Goal: Task Accomplishment & Management: Manage account settings

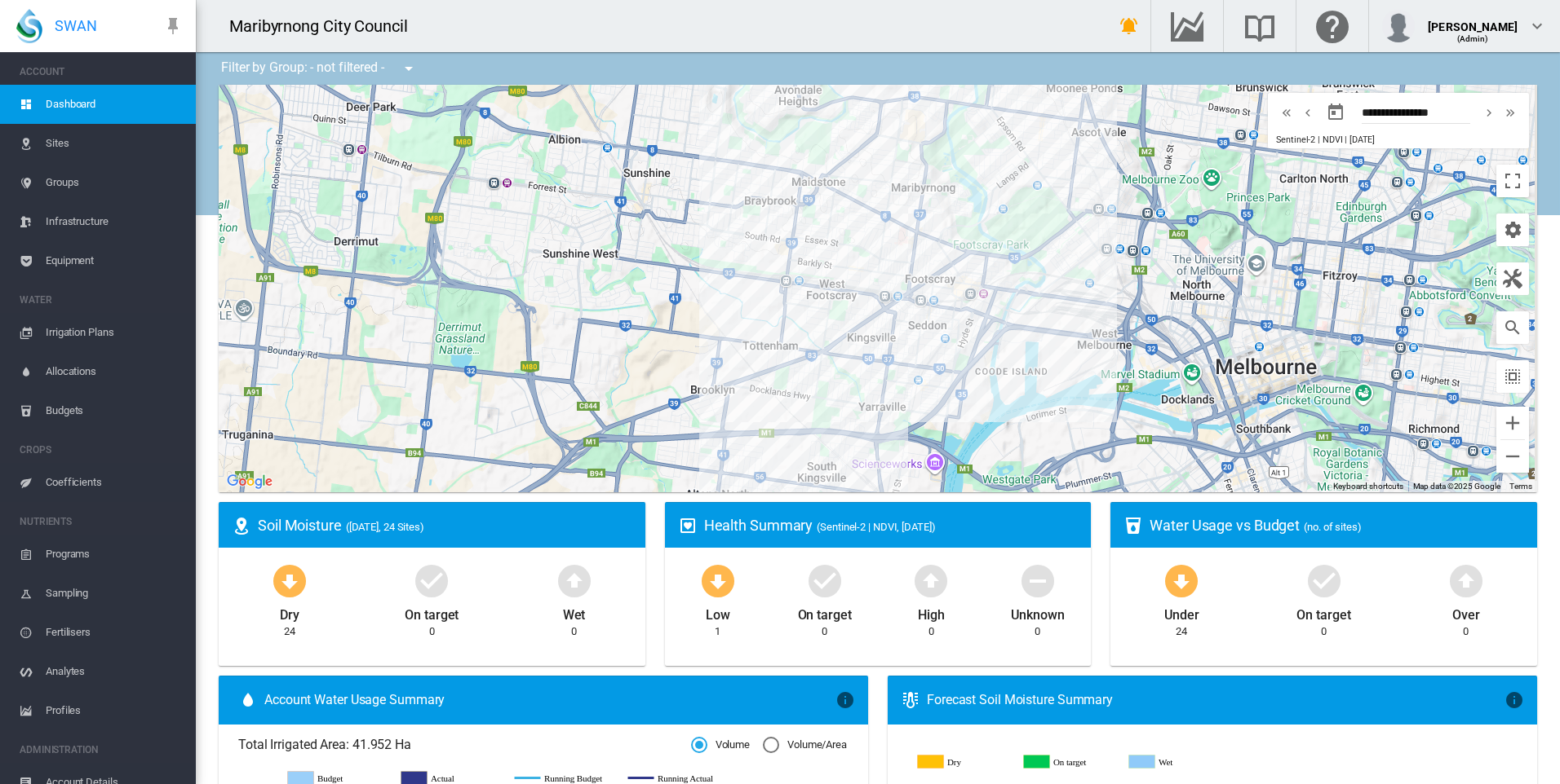
click at [95, 145] on span "Sites" at bounding box center [114, 144] width 137 height 39
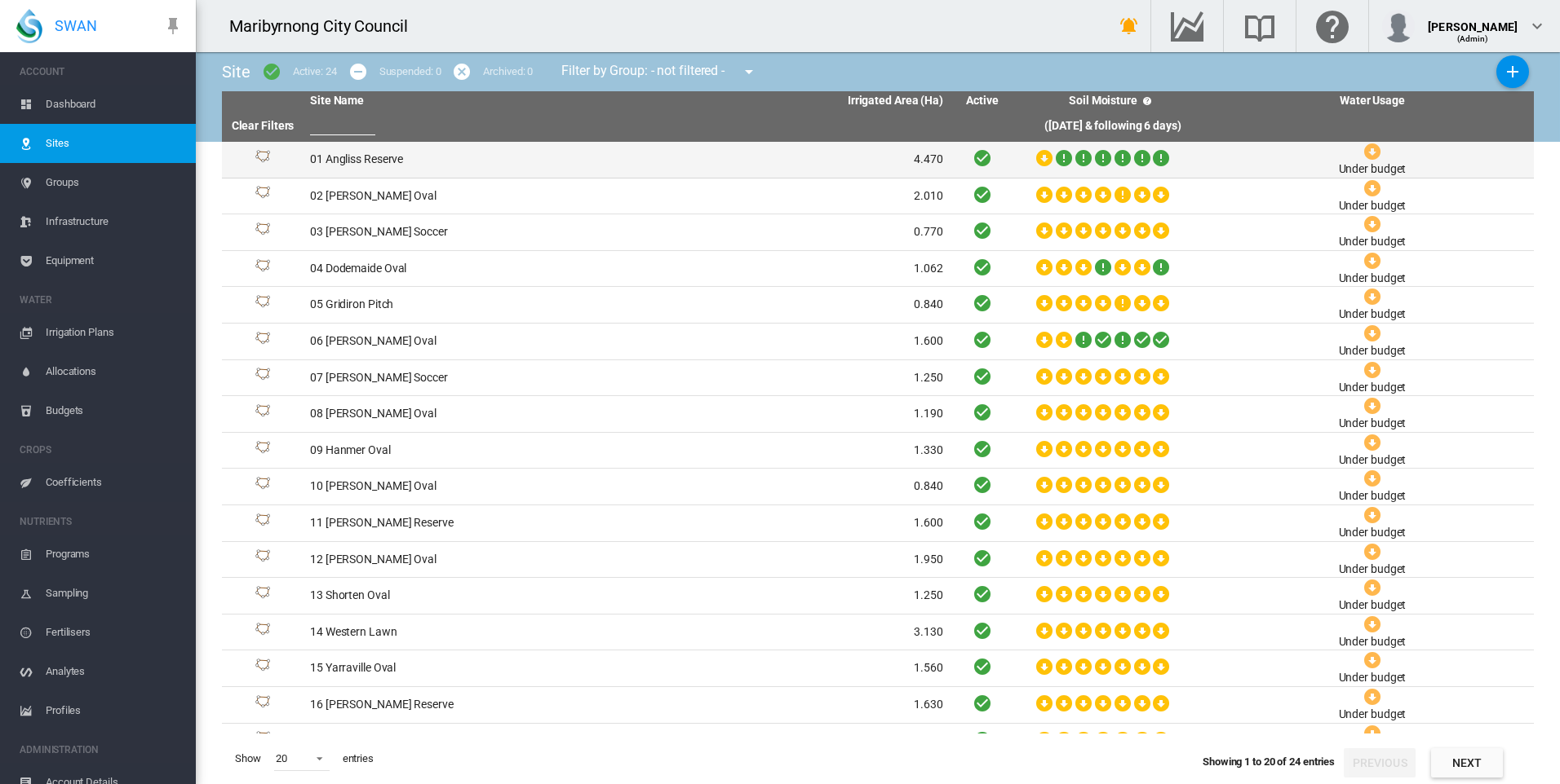
click at [394, 155] on td "01 Angliss Reserve" at bounding box center [465, 159] width 323 height 36
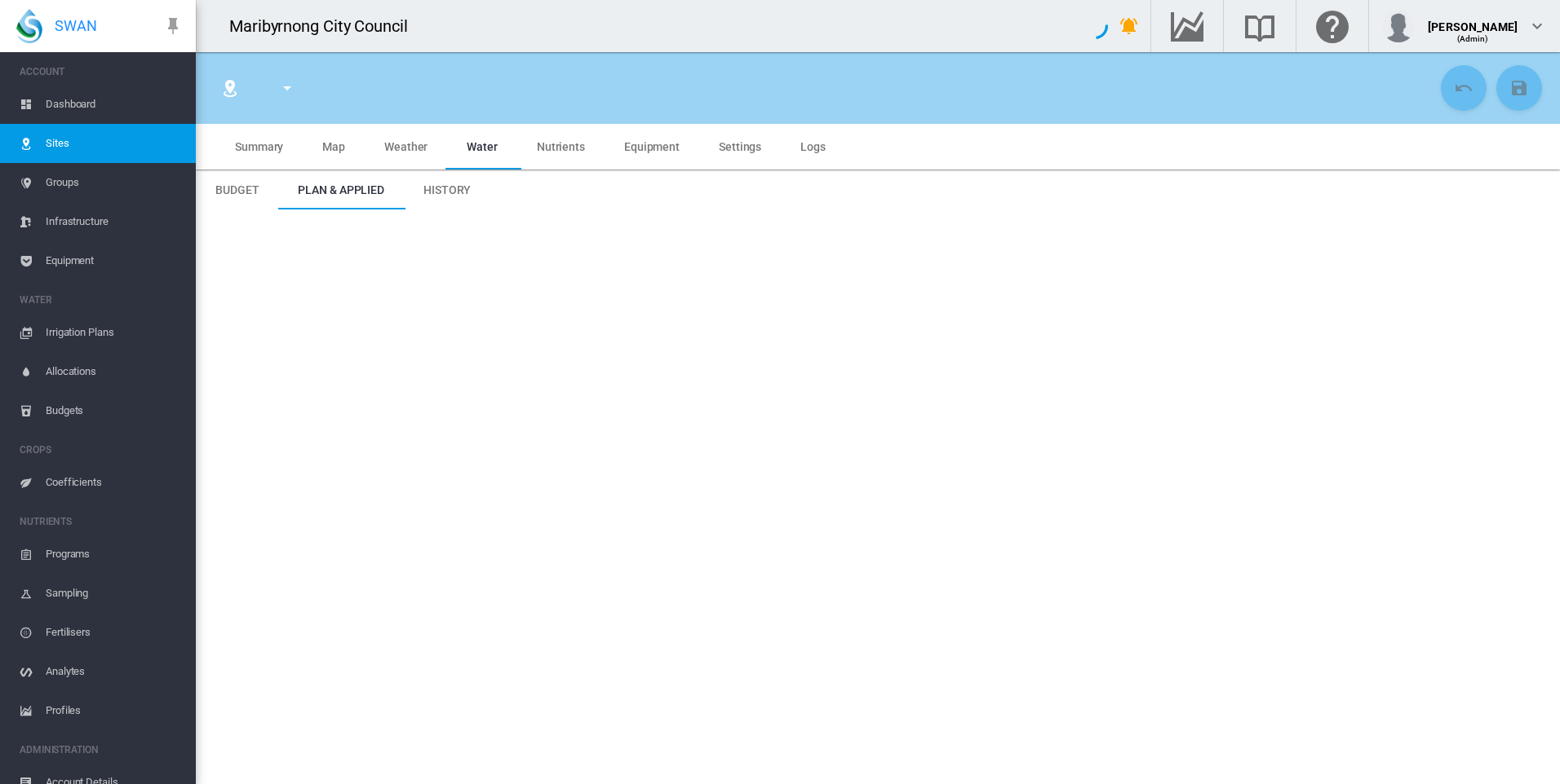
type input "**********"
type input "*********"
type input "**"
type input "****"
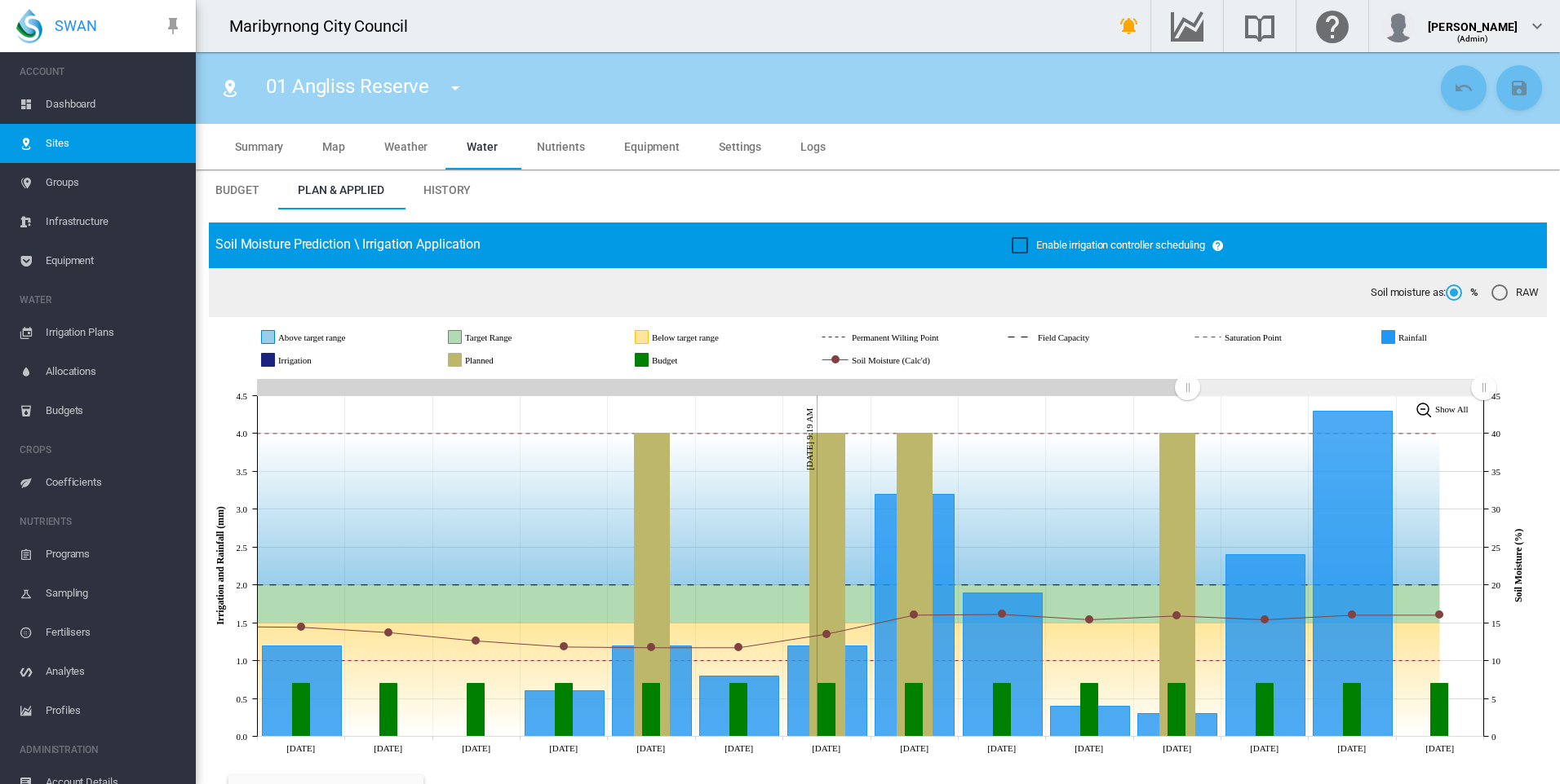
click at [102, 142] on span "Sites" at bounding box center [114, 144] width 137 height 39
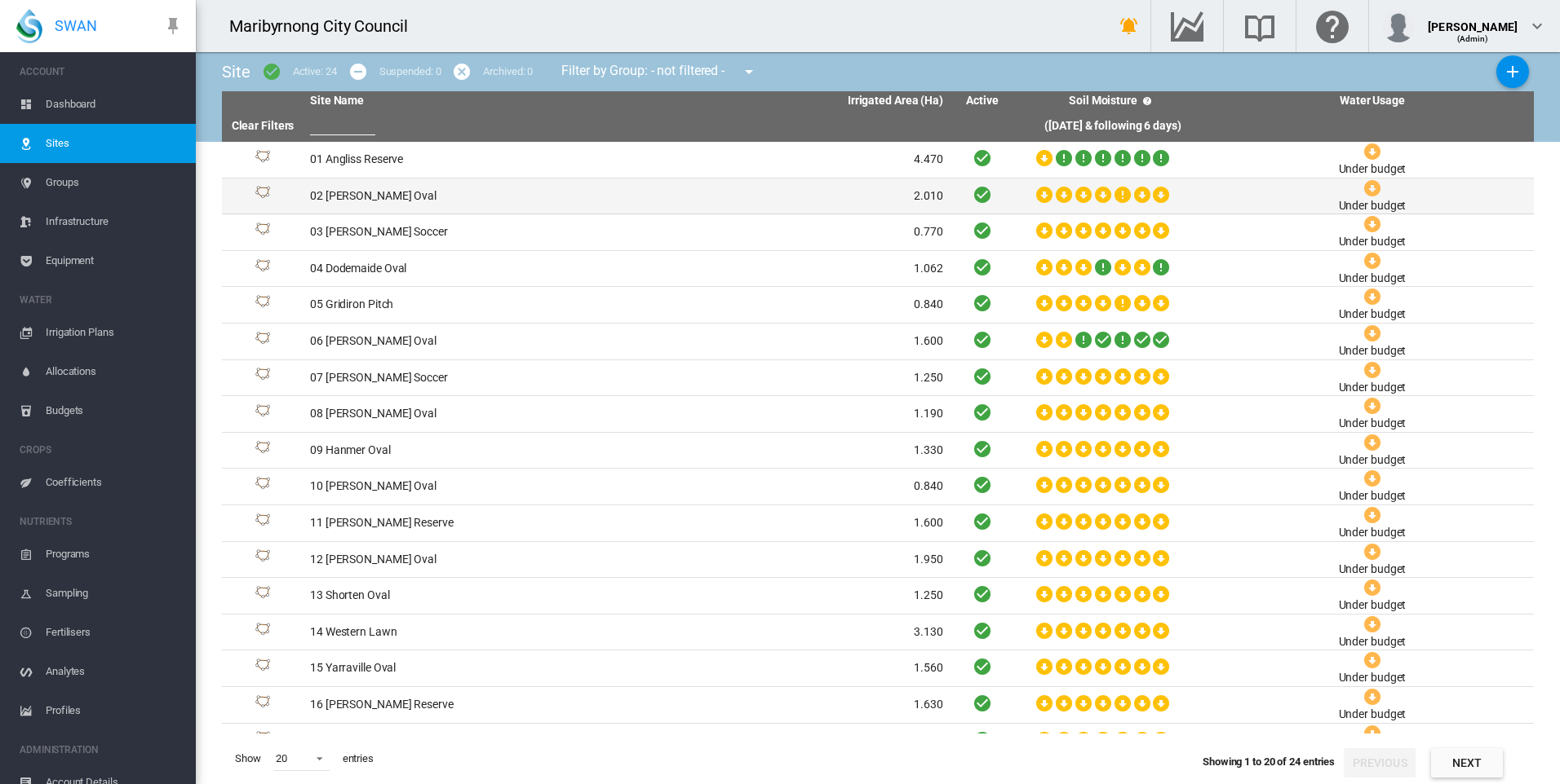
click at [374, 186] on td "02 [PERSON_NAME] Oval" at bounding box center [465, 196] width 323 height 36
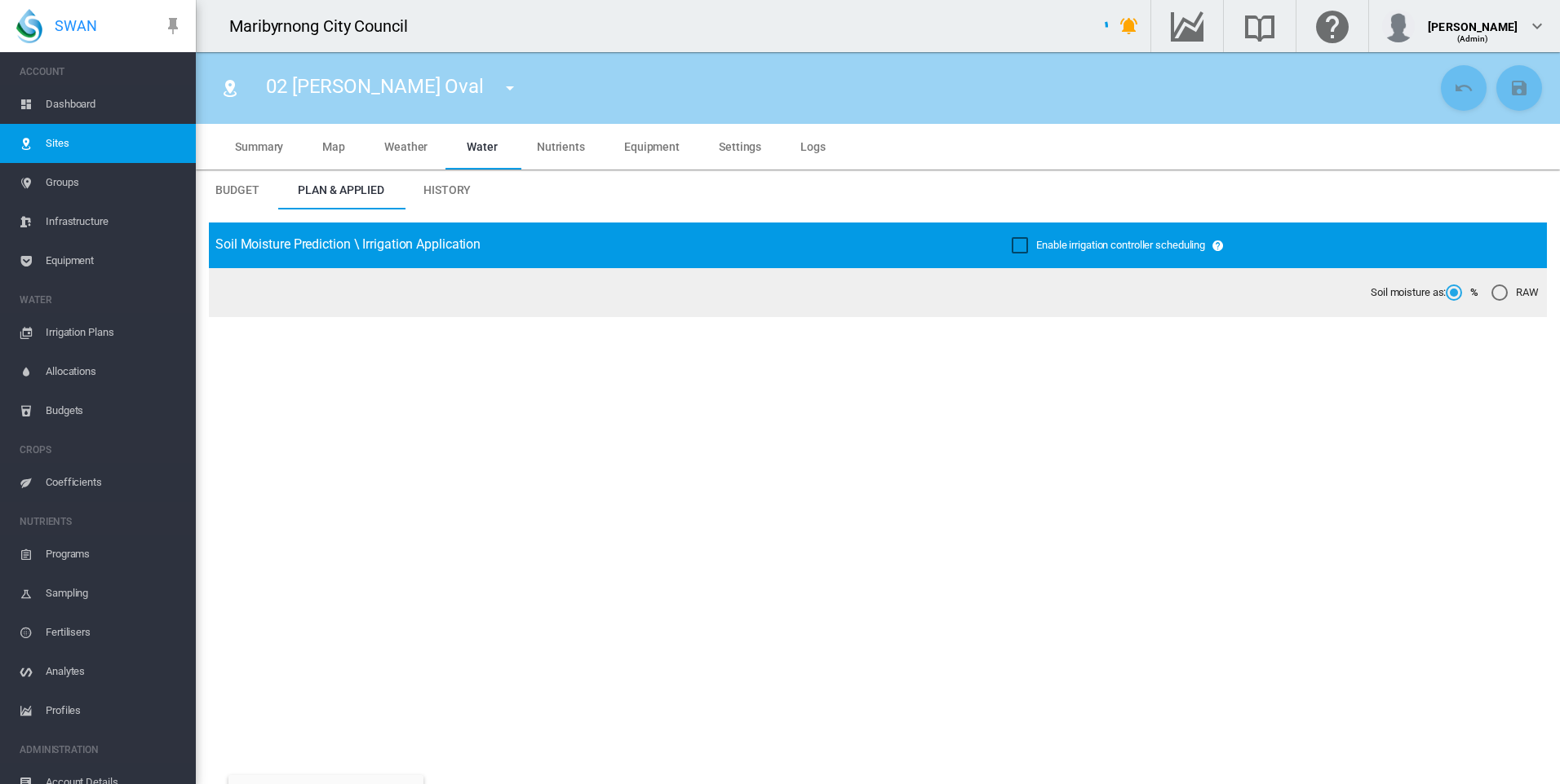
type input "**********"
type input "****"
type input "*********"
type input "**"
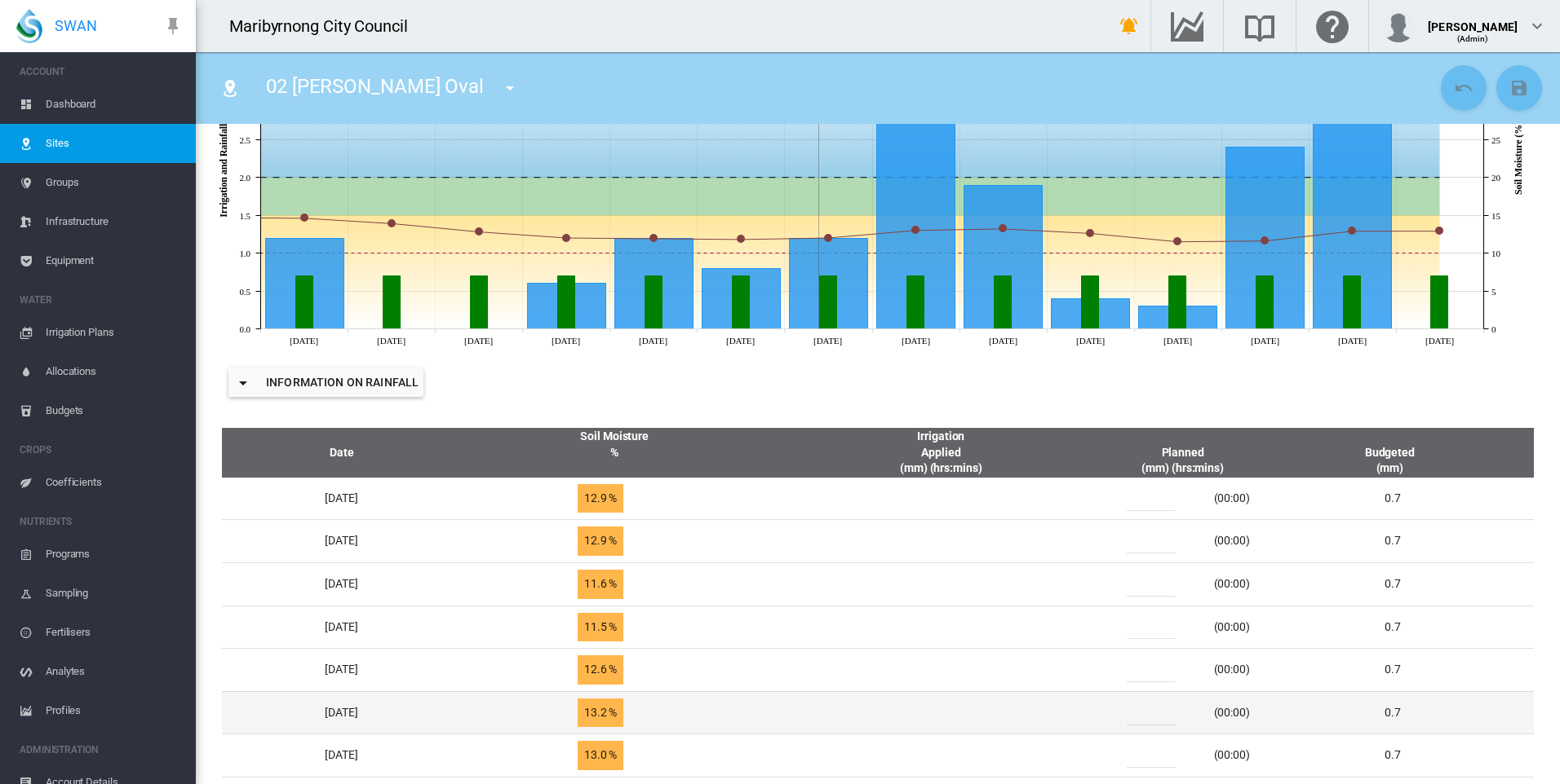
scroll to position [652, 0]
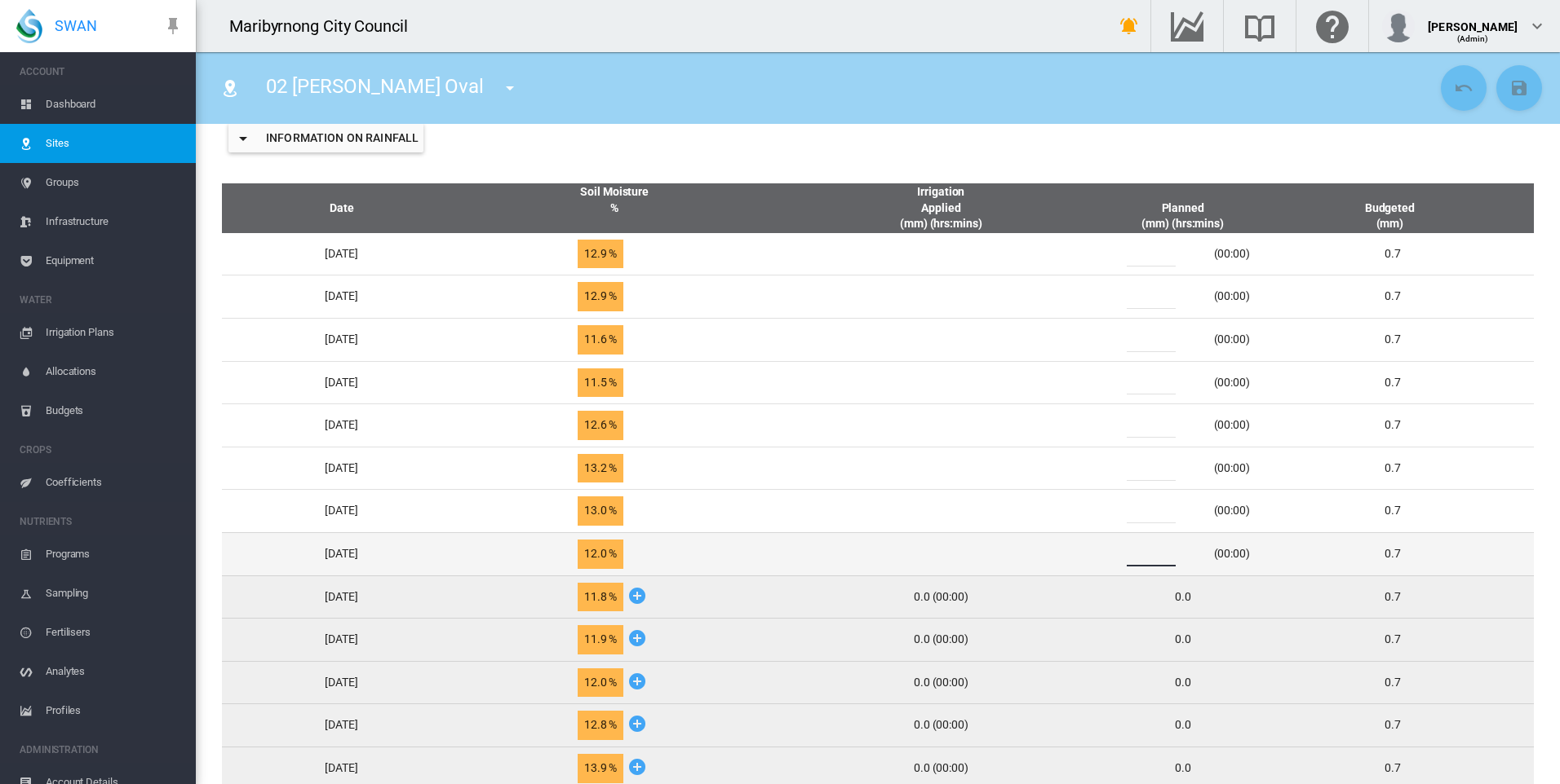
click at [1136, 557] on div "*" at bounding box center [1160, 554] width 98 height 24
type input "*"
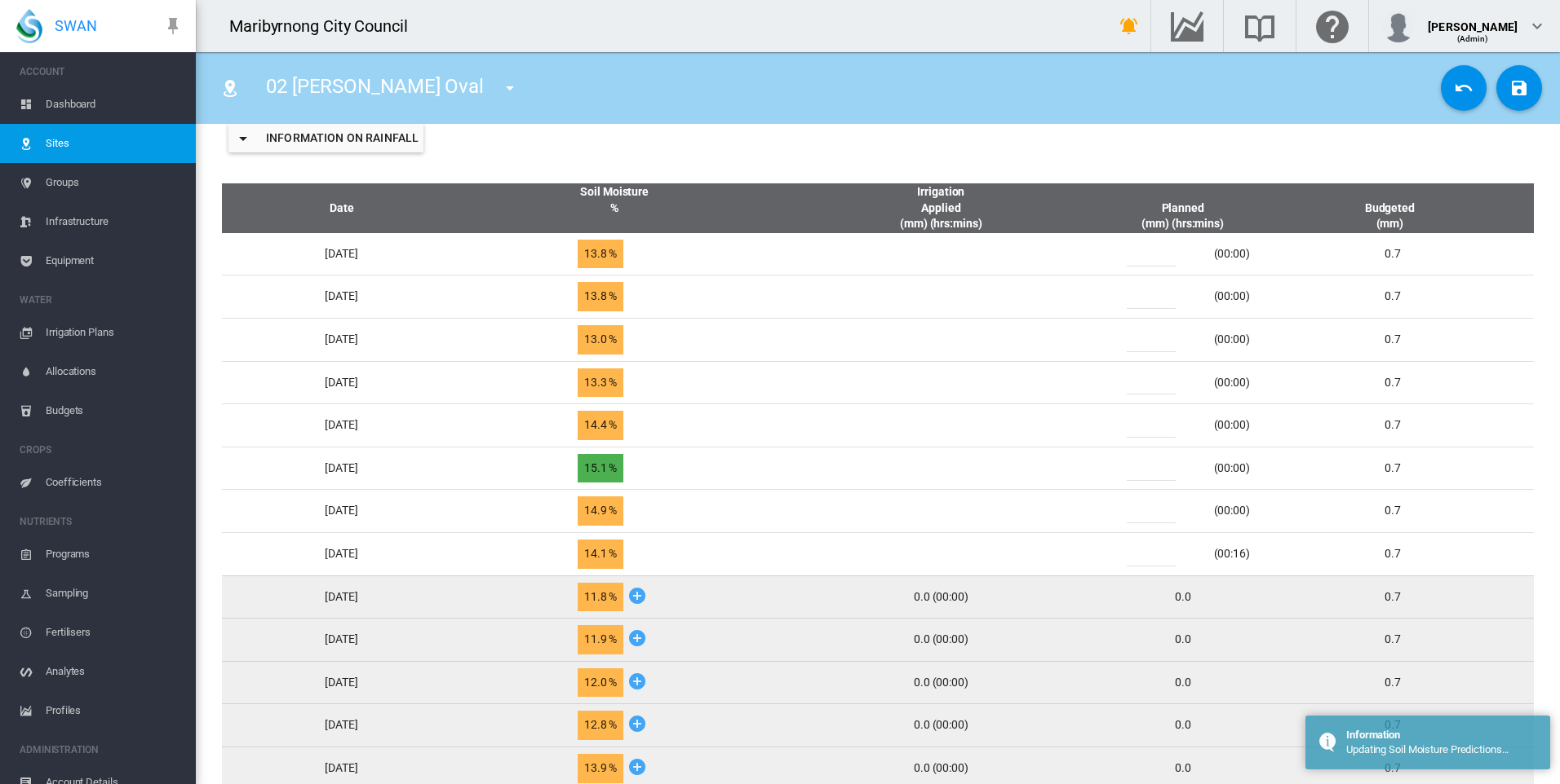
click at [1163, 519] on input "*" at bounding box center [1151, 511] width 49 height 24
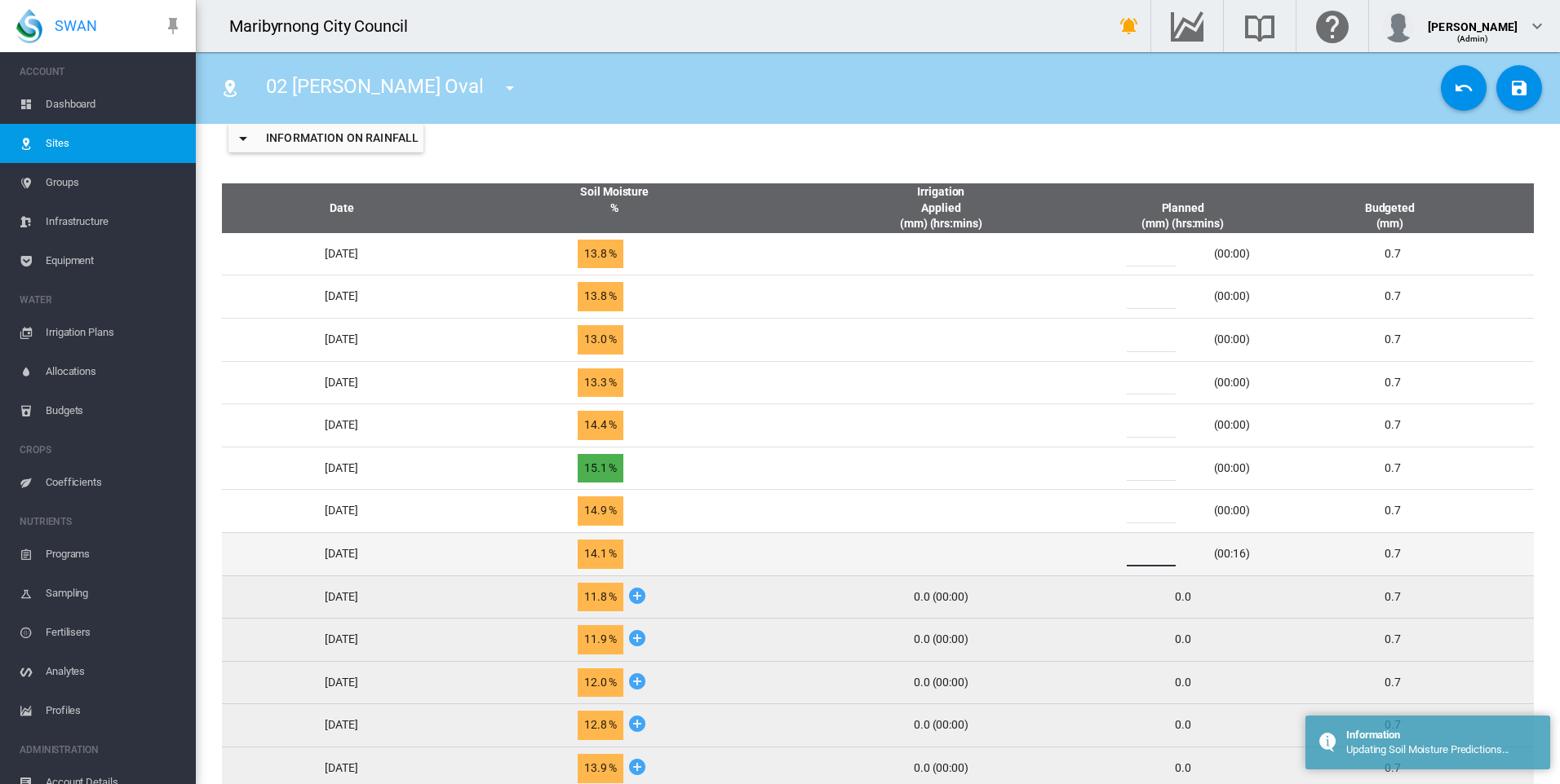
drag, startPoint x: 1159, startPoint y: 553, endPoint x: 1117, endPoint y: 558, distance: 42.3
click at [1117, 558] on tr "Wed, Sep 10 14.1 % *" at bounding box center [877, 554] width 1312 height 43
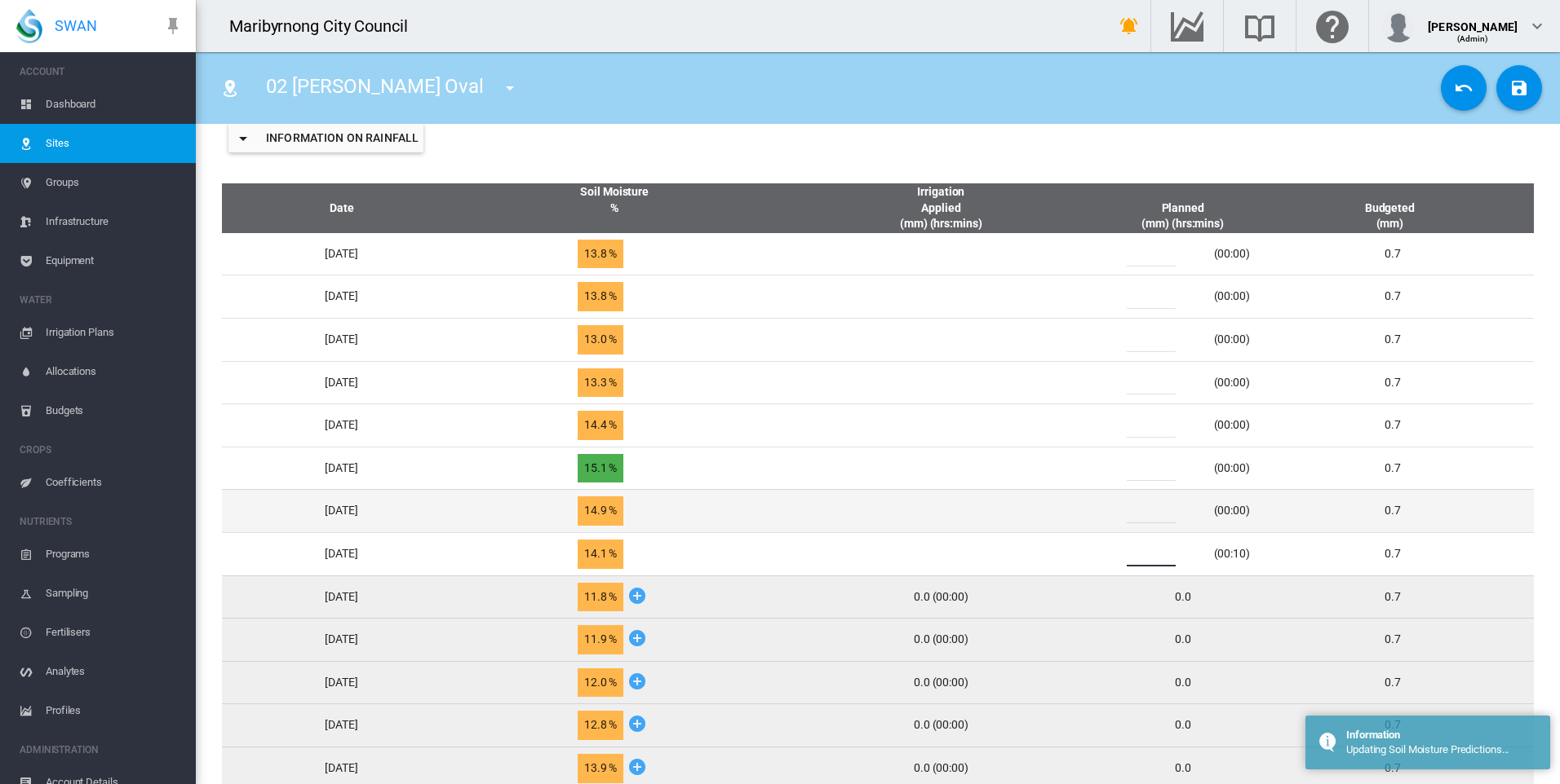
type input "*"
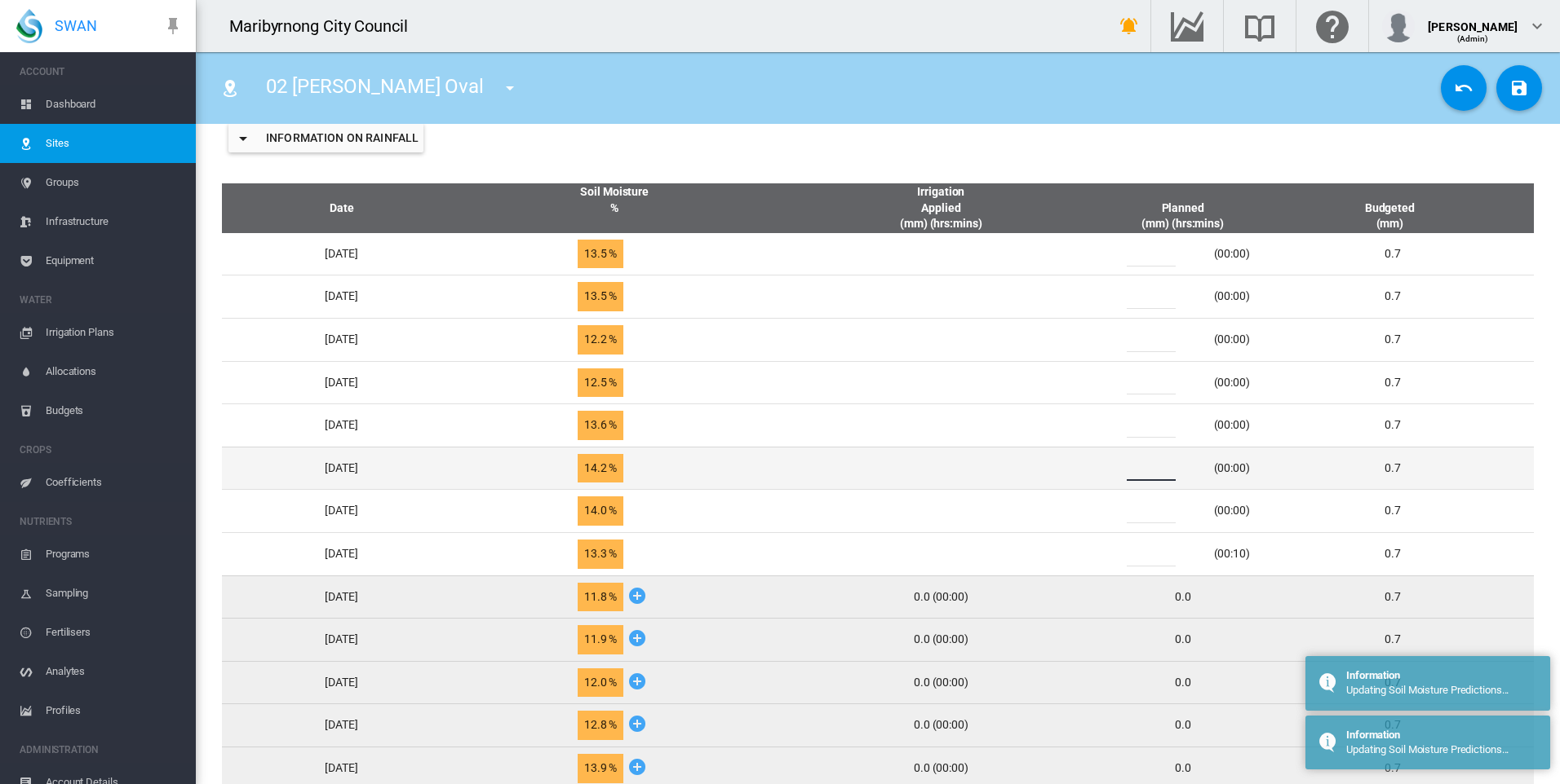
drag, startPoint x: 1156, startPoint y: 469, endPoint x: 1136, endPoint y: 471, distance: 20.1
click at [1136, 471] on div "*" at bounding box center [1160, 469] width 98 height 24
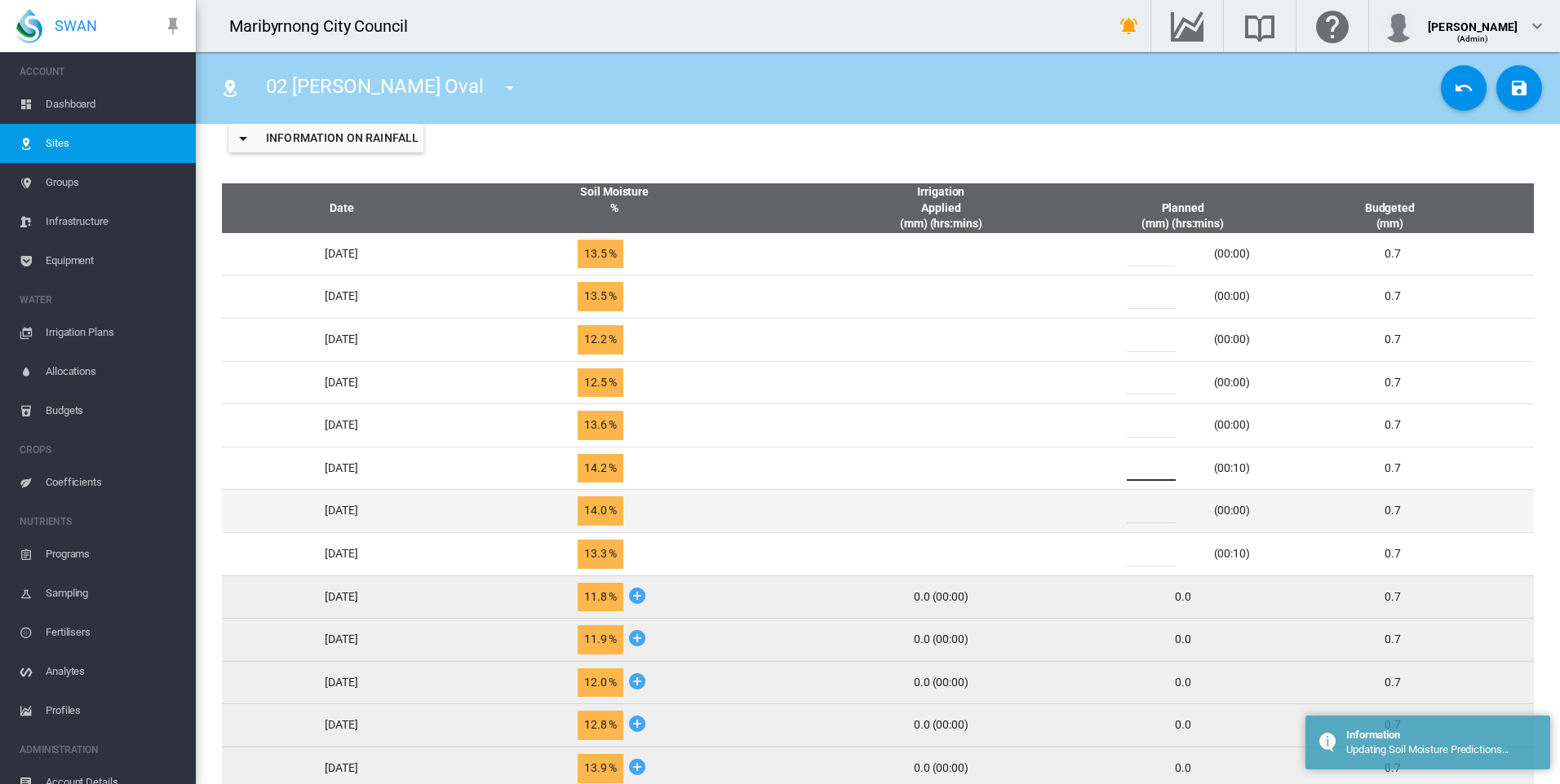
type input "*"
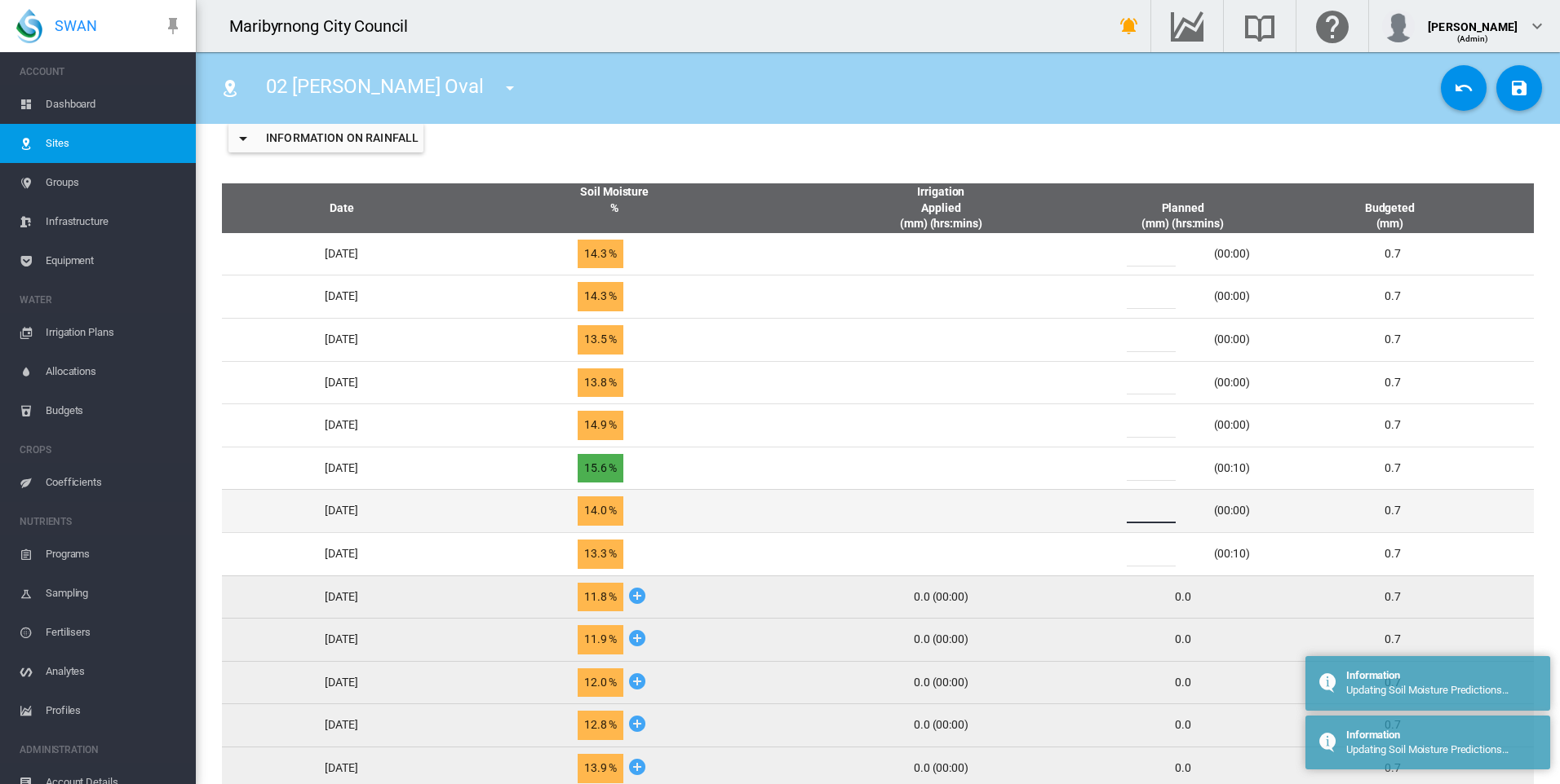
drag, startPoint x: 1169, startPoint y: 509, endPoint x: 1150, endPoint y: 512, distance: 19.2
click at [1150, 512] on input "*" at bounding box center [1151, 511] width 49 height 24
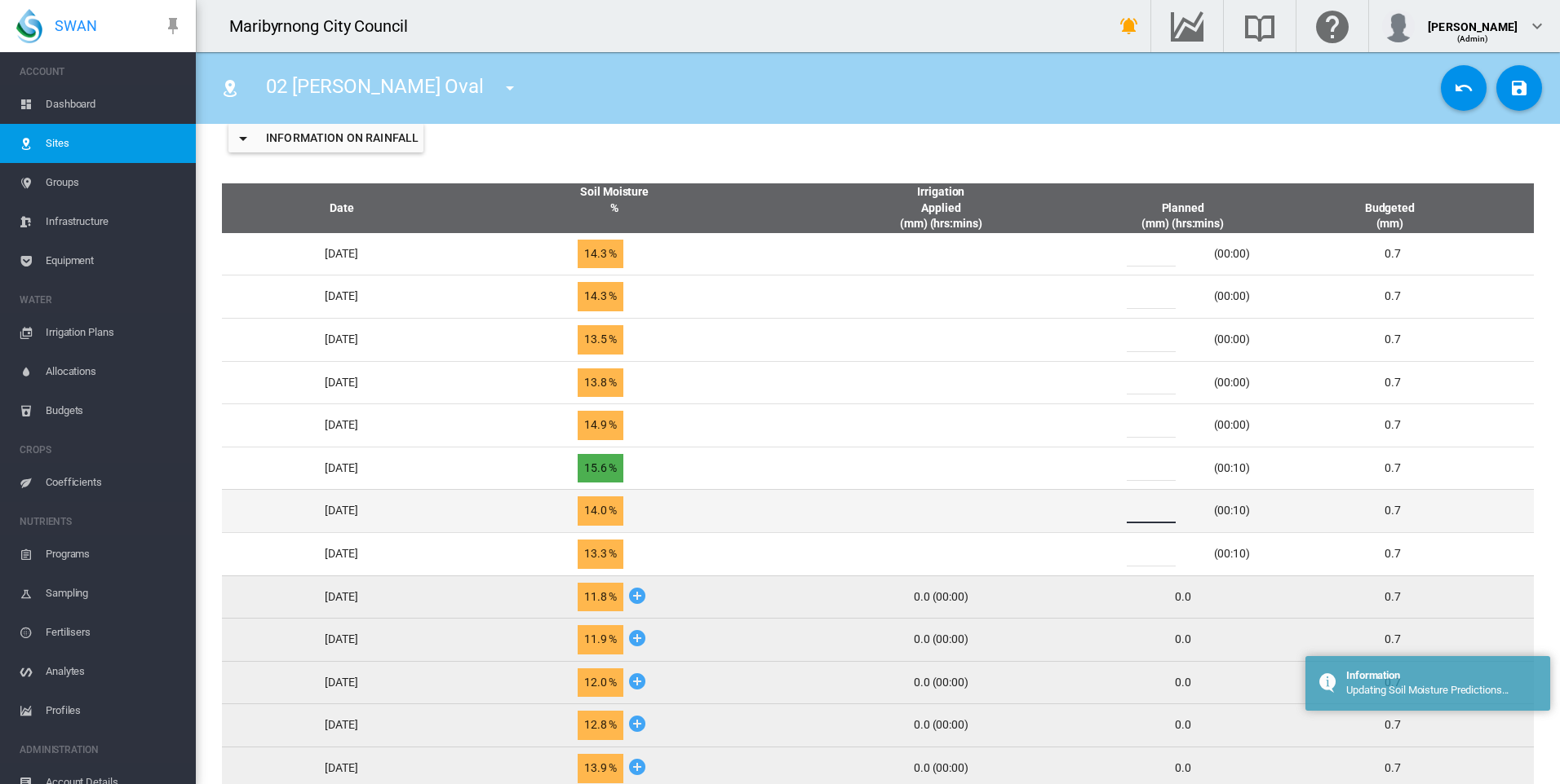
type input "*"
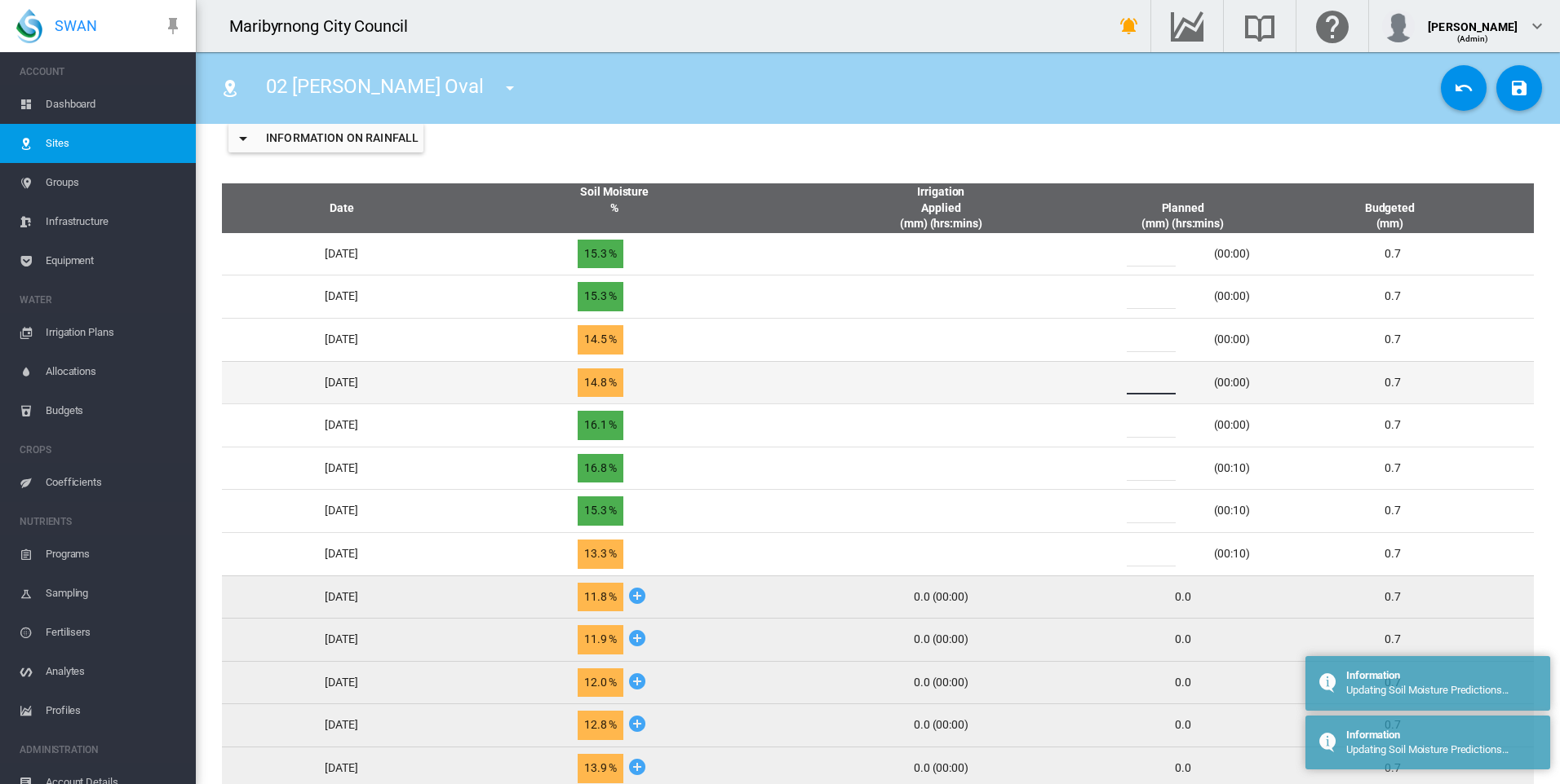
drag, startPoint x: 1155, startPoint y: 388, endPoint x: 1140, endPoint y: 392, distance: 15.5
click at [1140, 392] on div "*" at bounding box center [1160, 382] width 98 height 24
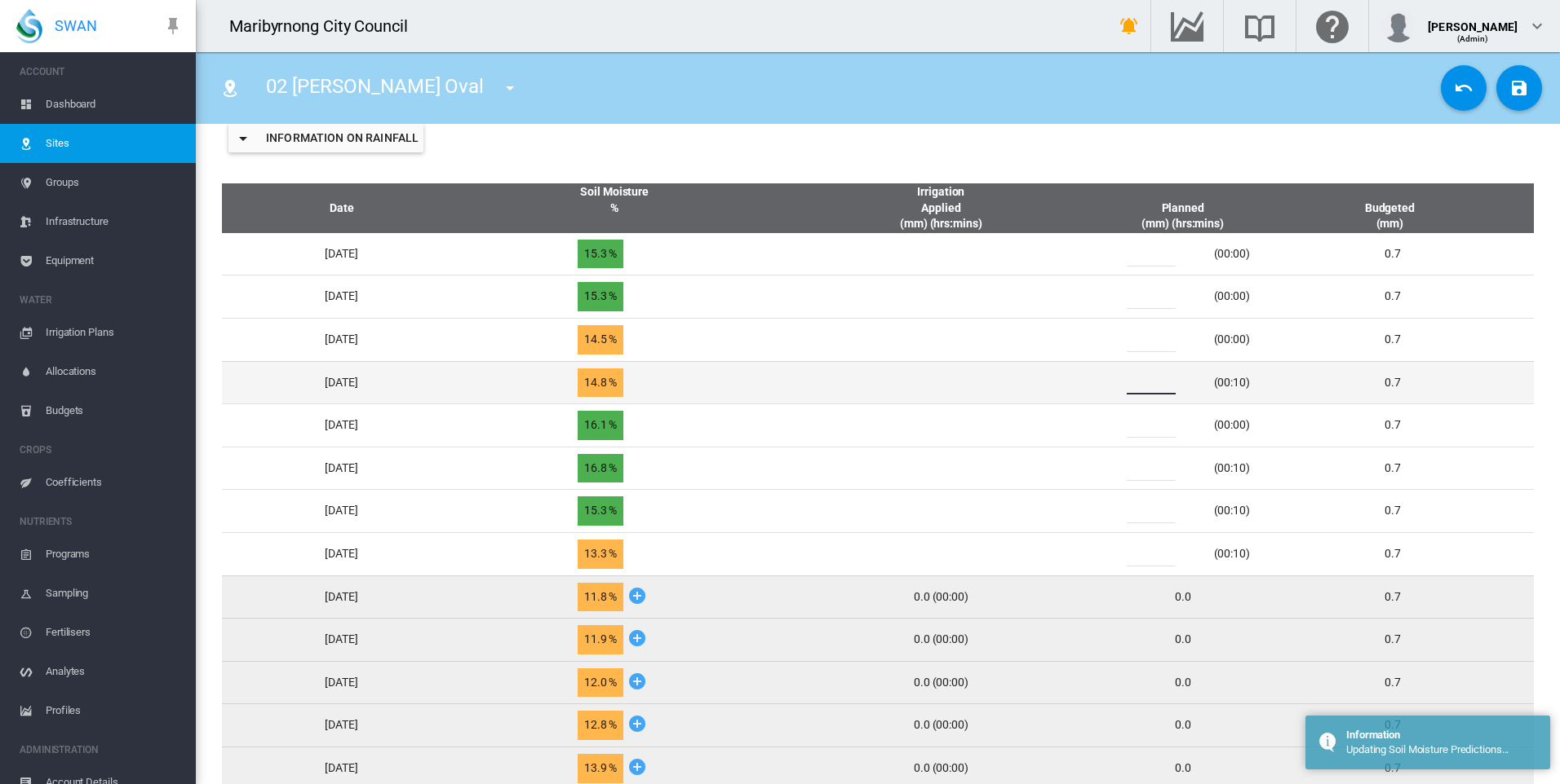
type input "*"
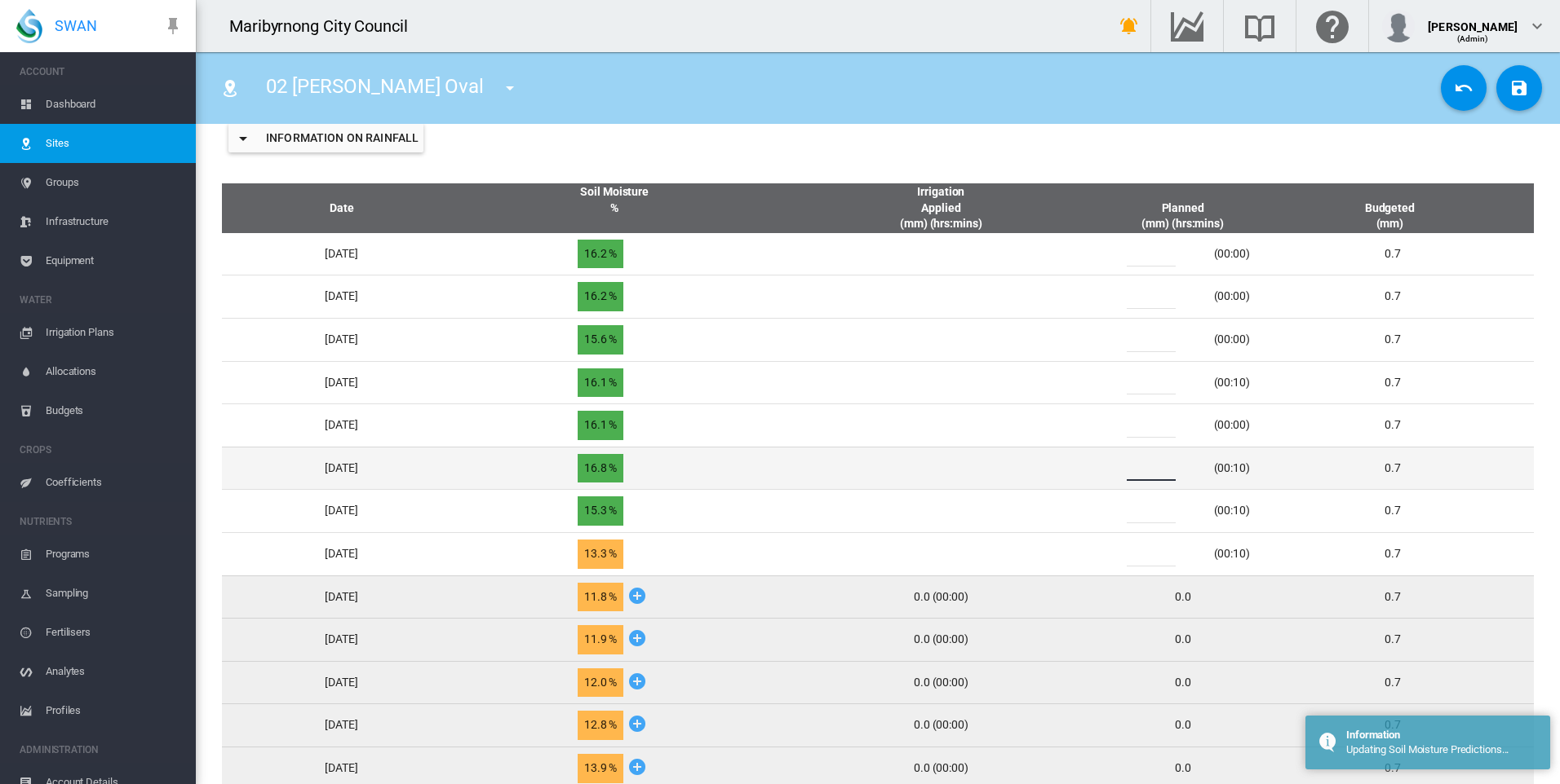
drag, startPoint x: 1171, startPoint y: 469, endPoint x: 1140, endPoint y: 469, distance: 31.0
click at [1140, 469] on div "*" at bounding box center [1160, 469] width 98 height 24
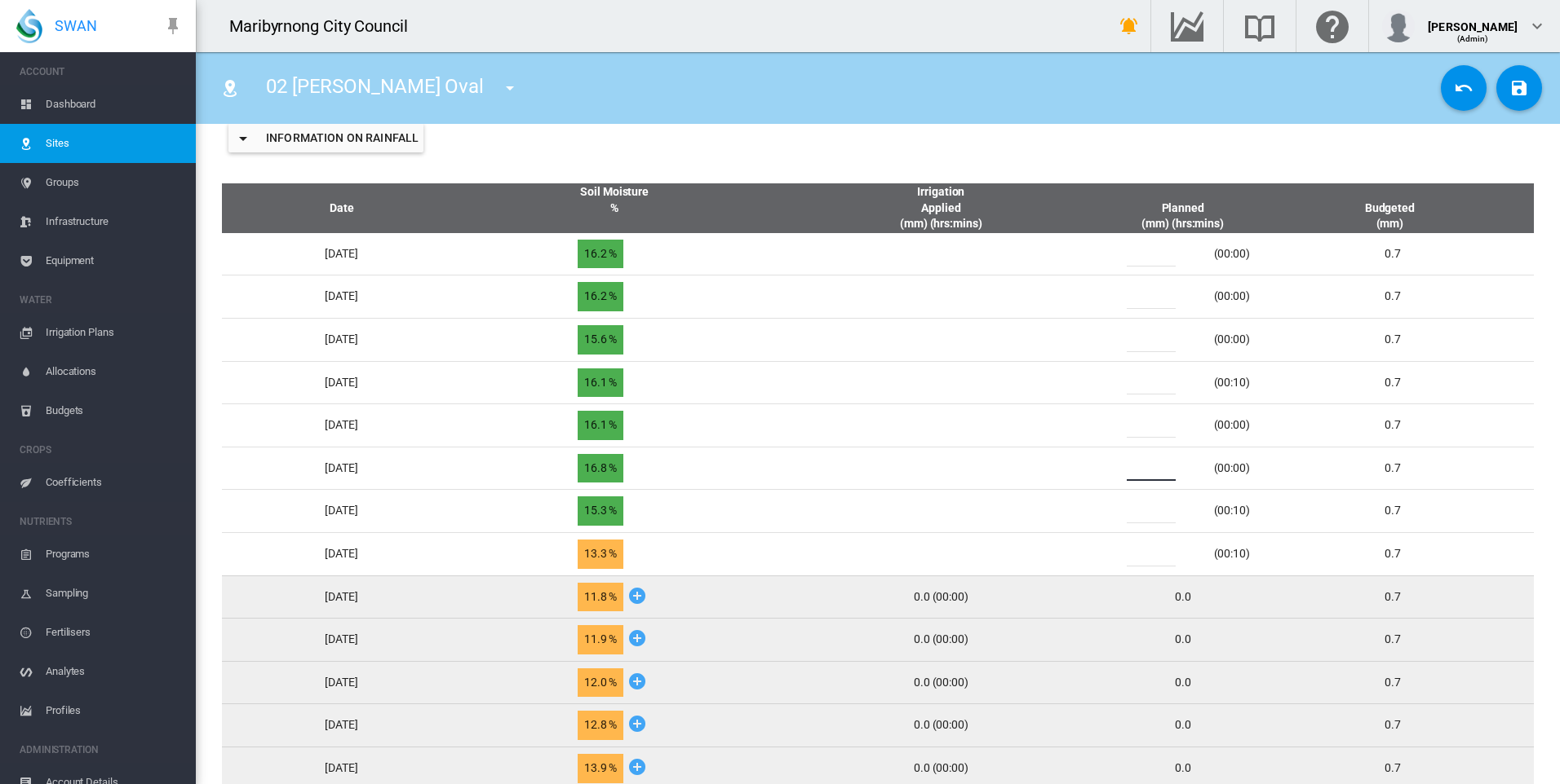
type input "*"
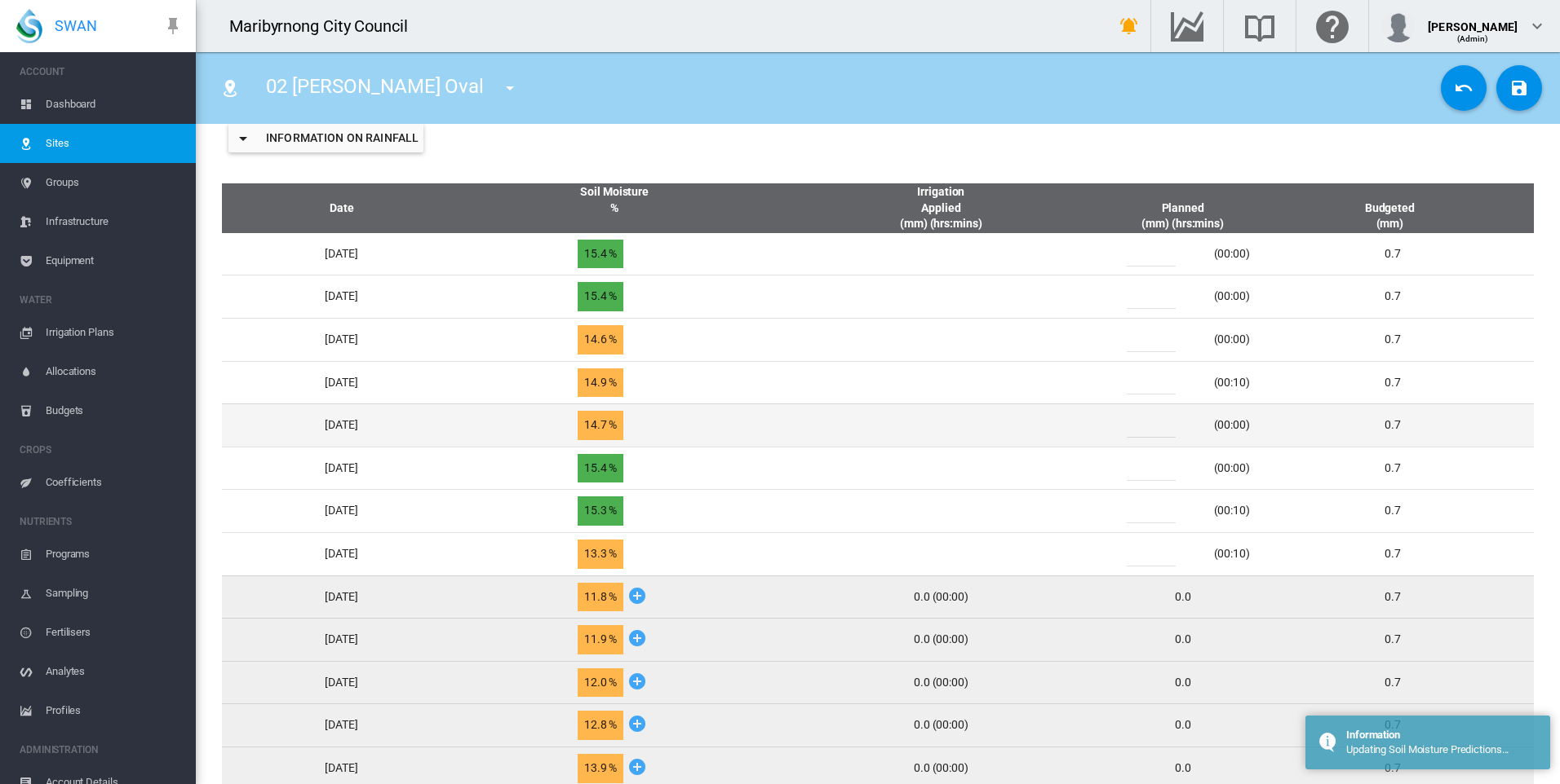
drag, startPoint x: 1156, startPoint y: 426, endPoint x: 1147, endPoint y: 426, distance: 9.0
click at [1147, 426] on input "*" at bounding box center [1151, 425] width 49 height 24
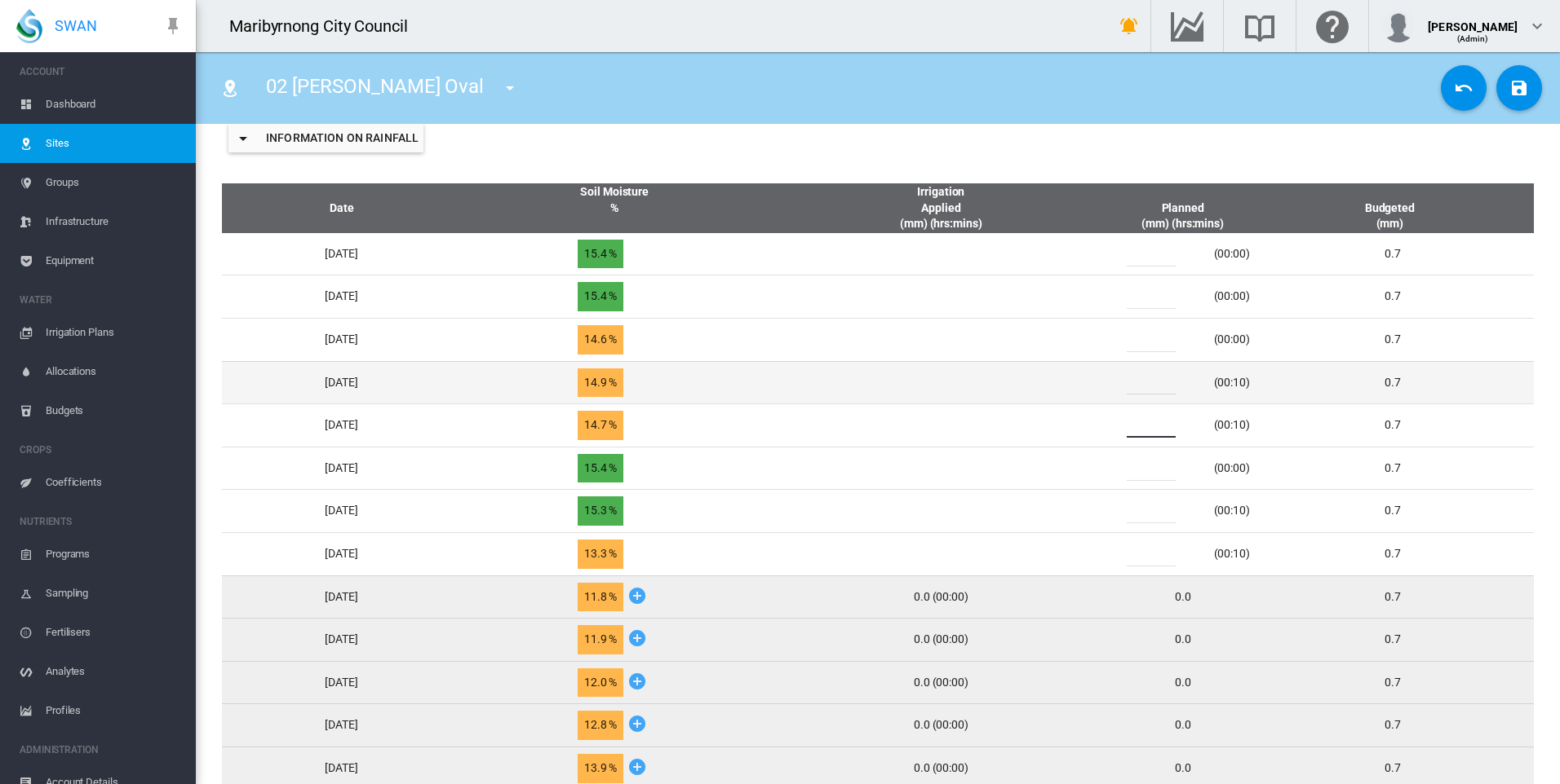
type input "*"
drag, startPoint x: 1159, startPoint y: 380, endPoint x: 1142, endPoint y: 384, distance: 17.5
click at [1142, 384] on div "*" at bounding box center [1160, 382] width 98 height 24
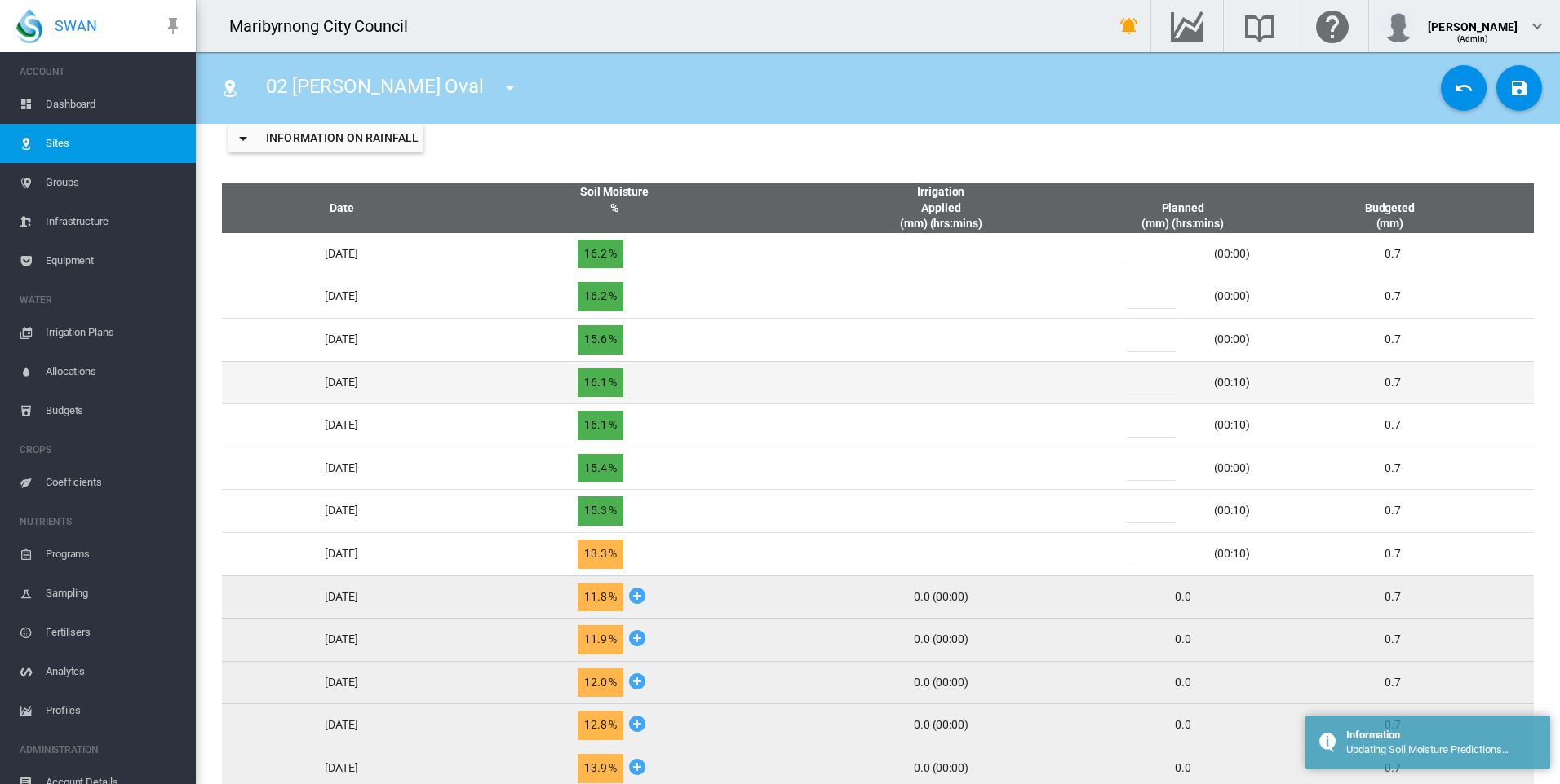
drag, startPoint x: 1142, startPoint y: 384, endPoint x: 1159, endPoint y: 387, distance: 17.3
click at [1160, 387] on input "*" at bounding box center [1151, 382] width 49 height 24
click at [1147, 386] on input "*" at bounding box center [1151, 382] width 49 height 24
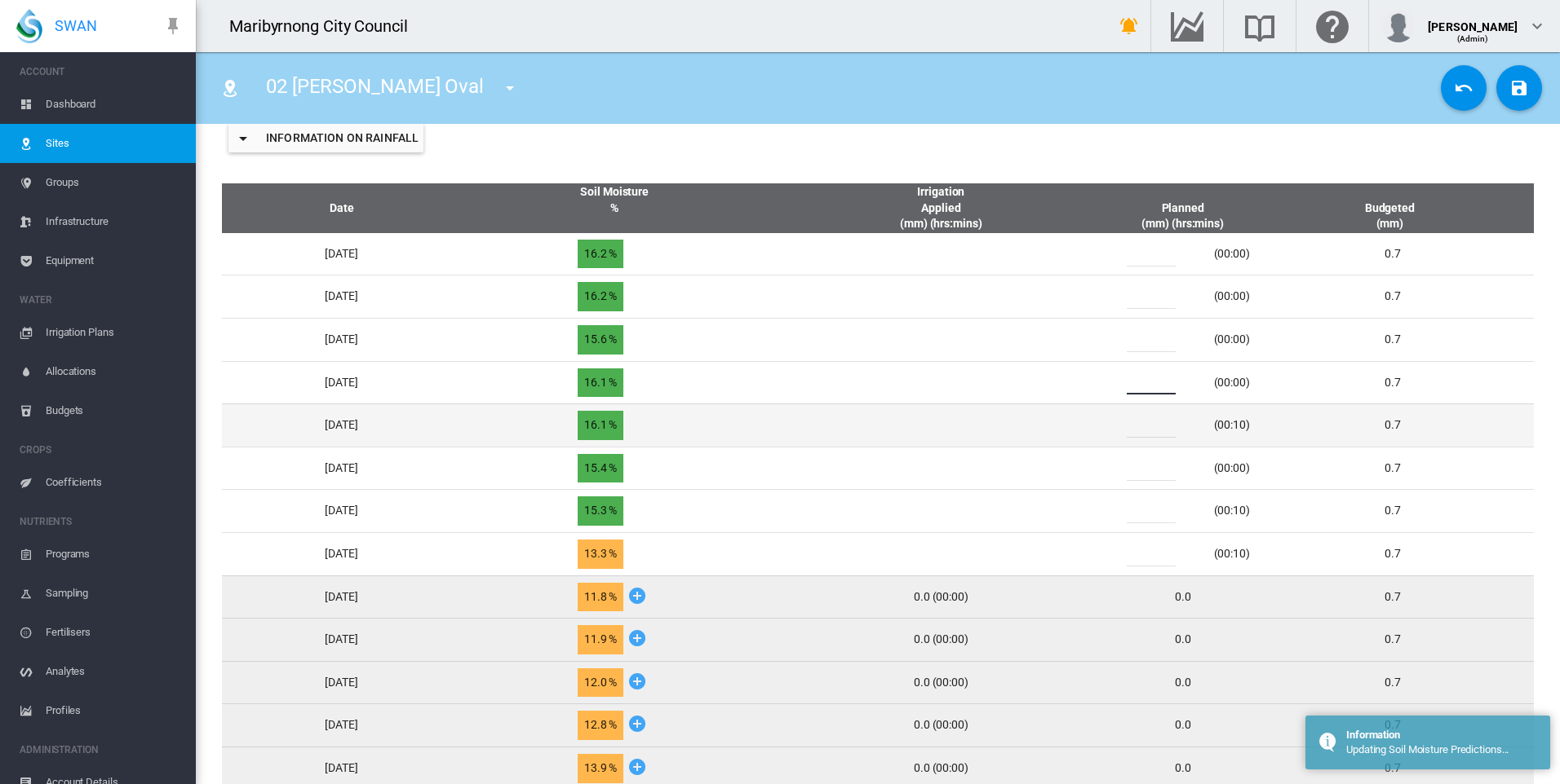
type input "*"
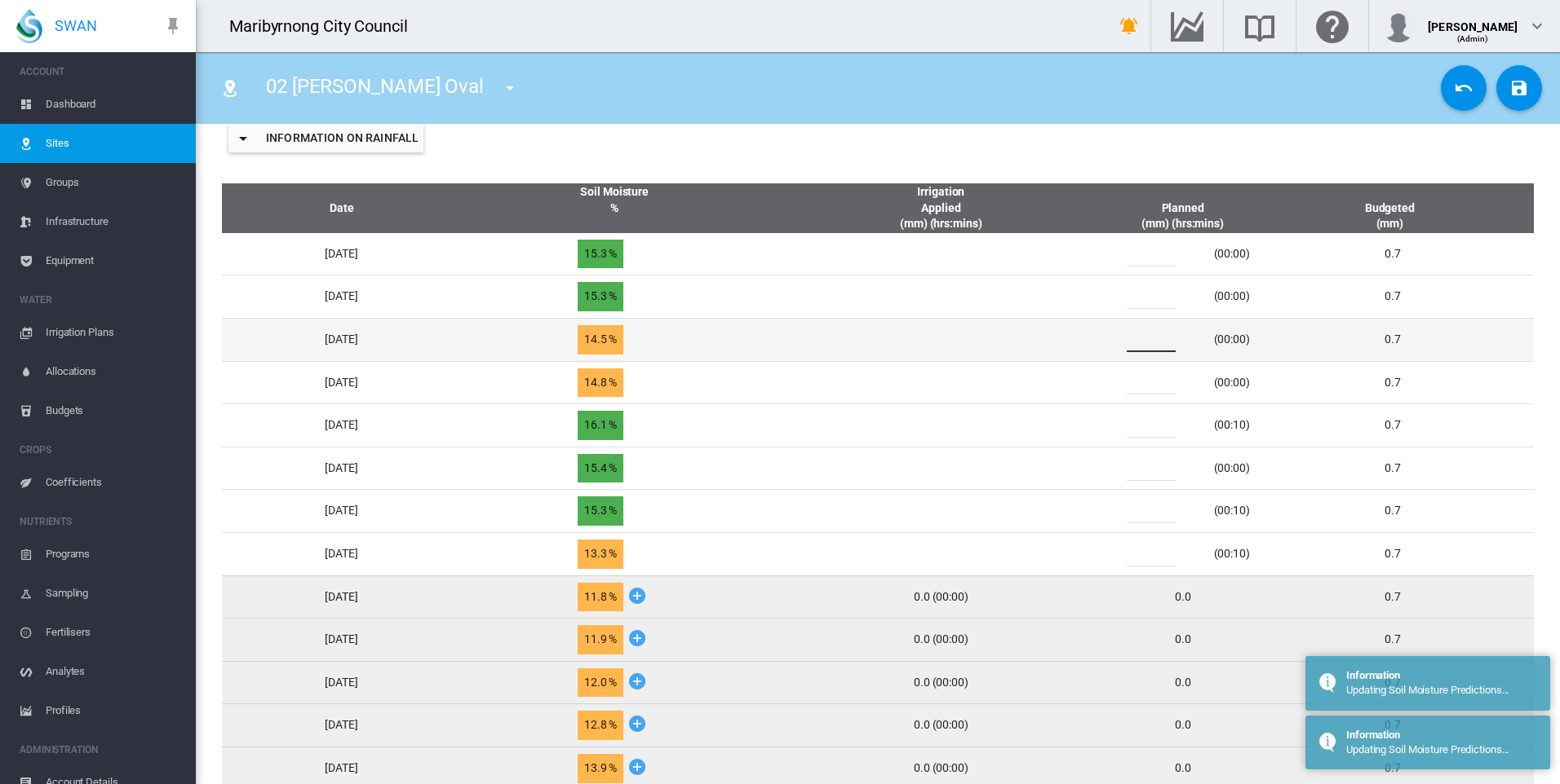
drag, startPoint x: 1161, startPoint y: 340, endPoint x: 1140, endPoint y: 340, distance: 21.0
click at [1140, 340] on div "*" at bounding box center [1160, 340] width 98 height 24
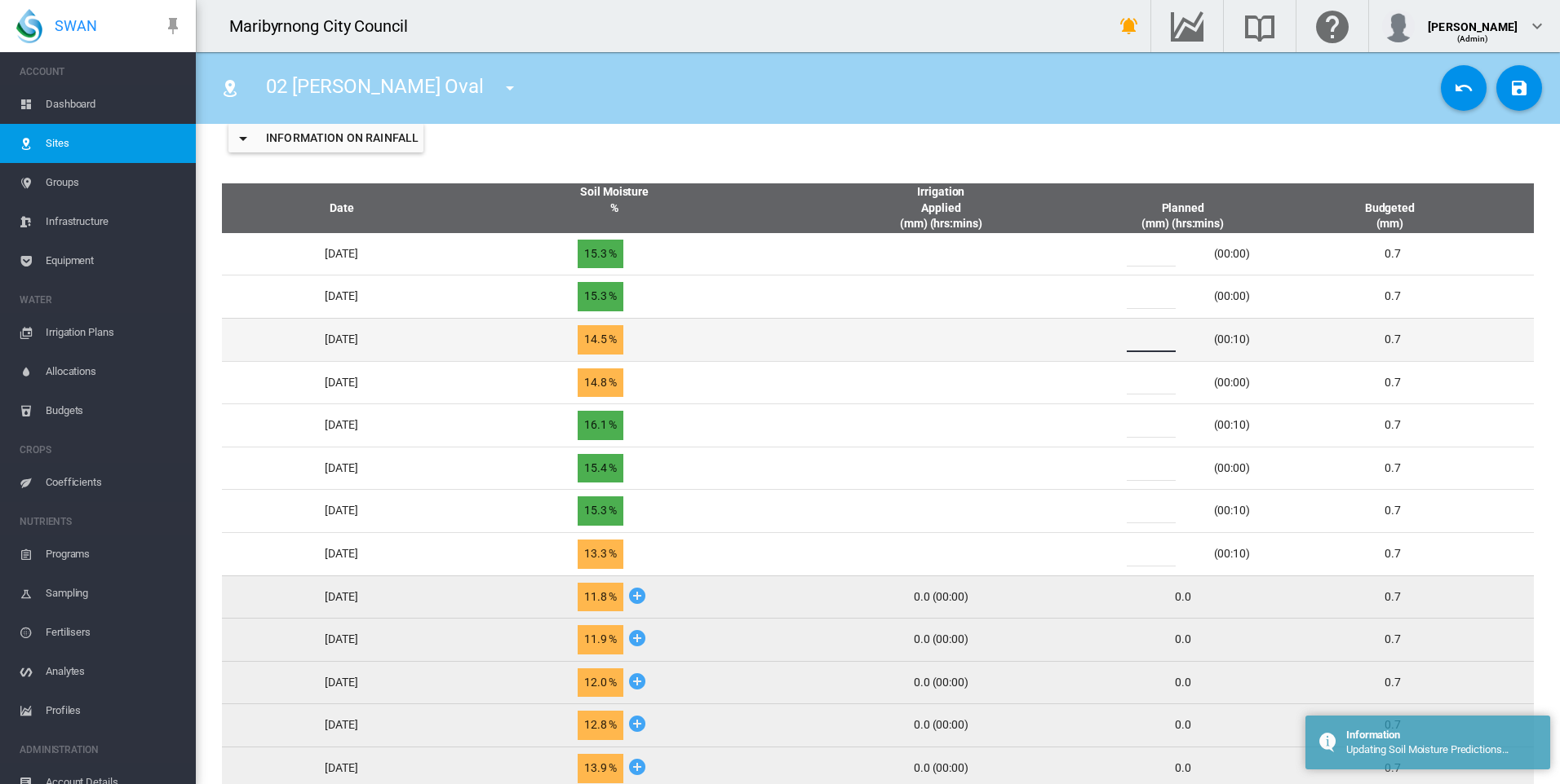
type input "*"
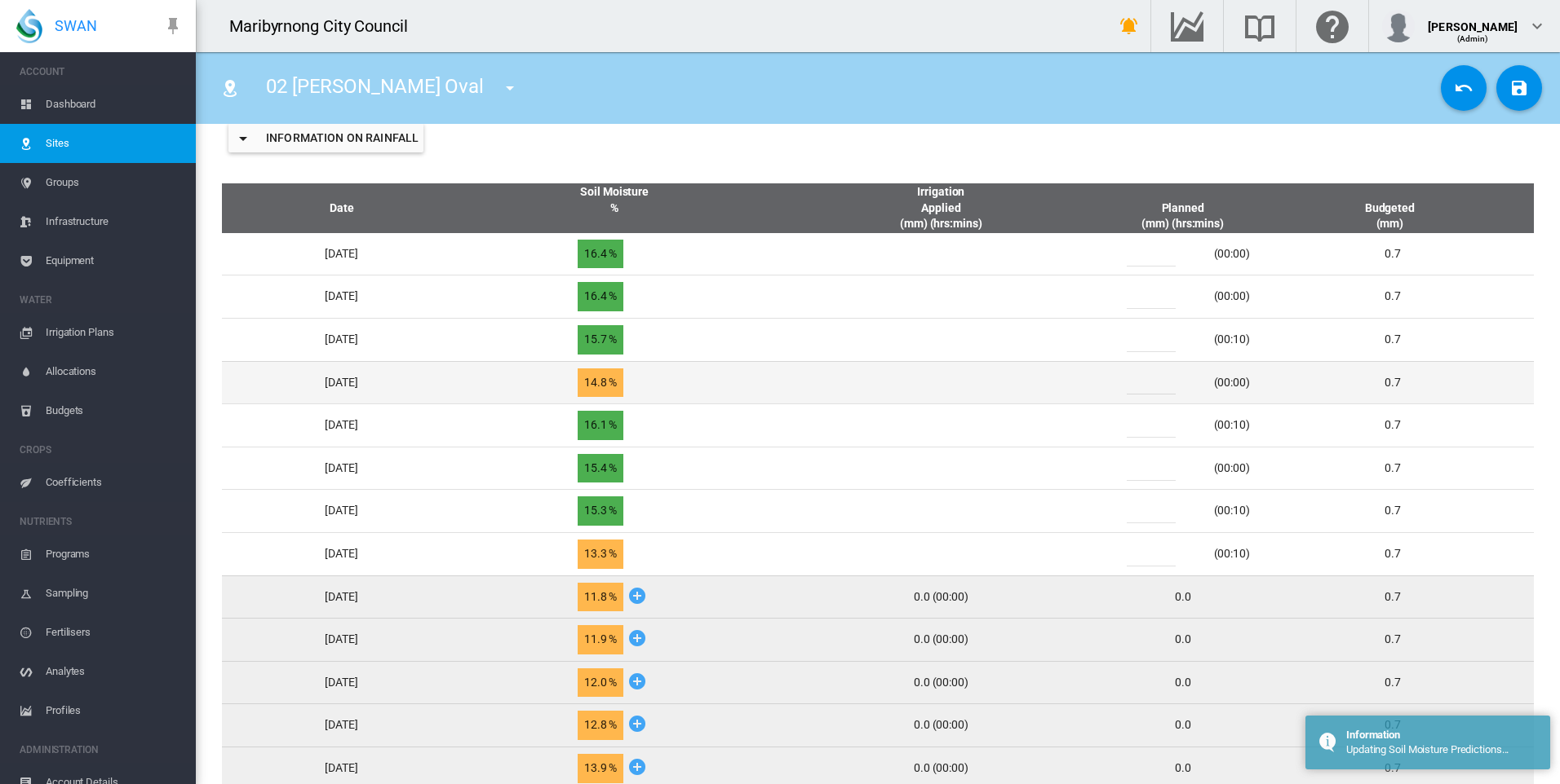
drag, startPoint x: 1155, startPoint y: 391, endPoint x: 1140, endPoint y: 390, distance: 15.0
click at [1140, 390] on div "*" at bounding box center [1160, 382] width 98 height 24
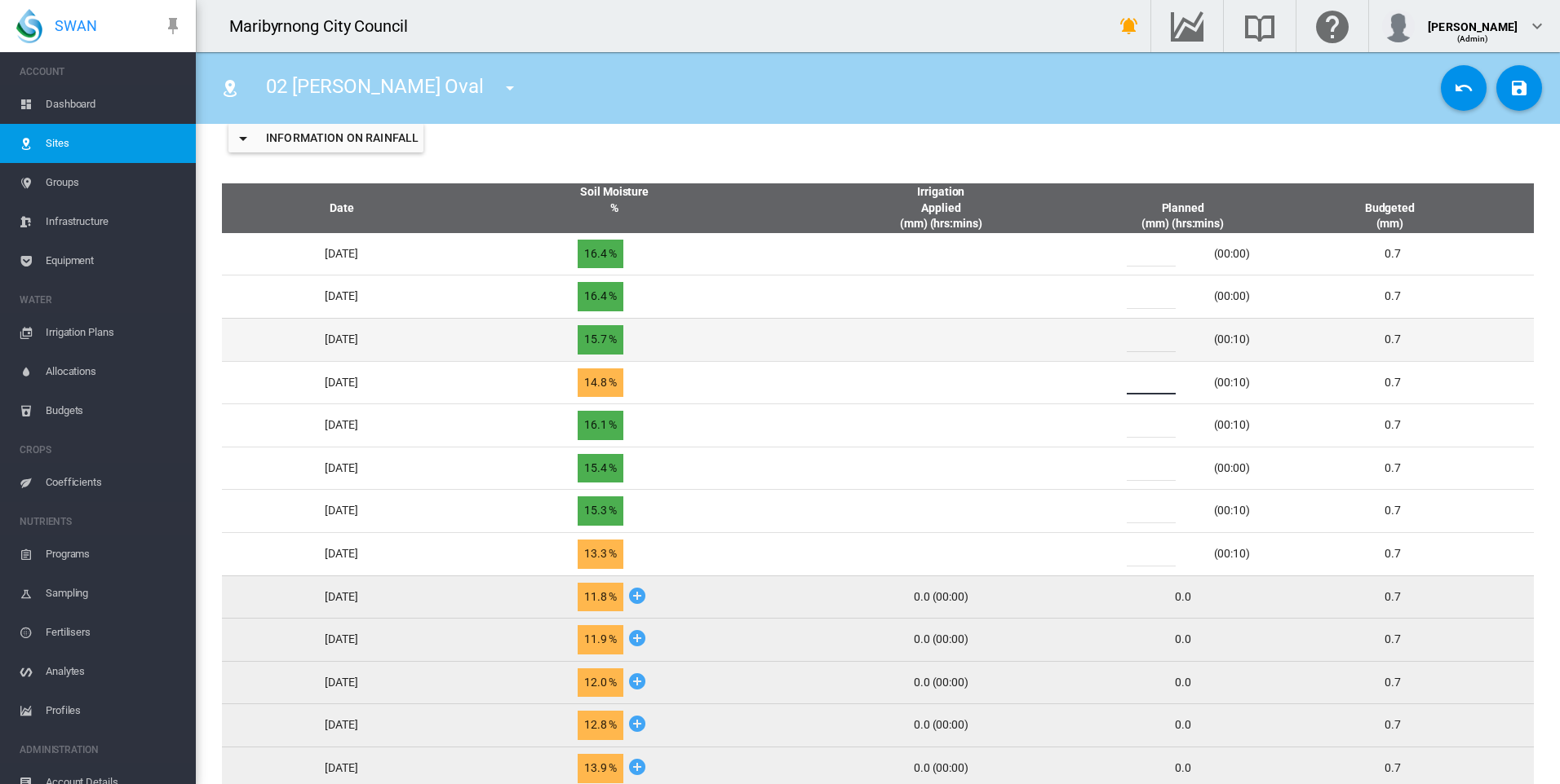
type input "*"
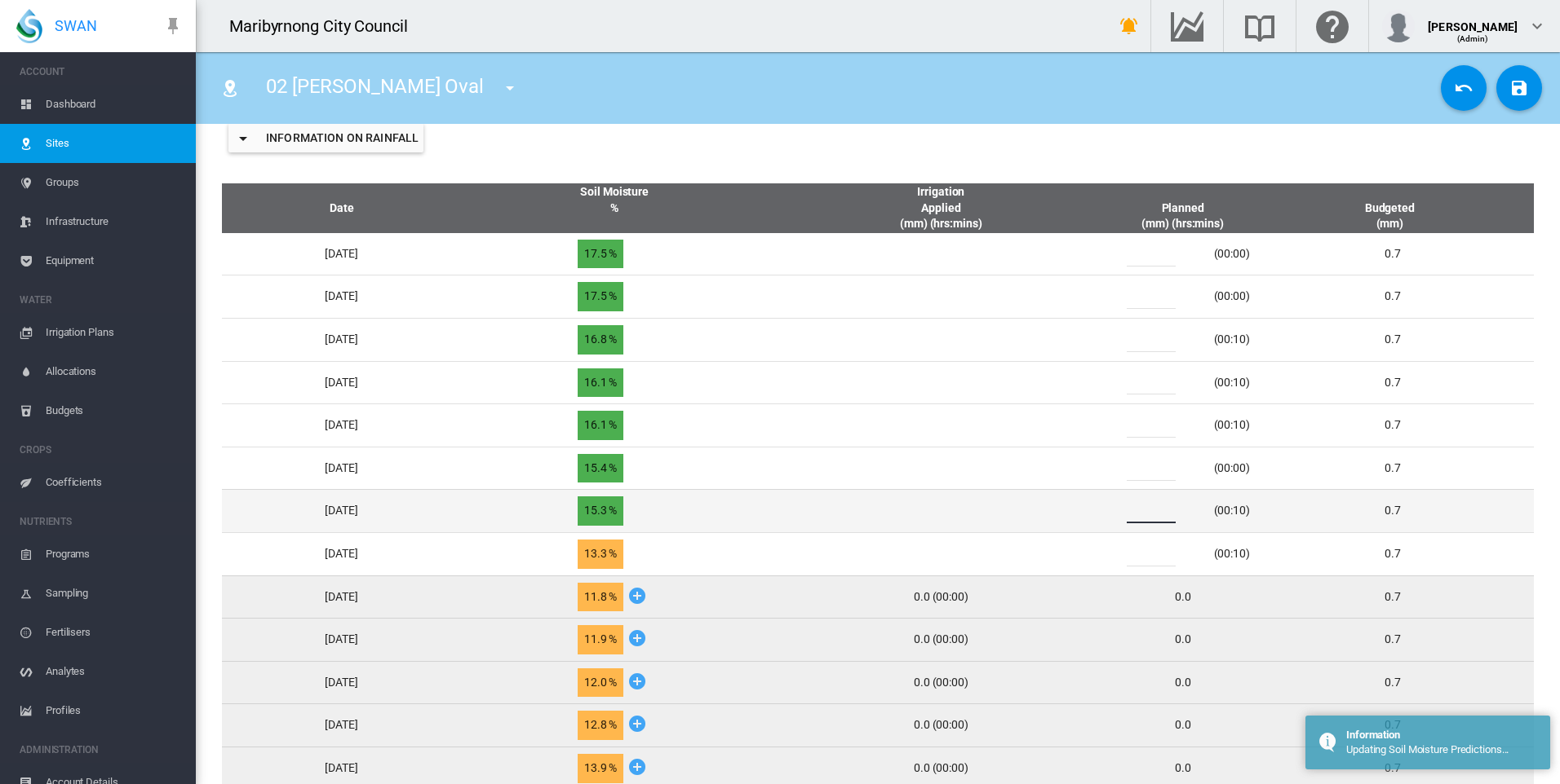
drag, startPoint x: 1155, startPoint y: 513, endPoint x: 1142, endPoint y: 514, distance: 13.0
click at [1142, 514] on div "*" at bounding box center [1160, 511] width 98 height 24
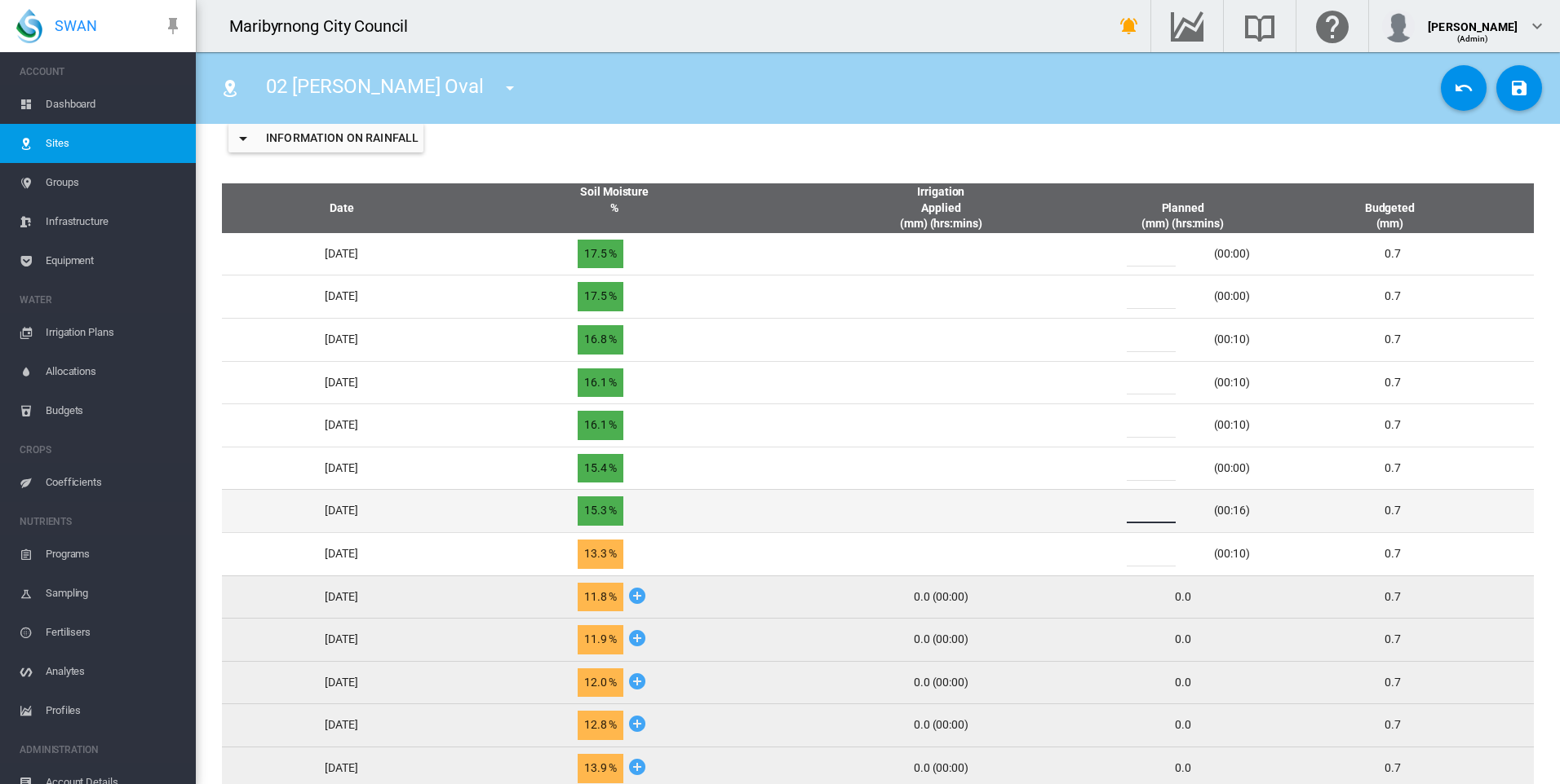
type input "*"
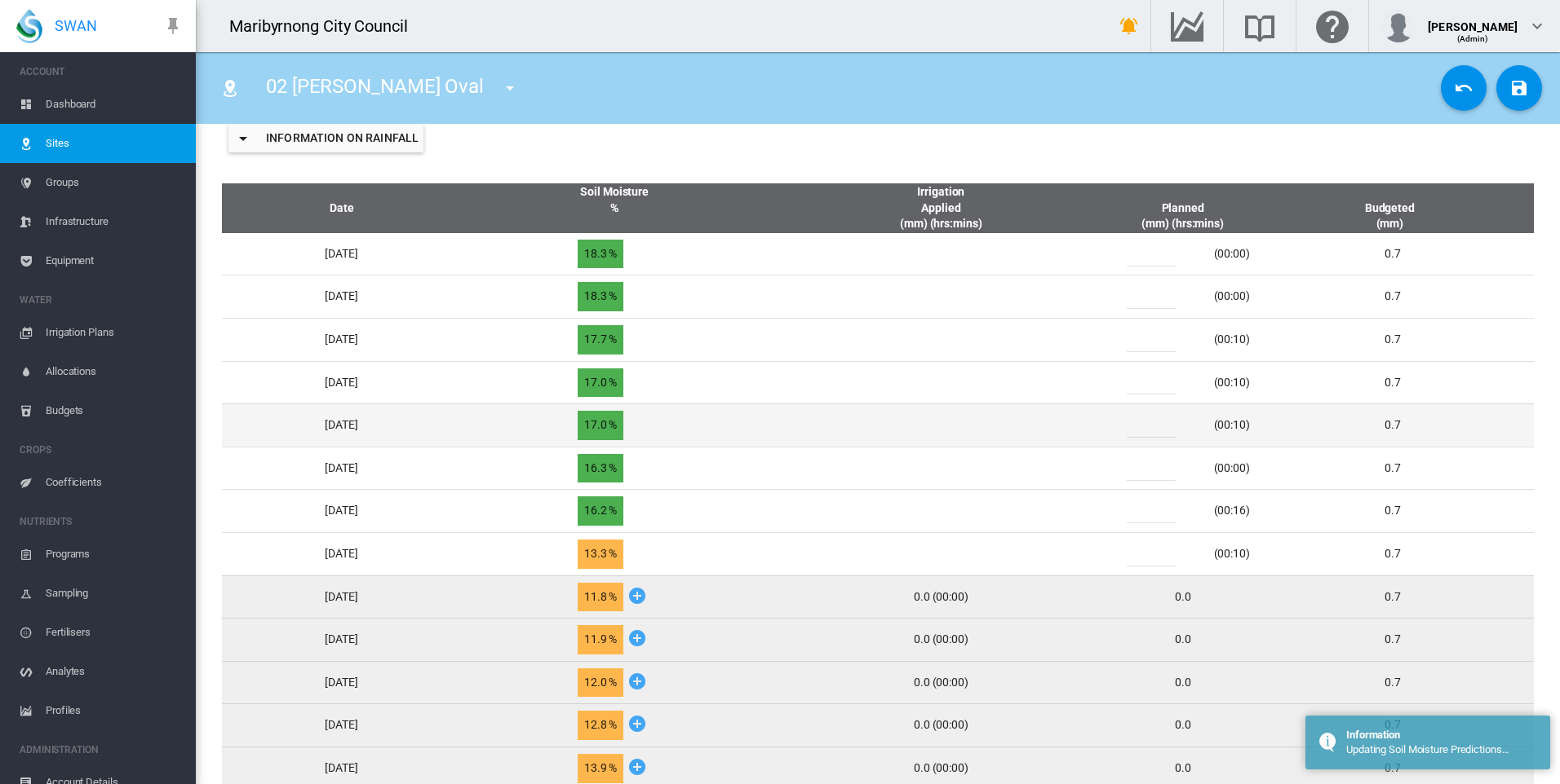
drag, startPoint x: 1158, startPoint y: 425, endPoint x: 1131, endPoint y: 428, distance: 27.2
click at [1131, 428] on div "*" at bounding box center [1160, 425] width 98 height 24
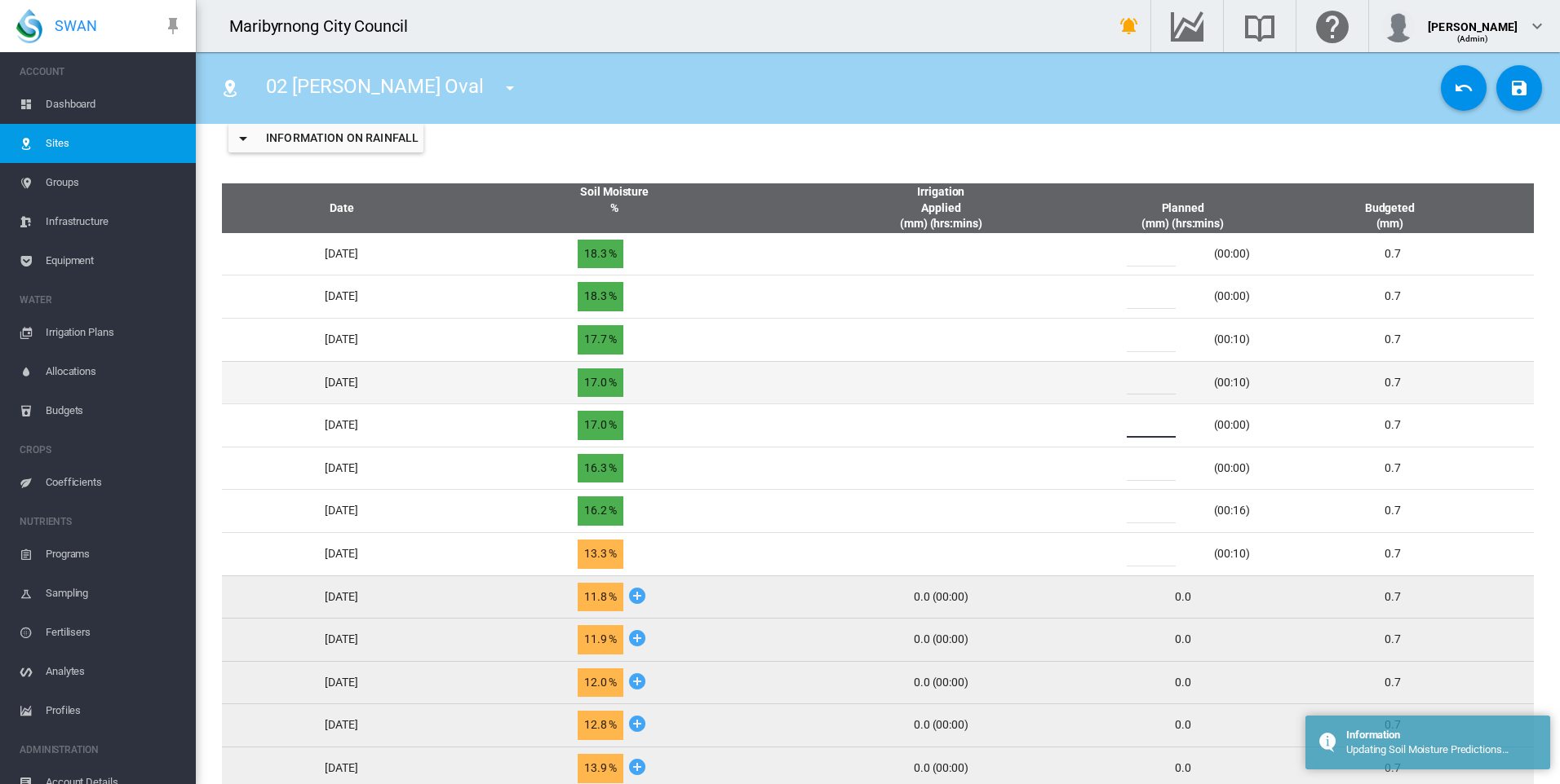
type input "*"
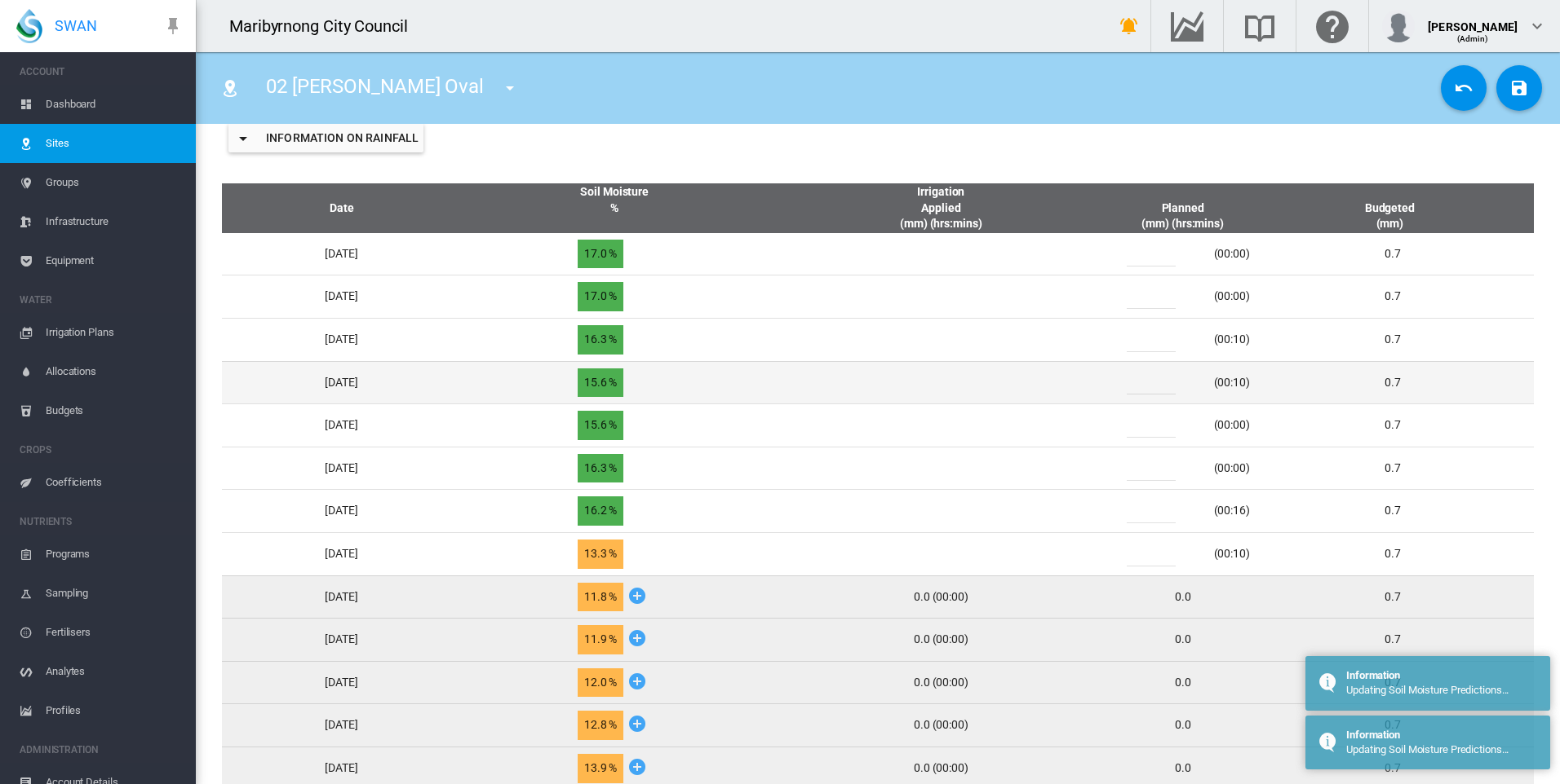
click at [1150, 383] on input "*" at bounding box center [1151, 382] width 49 height 24
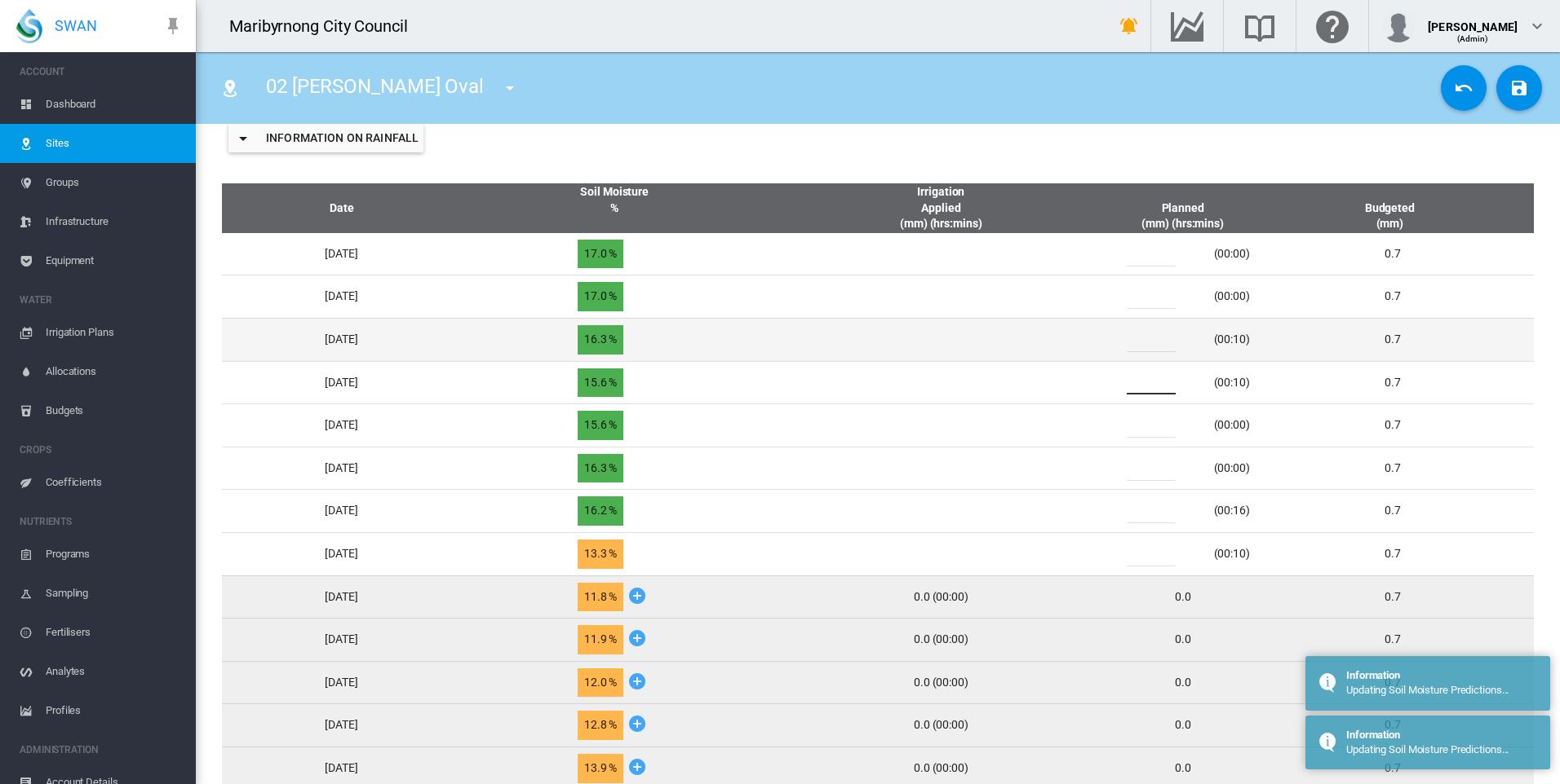
type input "*"
drag, startPoint x: 1156, startPoint y: 336, endPoint x: 1146, endPoint y: 338, distance: 10.2
click at [1146, 338] on input "*" at bounding box center [1151, 340] width 49 height 24
type input "*"
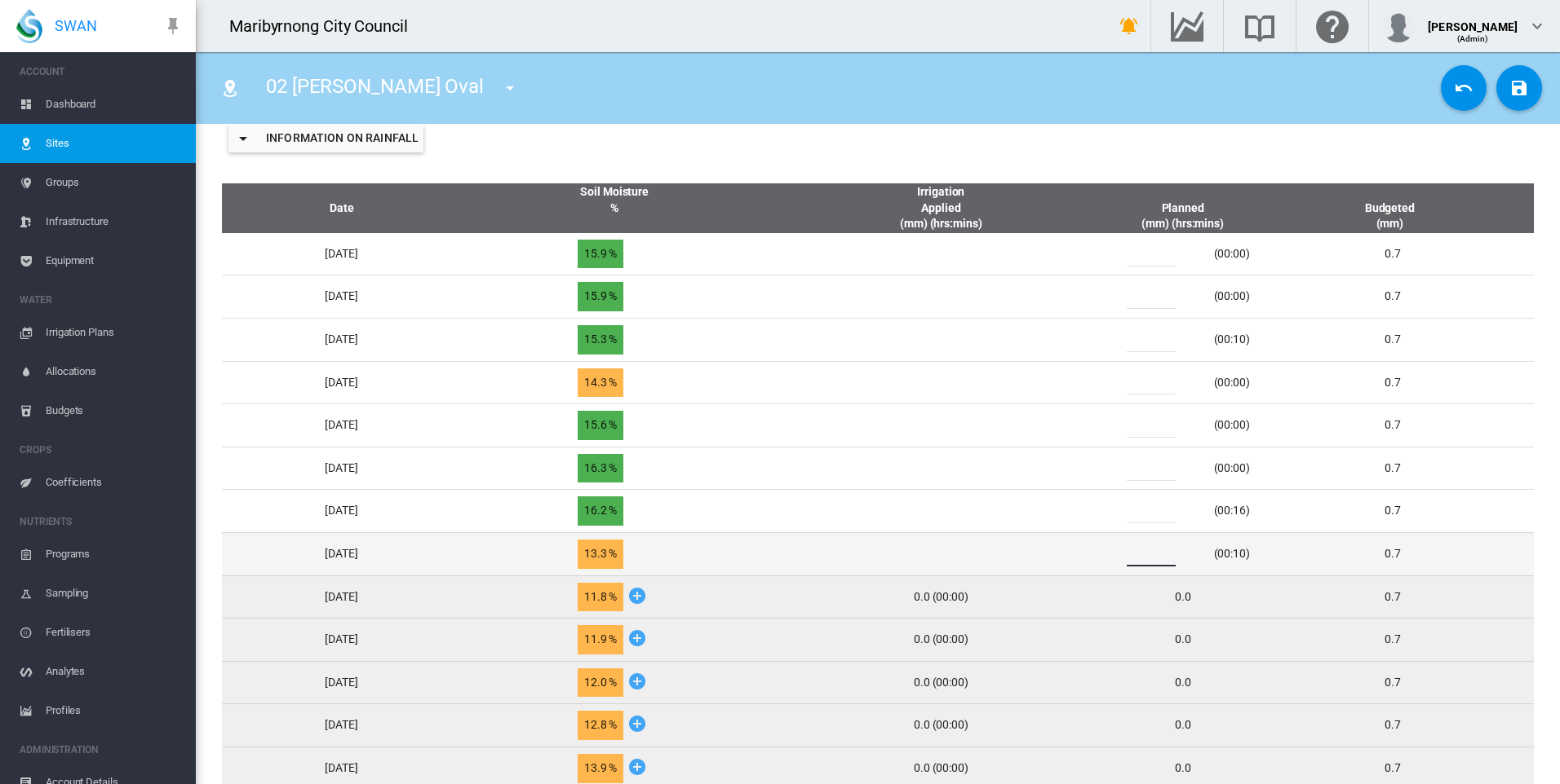
drag, startPoint x: 1159, startPoint y: 556, endPoint x: 1138, endPoint y: 556, distance: 21.0
click at [1140, 556] on div "*" at bounding box center [1160, 554] width 98 height 24
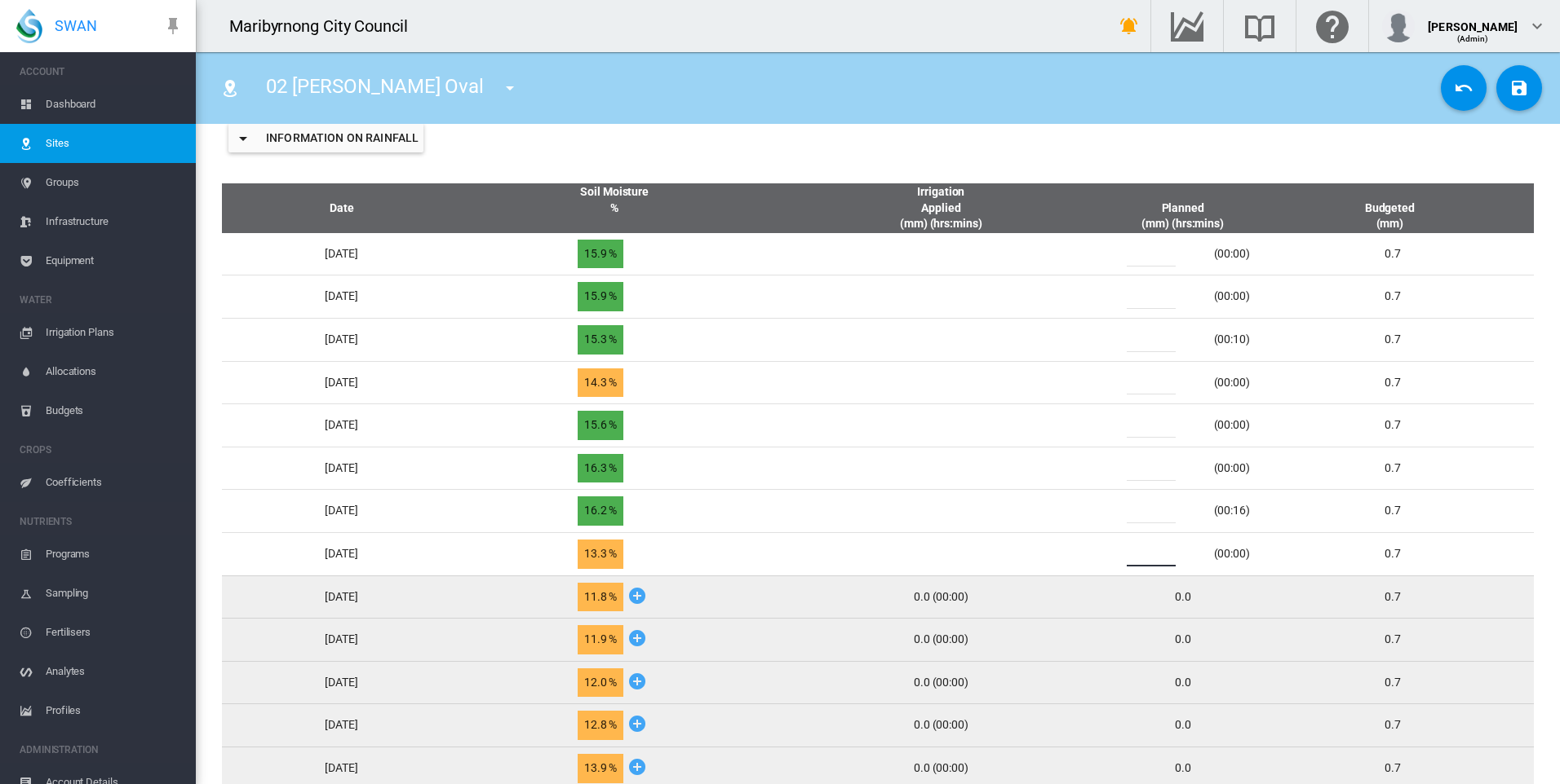
type input "*"
click at [1072, 133] on div "Information on Rainfall" at bounding box center [877, 138] width 1337 height 65
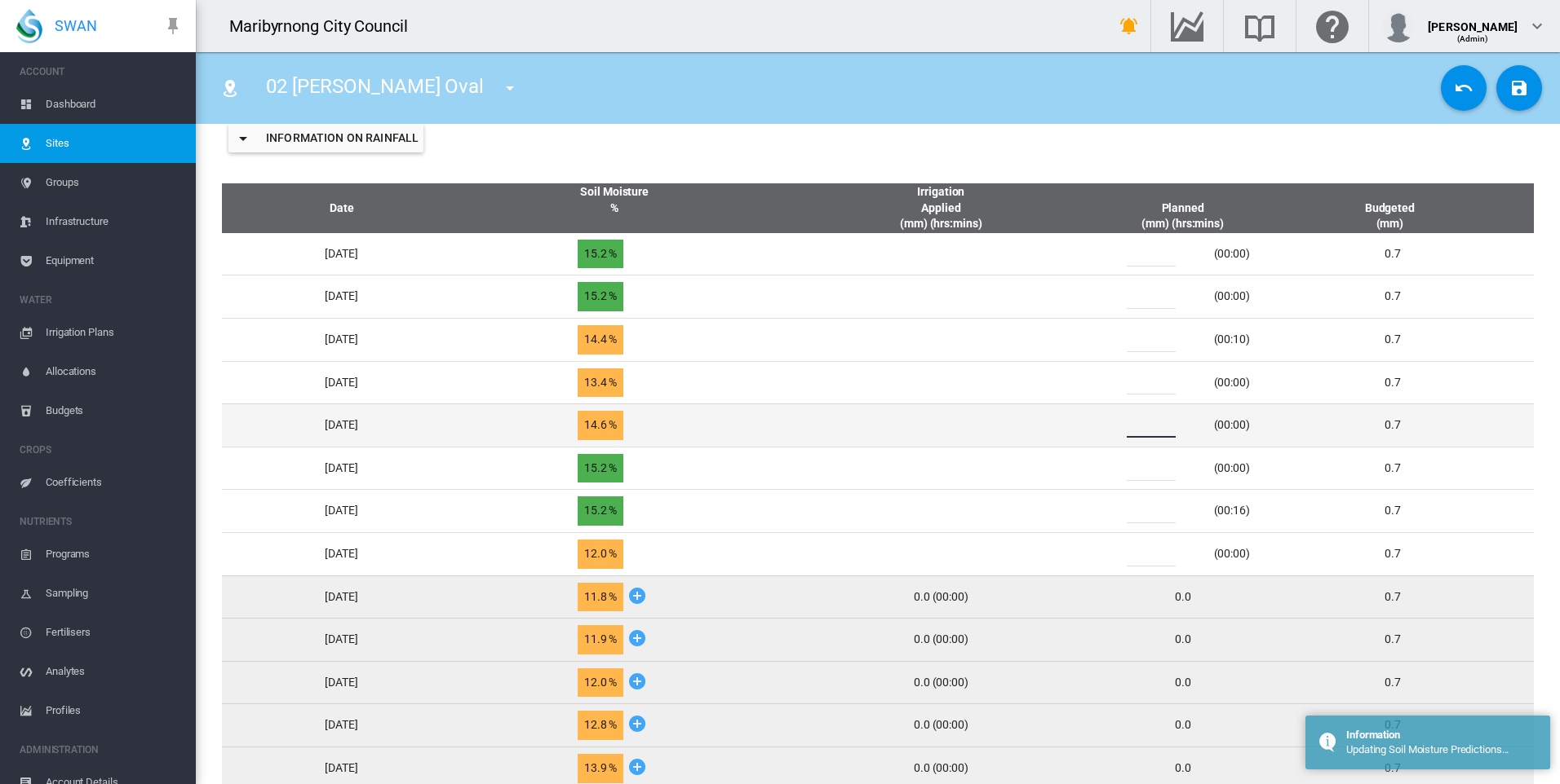
drag, startPoint x: 1156, startPoint y: 431, endPoint x: 1133, endPoint y: 430, distance: 23.0
click at [1134, 430] on div "*" at bounding box center [1160, 425] width 98 height 24
type input "*"
drag, startPoint x: 1155, startPoint y: 424, endPoint x: 1144, endPoint y: 426, distance: 11.2
click at [1144, 426] on div "*" at bounding box center [1160, 425] width 98 height 24
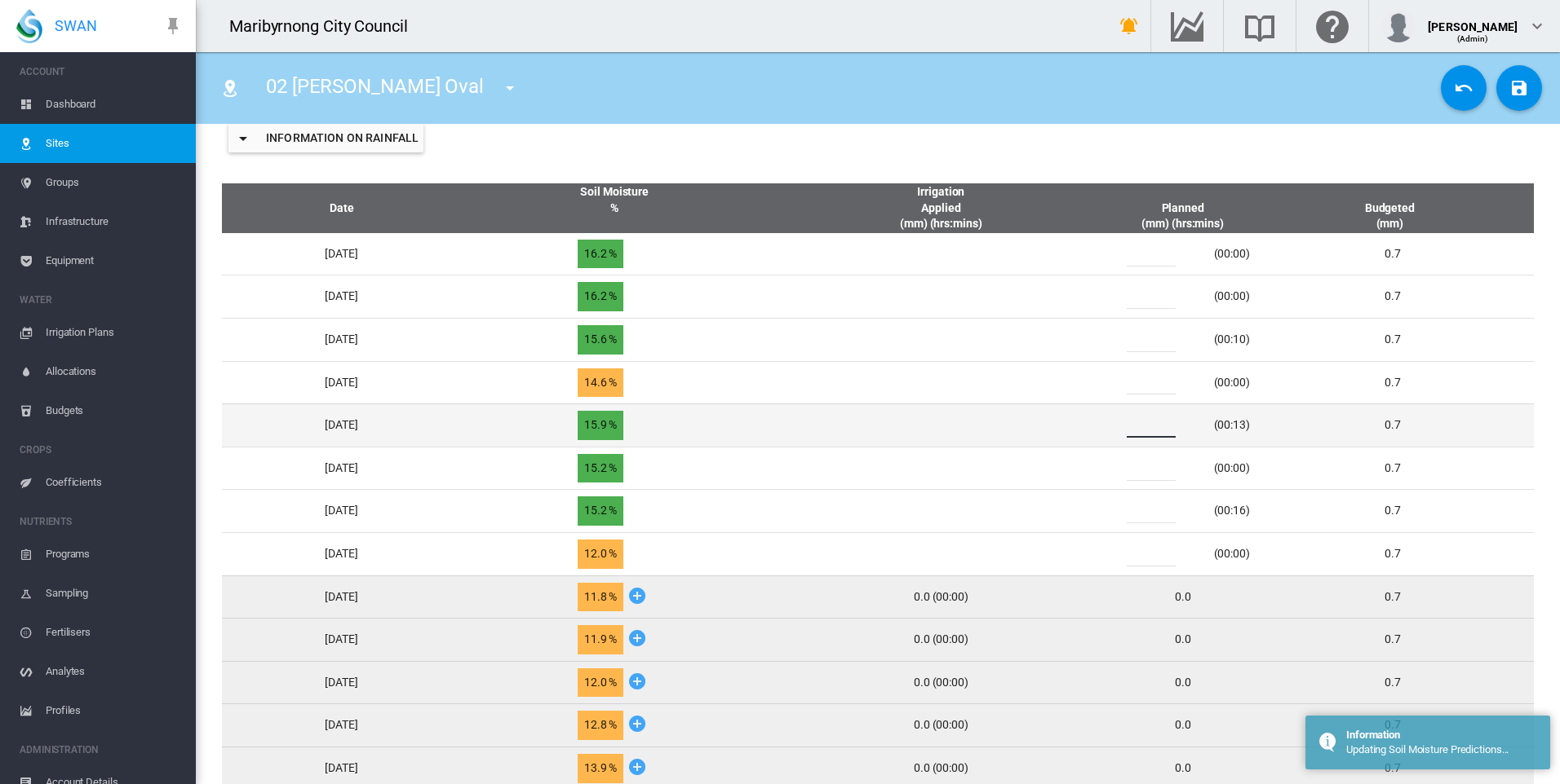
type input "*"
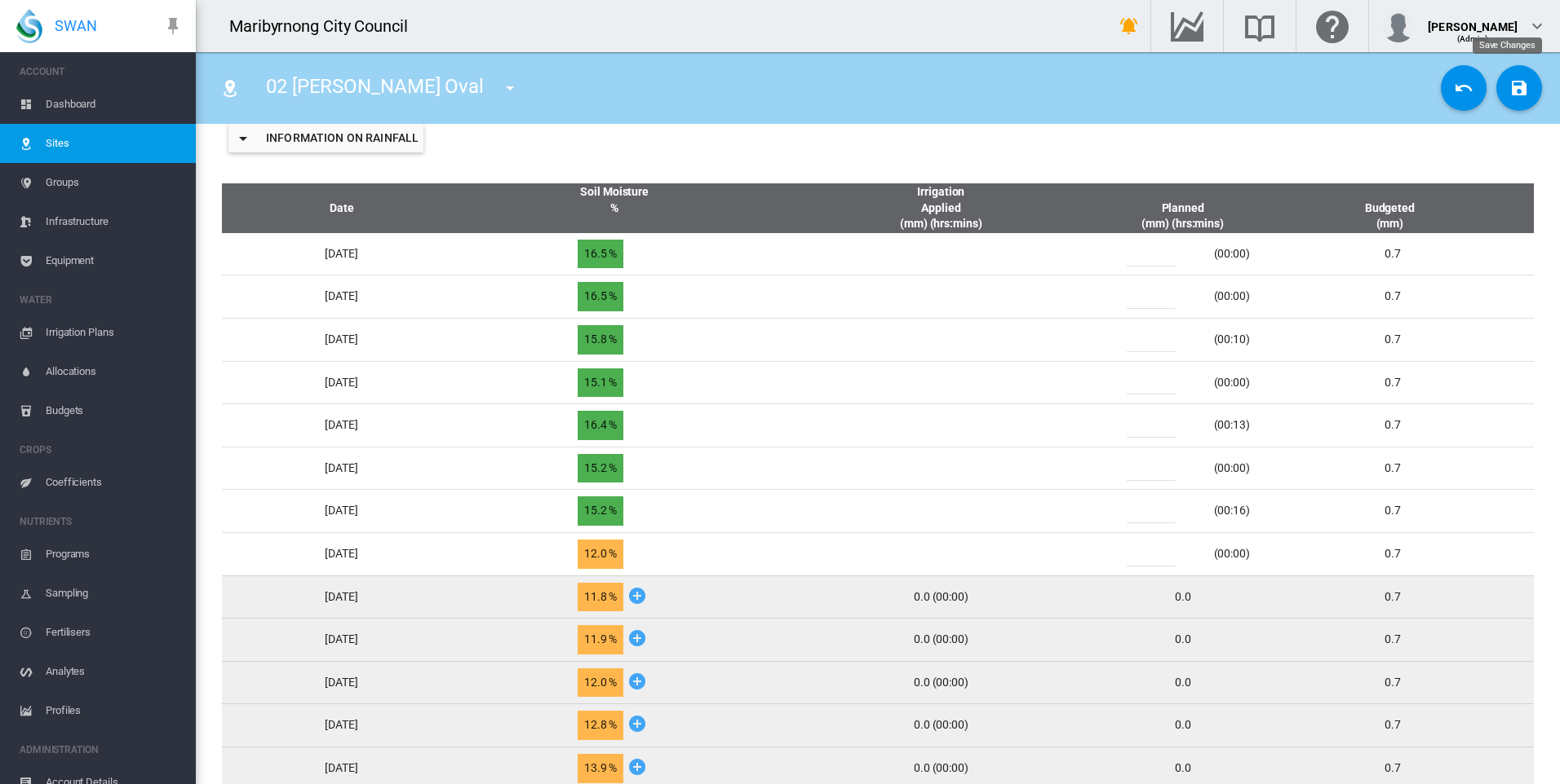
click at [1509, 92] on md-icon "icon-content-save" at bounding box center [1519, 88] width 20 height 20
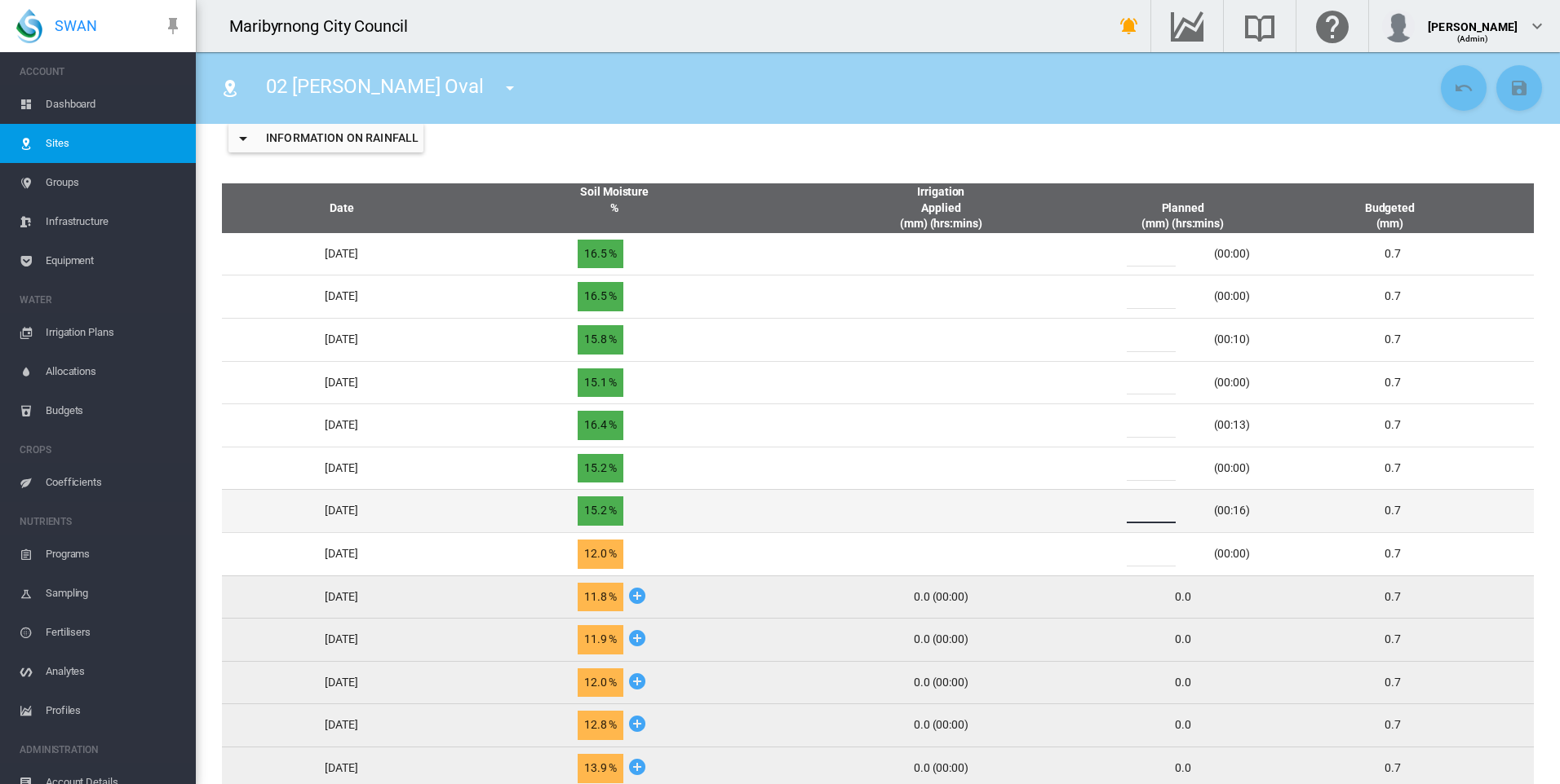
drag, startPoint x: 1159, startPoint y: 511, endPoint x: 1135, endPoint y: 516, distance: 24.5
click at [1135, 516] on div "*" at bounding box center [1160, 511] width 98 height 24
type input "*"
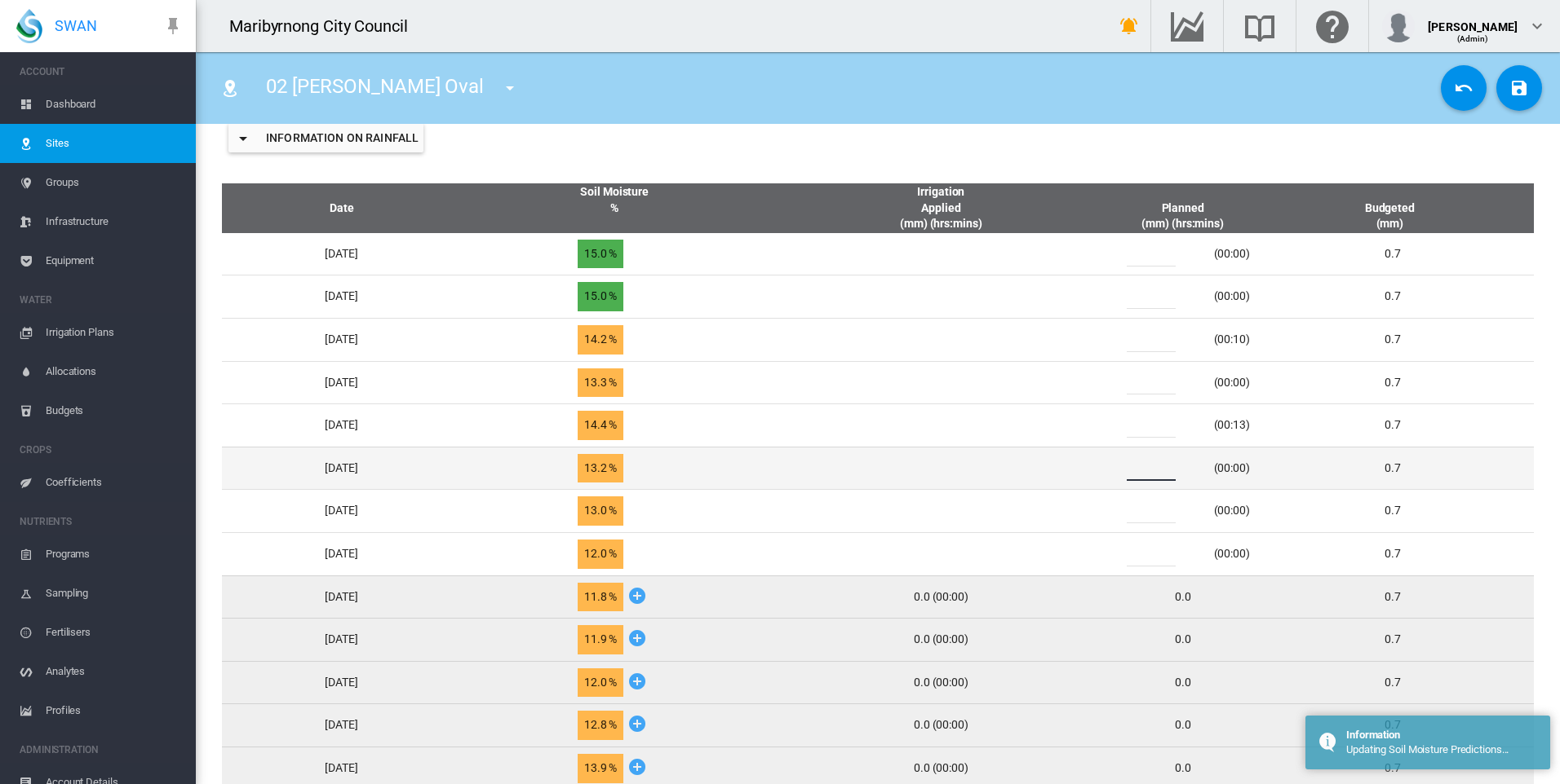
drag, startPoint x: 1154, startPoint y: 464, endPoint x: 1137, endPoint y: 470, distance: 18.0
click at [1138, 470] on div "*" at bounding box center [1160, 469] width 98 height 24
type input "*"
drag, startPoint x: 1158, startPoint y: 472, endPoint x: 1134, endPoint y: 474, distance: 24.1
click at [1134, 474] on div "*" at bounding box center [1160, 469] width 98 height 24
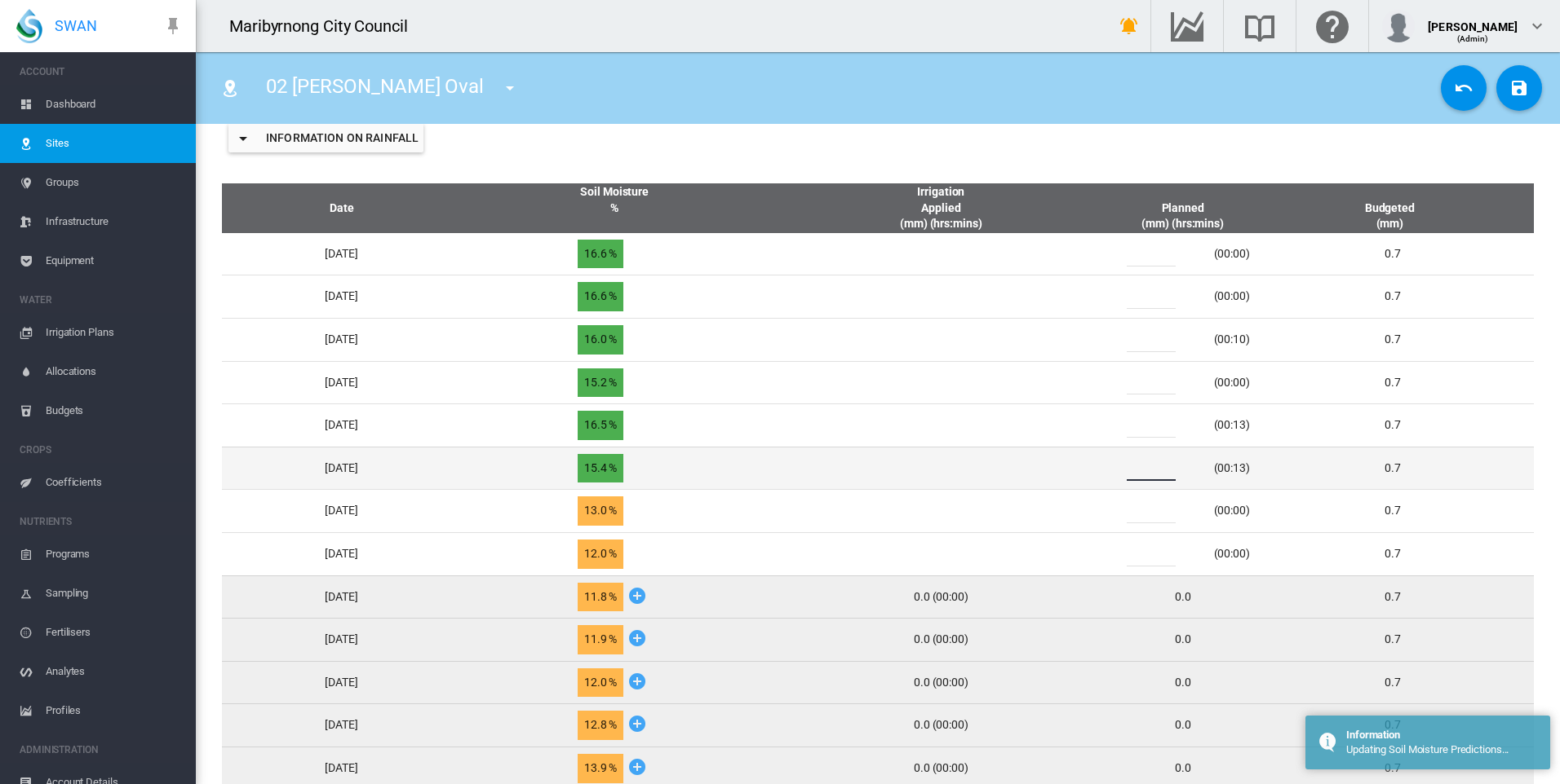
type input "*"
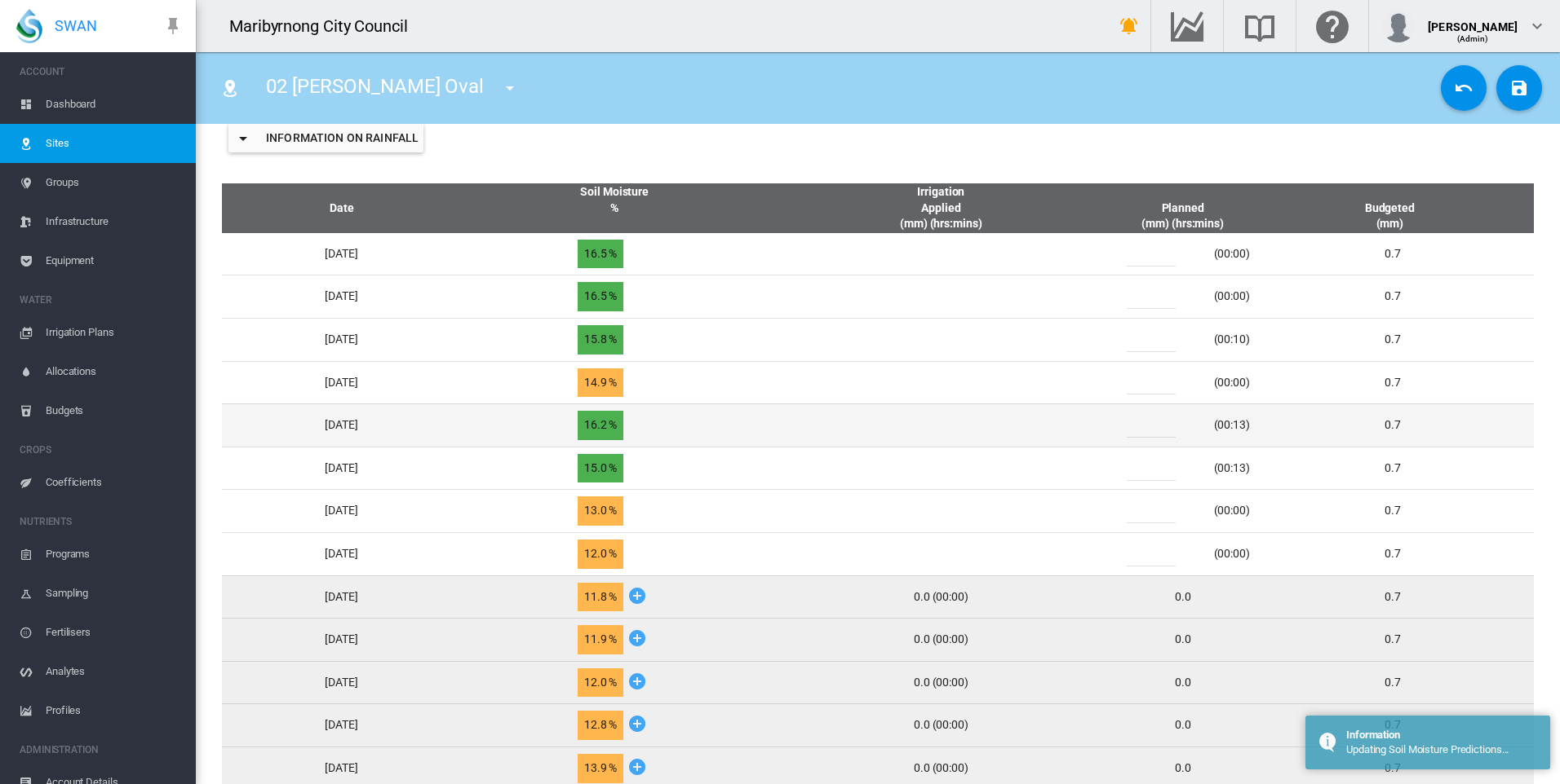
drag, startPoint x: 1159, startPoint y: 424, endPoint x: 1134, endPoint y: 428, distance: 25.3
click at [1134, 428] on div "*" at bounding box center [1160, 425] width 98 height 24
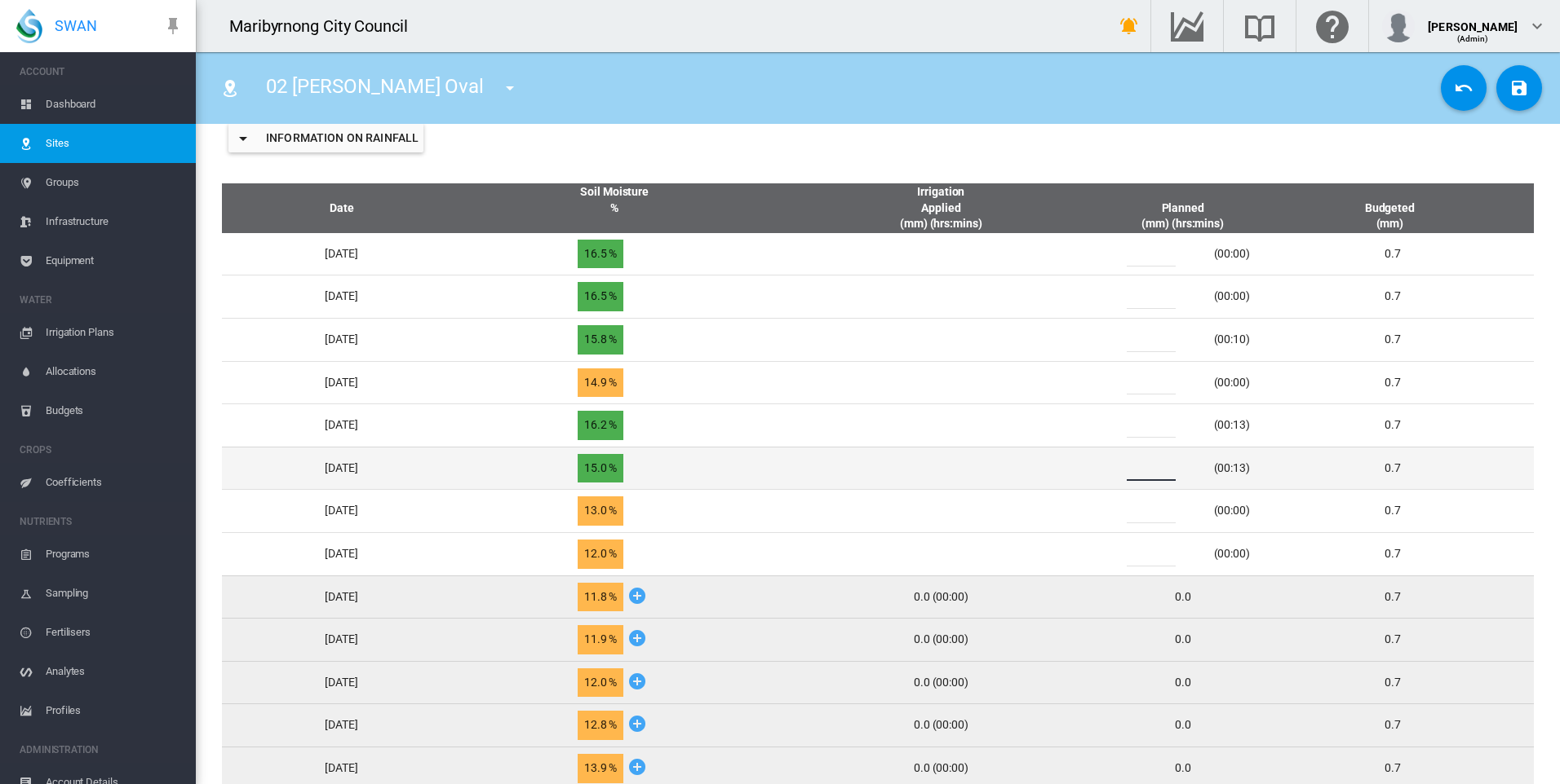
drag, startPoint x: 1135, startPoint y: 468, endPoint x: 1126, endPoint y: 471, distance: 9.5
click at [1127, 470] on div "* (00:13)" at bounding box center [1183, 469] width 150 height 24
type input "*"
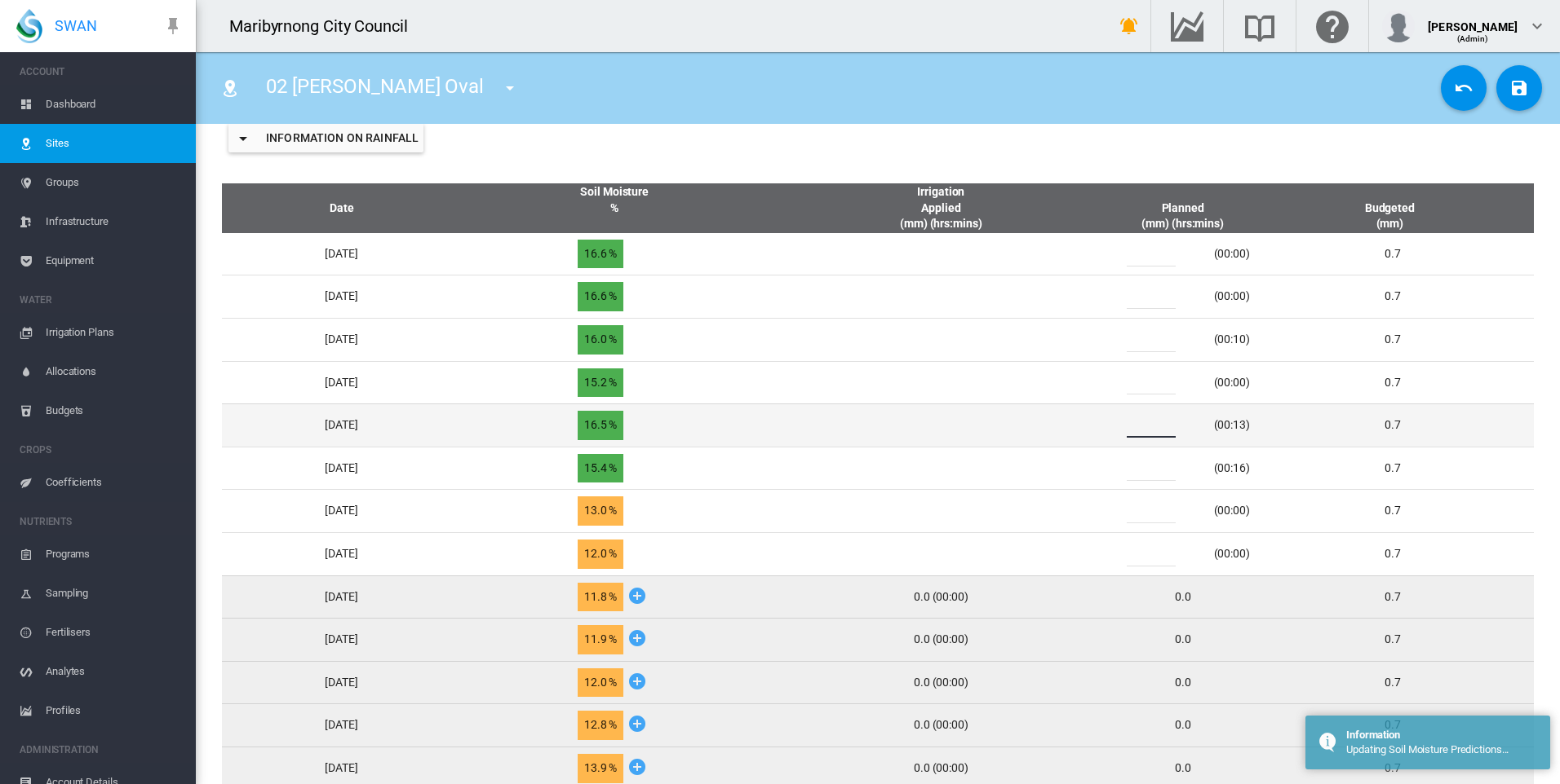
drag, startPoint x: 1169, startPoint y: 428, endPoint x: 1135, endPoint y: 428, distance: 34.0
click at [1135, 428] on div "*" at bounding box center [1160, 425] width 98 height 24
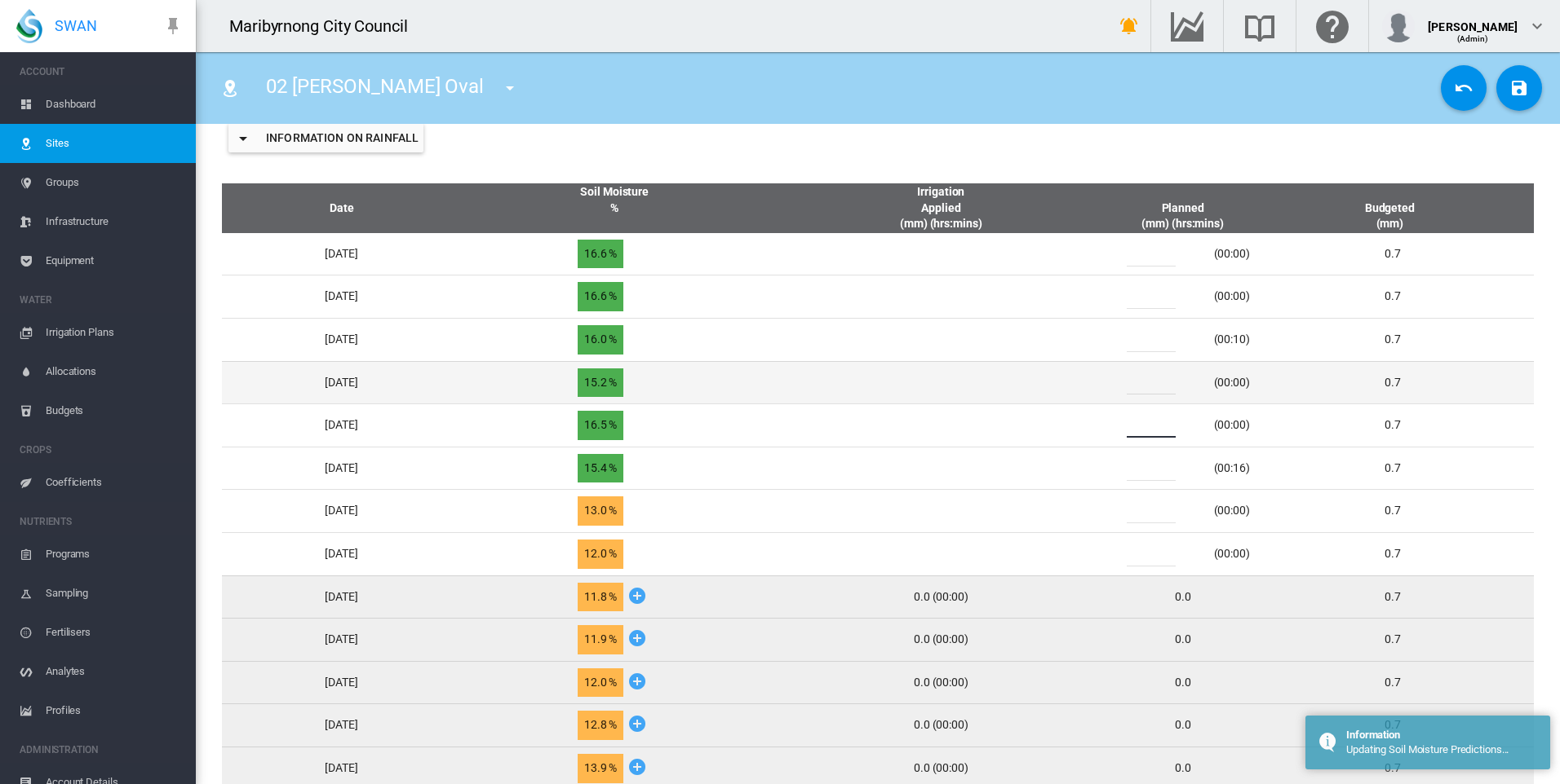
type input "*"
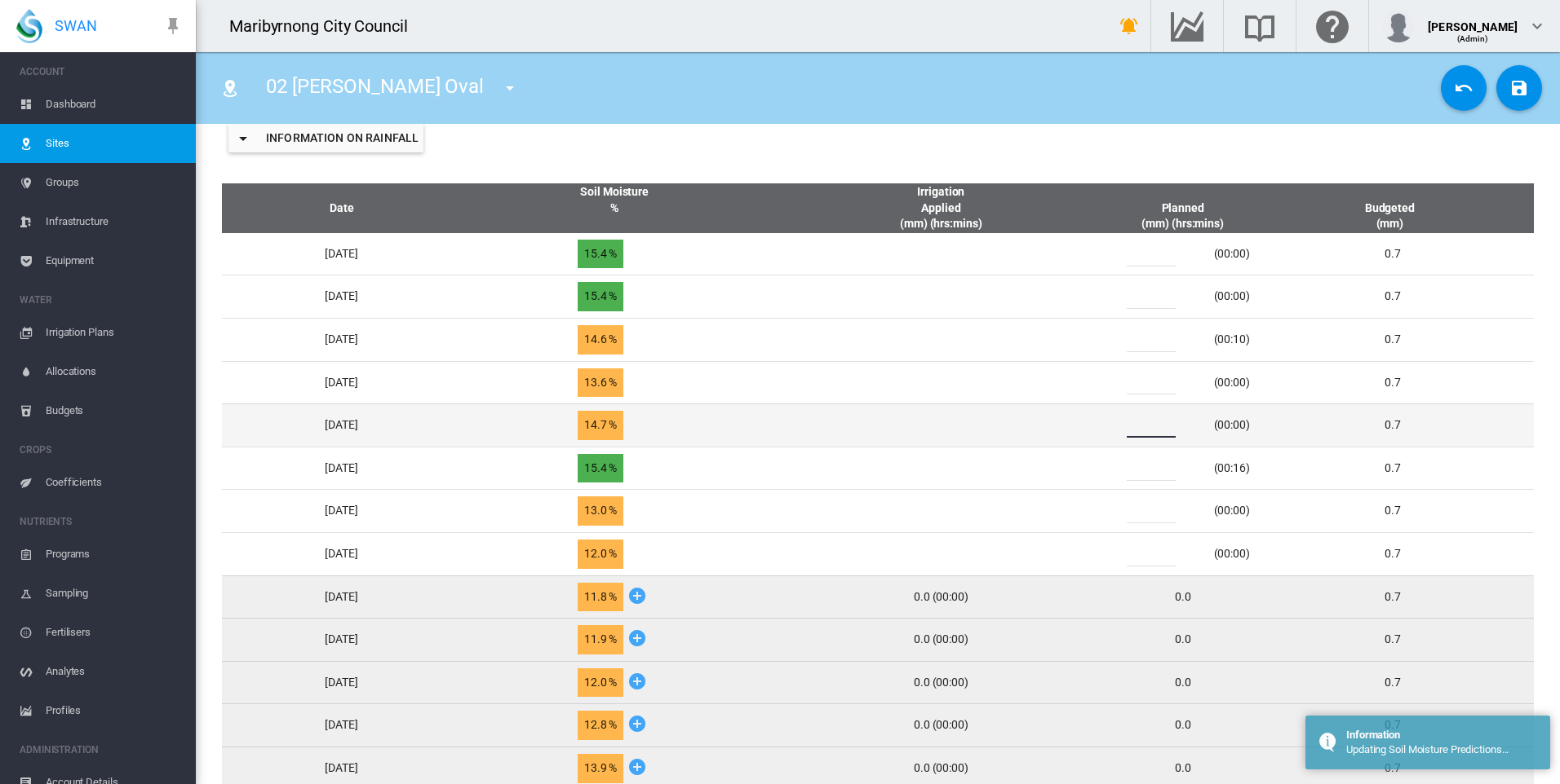
drag, startPoint x: 1152, startPoint y: 420, endPoint x: 1130, endPoint y: 424, distance: 22.4
click at [1130, 424] on div "*" at bounding box center [1160, 425] width 98 height 24
type input "*"
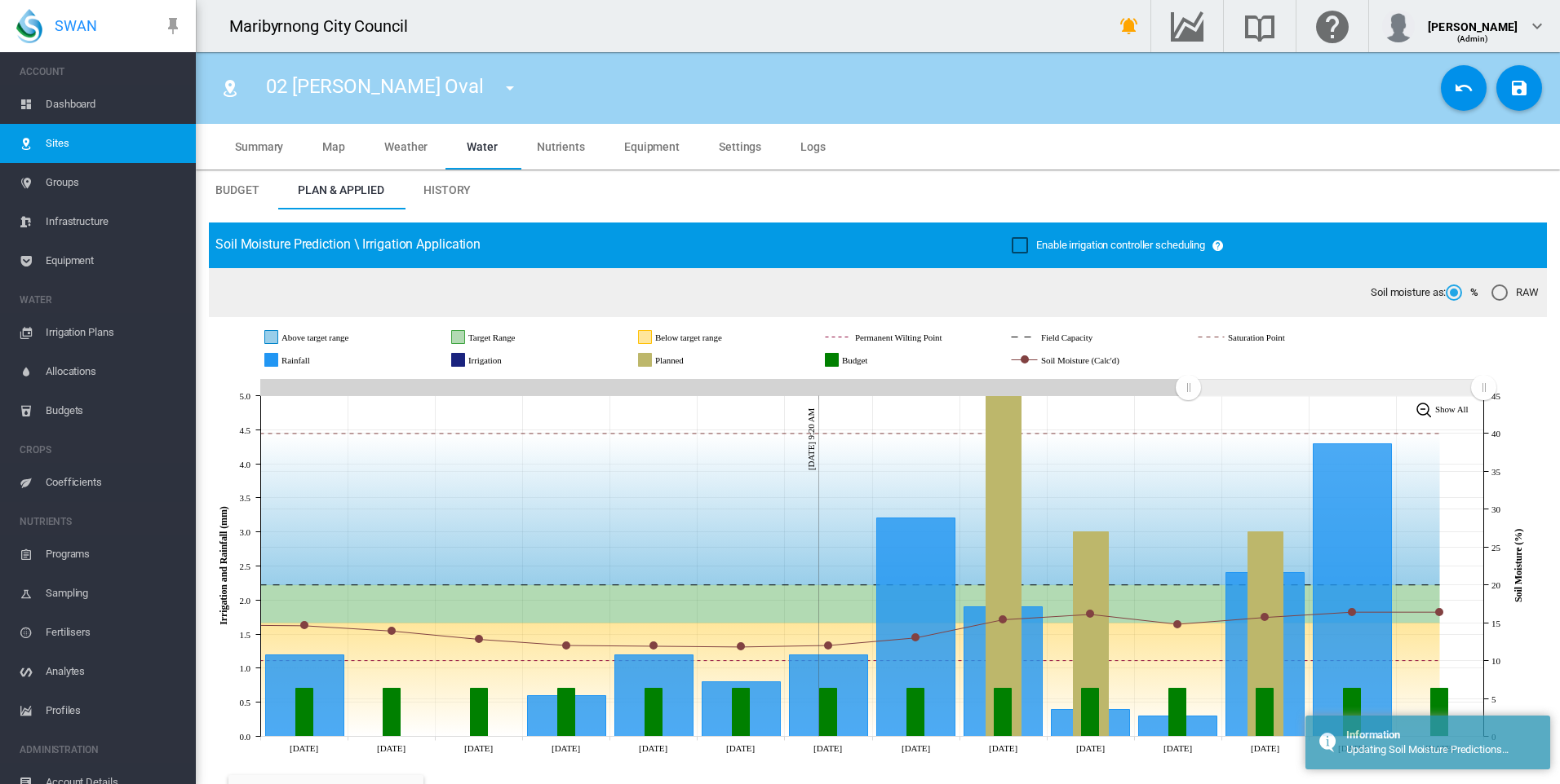
scroll to position [652, 0]
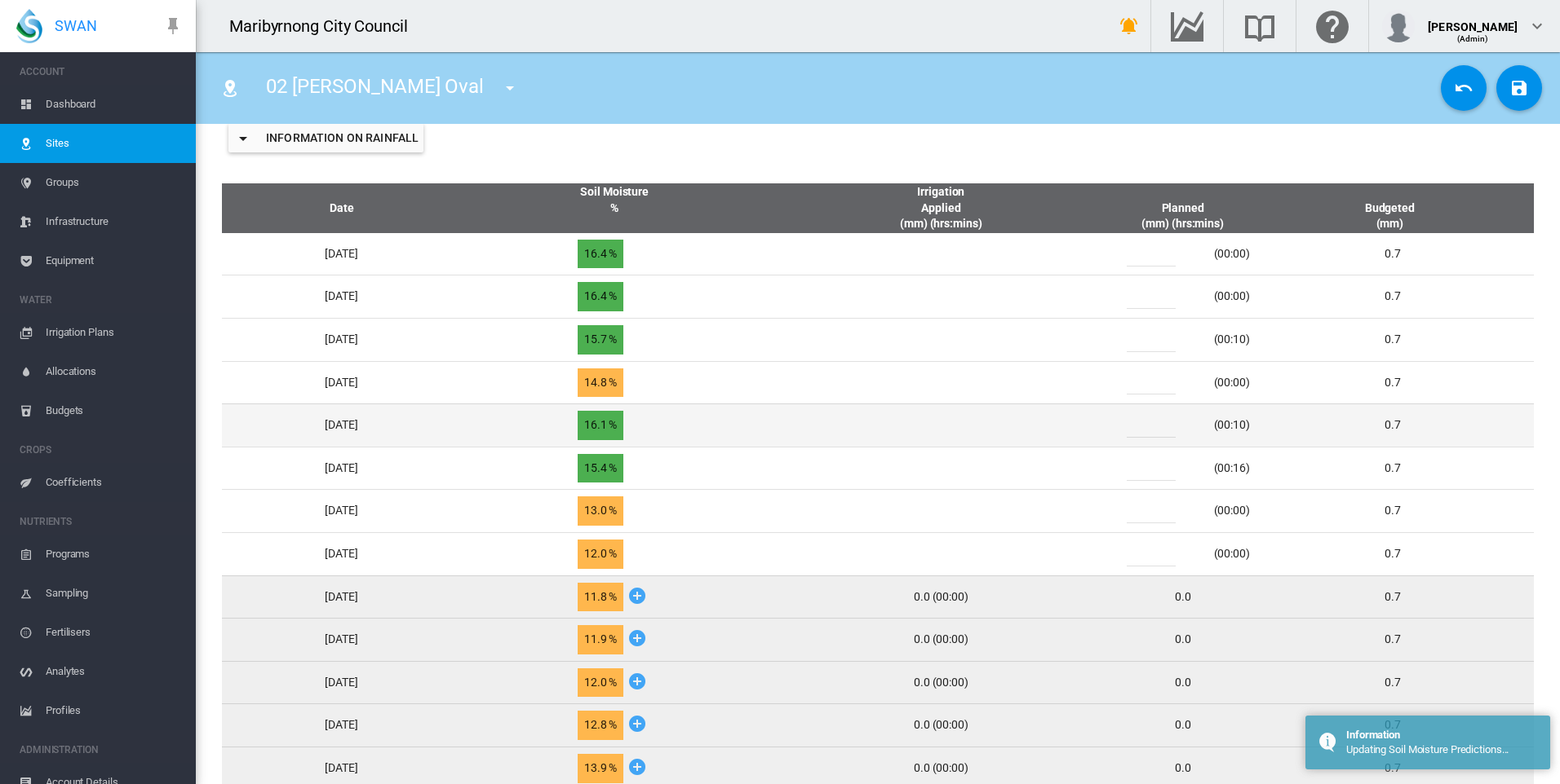
click at [1138, 428] on div "*" at bounding box center [1160, 425] width 98 height 24
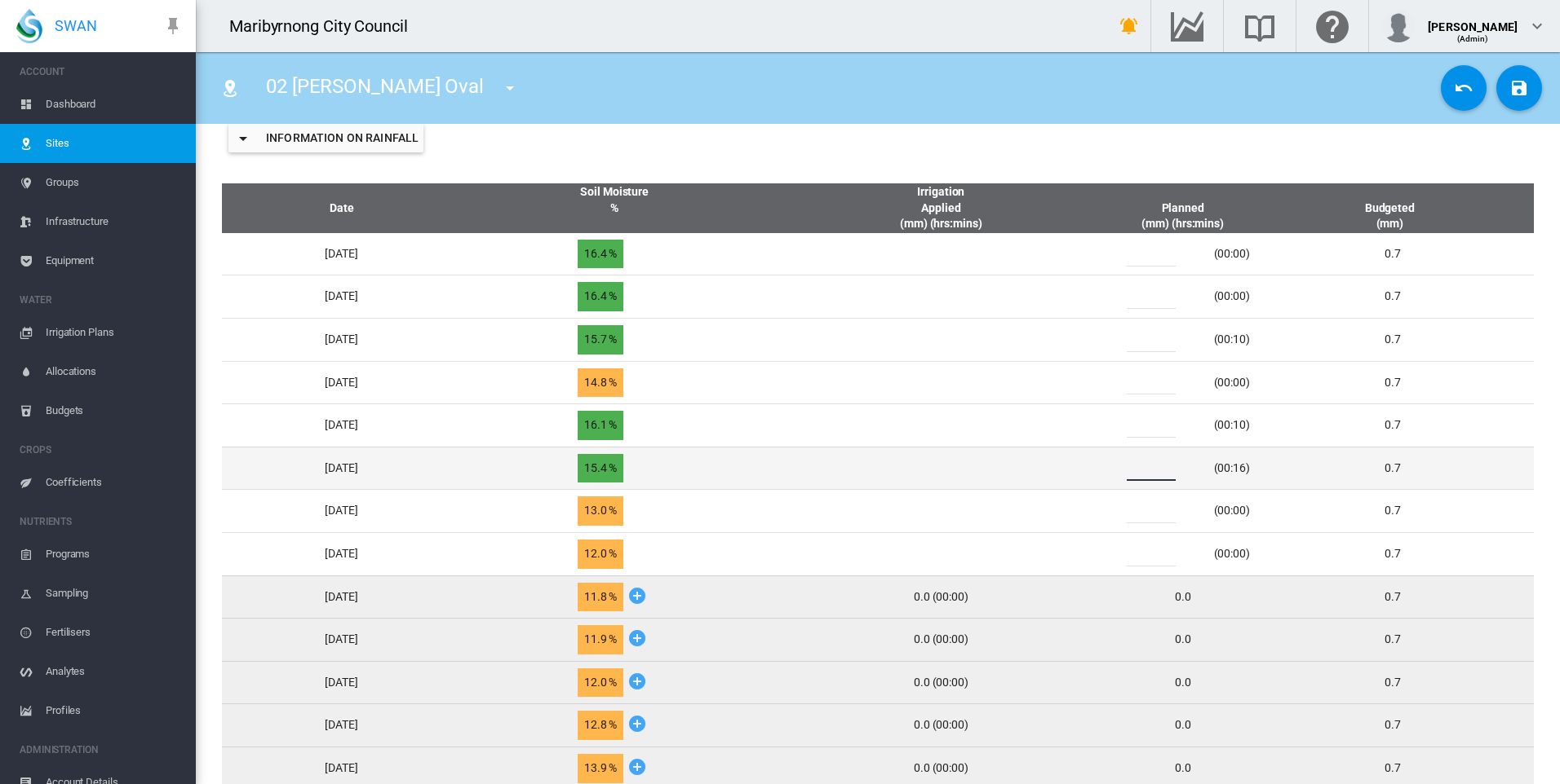
drag, startPoint x: 1155, startPoint y: 468, endPoint x: 1138, endPoint y: 471, distance: 17.3
click at [1138, 471] on div "*" at bounding box center [1160, 469] width 98 height 24
type input "*"
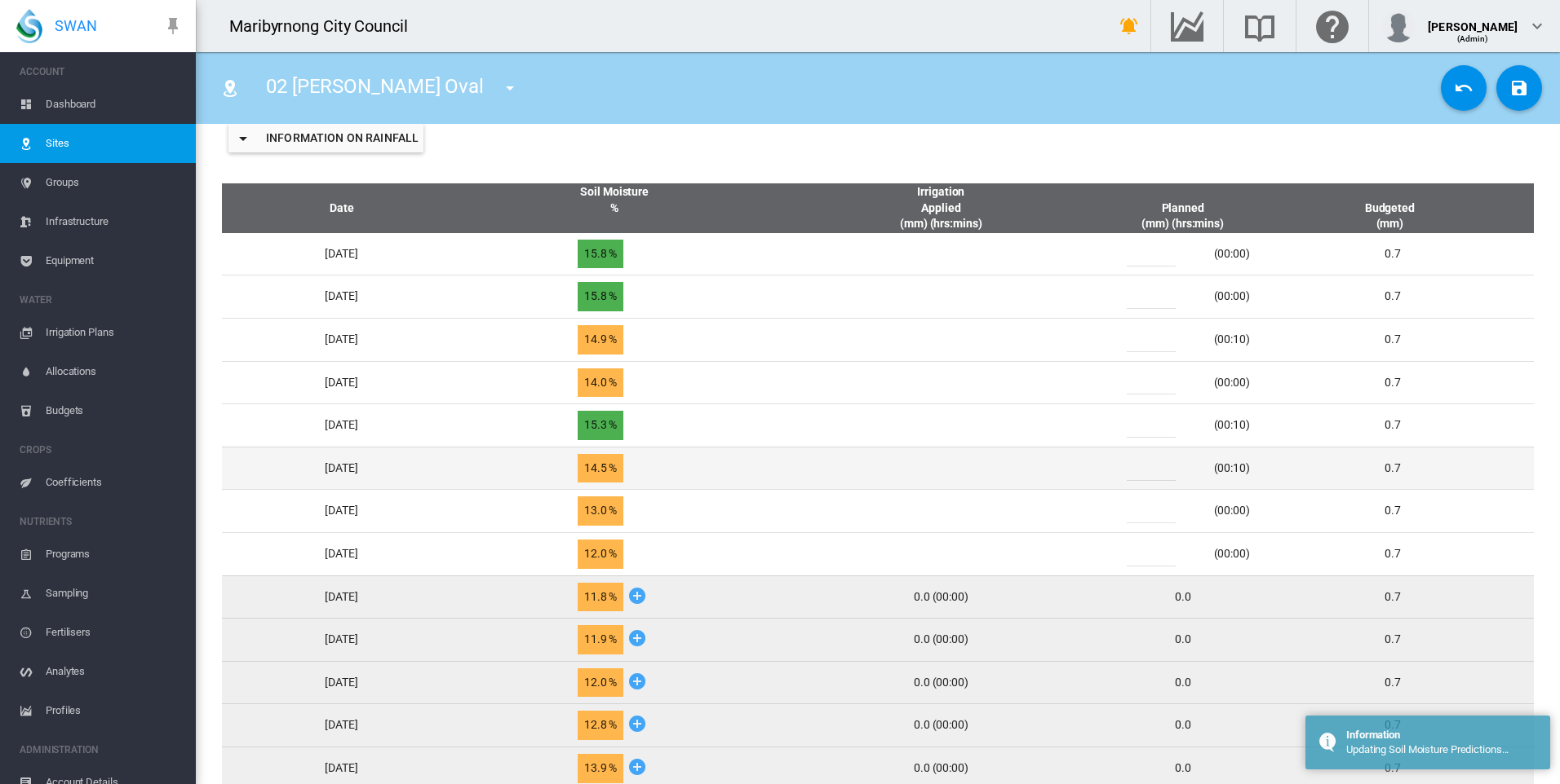
drag, startPoint x: 1138, startPoint y: 469, endPoint x: 1117, endPoint y: 472, distance: 21.2
click at [1120, 471] on td "* (00:10)" at bounding box center [1182, 469] width 163 height 43
type input "*"
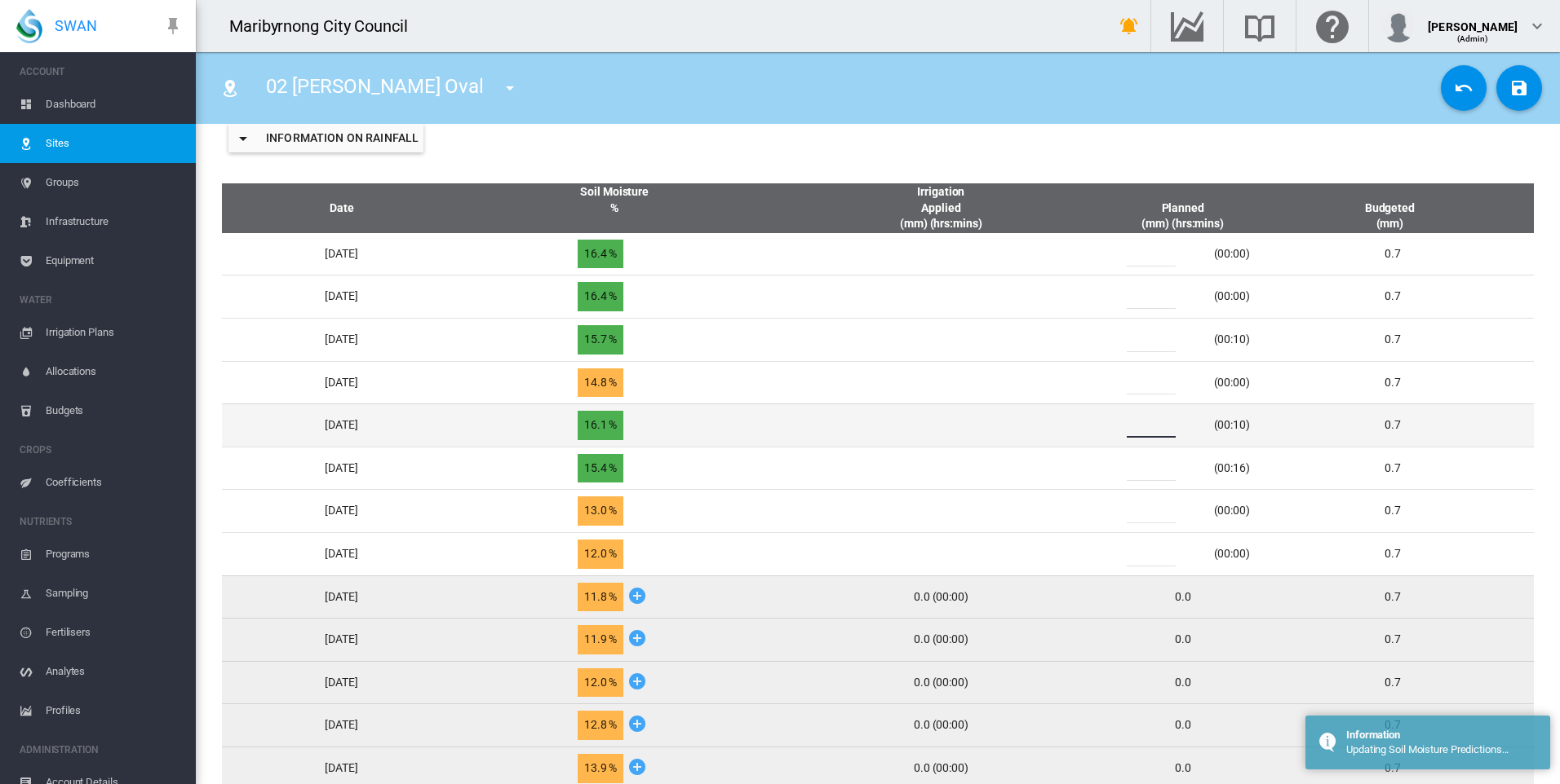
drag, startPoint x: 1159, startPoint y: 424, endPoint x: 1140, endPoint y: 427, distance: 19.2
click at [1140, 427] on div "*" at bounding box center [1160, 425] width 98 height 24
type input "*"
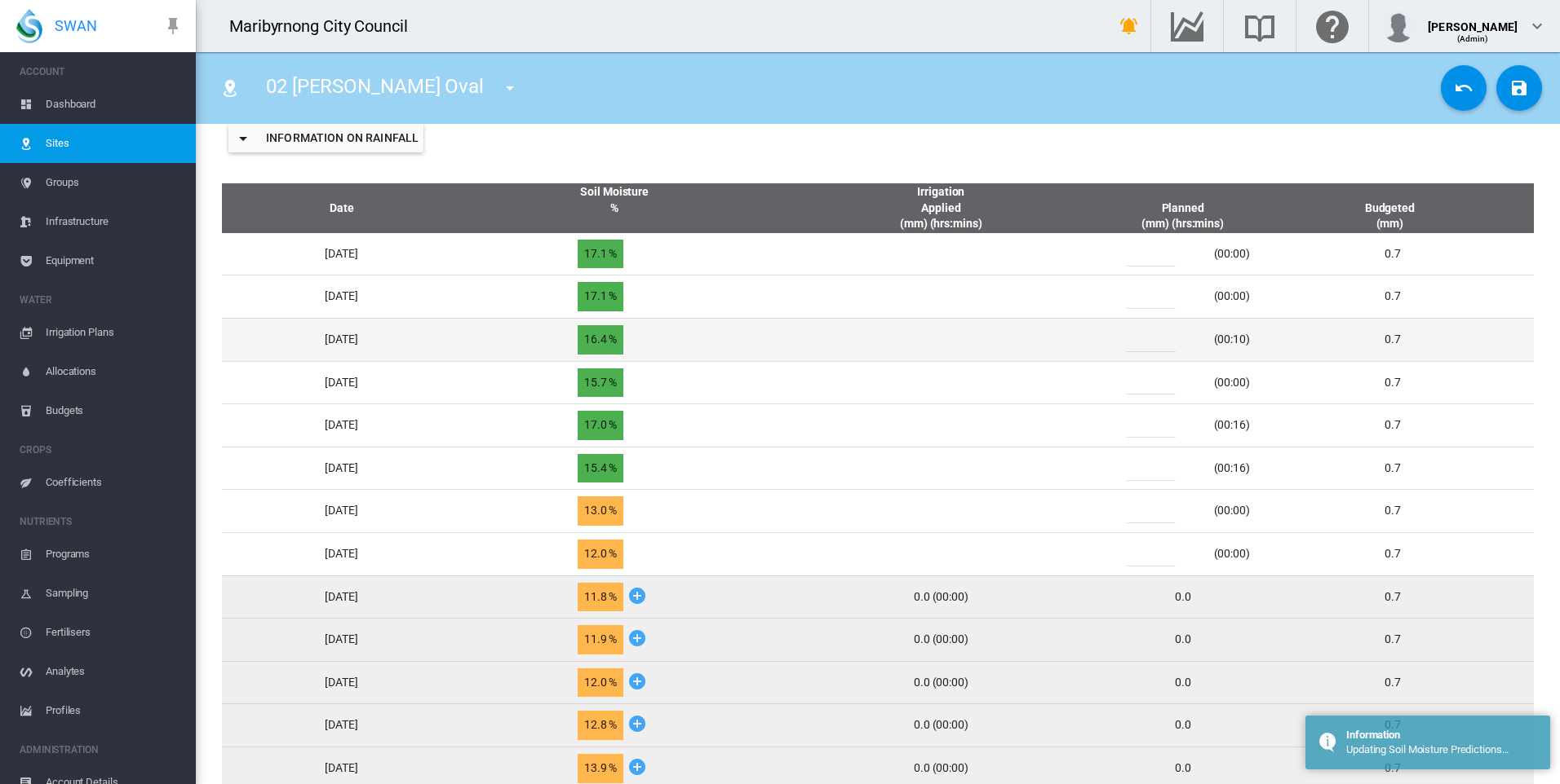
click at [1140, 340] on div "*" at bounding box center [1160, 340] width 98 height 24
drag, startPoint x: 1151, startPoint y: 339, endPoint x: 1143, endPoint y: 340, distance: 8.1
click at [1143, 340] on div "*" at bounding box center [1160, 340] width 98 height 24
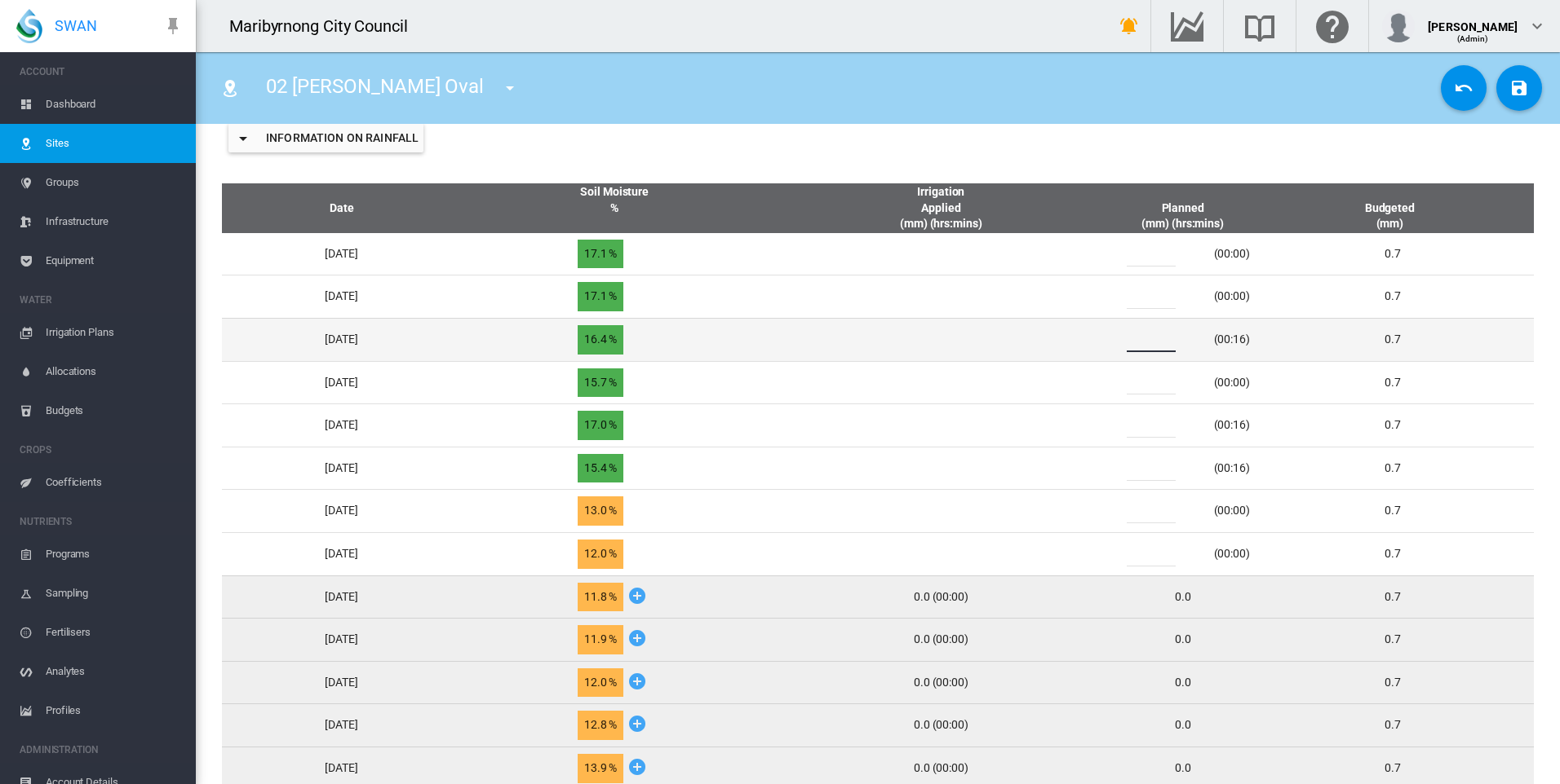
type input "*"
drag, startPoint x: 1155, startPoint y: 343, endPoint x: 1120, endPoint y: 344, distance: 35.0
click at [1120, 344] on td "* (00:16)" at bounding box center [1182, 340] width 163 height 43
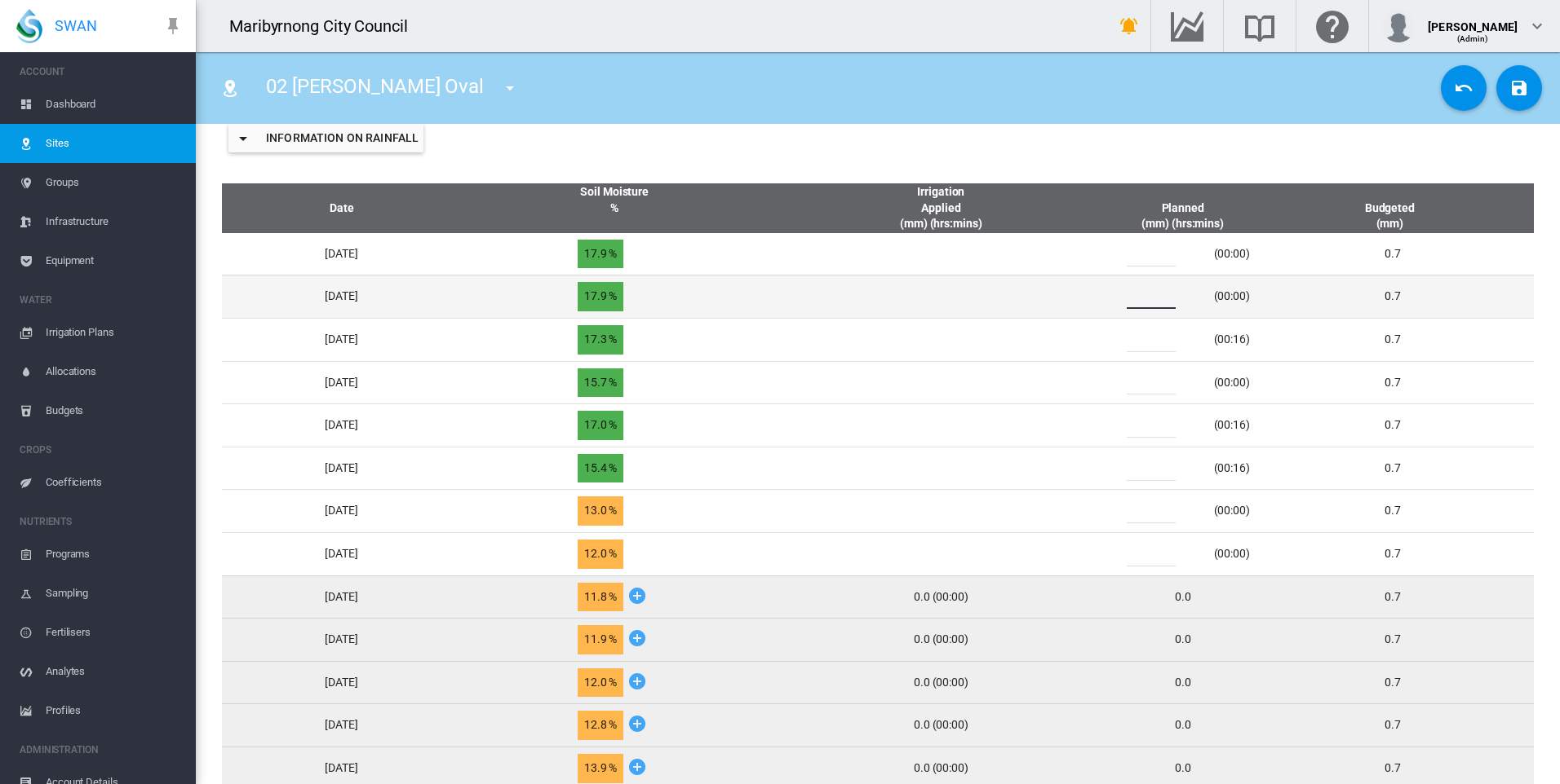
drag, startPoint x: 1151, startPoint y: 299, endPoint x: 1134, endPoint y: 300, distance: 17.0
click at [1134, 300] on div "*" at bounding box center [1160, 296] width 98 height 24
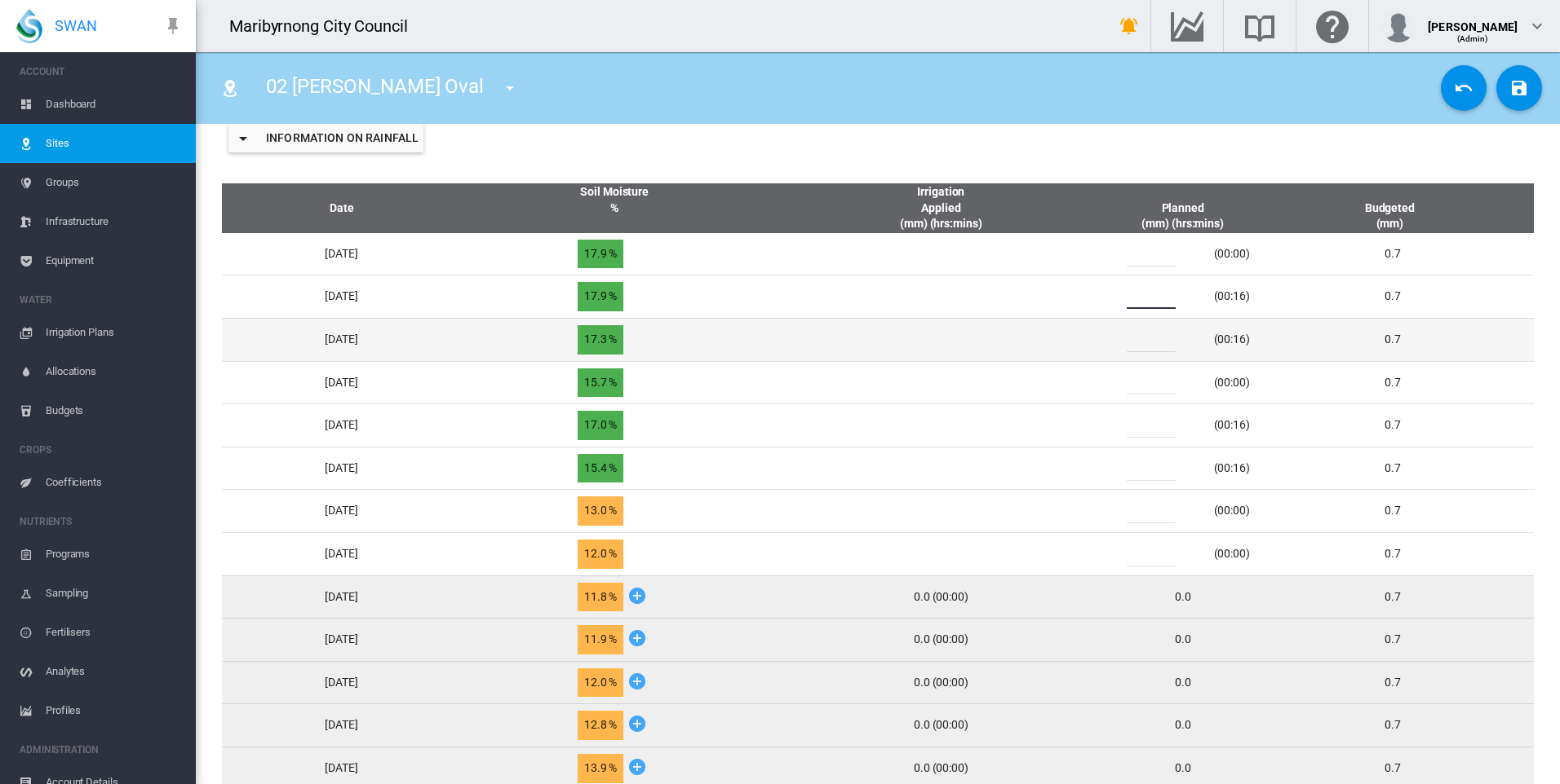
type input "*"
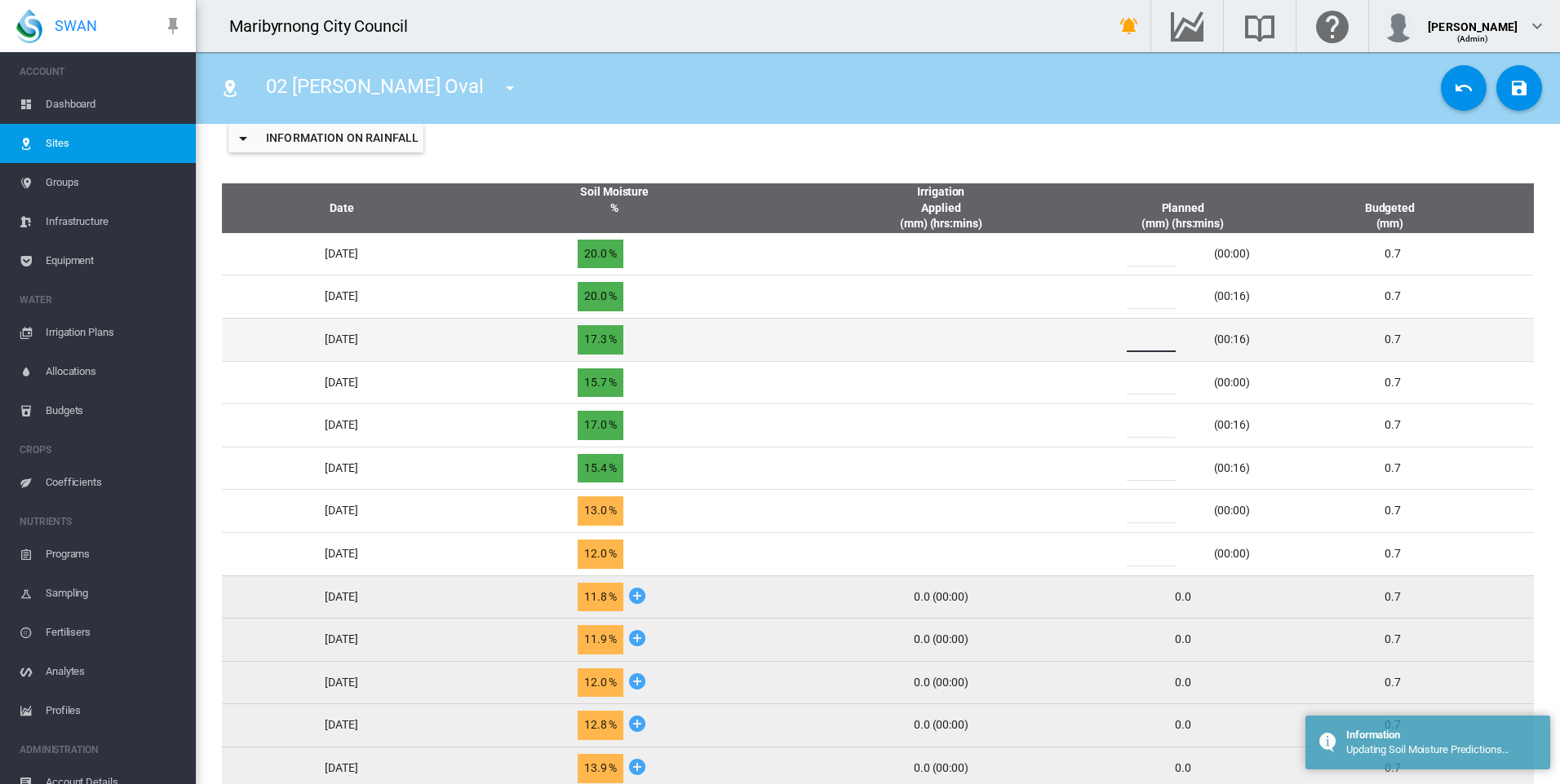
drag, startPoint x: 1150, startPoint y: 337, endPoint x: 1145, endPoint y: 345, distance: 9.4
click at [1145, 345] on input "*" at bounding box center [1151, 340] width 49 height 24
drag, startPoint x: 1157, startPoint y: 345, endPoint x: 1145, endPoint y: 346, distance: 12.0
click at [1145, 346] on input "*" at bounding box center [1151, 340] width 49 height 24
type input "*"
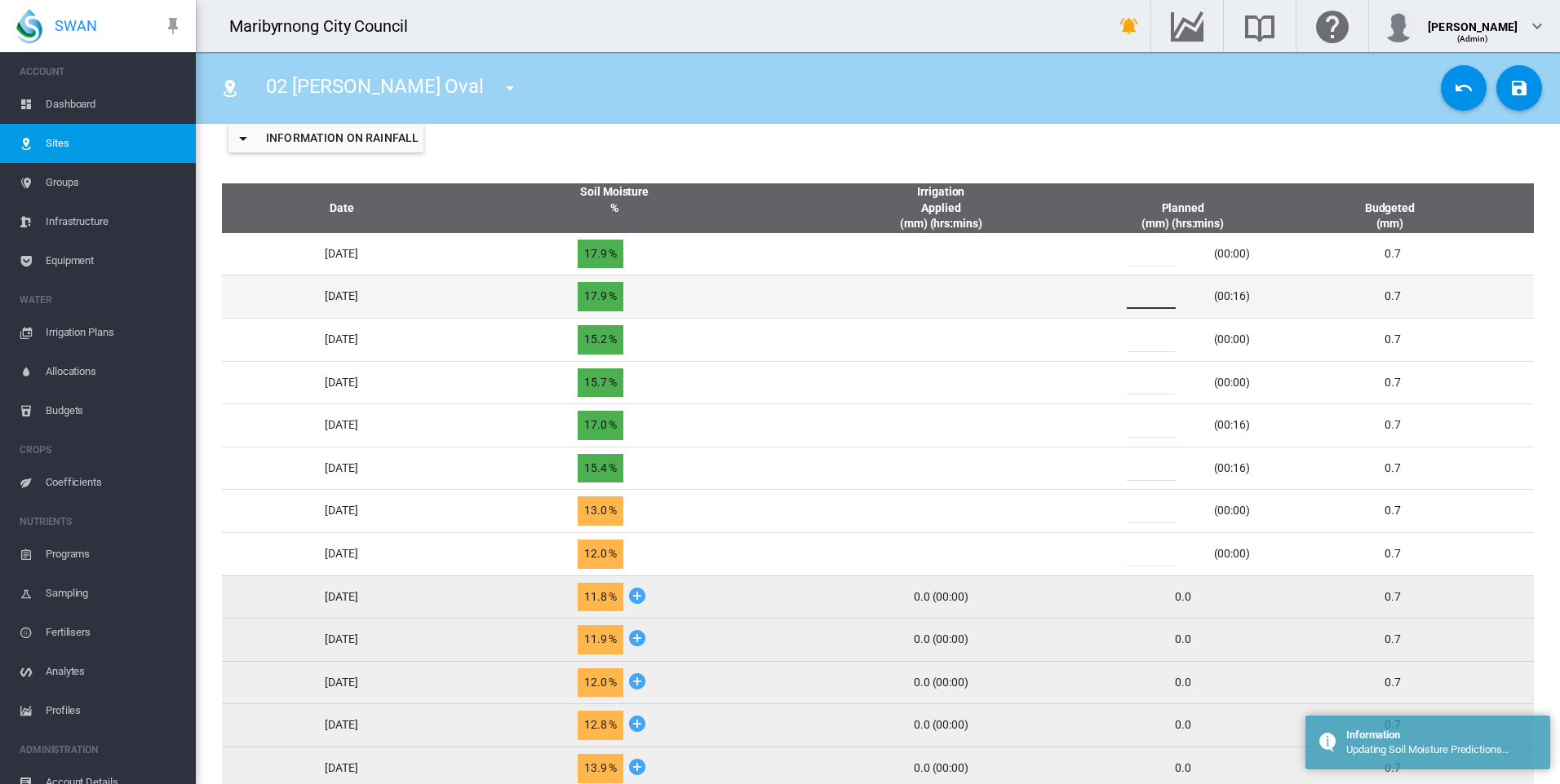
drag, startPoint x: 1159, startPoint y: 299, endPoint x: 1139, endPoint y: 299, distance: 20.0
click at [1139, 299] on div "*" at bounding box center [1160, 296] width 98 height 24
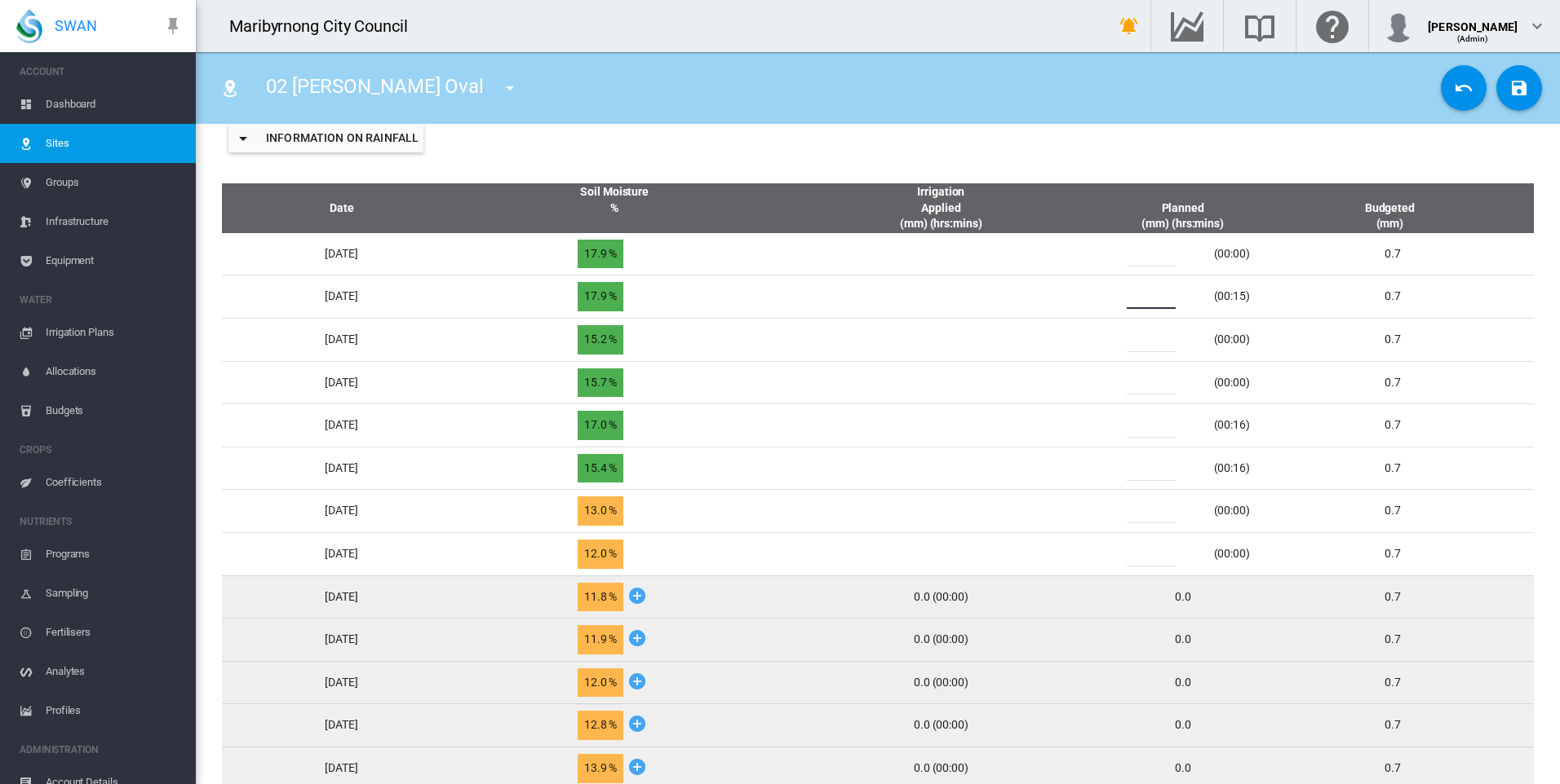
type input "***"
click at [1084, 224] on th "Irrigation Applied (mm) (hrs:mins)" at bounding box center [941, 208] width 320 height 50
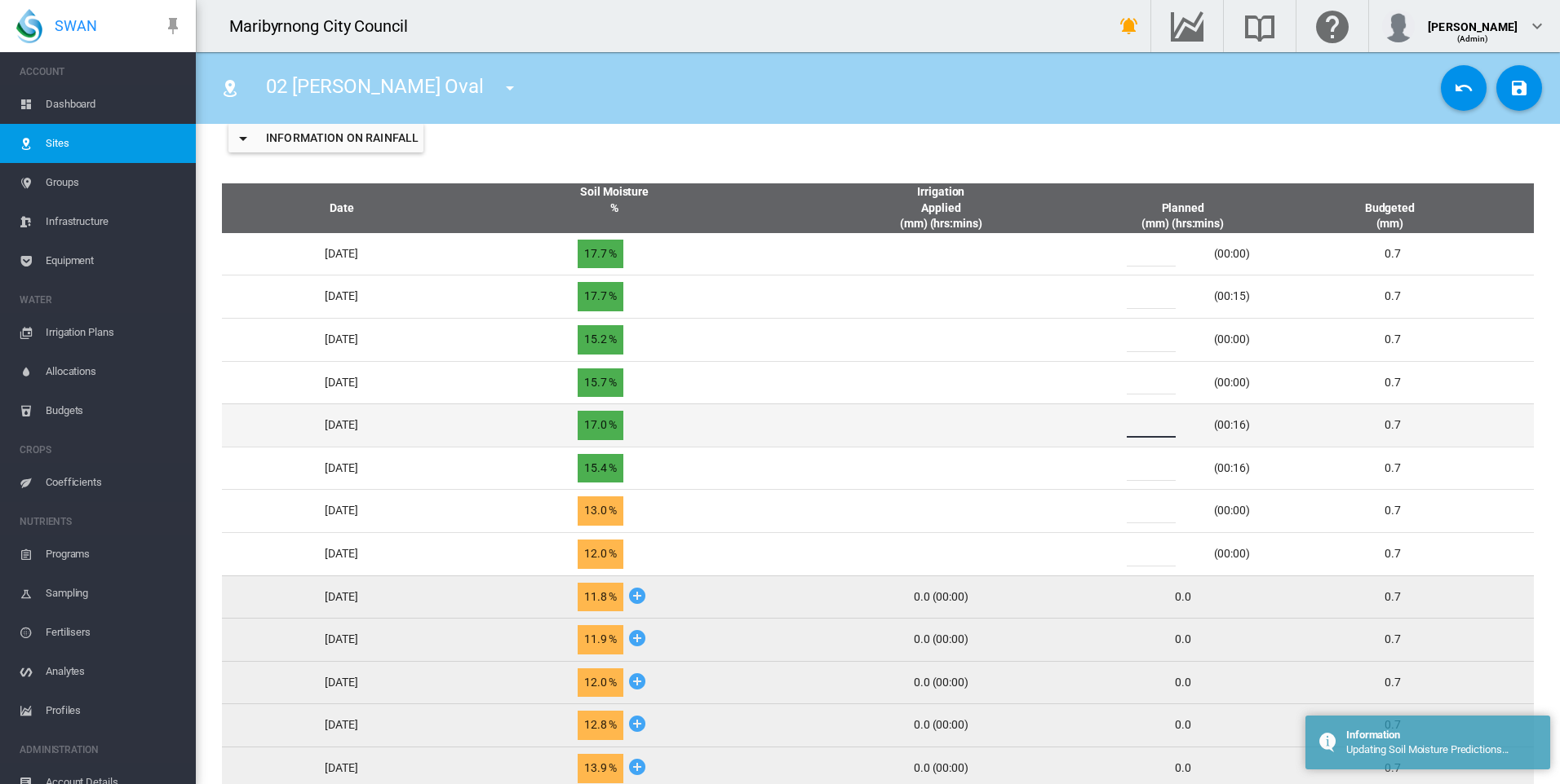
drag, startPoint x: 1166, startPoint y: 418, endPoint x: 1136, endPoint y: 422, distance: 30.3
click at [1137, 422] on div "*" at bounding box center [1160, 425] width 98 height 24
type input "***"
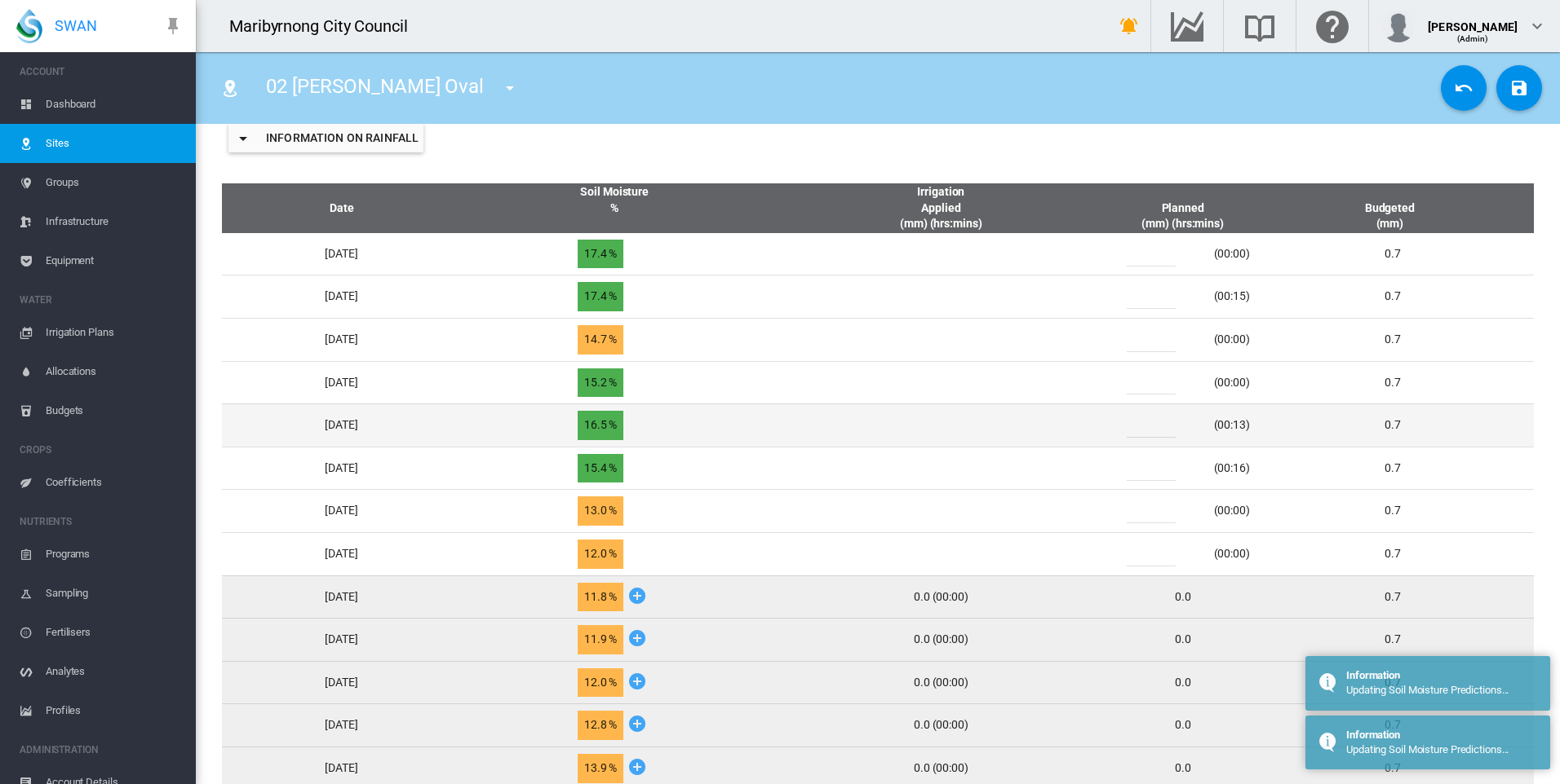
click at [1159, 428] on input "*" at bounding box center [1151, 425] width 49 height 24
type input "***"
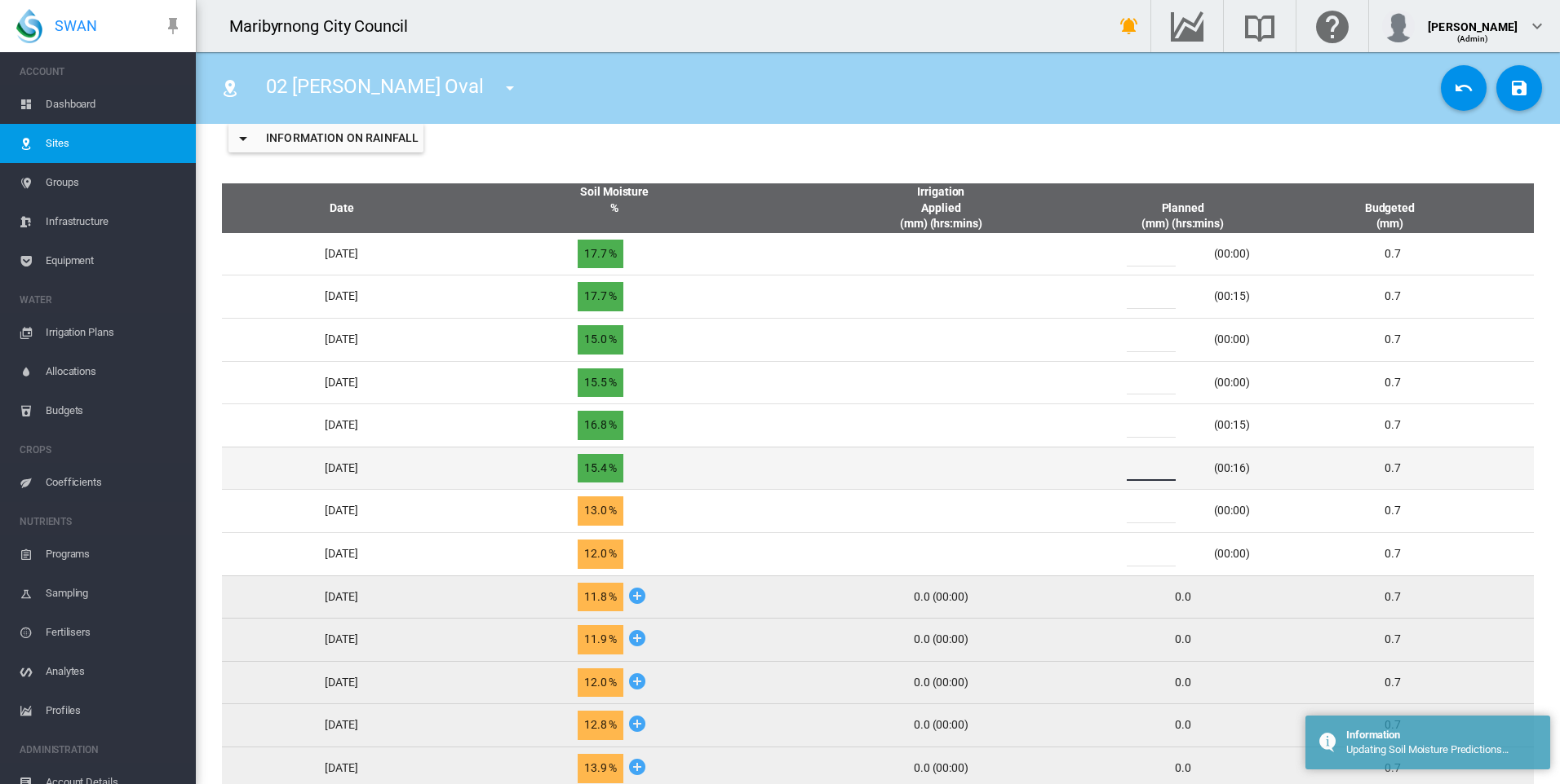
drag, startPoint x: 1162, startPoint y: 471, endPoint x: 1120, endPoint y: 471, distance: 42.0
click at [1120, 471] on td "* (00:16)" at bounding box center [1182, 469] width 163 height 43
type input "***"
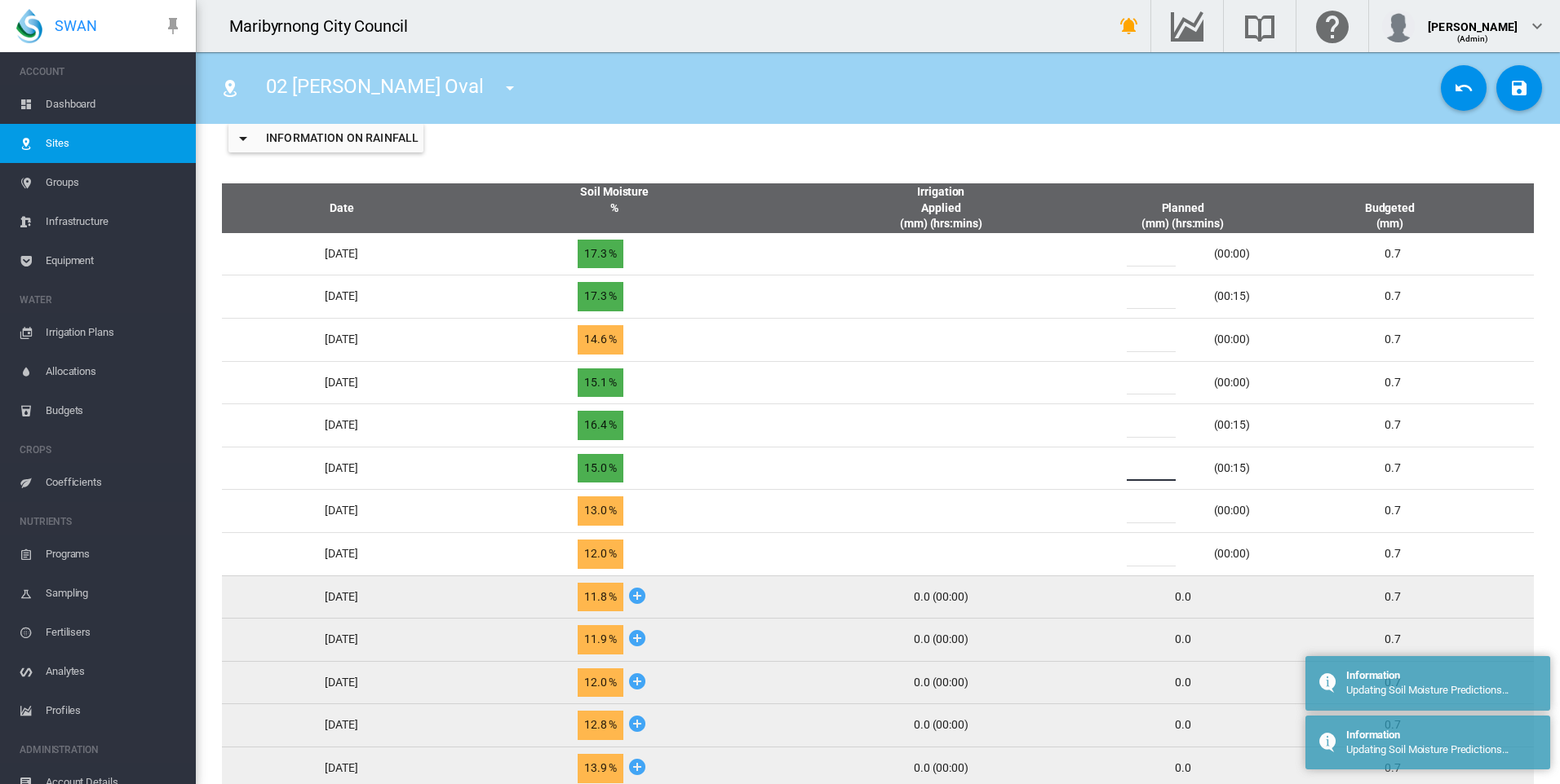
type input "***"
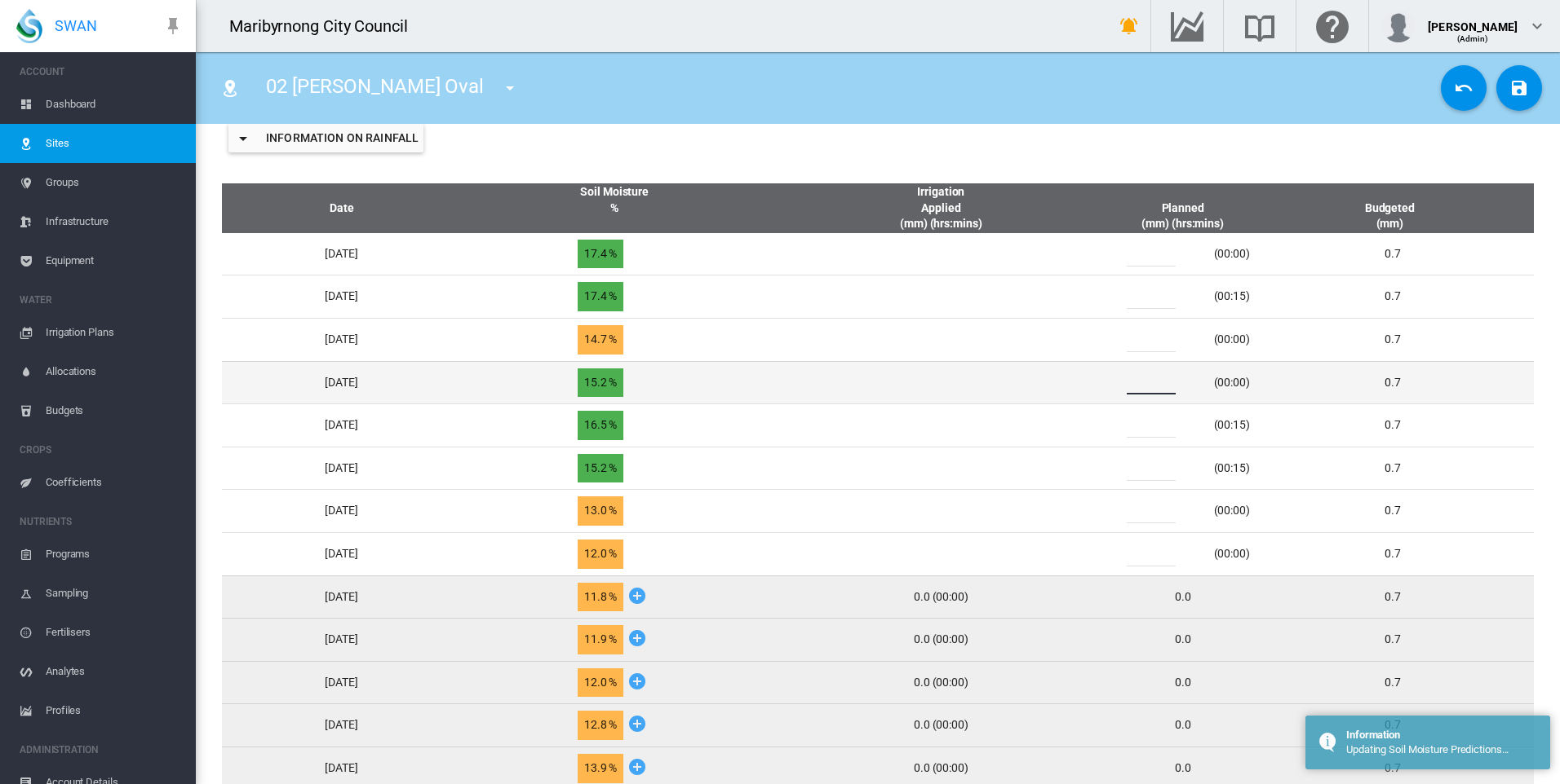
drag, startPoint x: 1166, startPoint y: 381, endPoint x: 1135, endPoint y: 384, distance: 31.1
click at [1135, 384] on div "*" at bounding box center [1160, 382] width 98 height 24
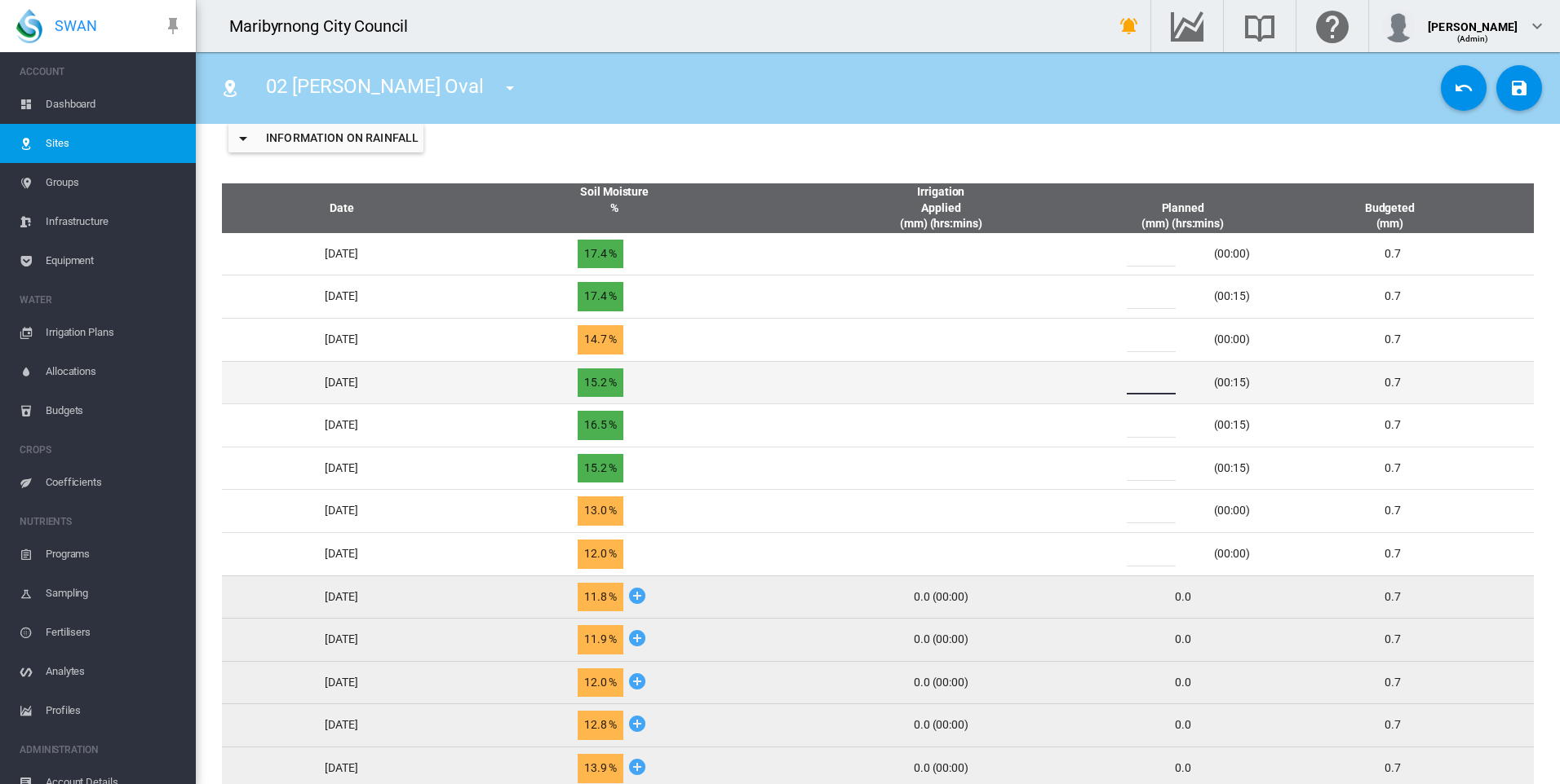
type input "***"
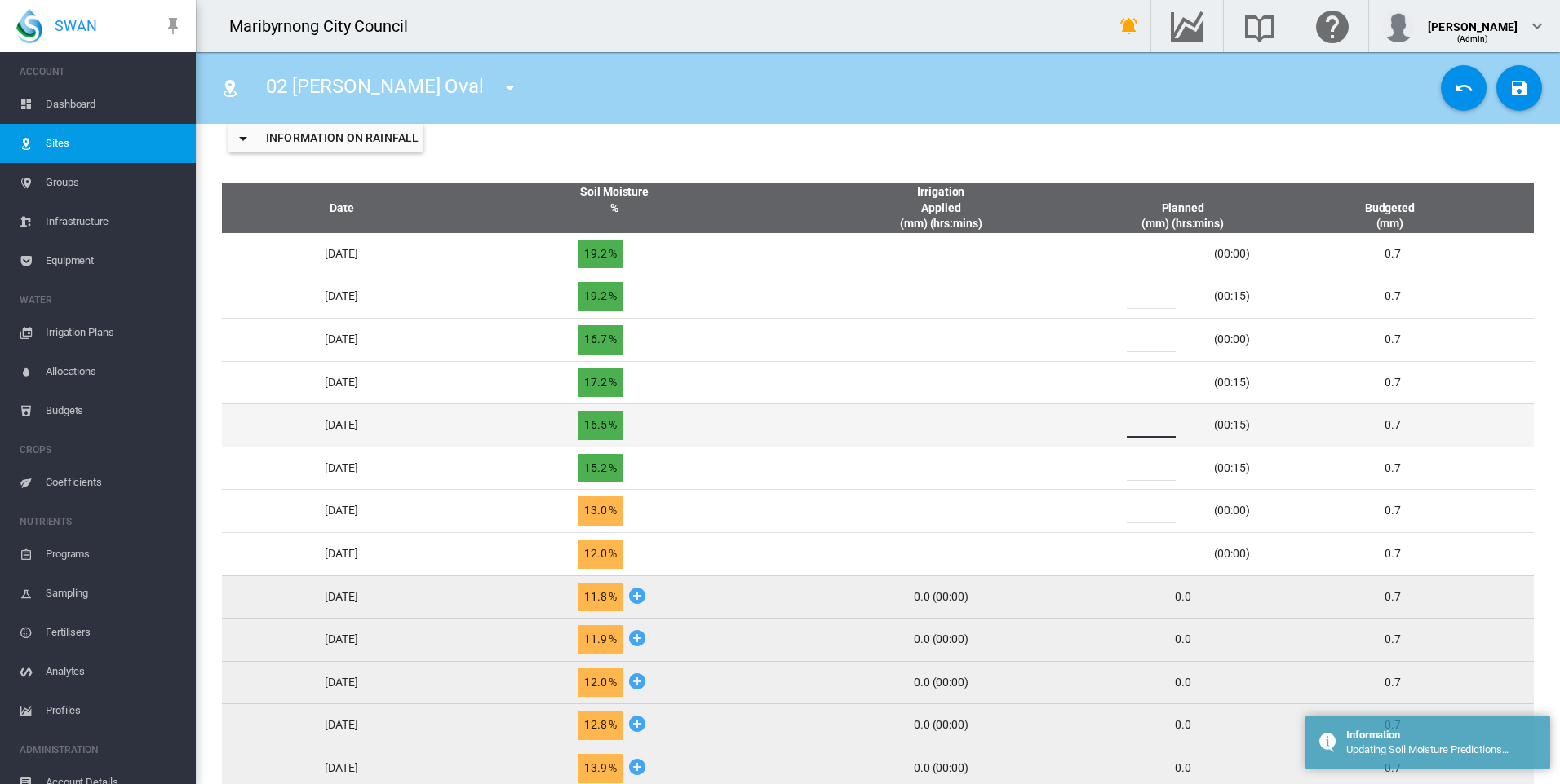
drag, startPoint x: 1171, startPoint y: 427, endPoint x: 1133, endPoint y: 426, distance: 38.0
click at [1133, 426] on div "***" at bounding box center [1160, 425] width 98 height 24
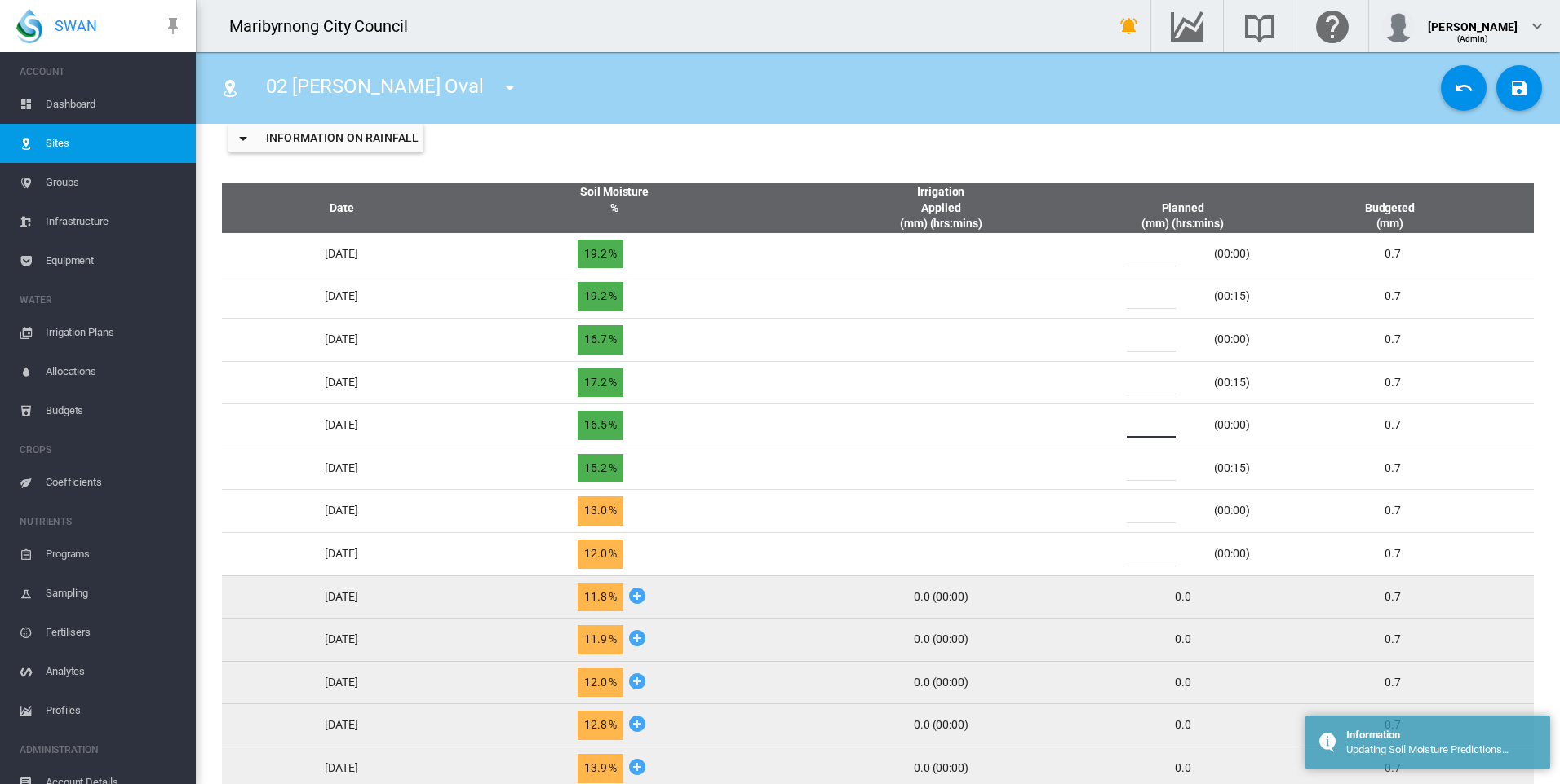
type input "*"
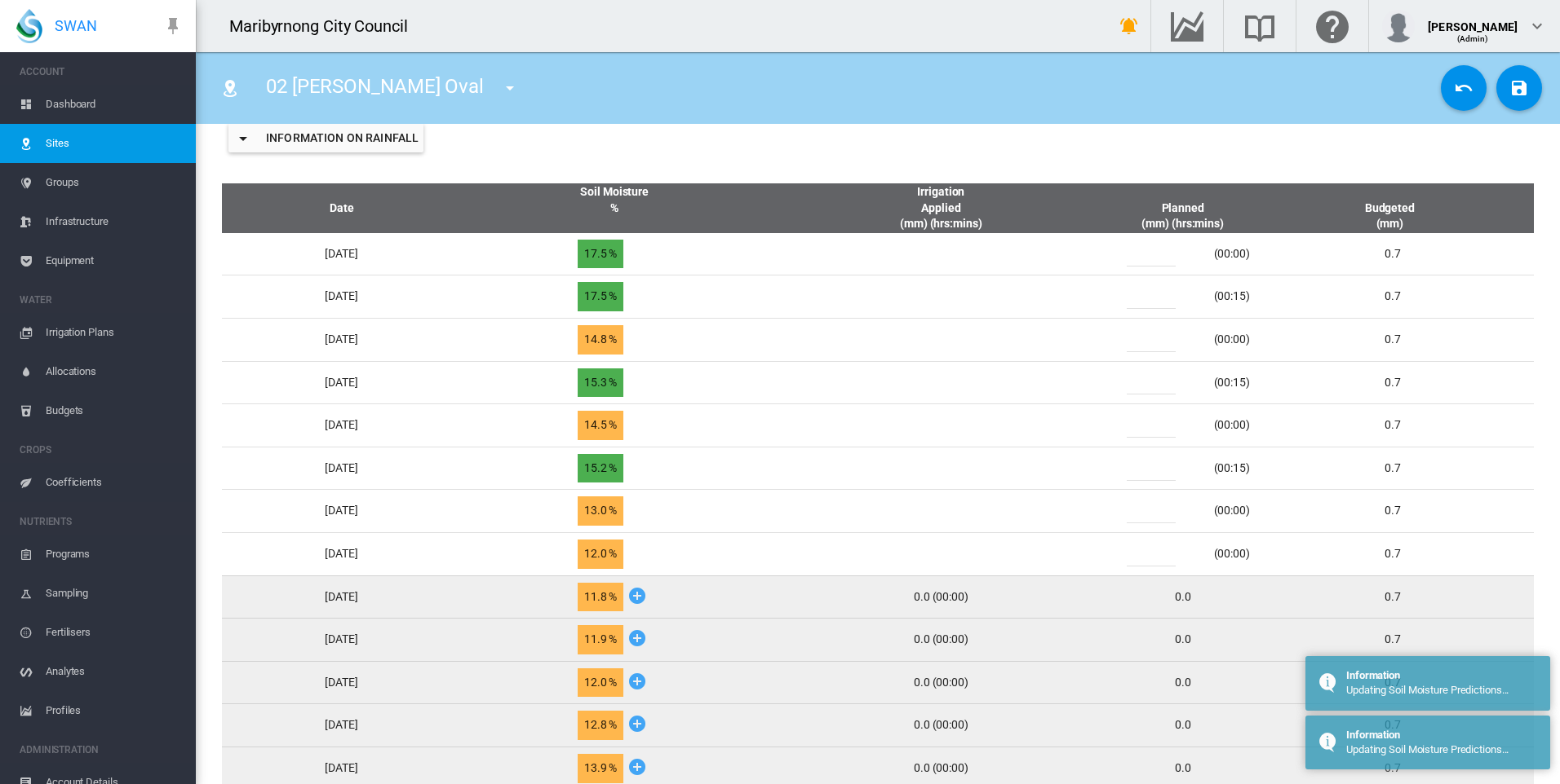
click at [1007, 168] on div "Information on Rainfall" at bounding box center [877, 138] width 1337 height 65
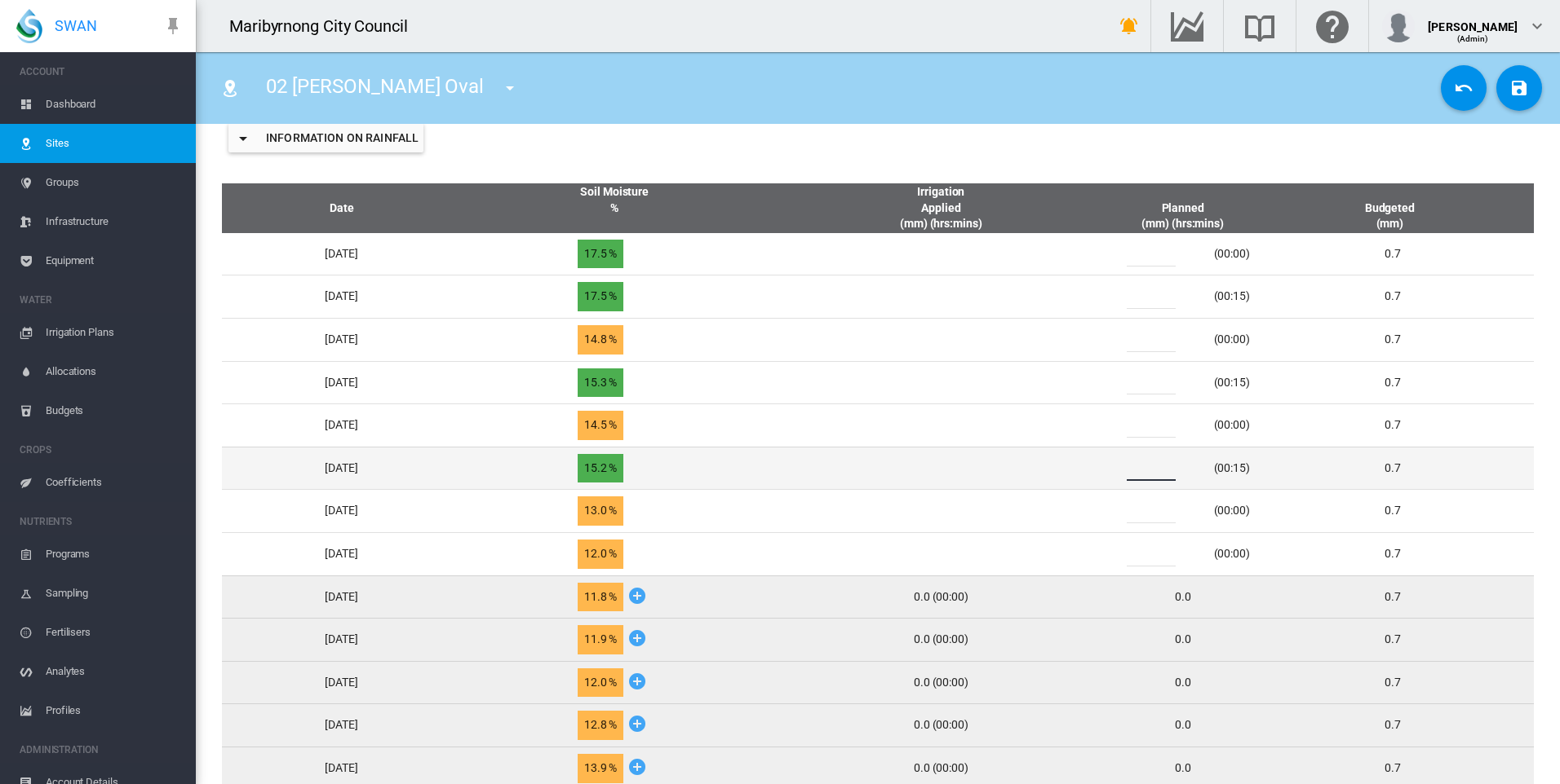
drag, startPoint x: 1167, startPoint y: 463, endPoint x: 1120, endPoint y: 463, distance: 47.0
click at [1120, 463] on td "*** (00:15)" at bounding box center [1182, 469] width 163 height 43
type input "*"
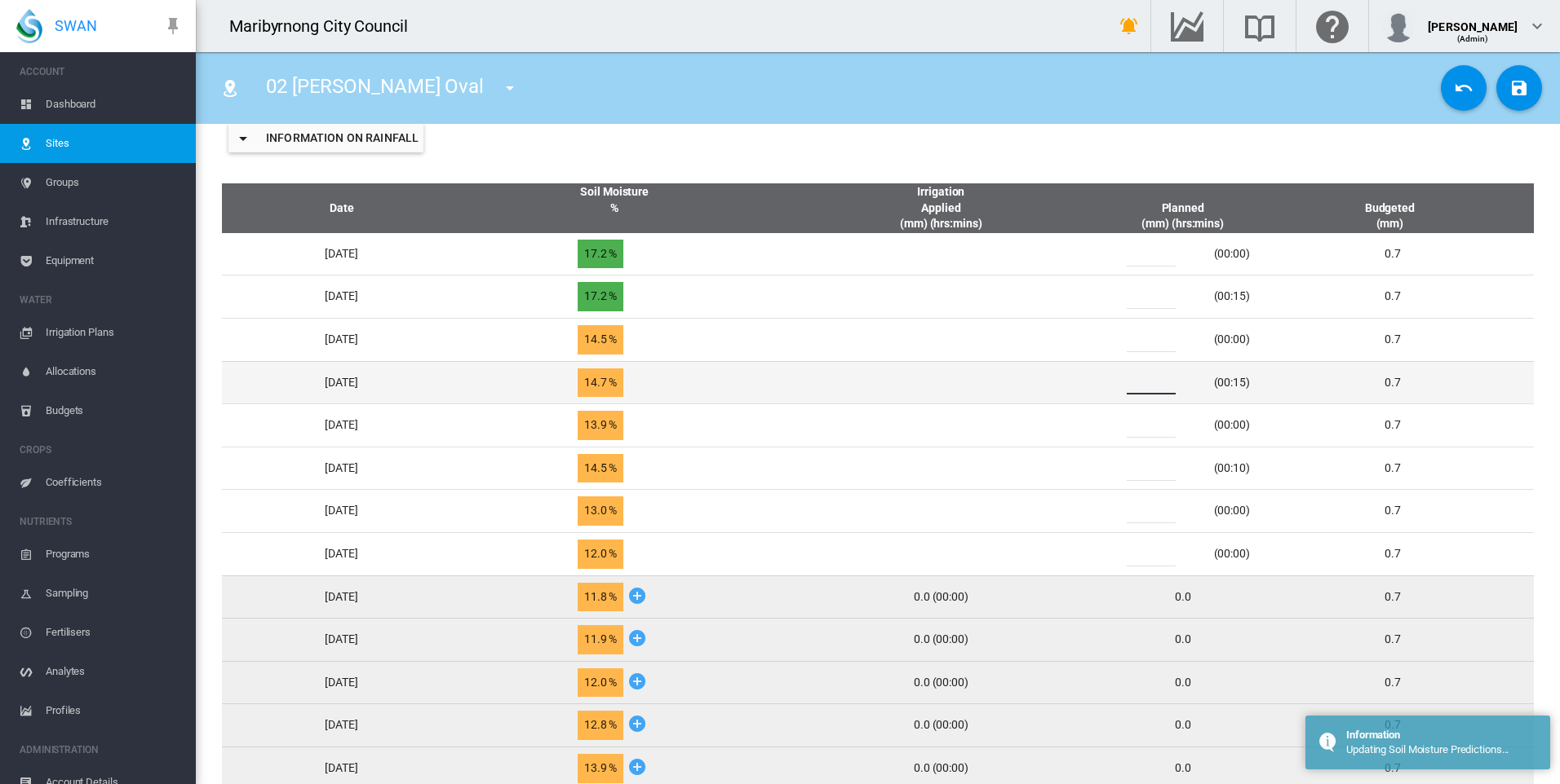
drag, startPoint x: 1169, startPoint y: 383, endPoint x: 1111, endPoint y: 385, distance: 58.0
click at [1111, 385] on tr "Sun, Sep 14 14.7 % ***" at bounding box center [877, 383] width 1312 height 43
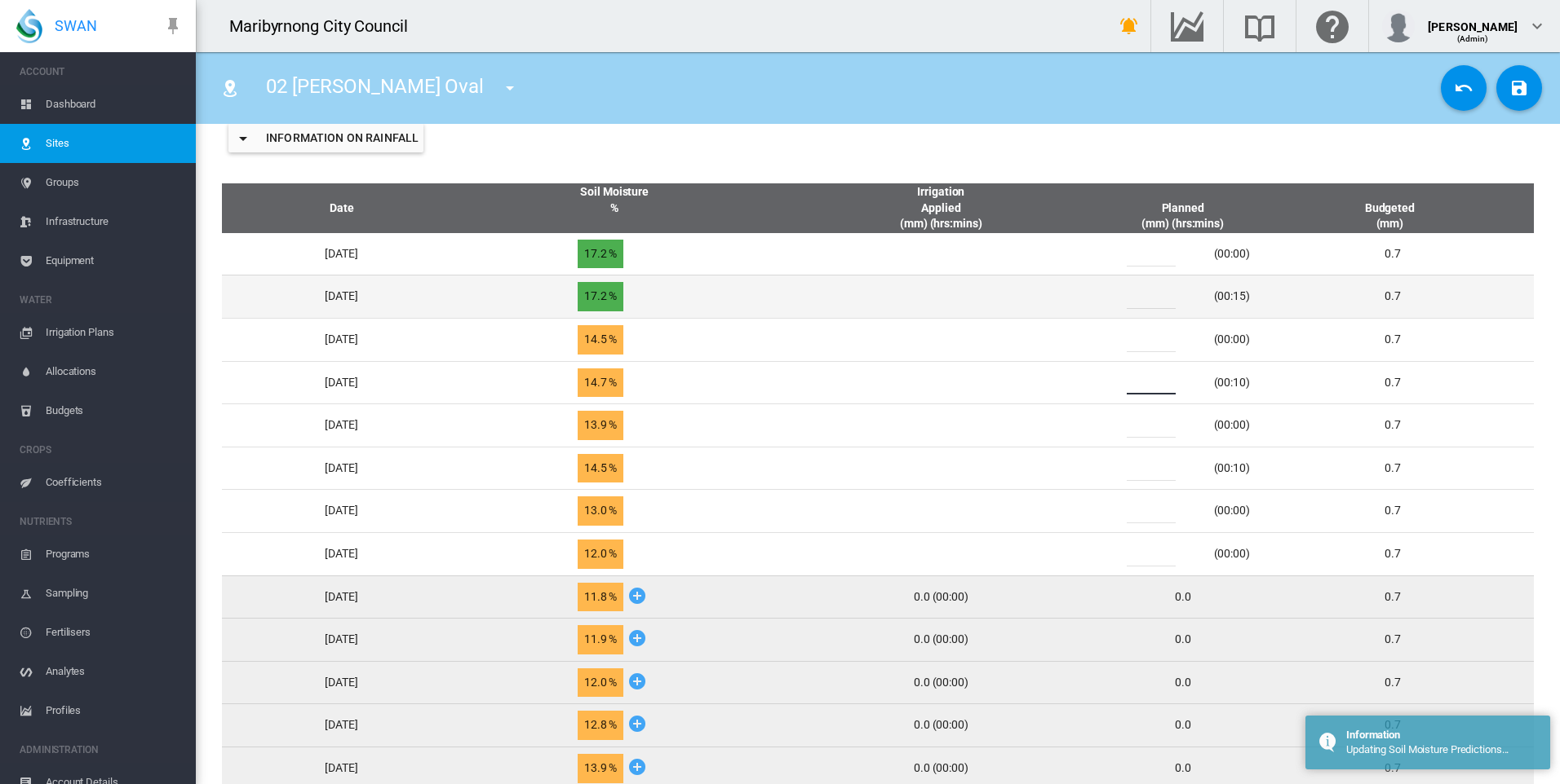
type input "*"
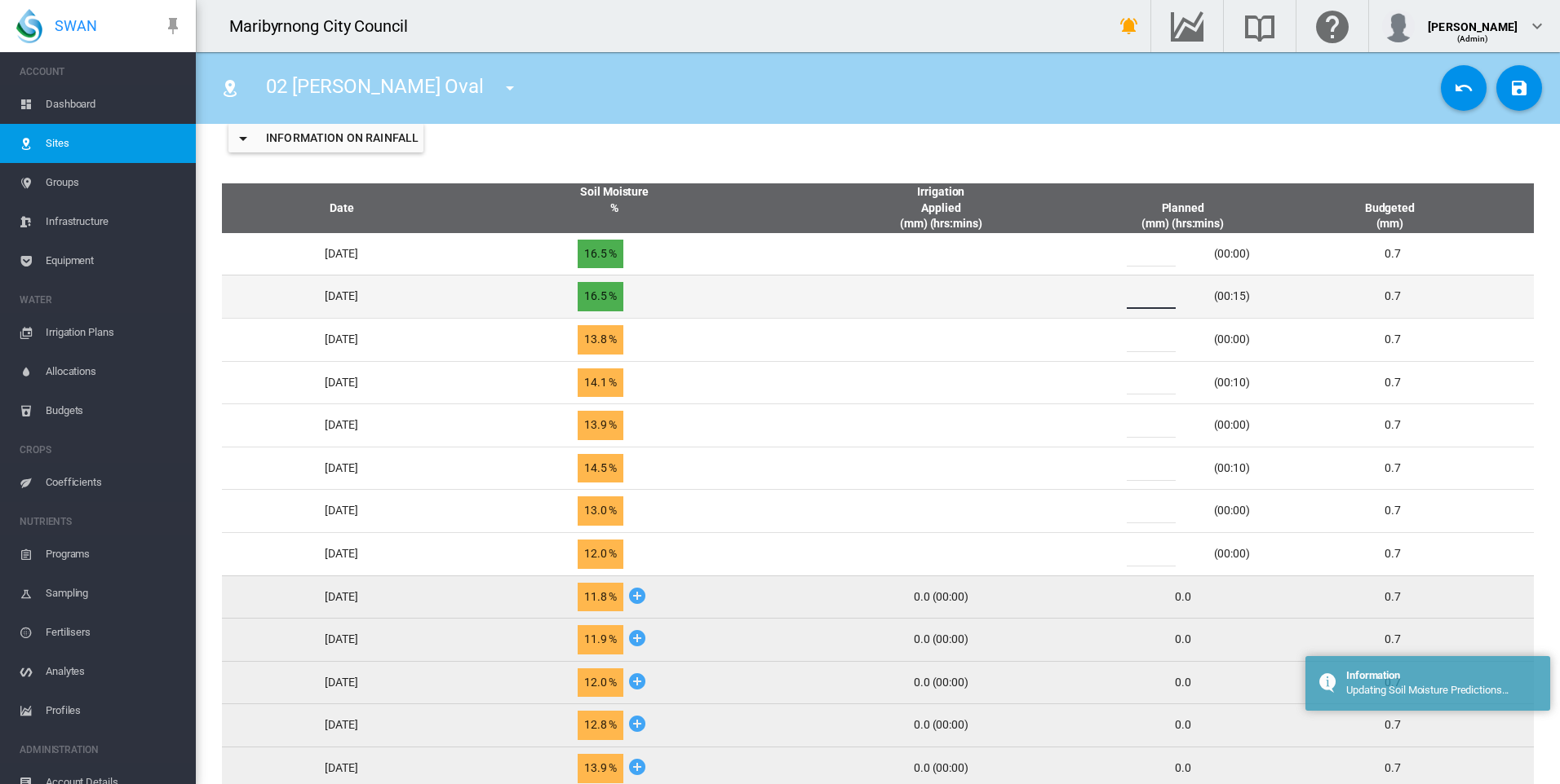
drag, startPoint x: 1161, startPoint y: 297, endPoint x: 1130, endPoint y: 297, distance: 31.0
click at [1130, 297] on div "***" at bounding box center [1160, 296] width 98 height 24
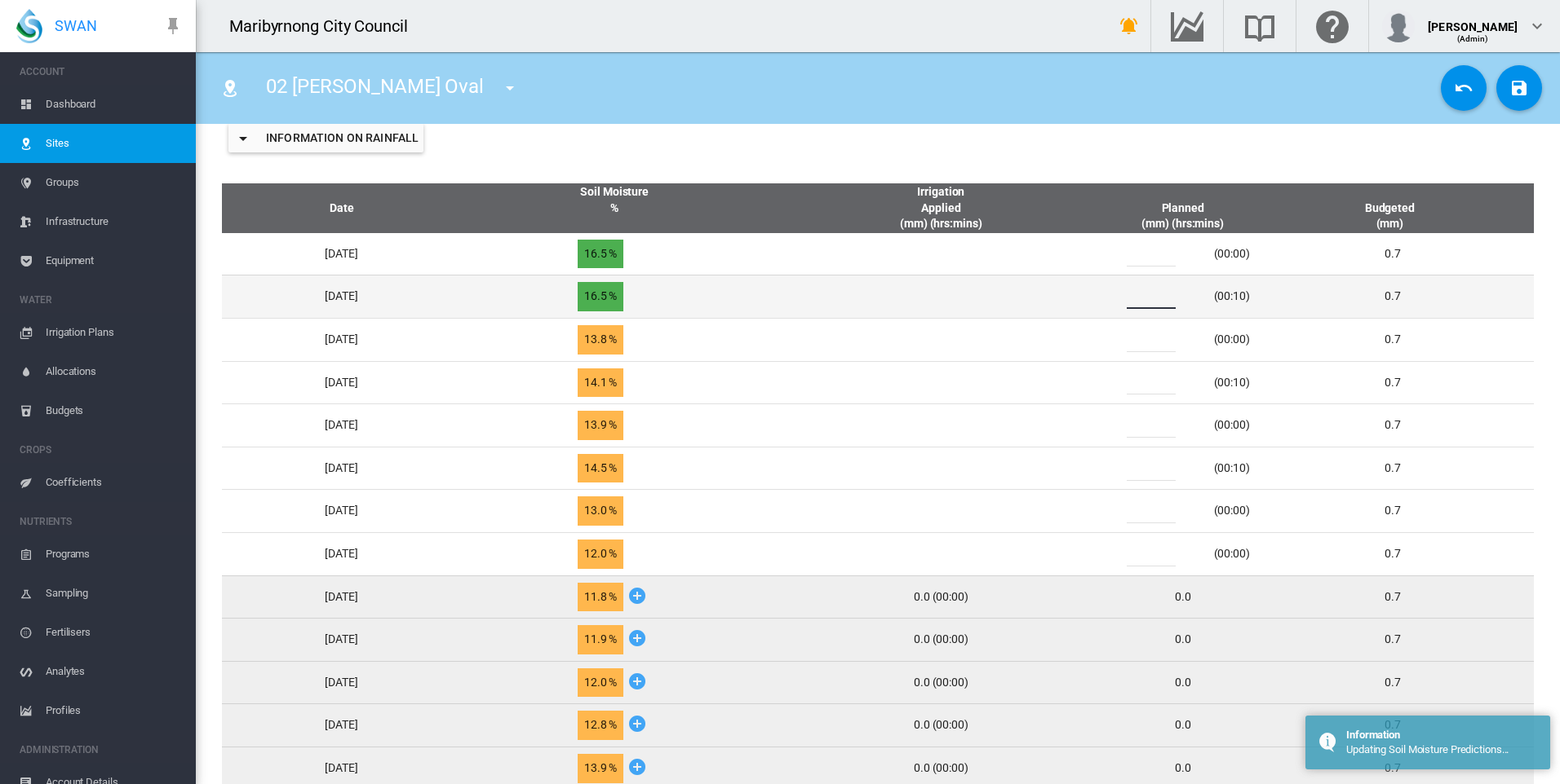
type input "*"
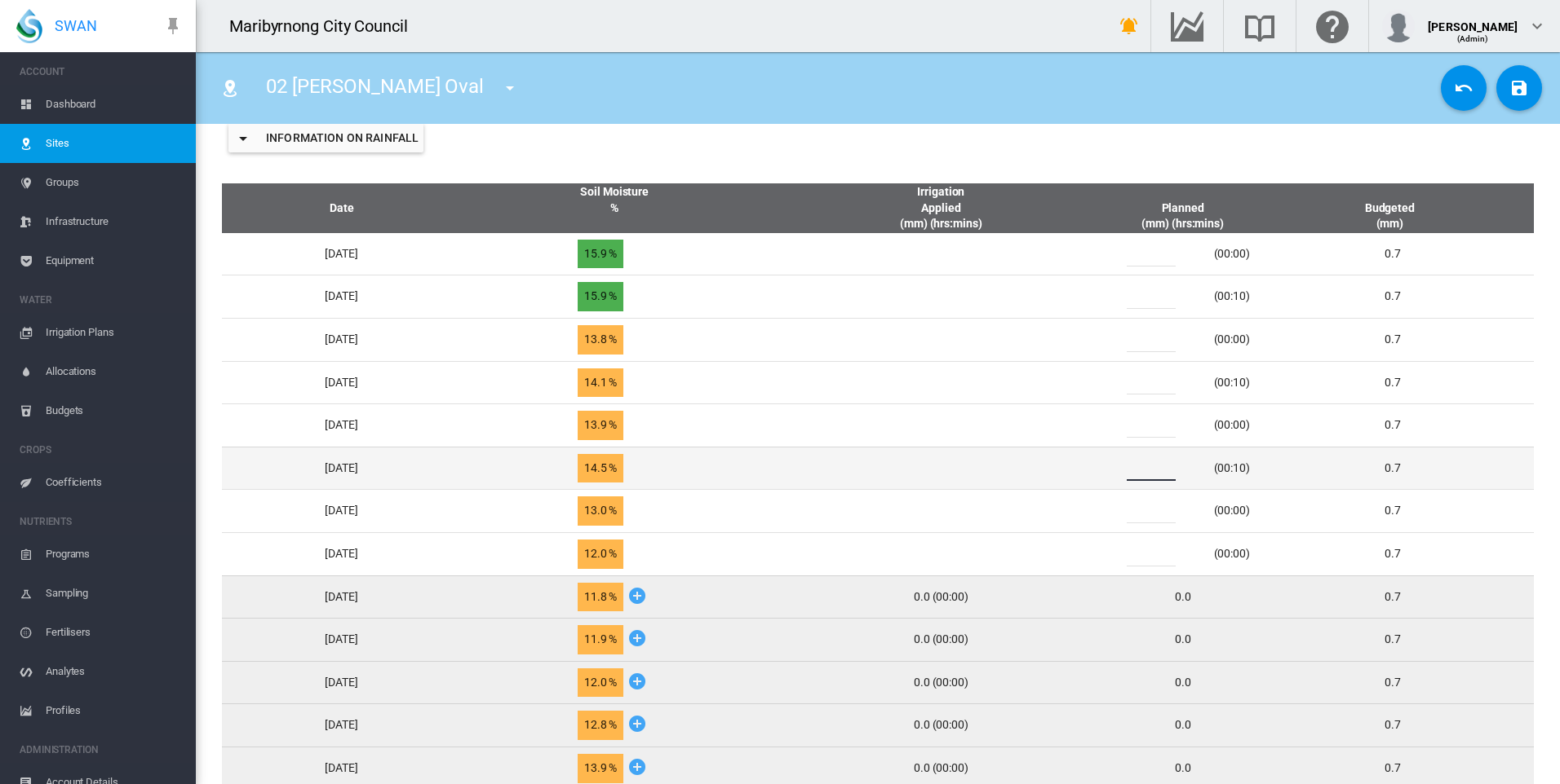
drag, startPoint x: 1164, startPoint y: 468, endPoint x: 1145, endPoint y: 472, distance: 19.4
click at [1145, 472] on input "*" at bounding box center [1151, 469] width 49 height 24
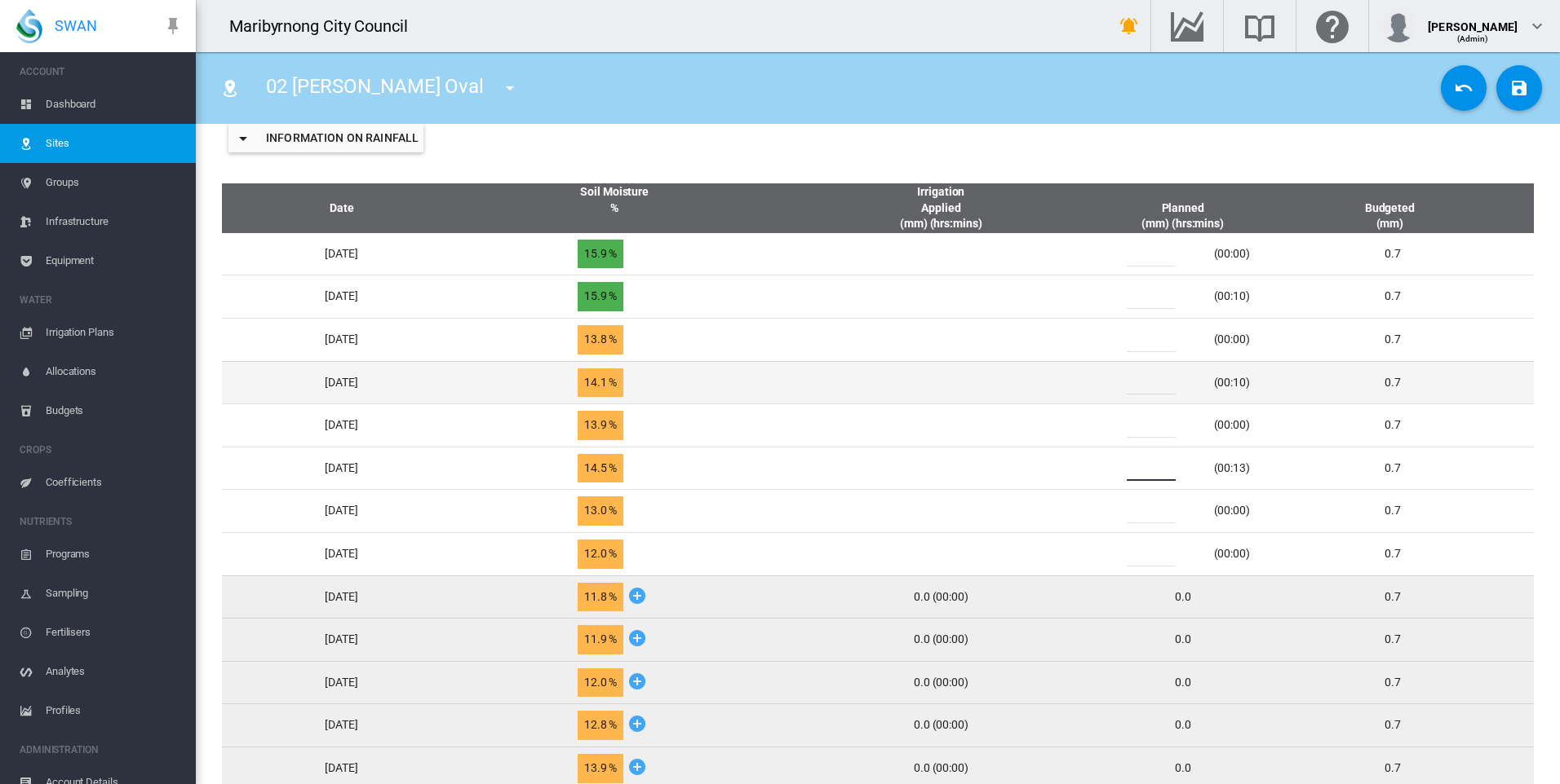
type input "*"
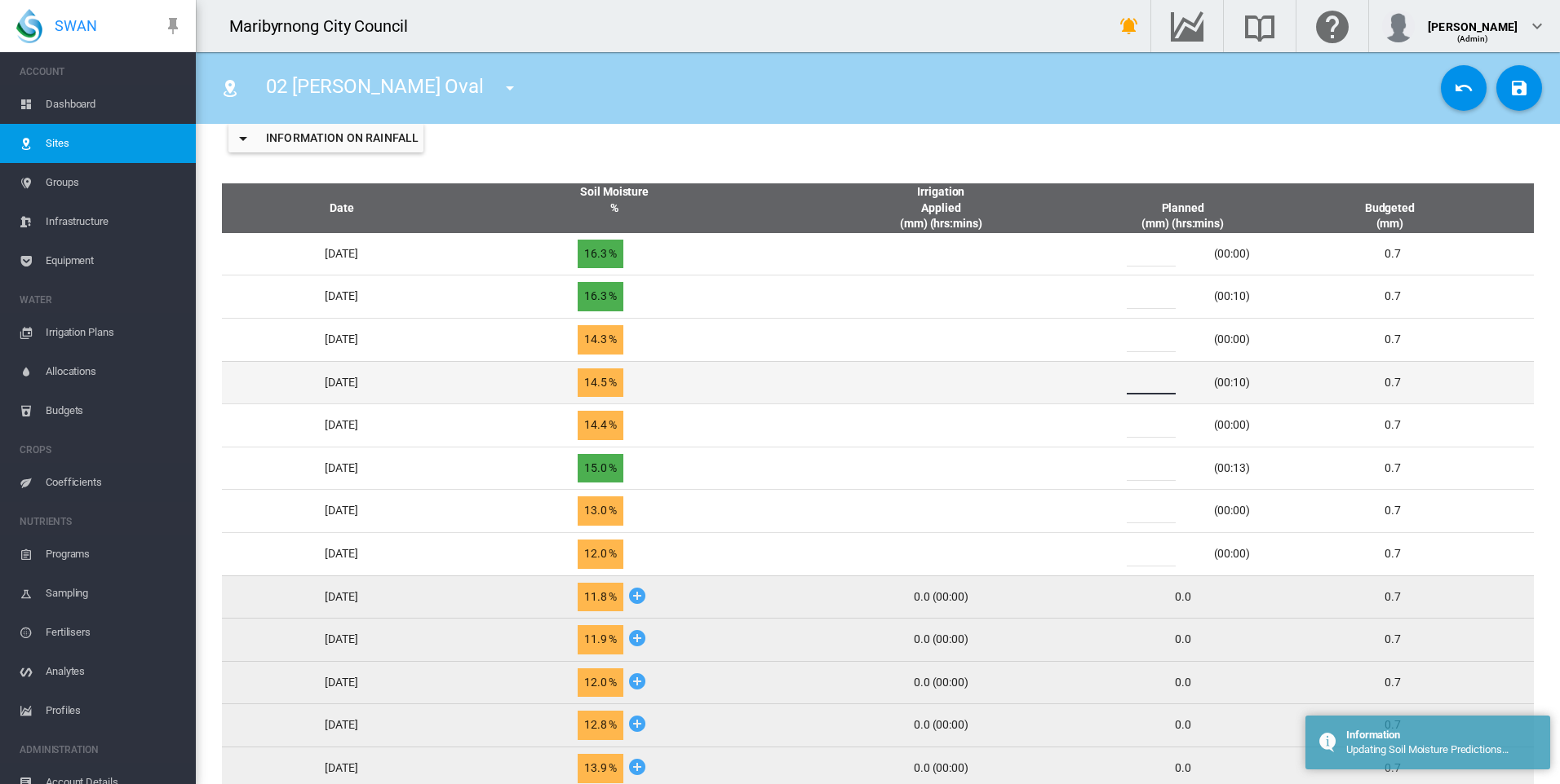
drag, startPoint x: 1163, startPoint y: 383, endPoint x: 1145, endPoint y: 383, distance: 18.0
click at [1145, 383] on input "*" at bounding box center [1151, 382] width 49 height 24
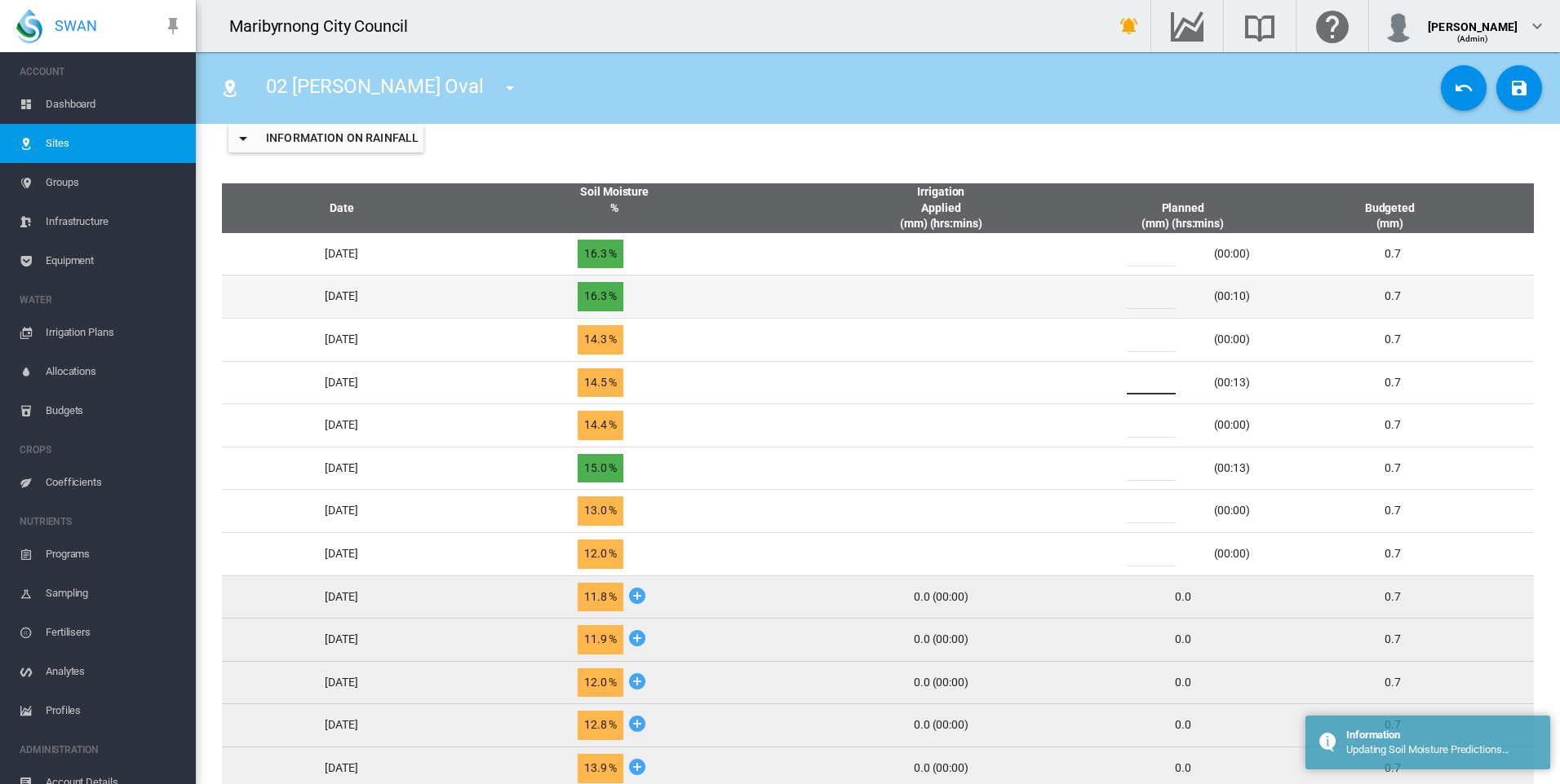
type input "*"
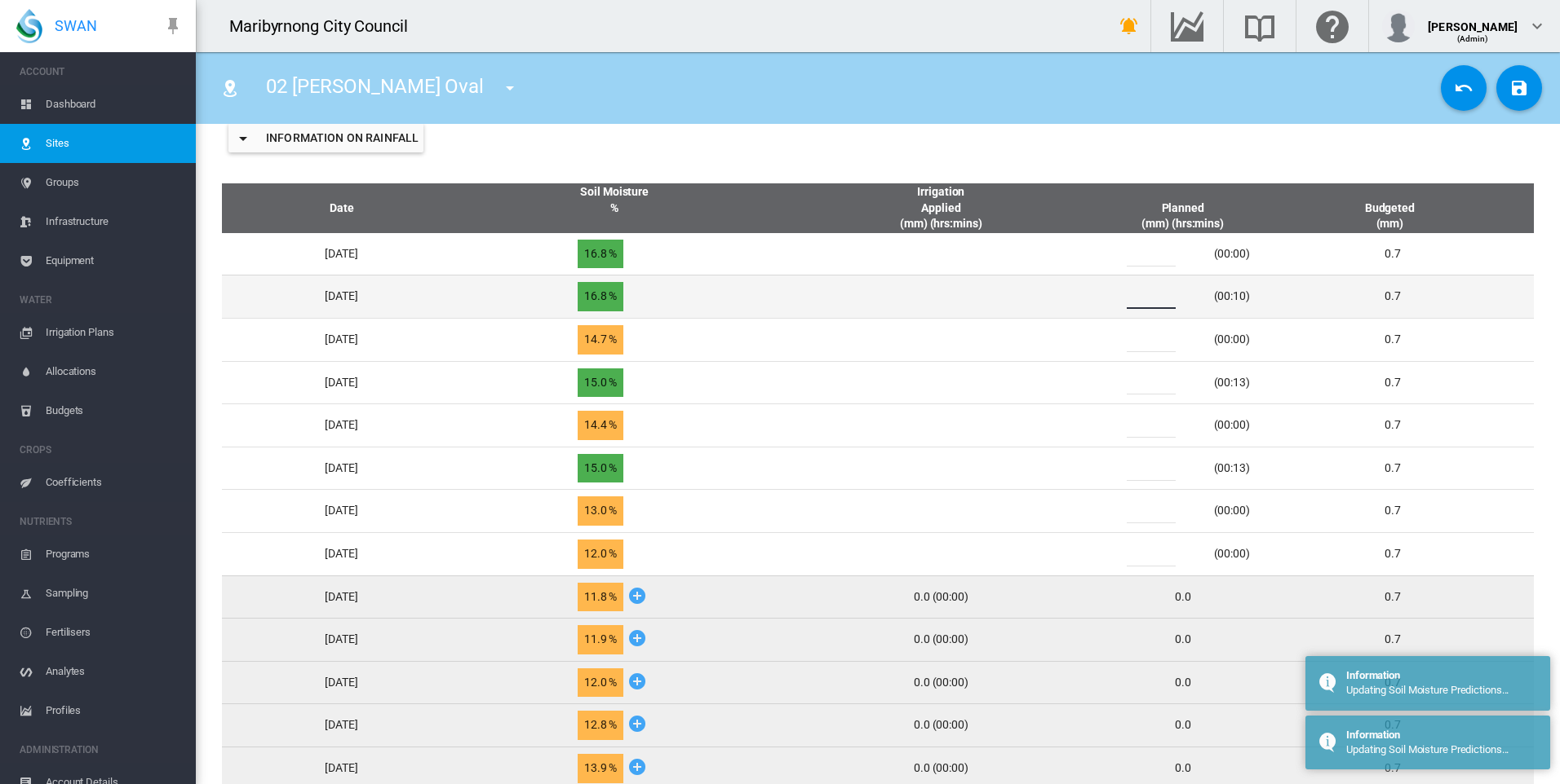
drag, startPoint x: 1158, startPoint y: 297, endPoint x: 1144, endPoint y: 297, distance: 14.0
click at [1144, 297] on div "*" at bounding box center [1160, 296] width 98 height 24
type input "*"
drag, startPoint x: 1160, startPoint y: 297, endPoint x: 1142, endPoint y: 299, distance: 18.1
click at [1142, 299] on div "*" at bounding box center [1160, 296] width 98 height 24
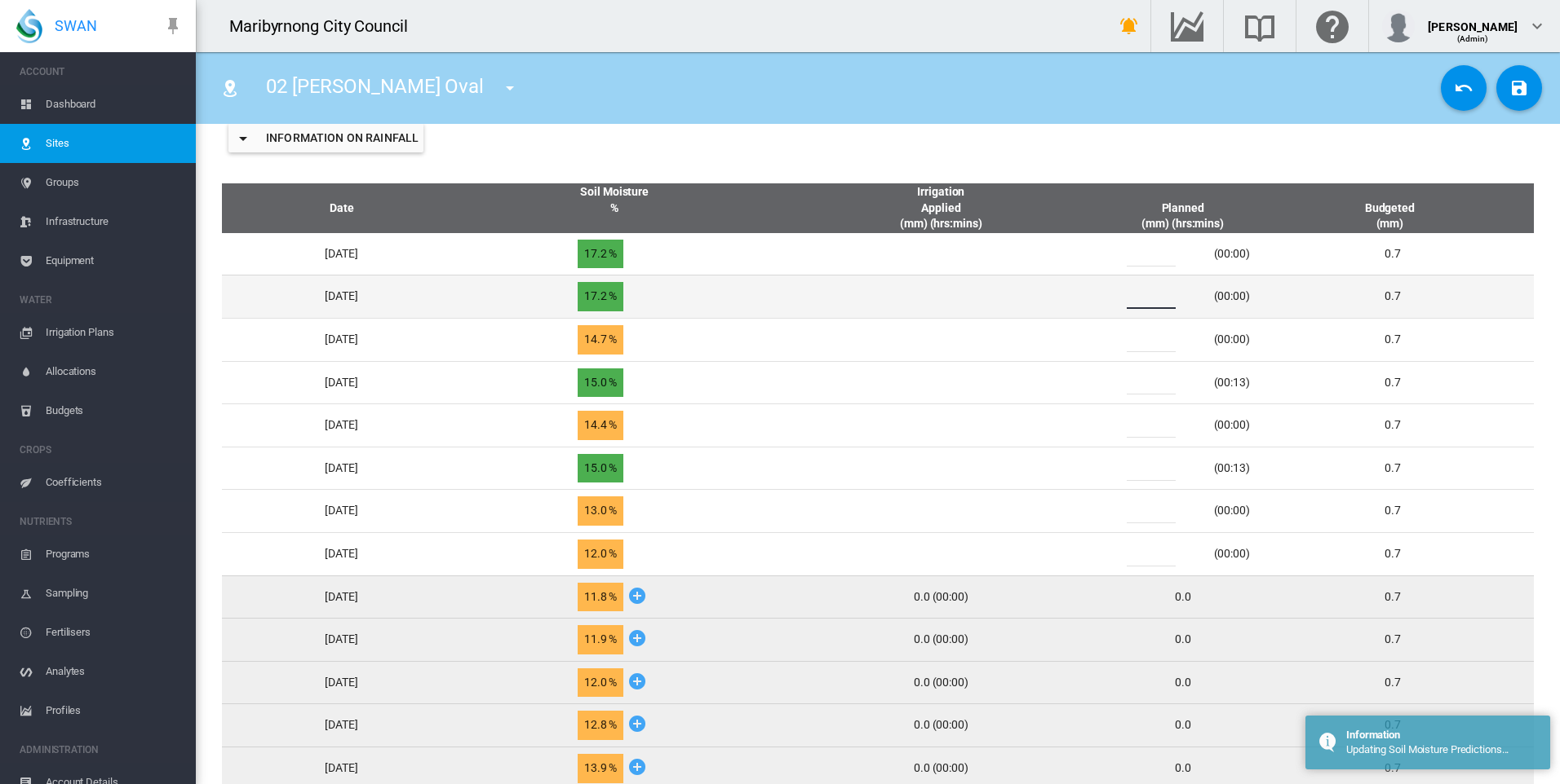
type input "*"
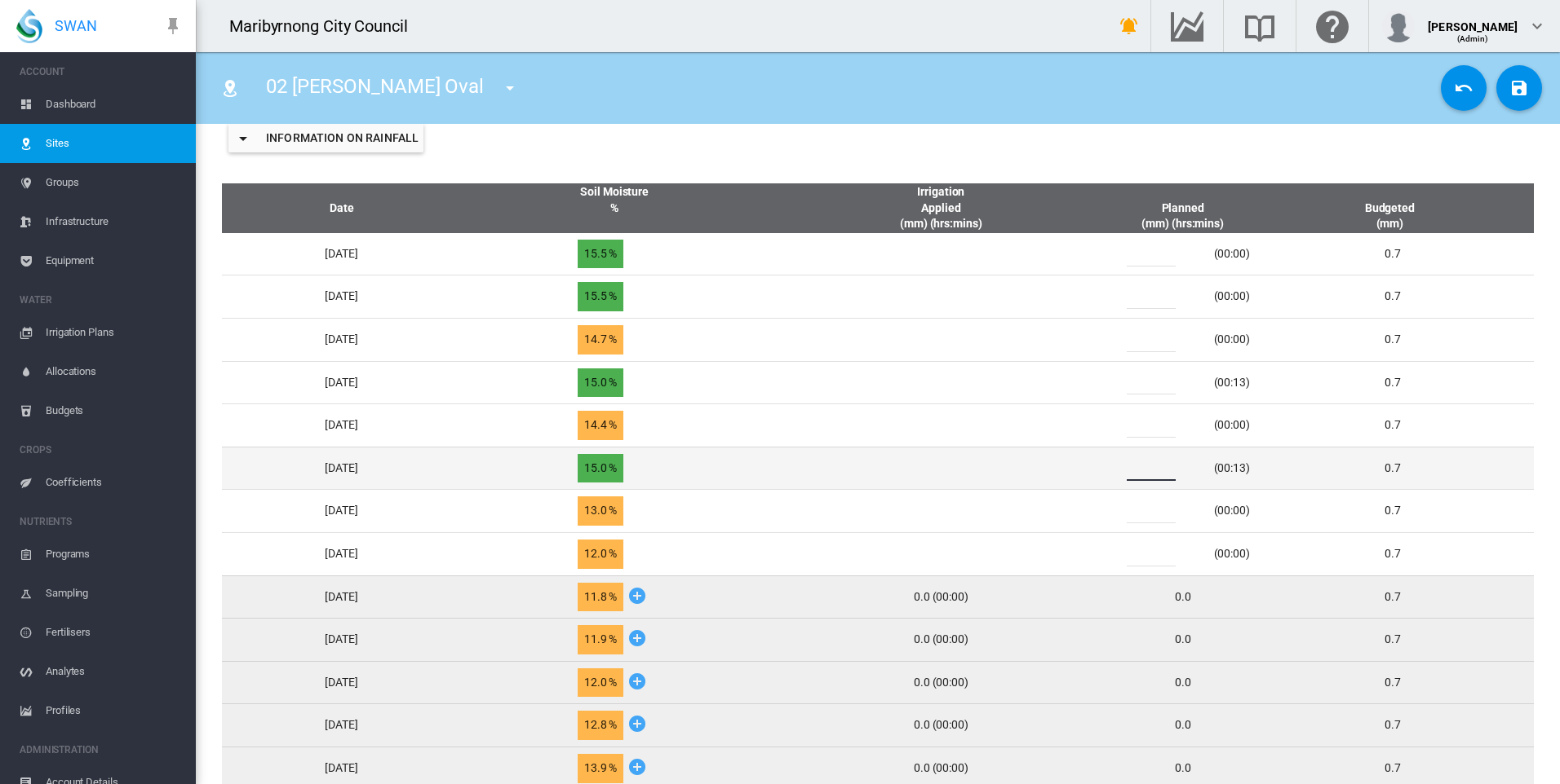
drag, startPoint x: 1164, startPoint y: 471, endPoint x: 1108, endPoint y: 474, distance: 56.1
click at [1109, 474] on tr "Fri, Sep 12 15.0 % *" at bounding box center [877, 469] width 1312 height 43
type input "*"
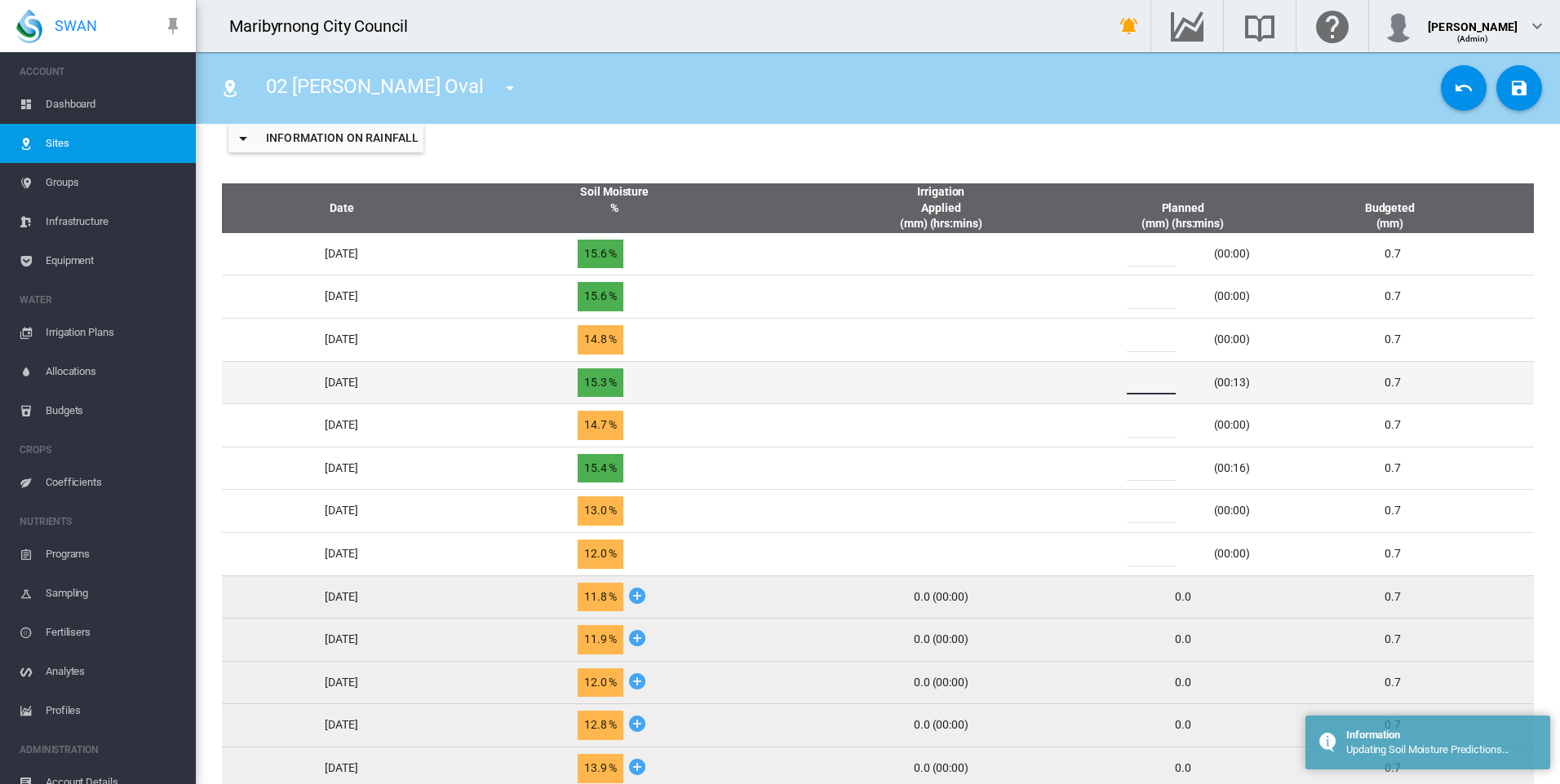
drag, startPoint x: 1159, startPoint y: 387, endPoint x: 1140, endPoint y: 388, distance: 19.0
click at [1140, 388] on div "*" at bounding box center [1160, 382] width 98 height 24
type input "*"
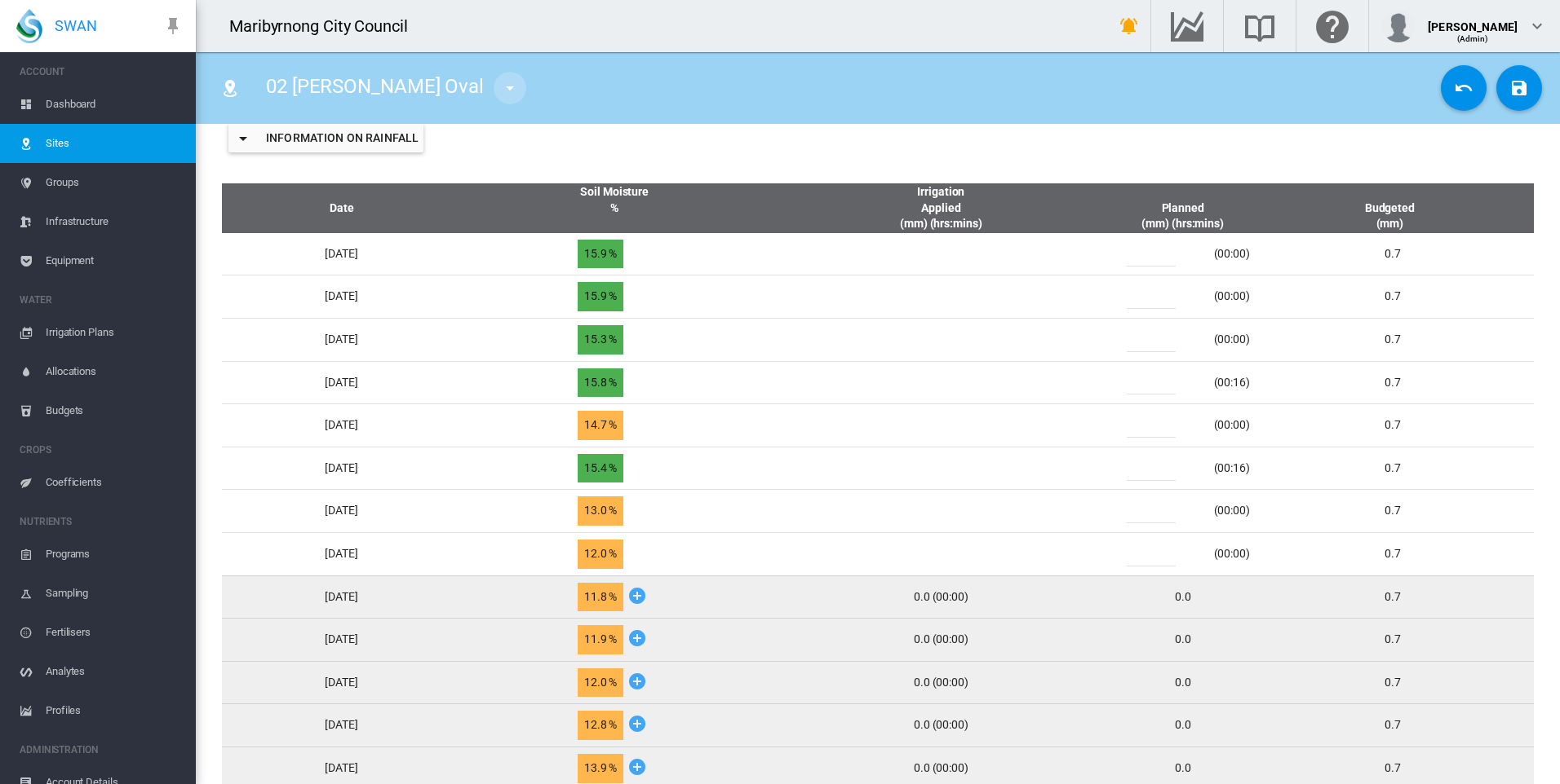
click at [500, 87] on md-icon "icon-menu-down" at bounding box center [510, 88] width 20 height 20
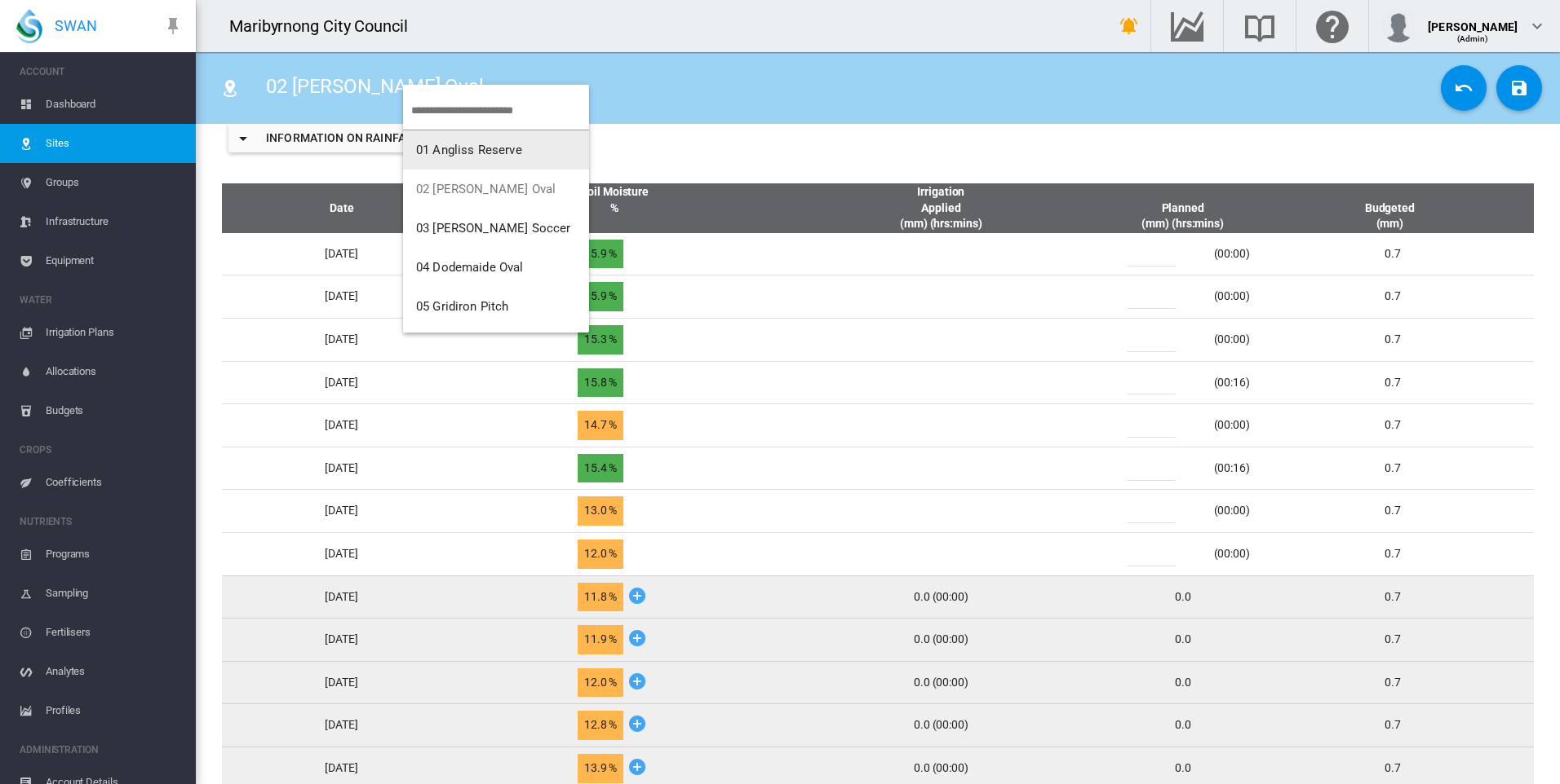
click at [466, 147] on span "01 Angliss Reserve" at bounding box center [469, 149] width 106 height 15
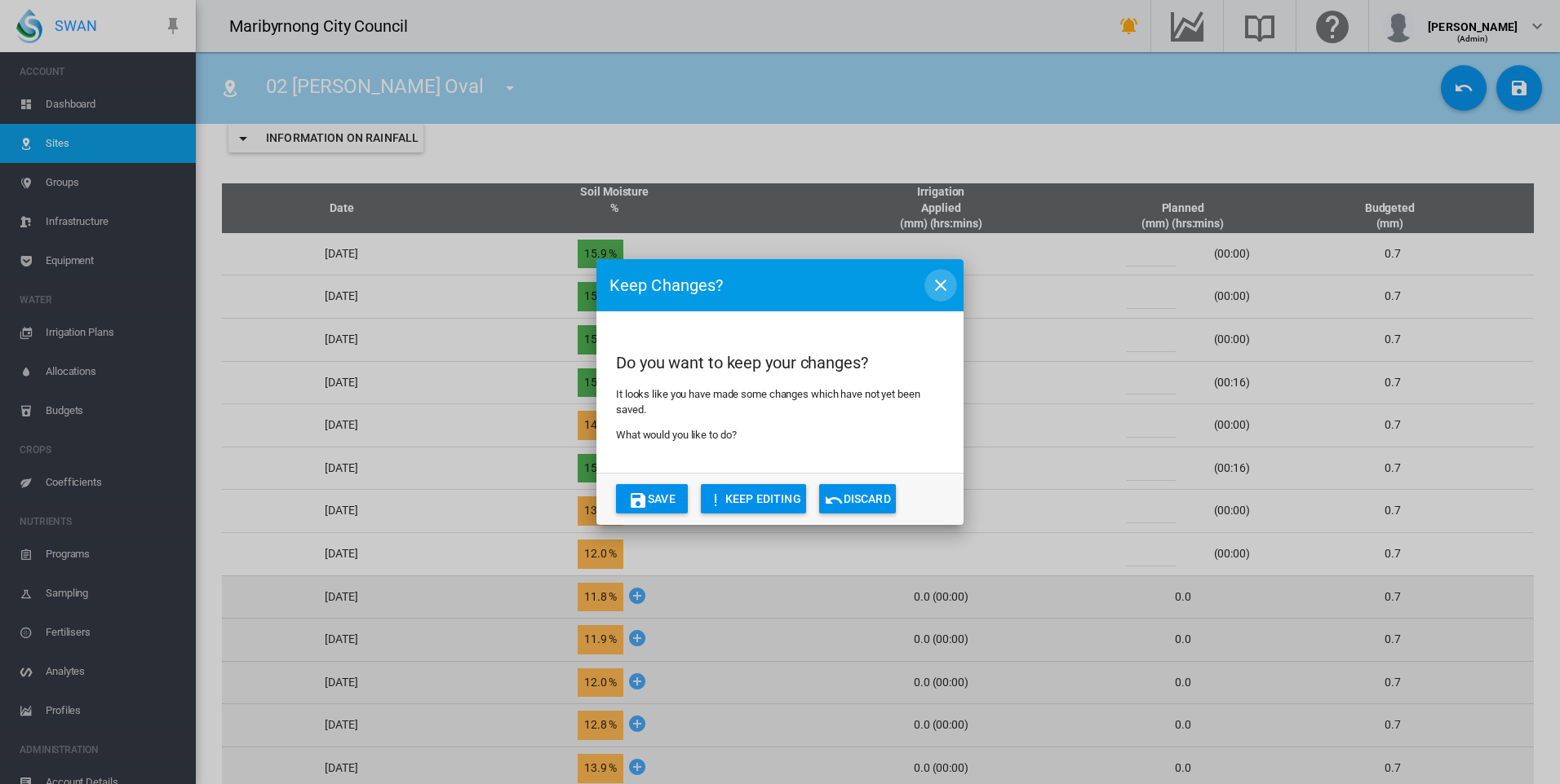
click at [935, 282] on md-icon "icon-close" at bounding box center [941, 285] width 20 height 20
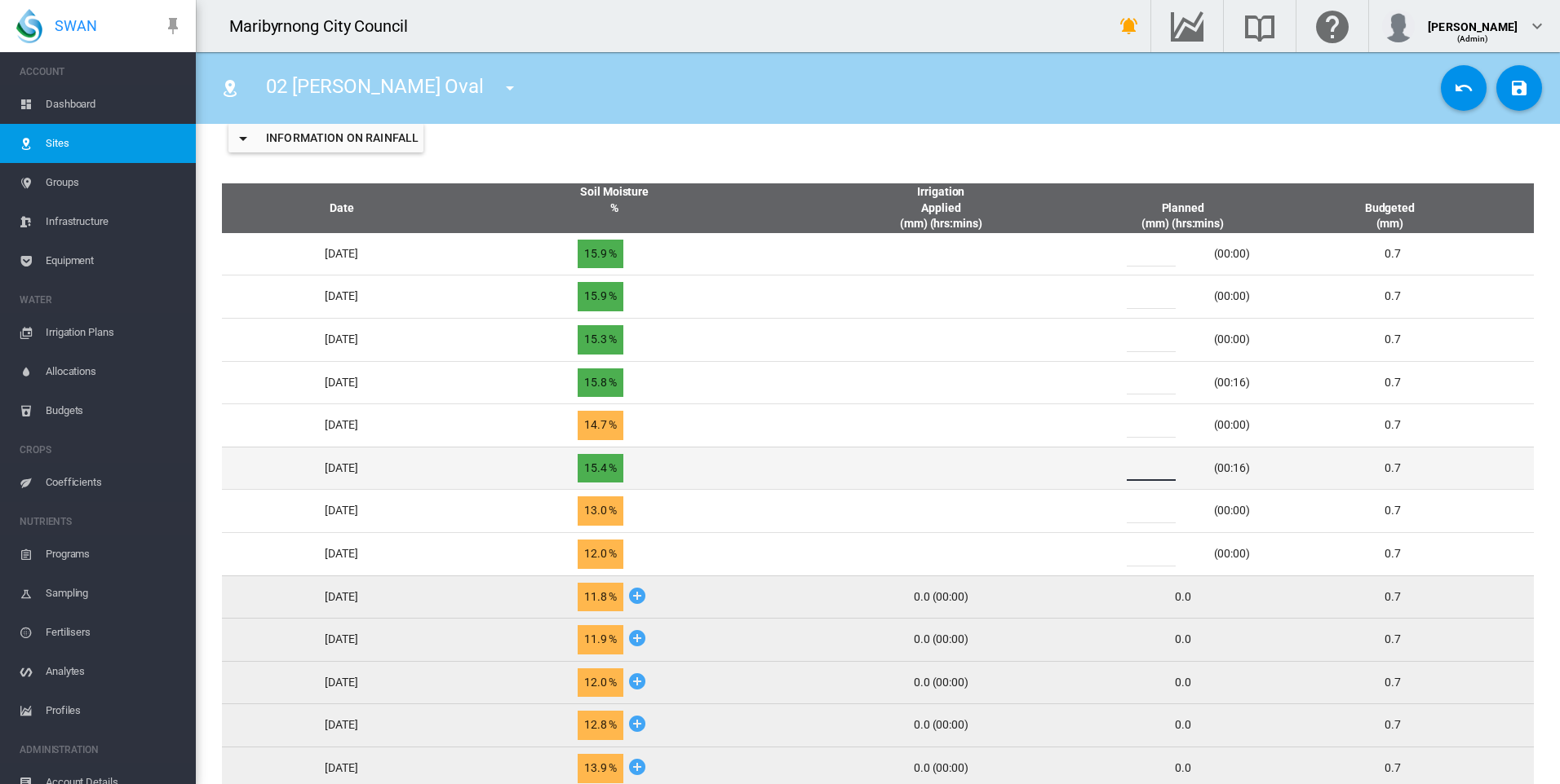
drag, startPoint x: 1168, startPoint y: 467, endPoint x: 1145, endPoint y: 467, distance: 23.0
click at [1145, 467] on input "*" at bounding box center [1151, 469] width 49 height 24
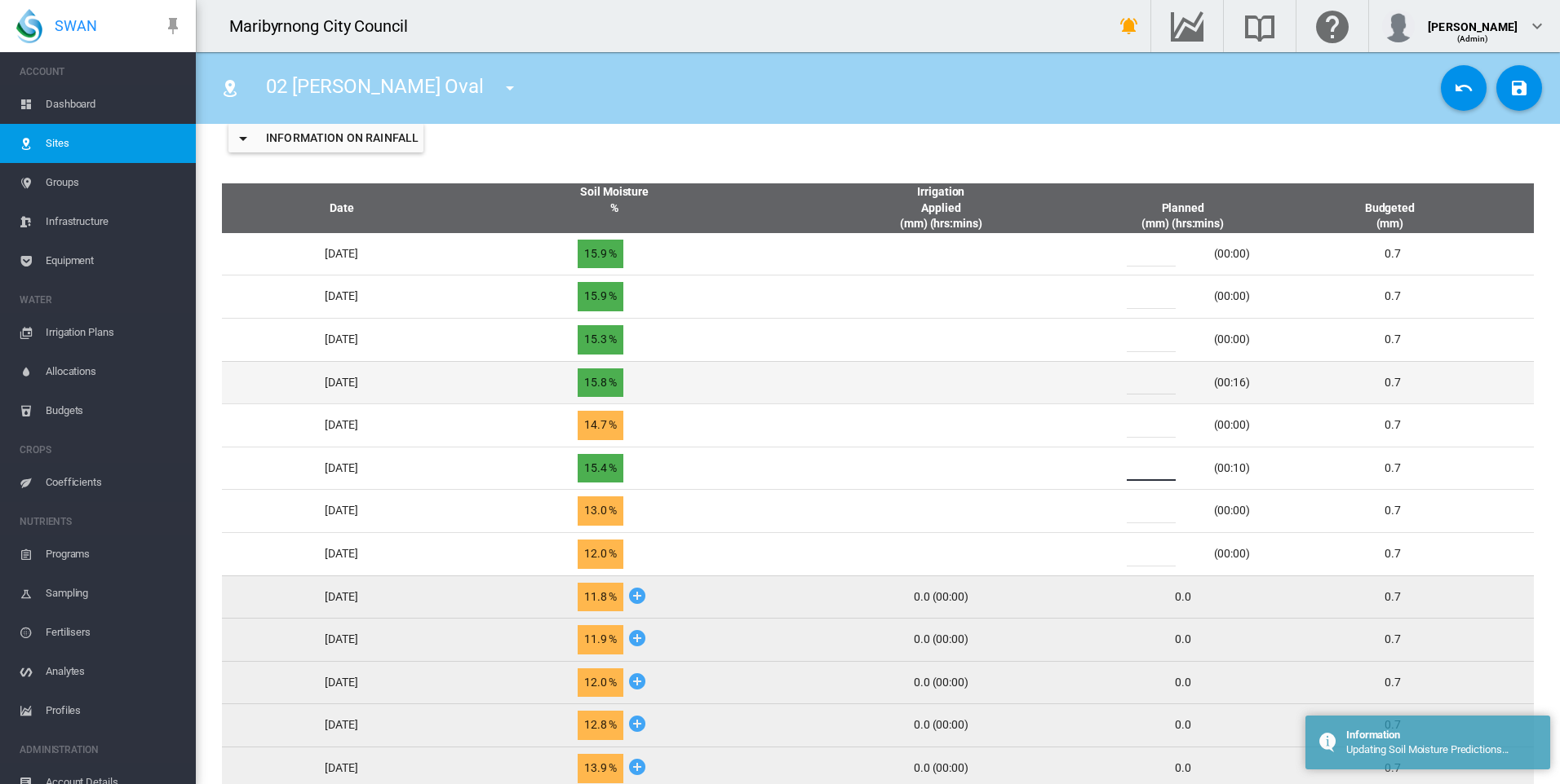
type input "*"
drag, startPoint x: 1162, startPoint y: 383, endPoint x: 1131, endPoint y: 388, distance: 31.4
click at [1131, 388] on div "*" at bounding box center [1160, 382] width 98 height 24
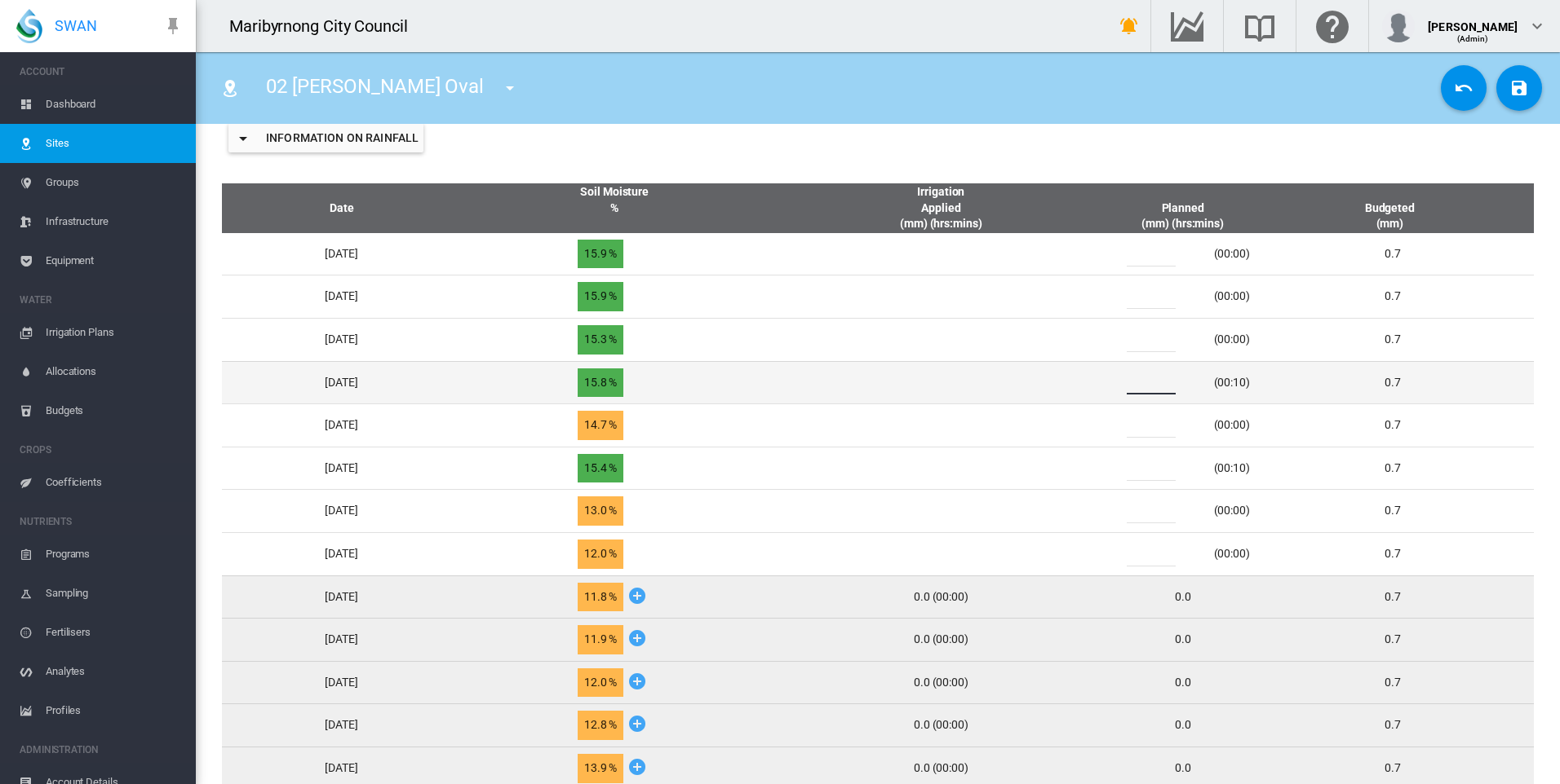
type input "*"
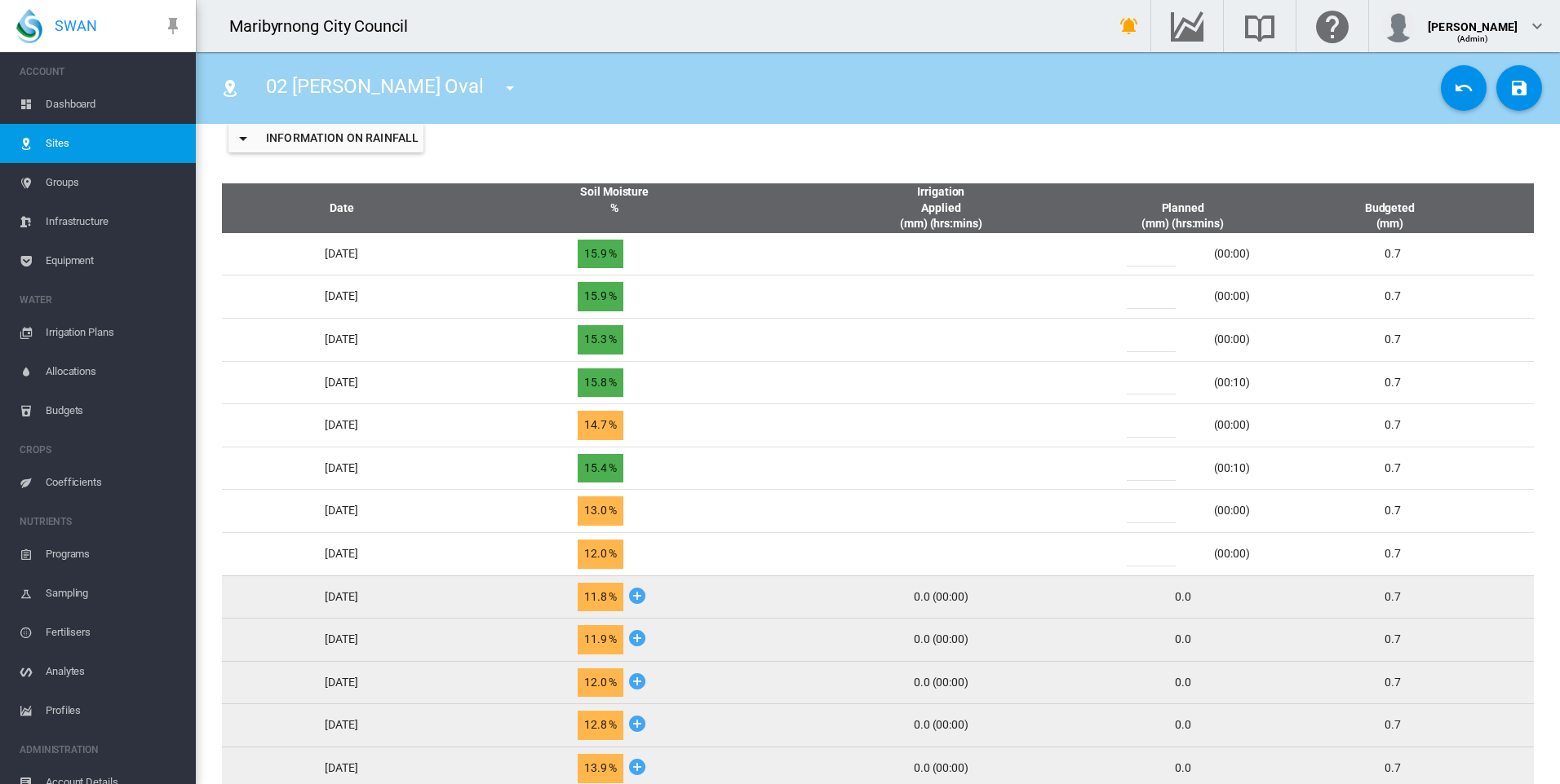
click at [838, 160] on div "Information on Rainfall" at bounding box center [877, 138] width 1337 height 65
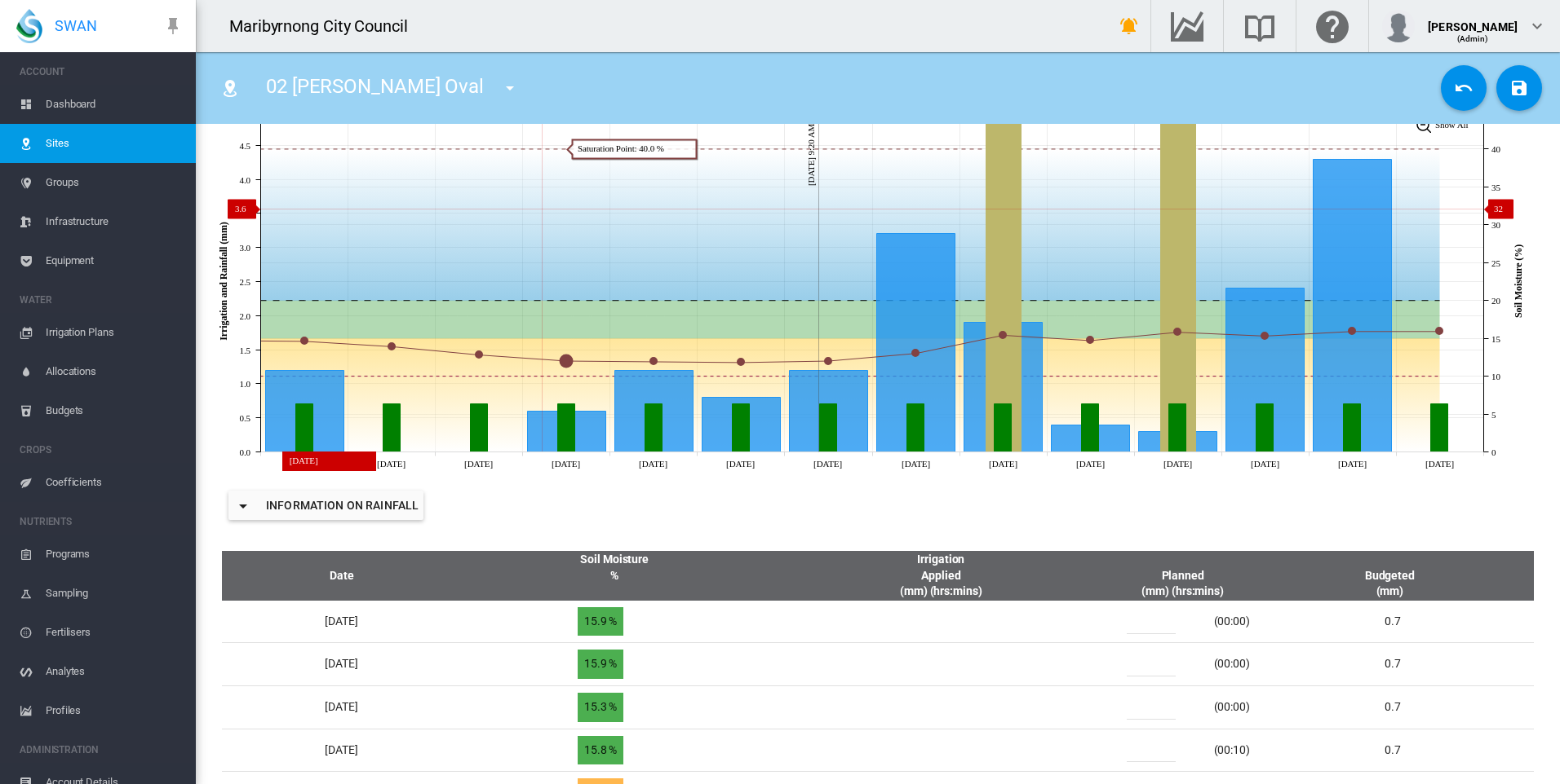
scroll to position [245, 0]
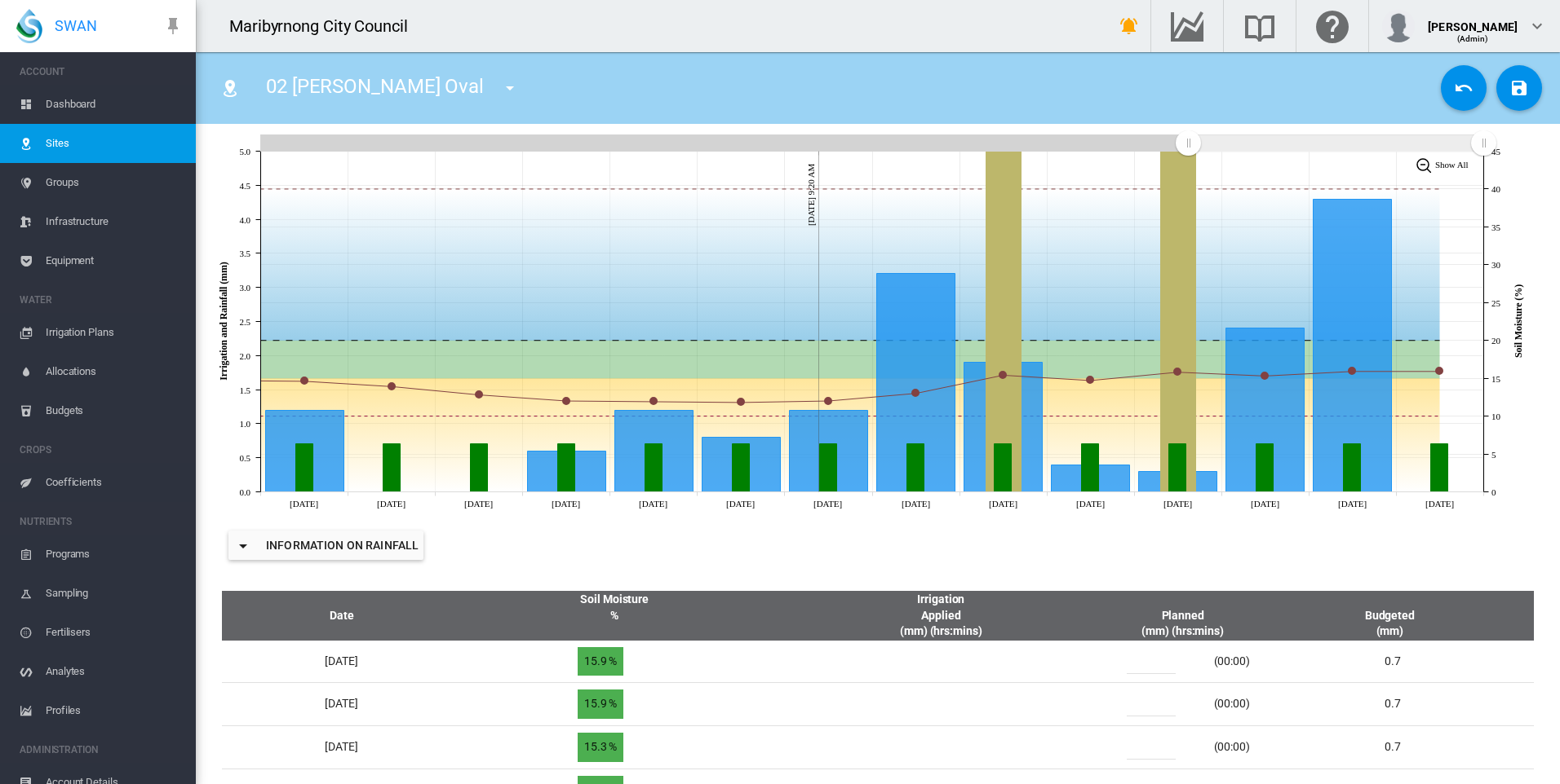
click at [500, 86] on md-icon "icon-menu-down" at bounding box center [510, 88] width 20 height 20
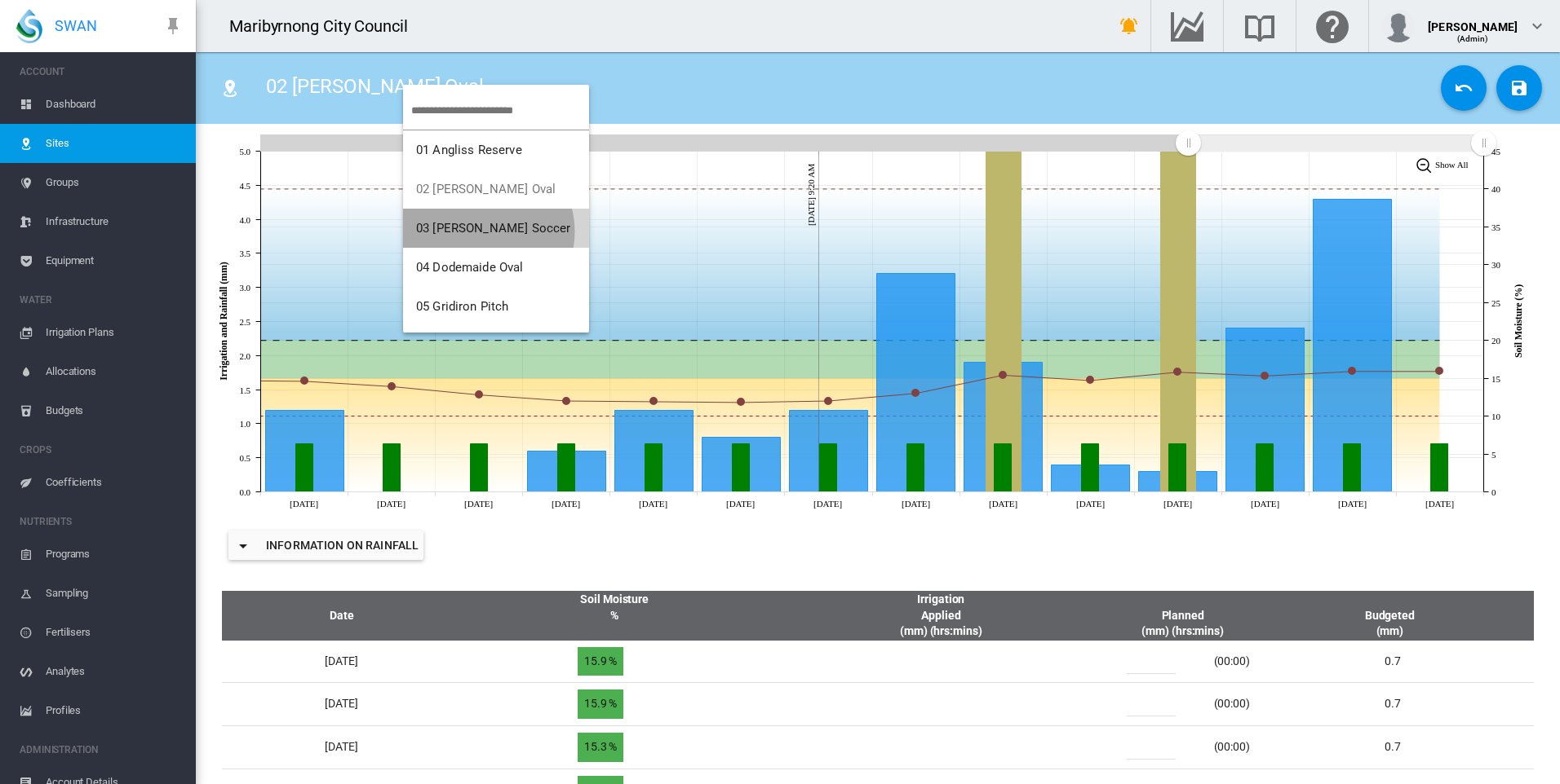
click at [483, 231] on span "03 [PERSON_NAME] Soccer" at bounding box center [493, 227] width 154 height 15
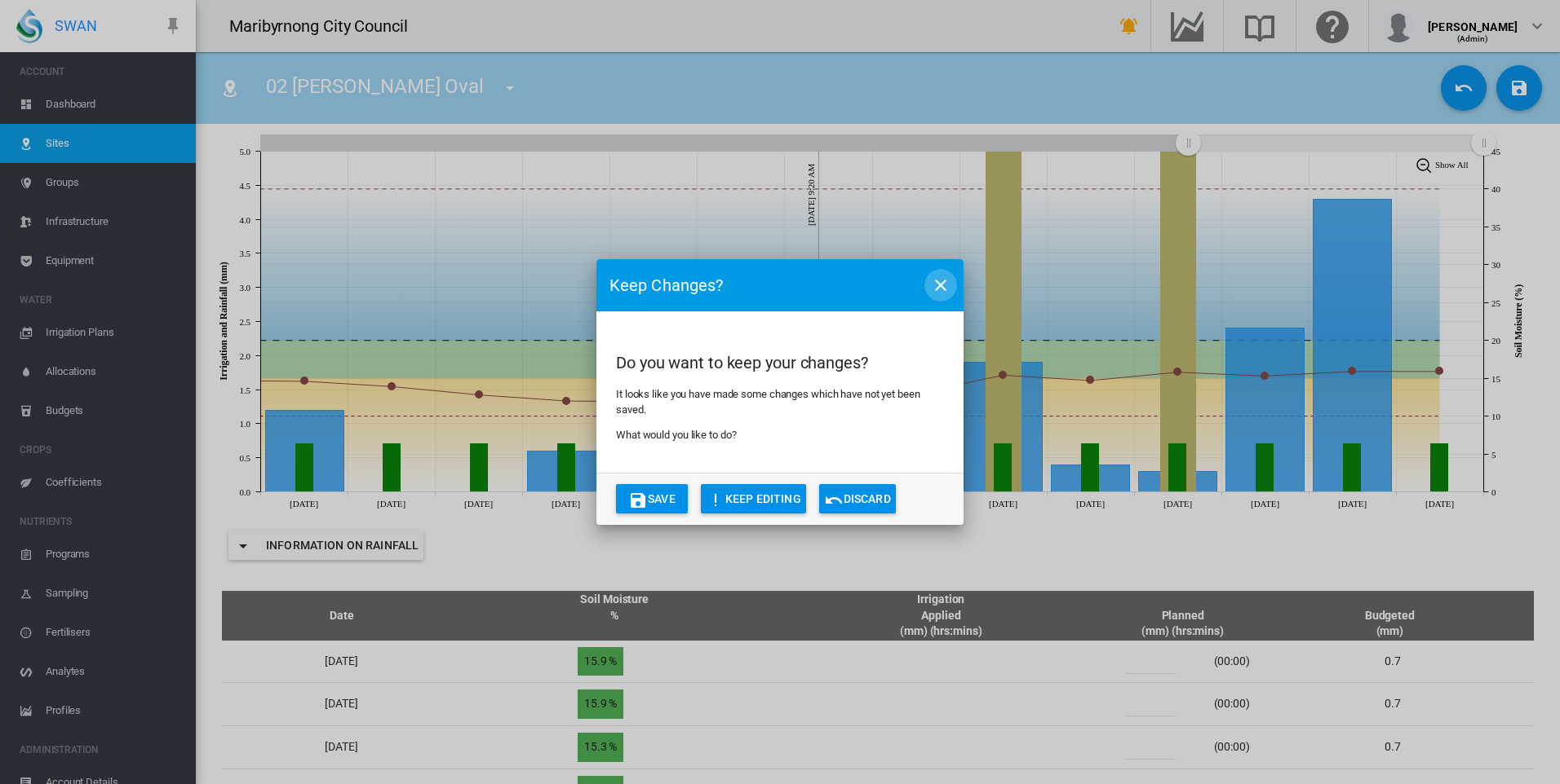
click at [944, 287] on md-icon "icon-close" at bounding box center [941, 285] width 20 height 20
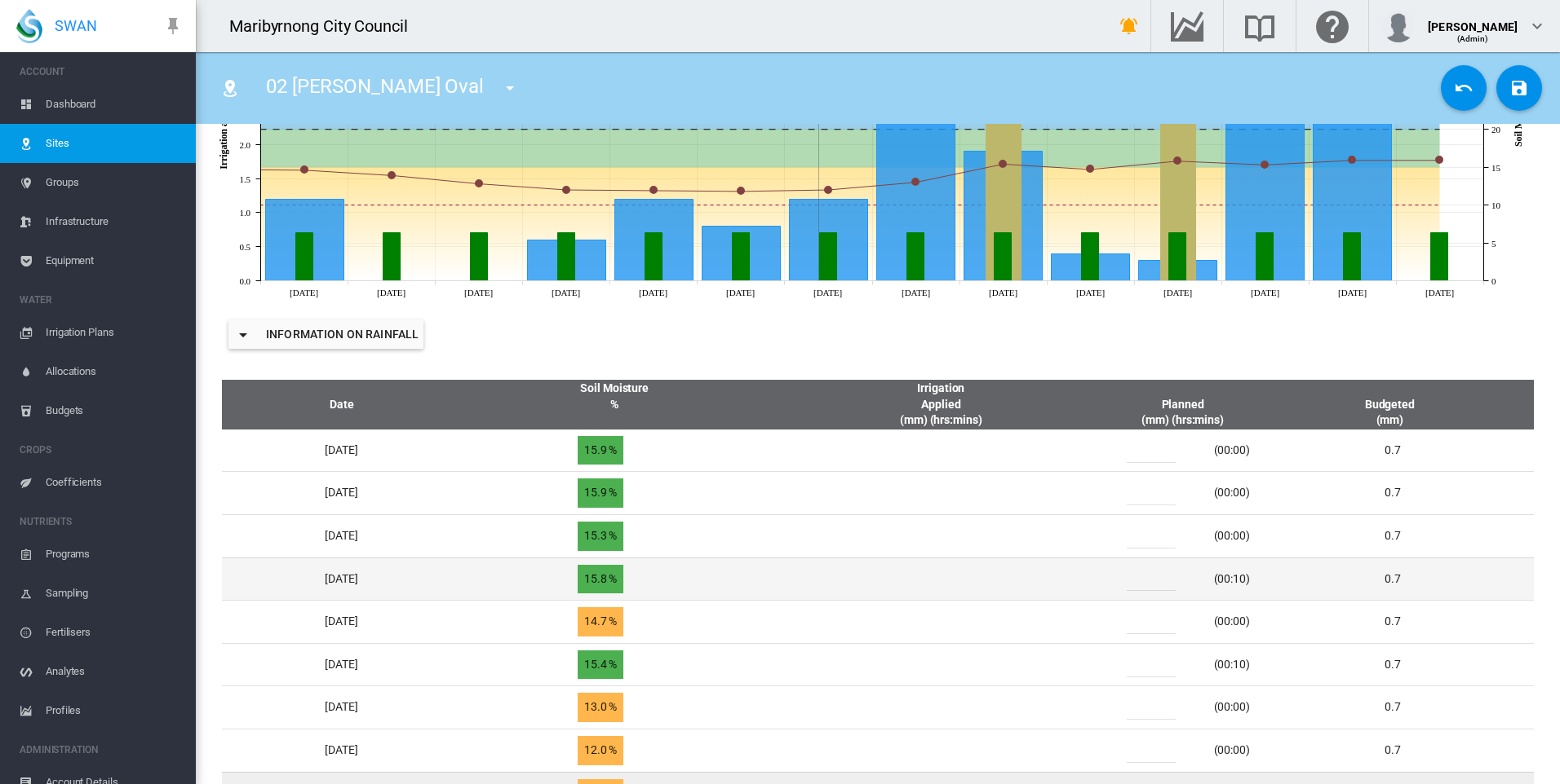
scroll to position [489, 0]
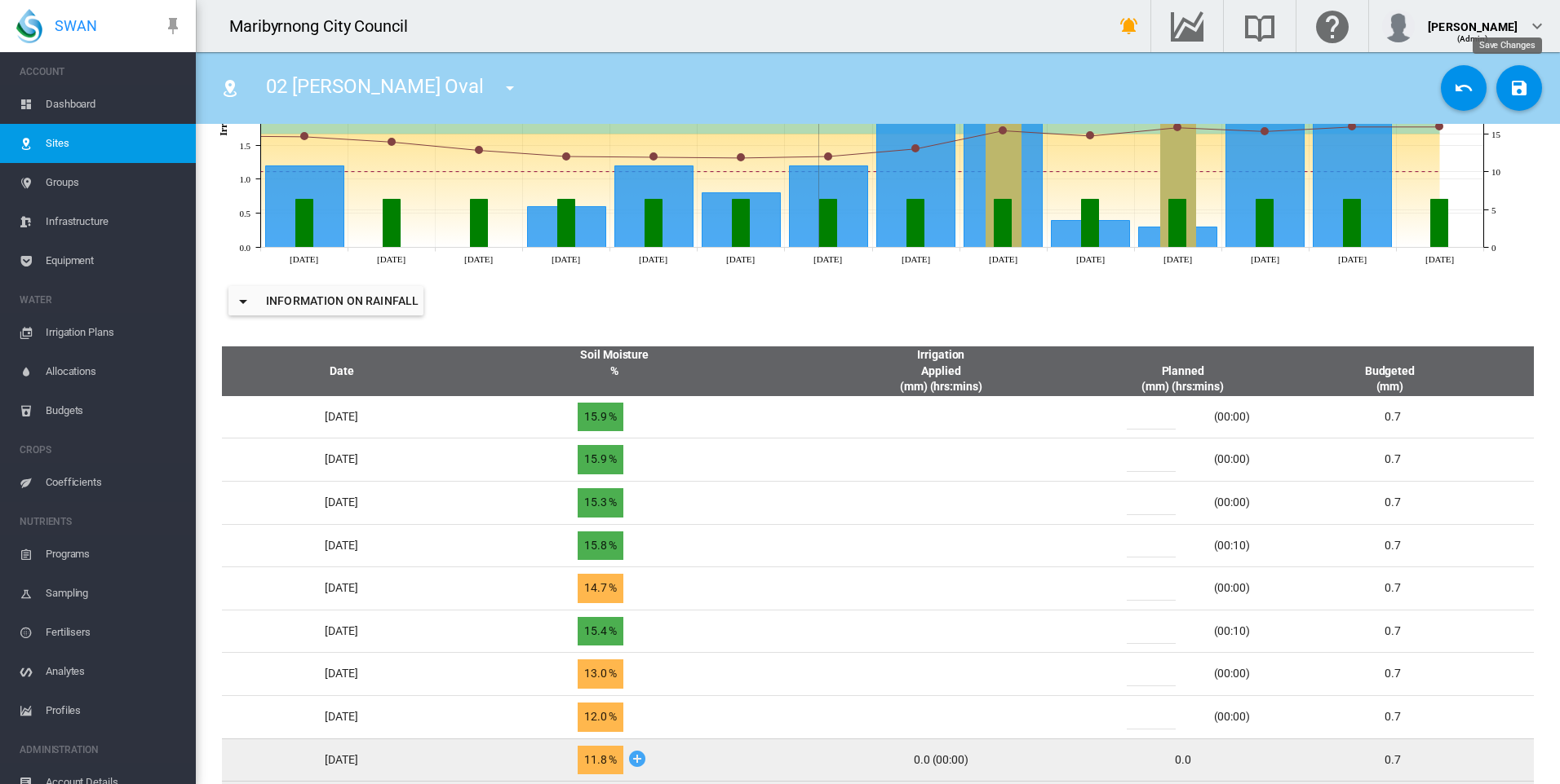
click at [1513, 87] on md-icon "icon-content-save" at bounding box center [1519, 88] width 20 height 20
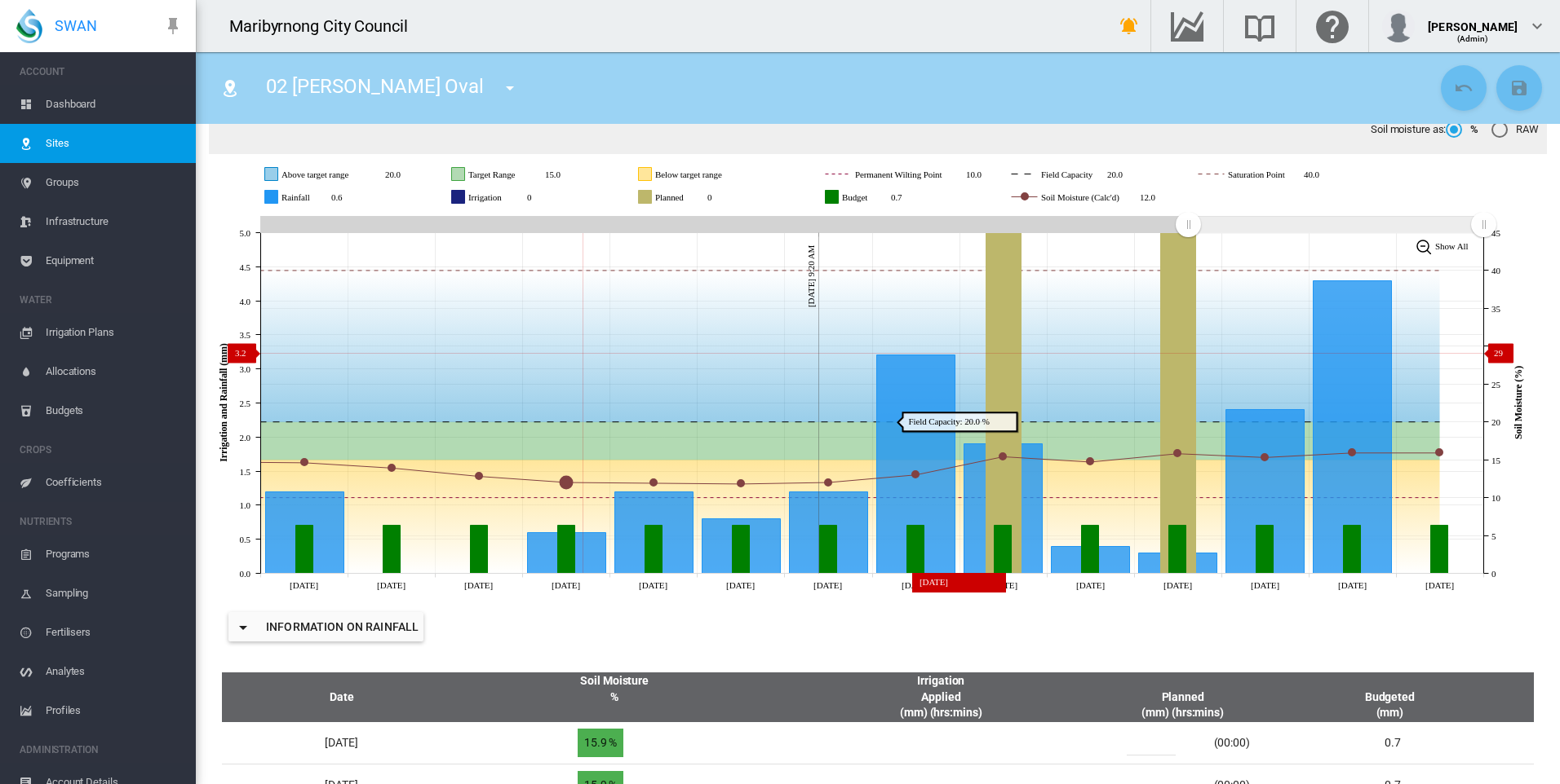
scroll to position [0, 0]
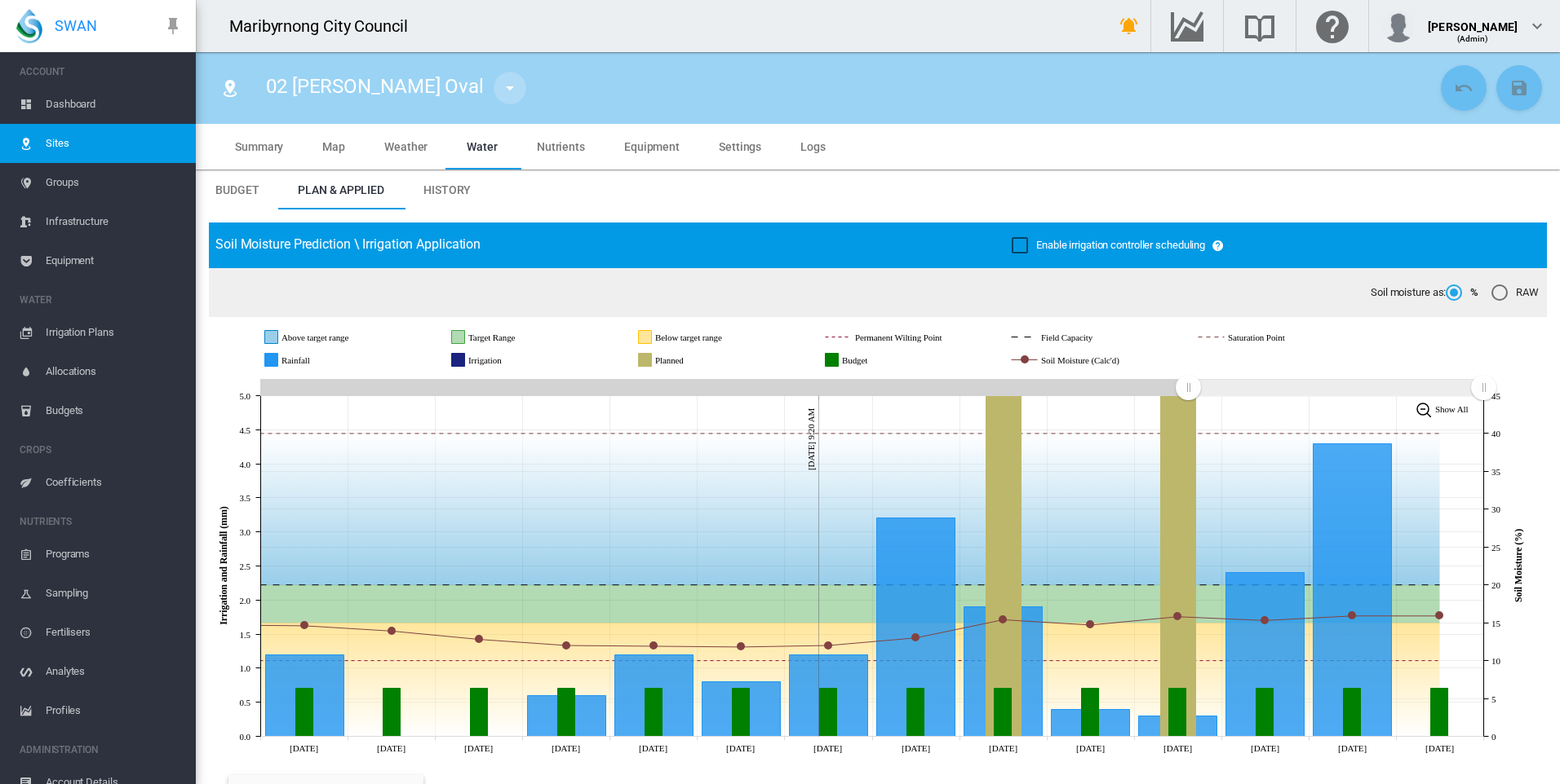
click at [500, 88] on md-icon "icon-menu-down" at bounding box center [510, 88] width 20 height 20
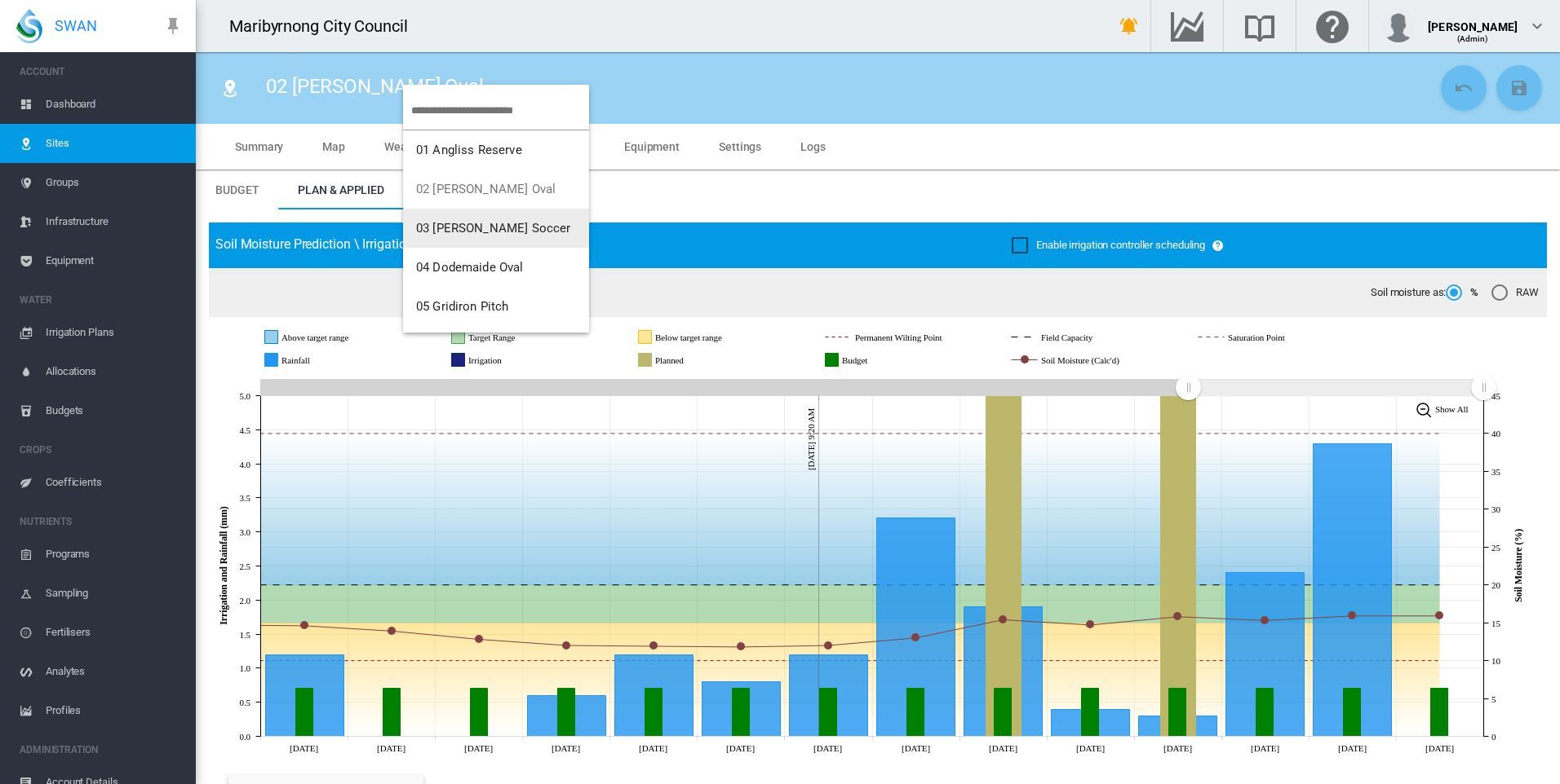
click at [500, 220] on button "03 [PERSON_NAME] Soccer" at bounding box center [496, 228] width 186 height 39
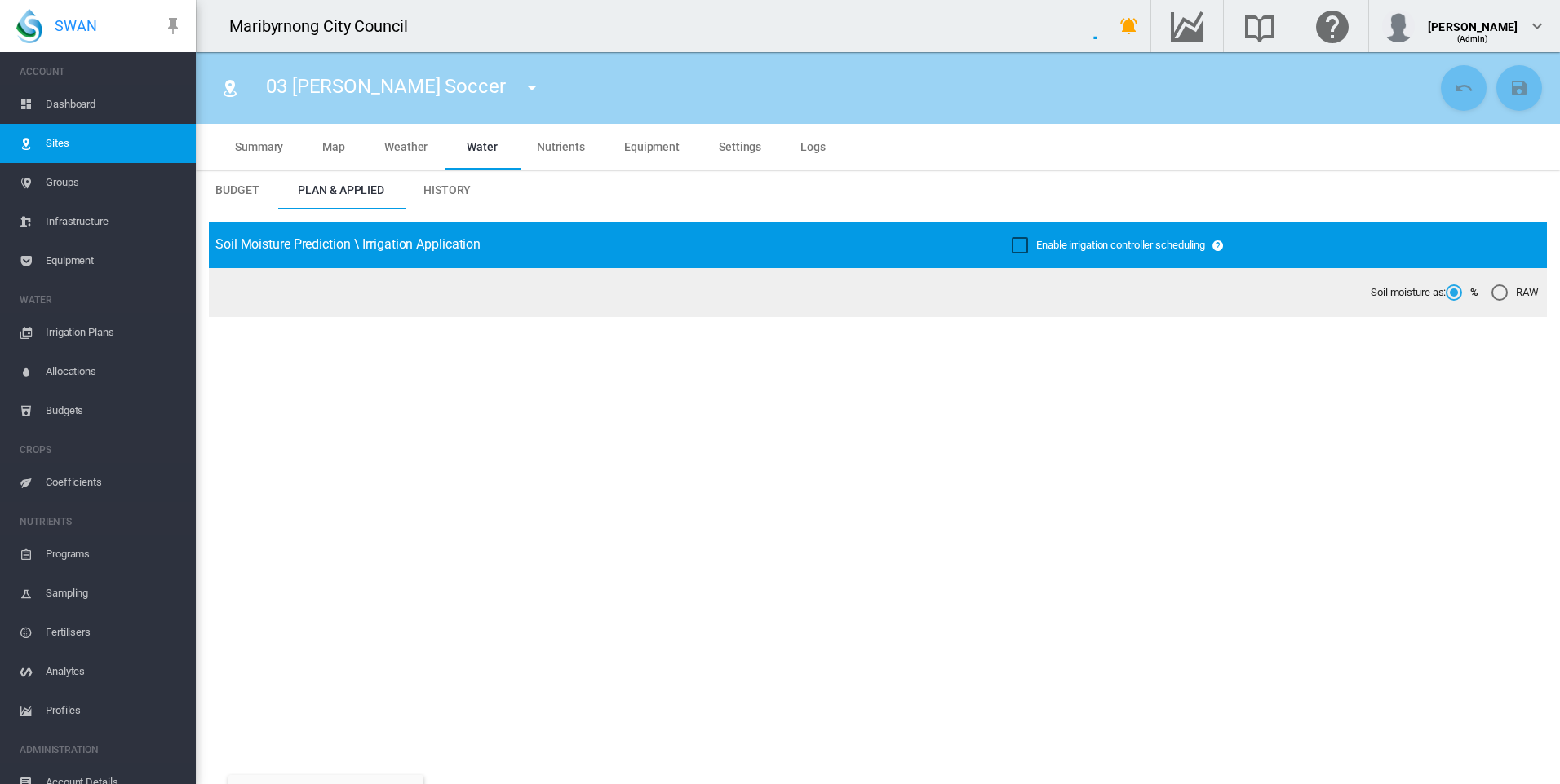
type input "**********"
type input "****"
type input "*********"
type input "**"
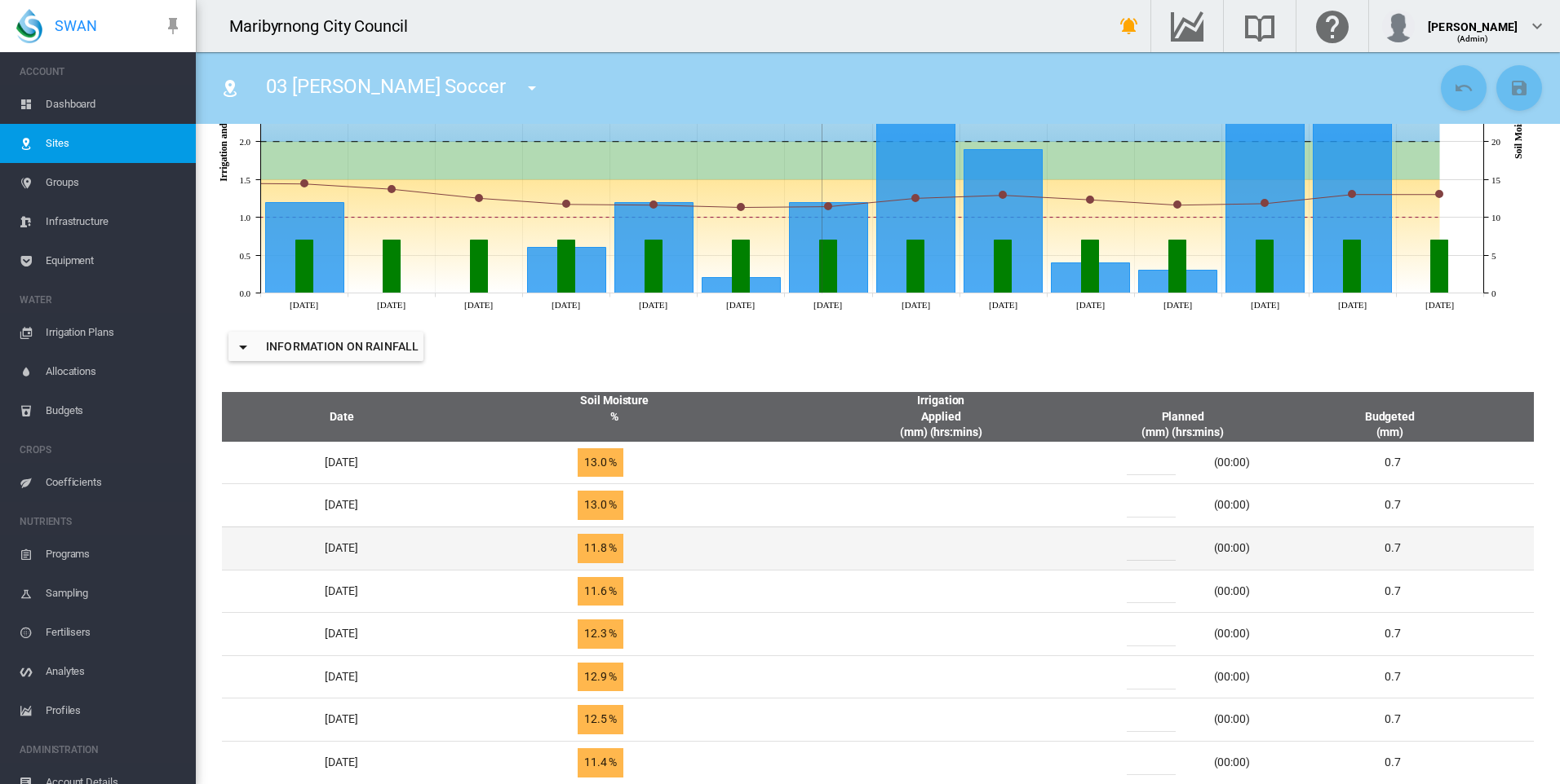
scroll to position [571, 0]
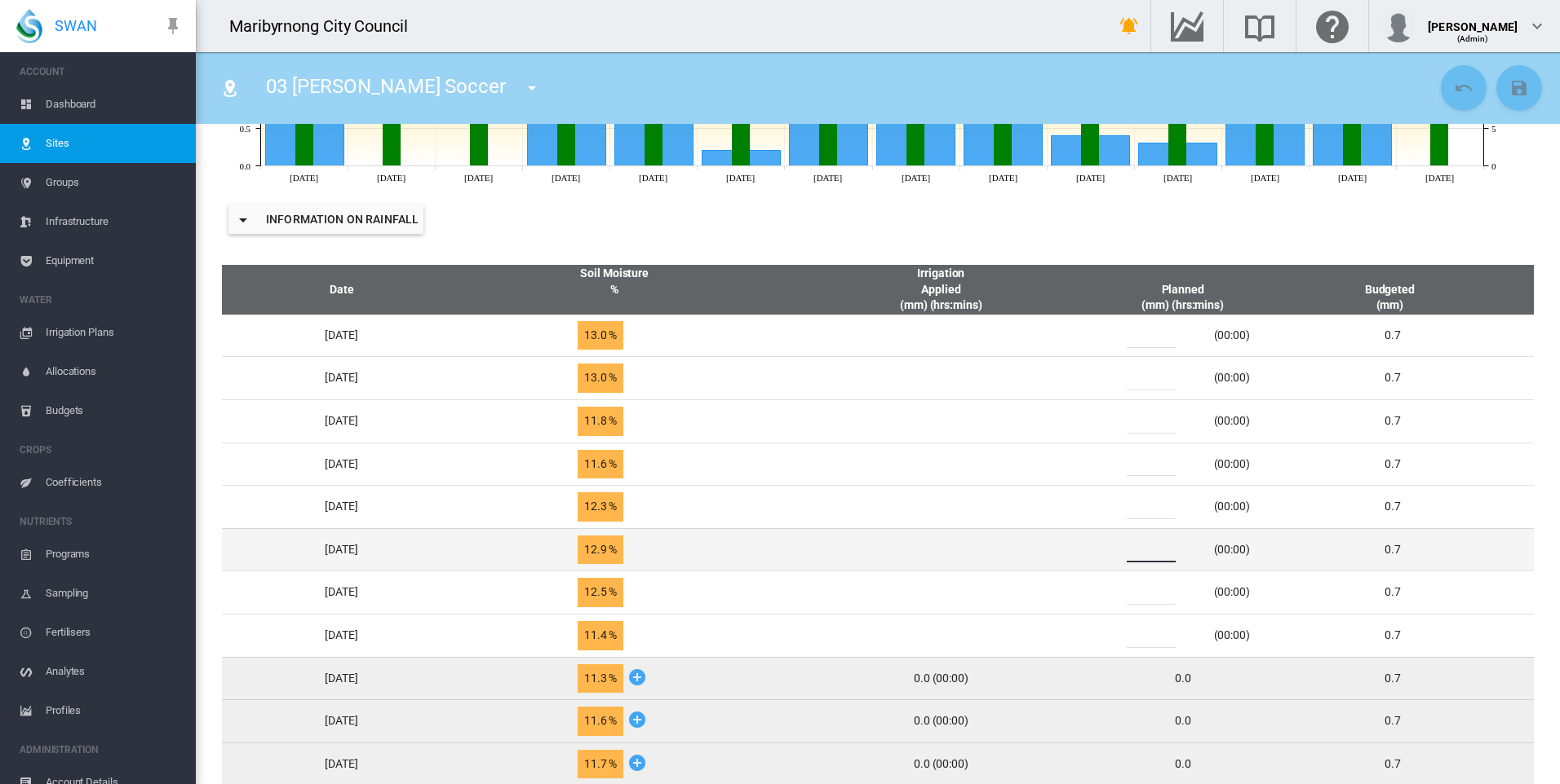
drag, startPoint x: 1174, startPoint y: 557, endPoint x: 1127, endPoint y: 553, distance: 47.2
click at [1127, 553] on div "* (00:00)" at bounding box center [1183, 550] width 150 height 24
type input "*"
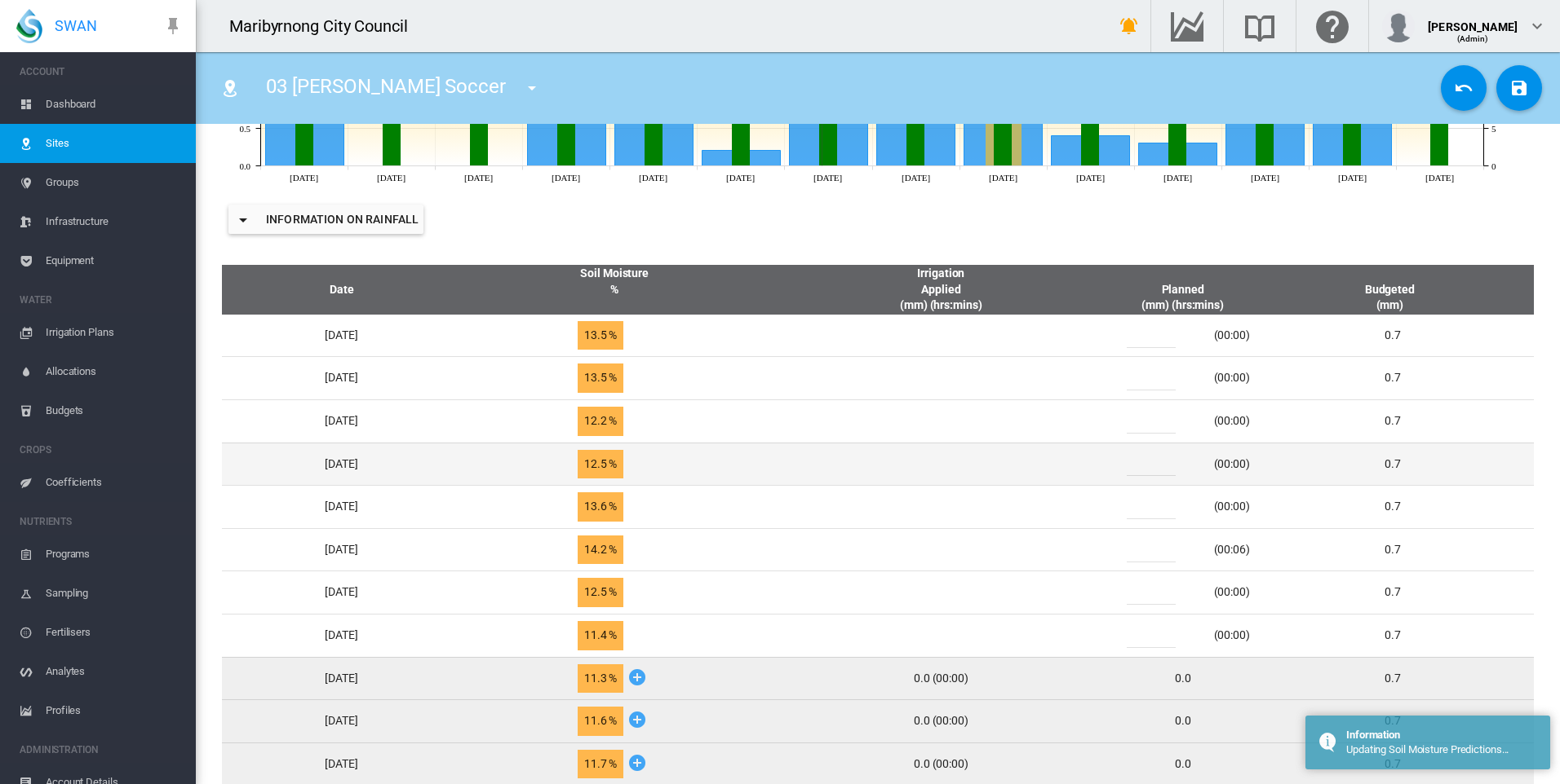
drag, startPoint x: 1164, startPoint y: 467, endPoint x: 1113, endPoint y: 469, distance: 51.0
click at [1113, 469] on tr "Sun, Sep 14 12.5 % *" at bounding box center [877, 464] width 1312 height 43
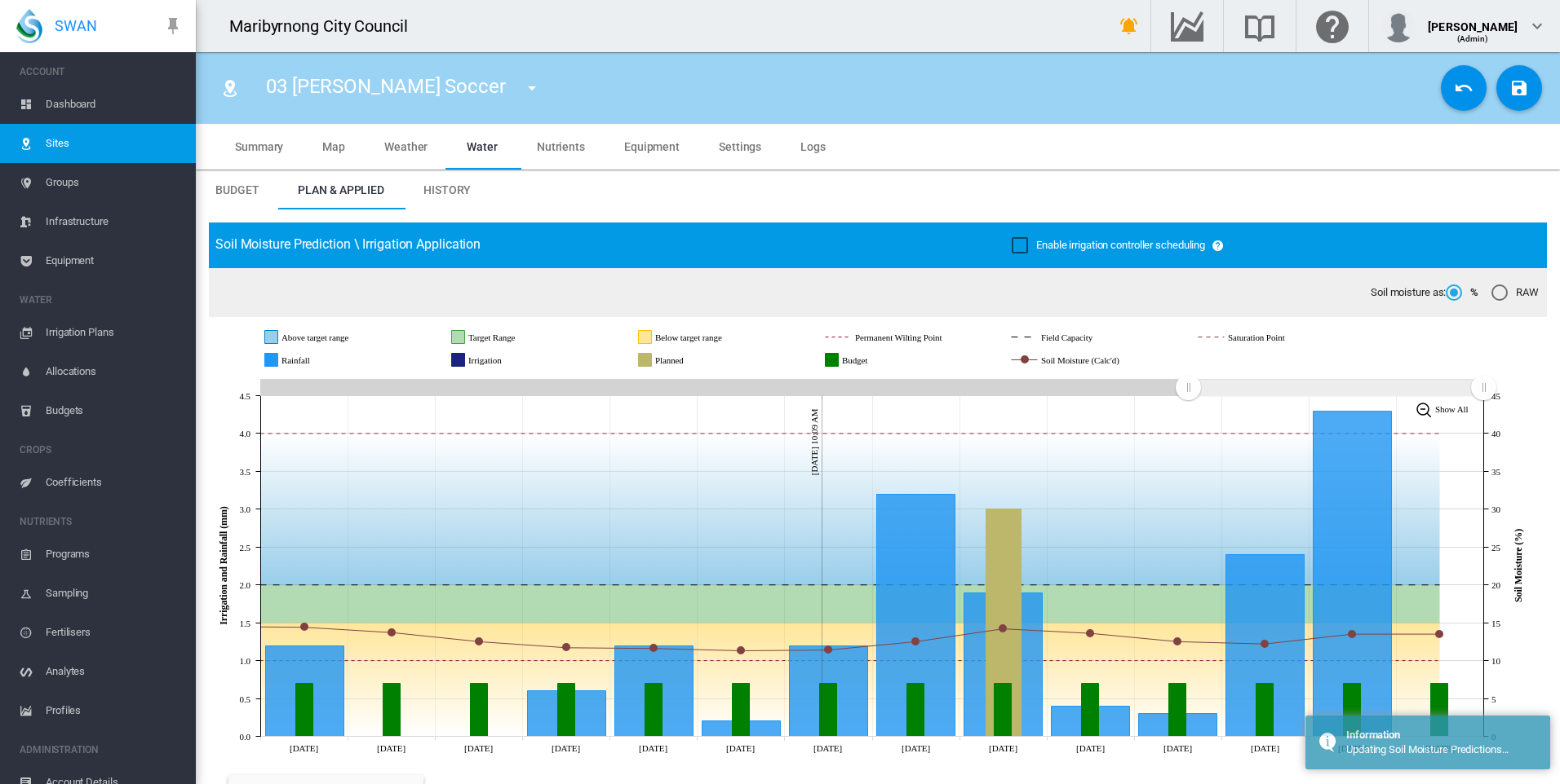
scroll to position [571, 0]
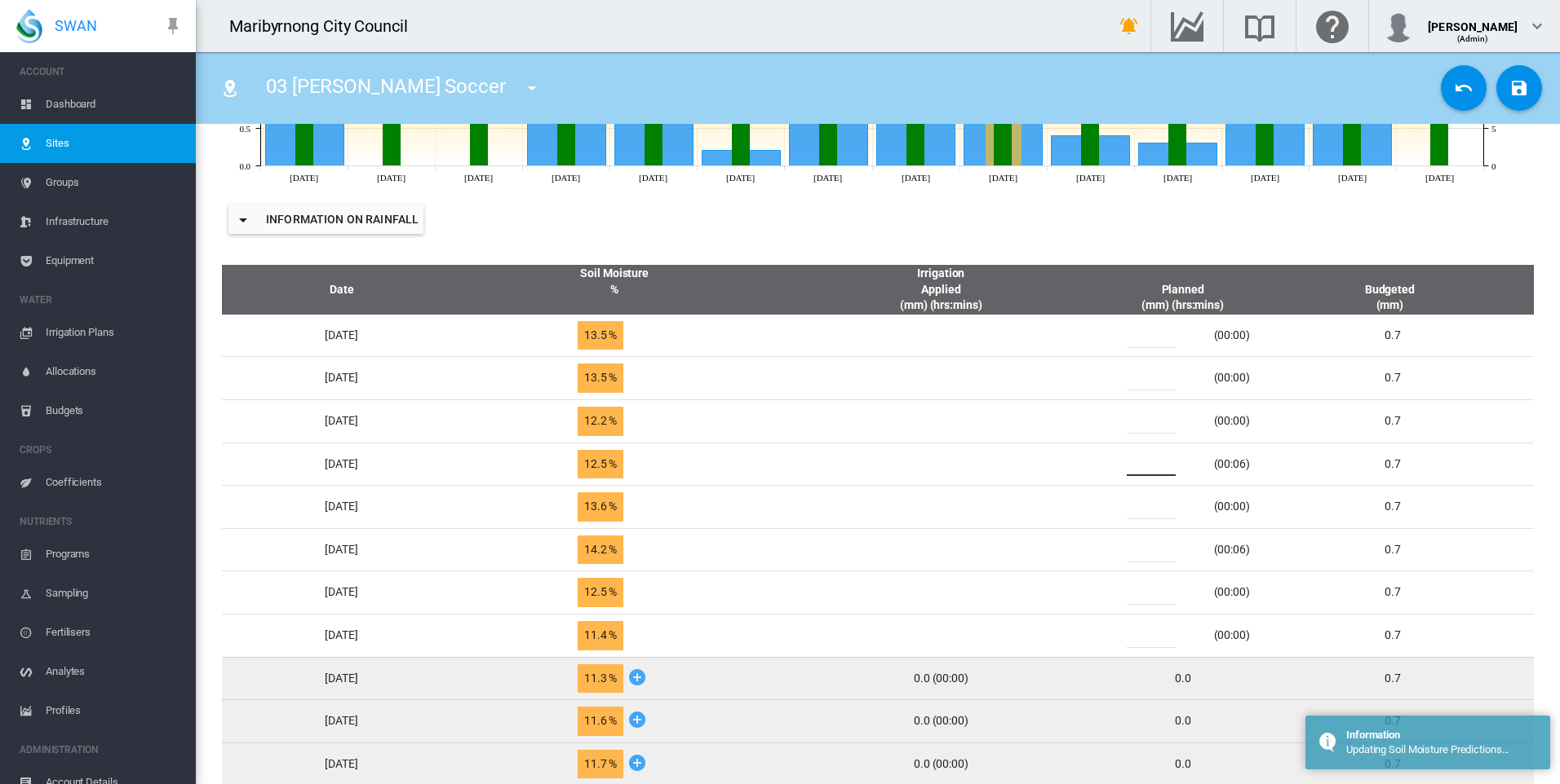
type input "*"
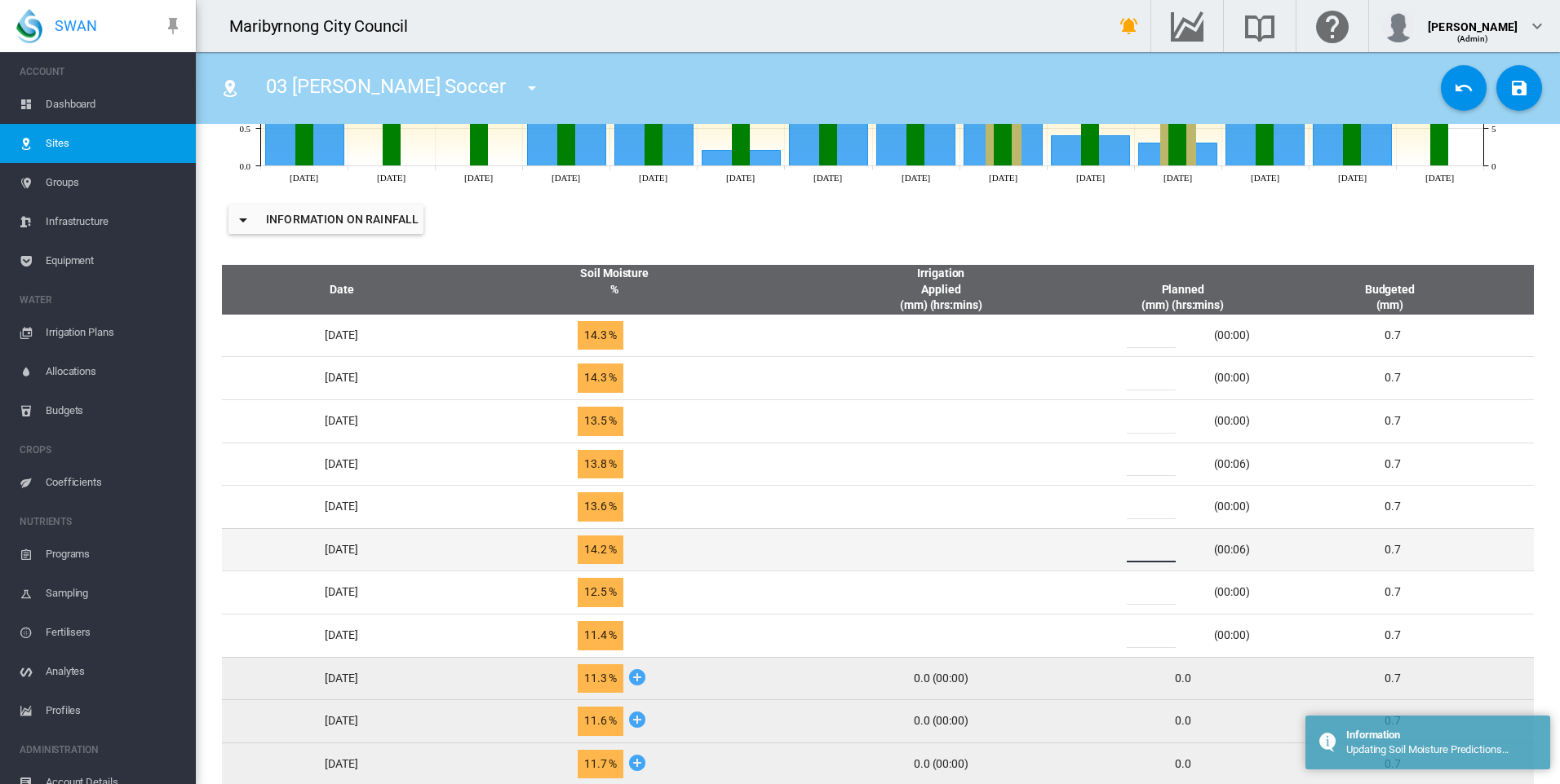
drag, startPoint x: 1162, startPoint y: 553, endPoint x: 1116, endPoint y: 554, distance: 46.0
click at [1116, 554] on tr "Fri, Sep 12 14.2 % *" at bounding box center [877, 550] width 1312 height 43
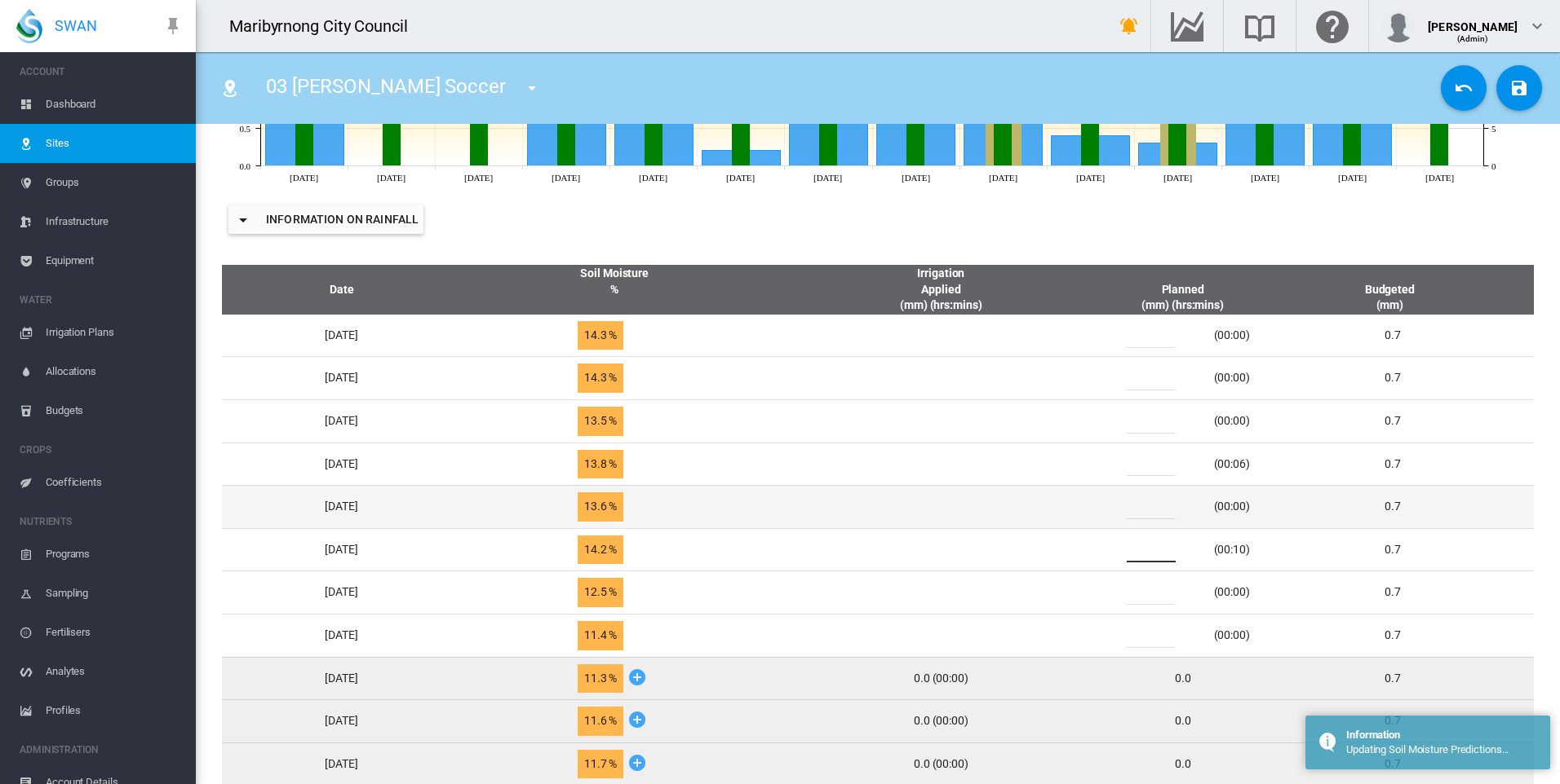
type input "*"
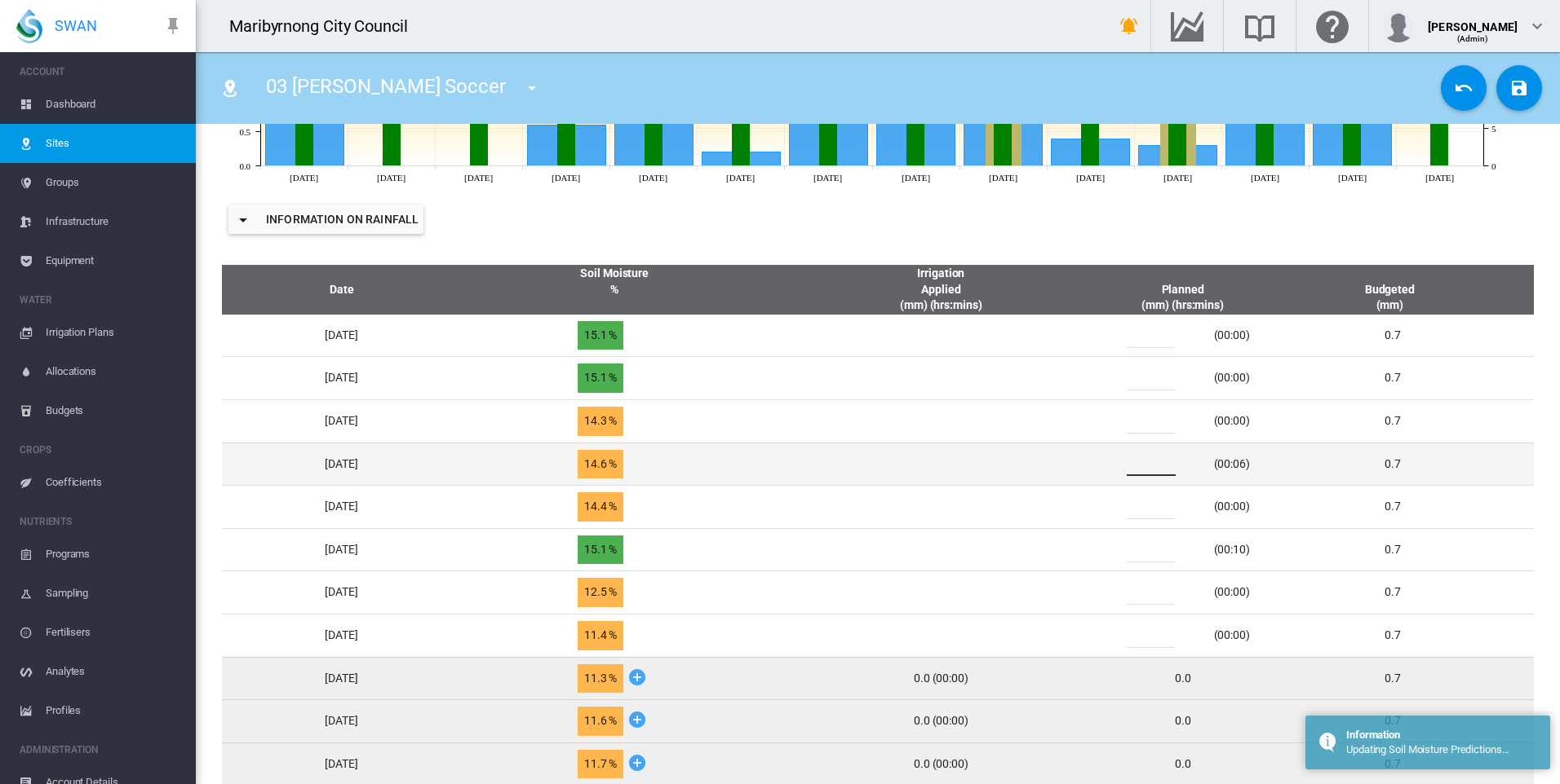
drag, startPoint x: 1165, startPoint y: 459, endPoint x: 1134, endPoint y: 463, distance: 31.3
click at [1134, 463] on div "*" at bounding box center [1160, 464] width 98 height 24
type input "*"
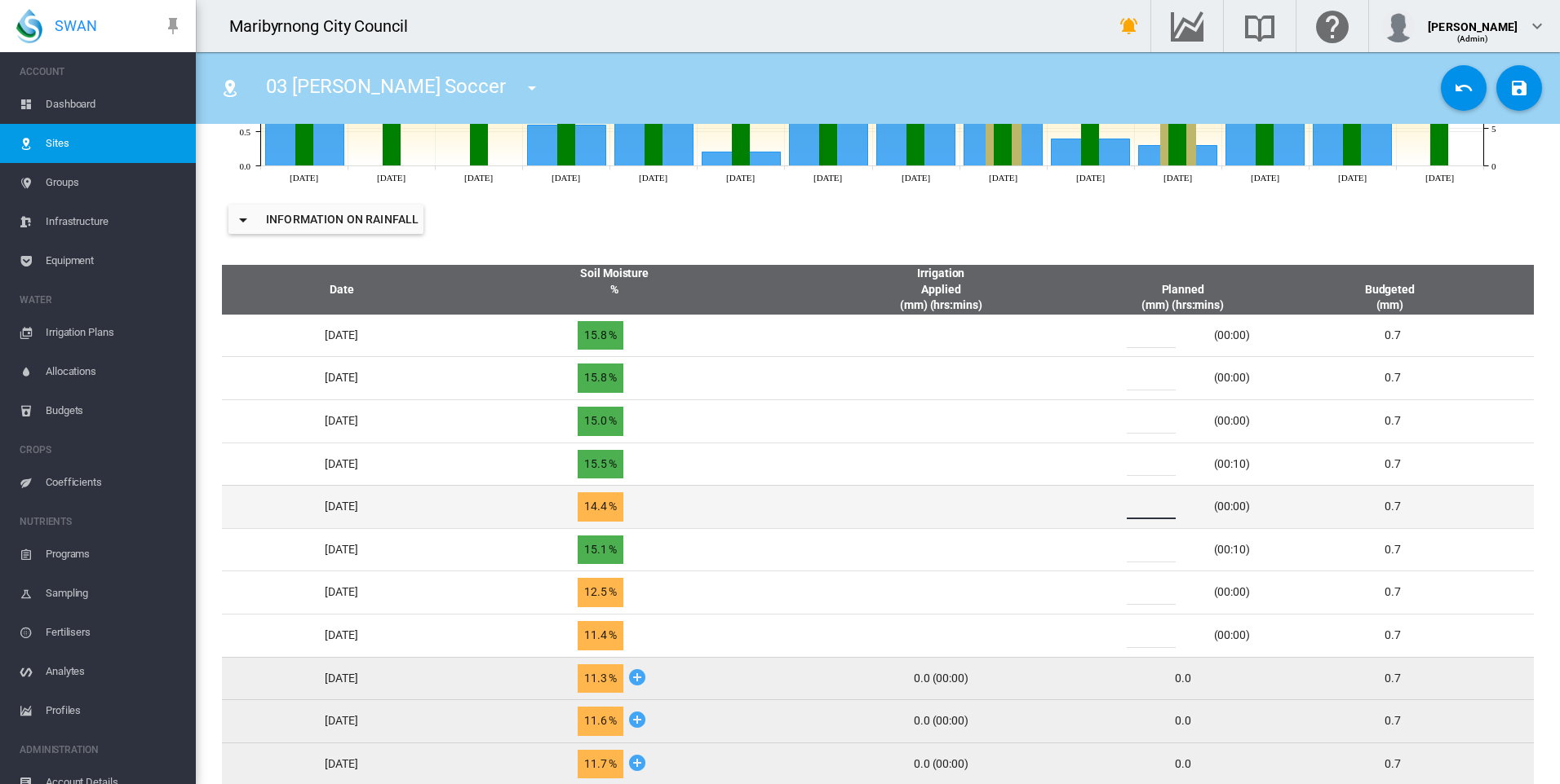
drag, startPoint x: 1170, startPoint y: 510, endPoint x: 1140, endPoint y: 511, distance: 30.0
click at [1142, 511] on div "*" at bounding box center [1160, 507] width 98 height 24
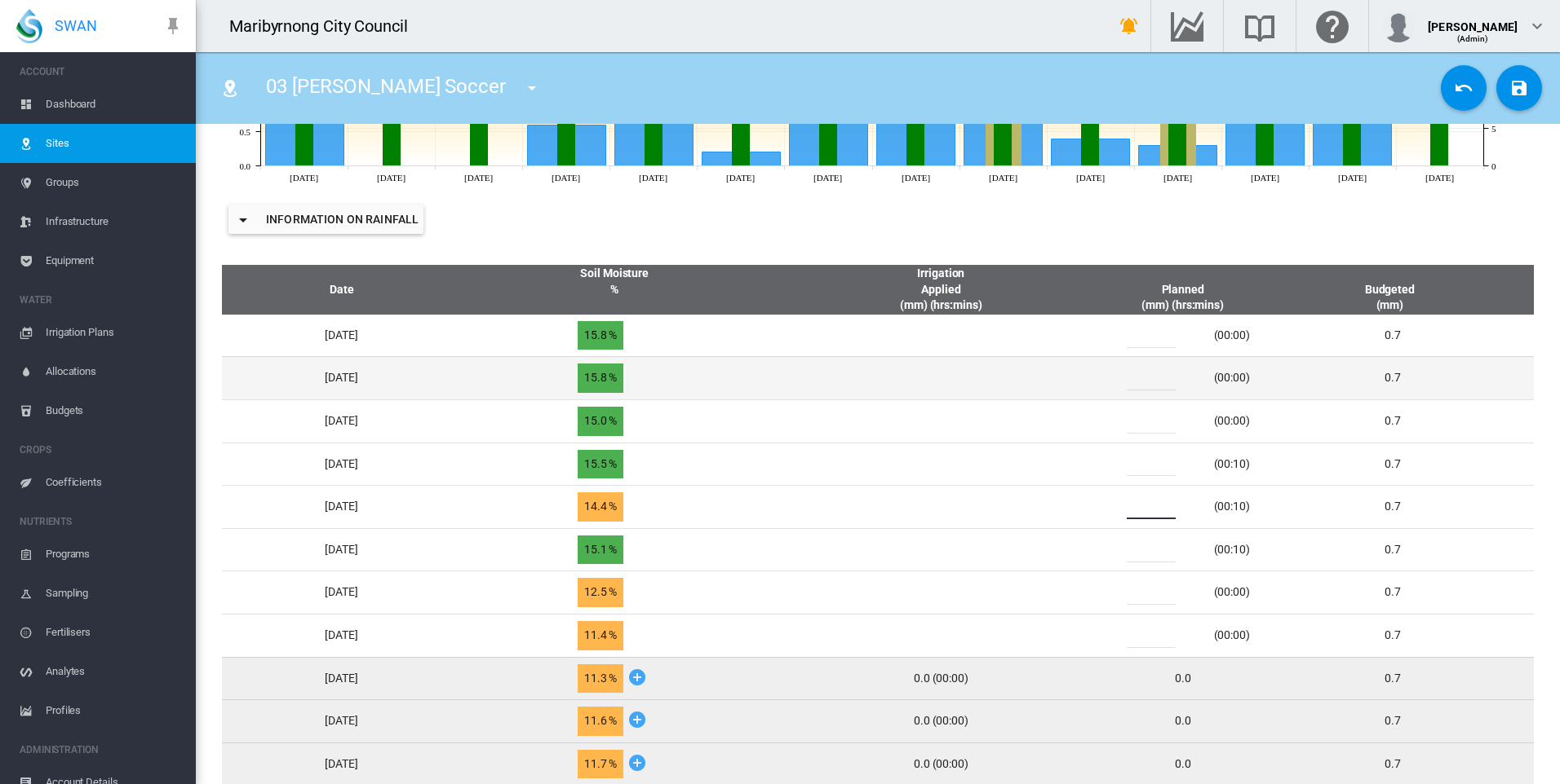
type input "*"
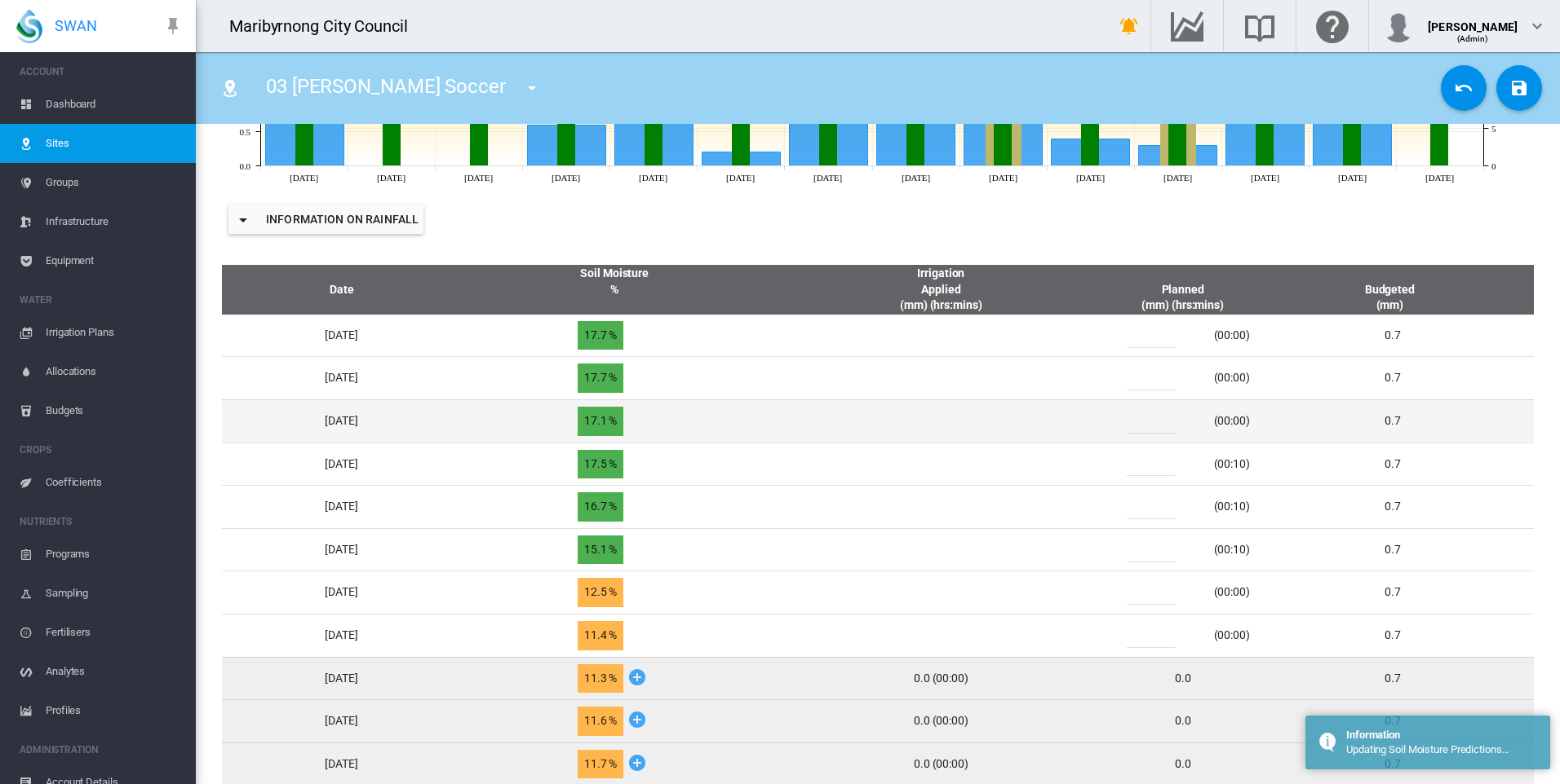
click at [1143, 422] on div "*" at bounding box center [1160, 421] width 98 height 24
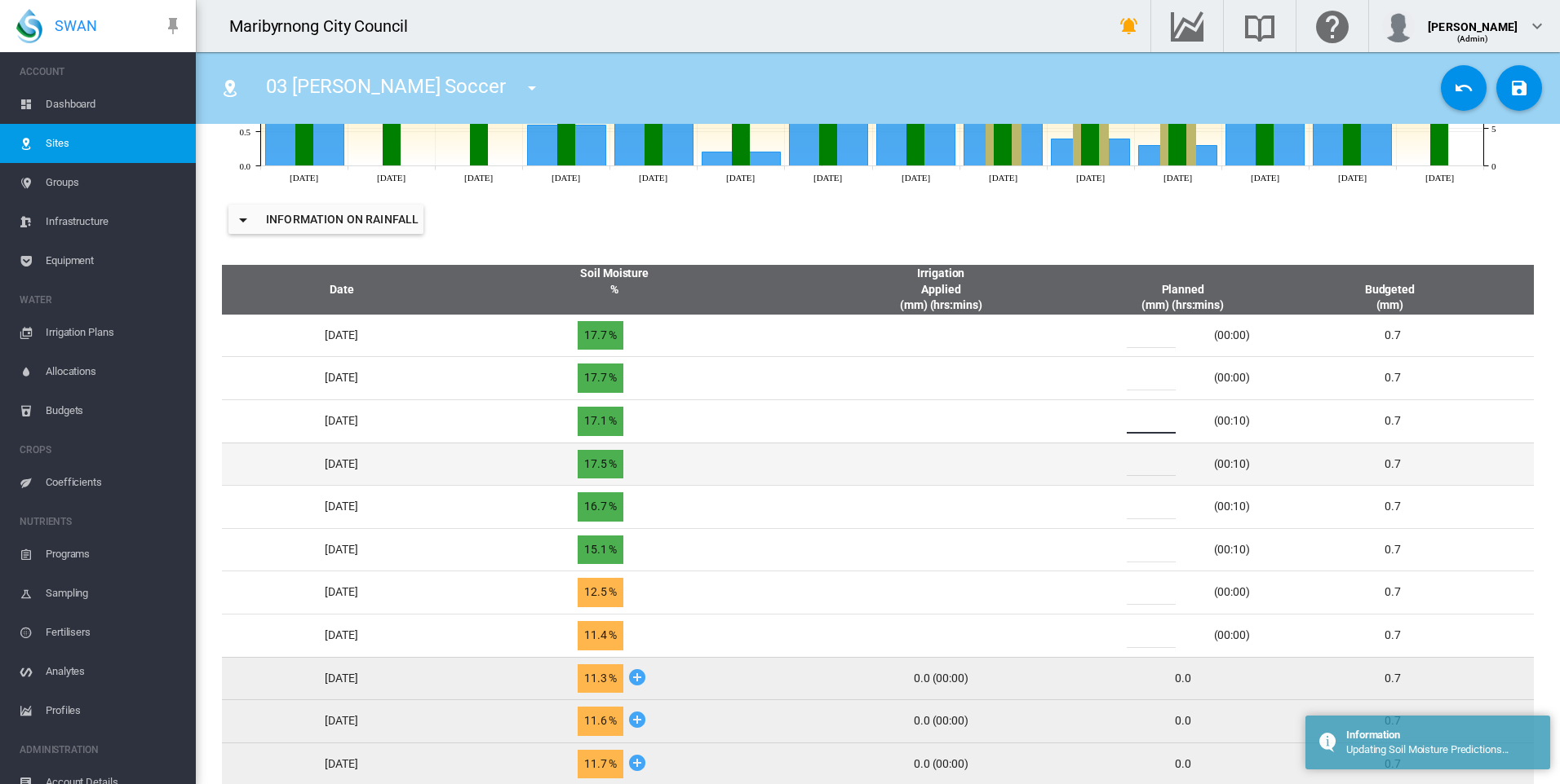
type input "*"
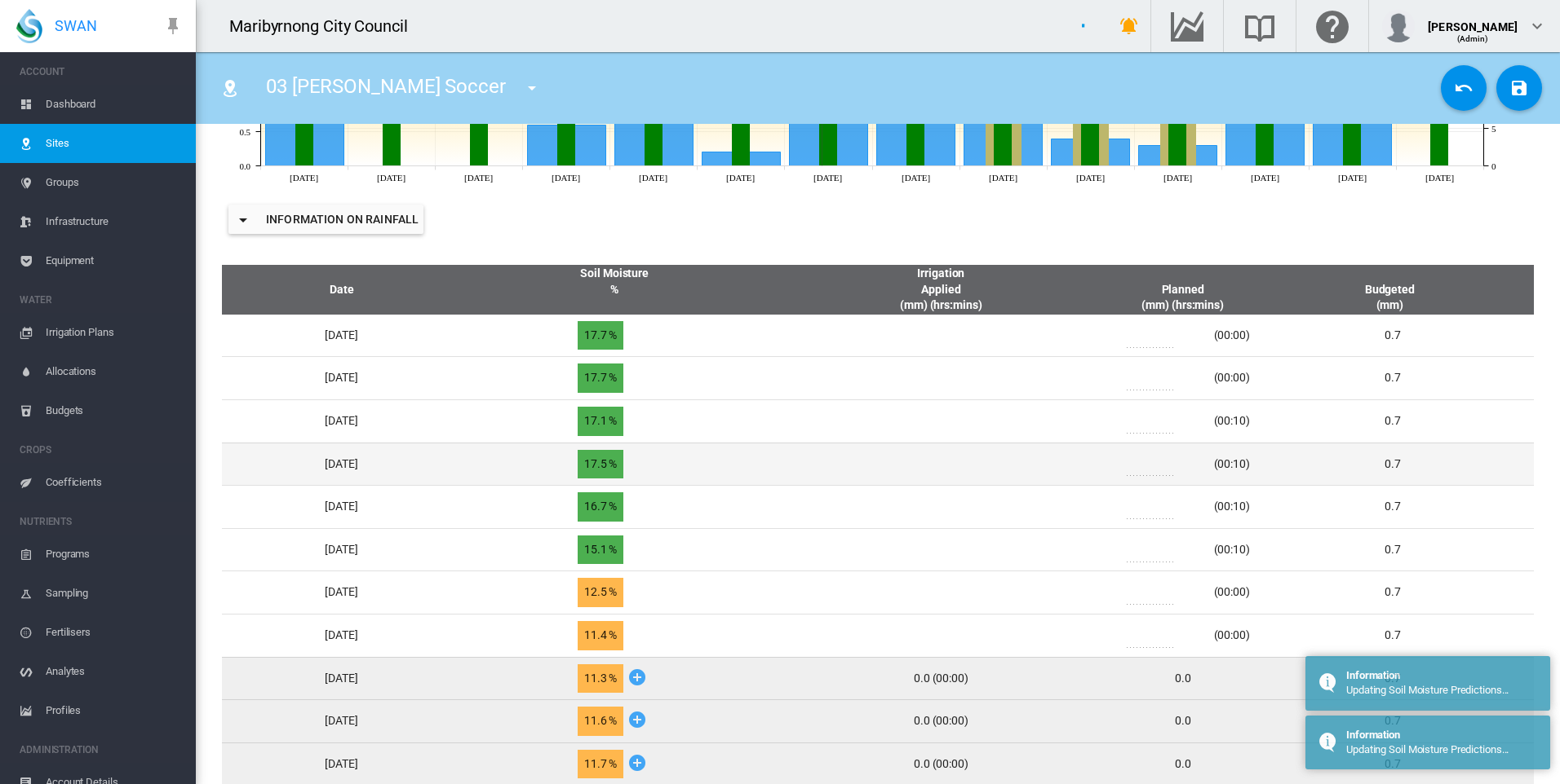
drag, startPoint x: 1152, startPoint y: 466, endPoint x: 1160, endPoint y: 472, distance: 10.0
click at [1160, 472] on input "*" at bounding box center [1151, 464] width 49 height 24
drag, startPoint x: 1160, startPoint y: 468, endPoint x: 1146, endPoint y: 468, distance: 14.0
click at [1147, 468] on input "*" at bounding box center [1151, 464] width 49 height 24
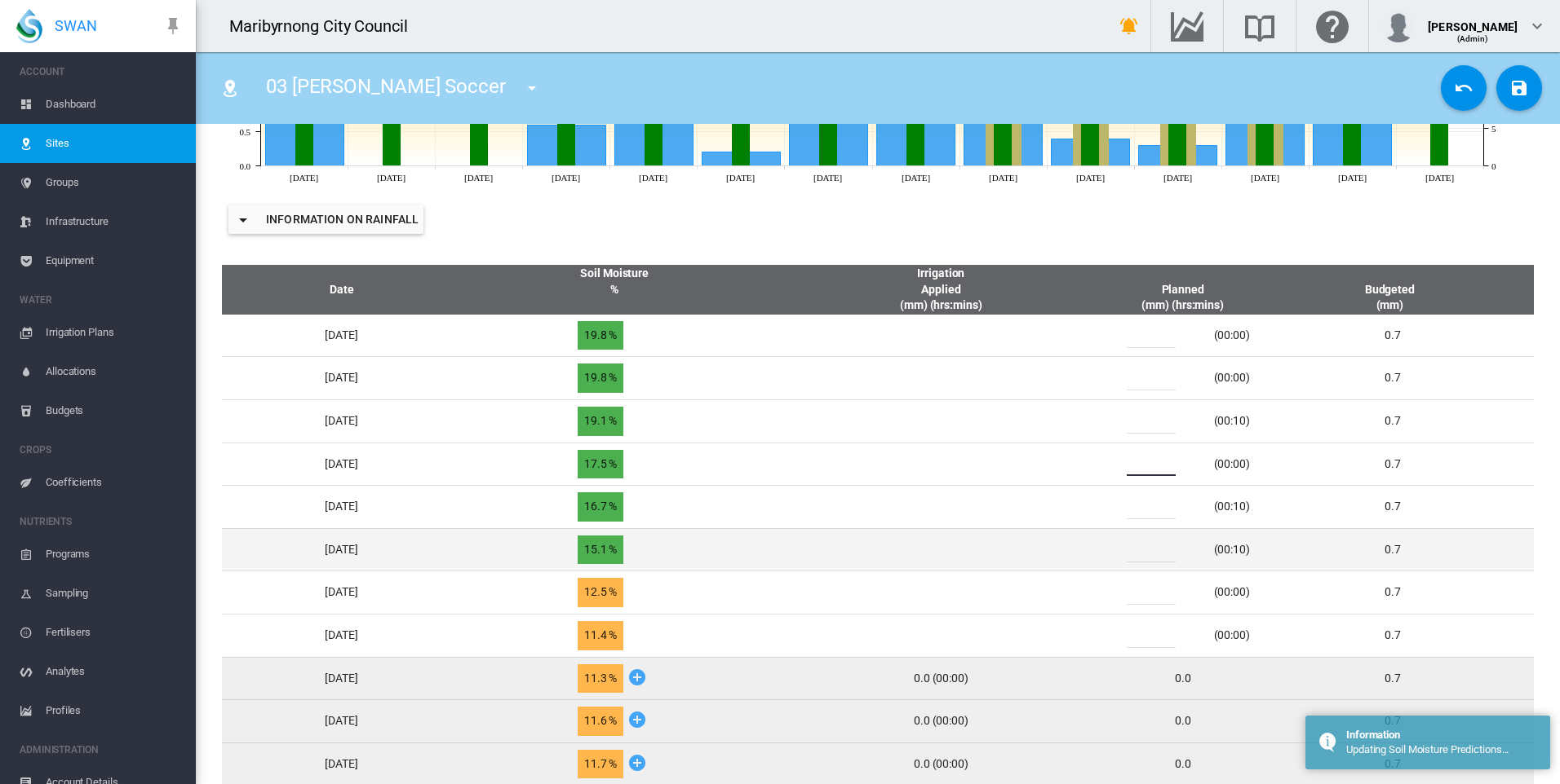
type input "*"
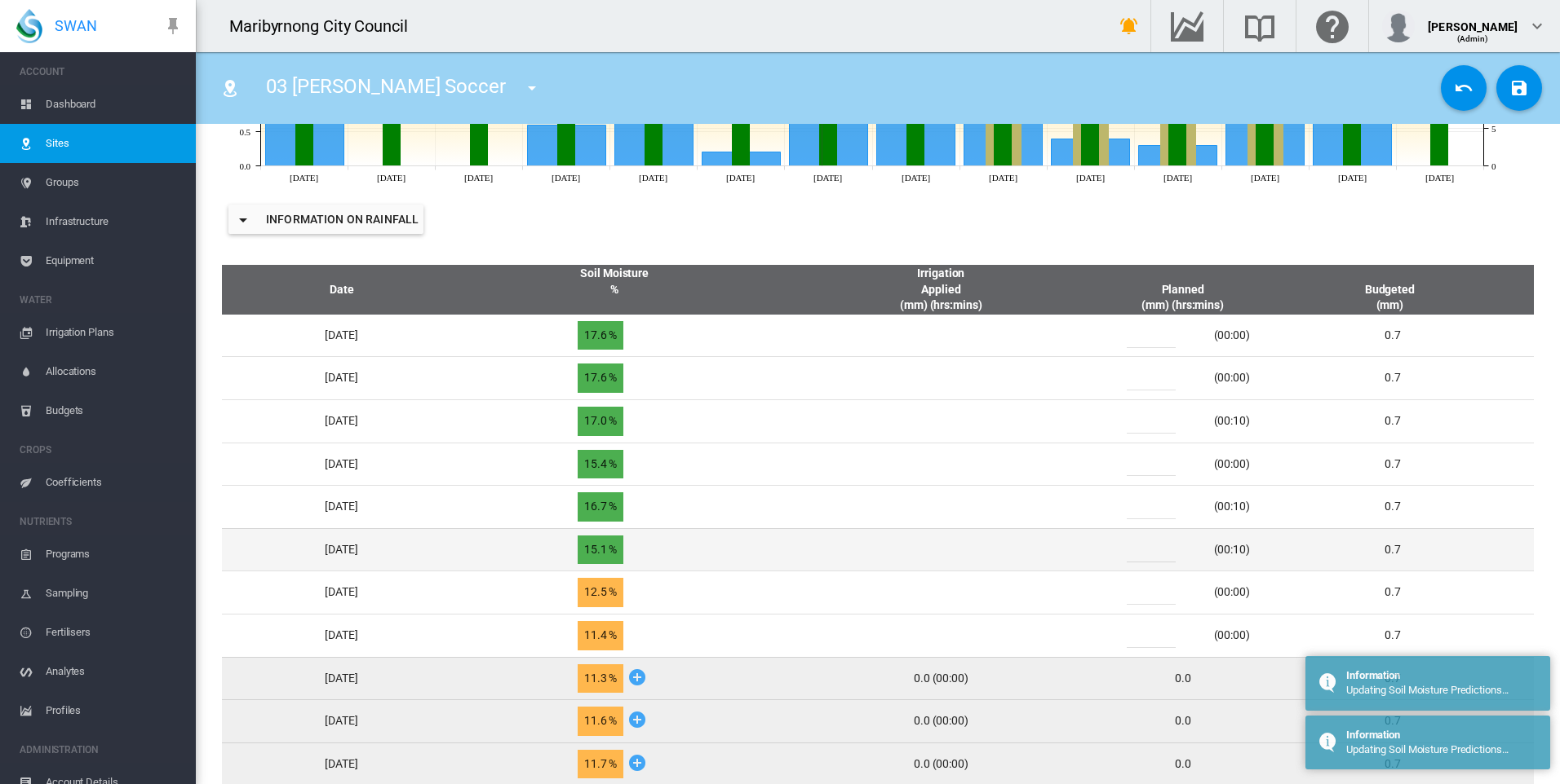
drag, startPoint x: 1159, startPoint y: 546, endPoint x: 1135, endPoint y: 551, distance: 24.5
click at [1135, 551] on div "*" at bounding box center [1160, 550] width 98 height 24
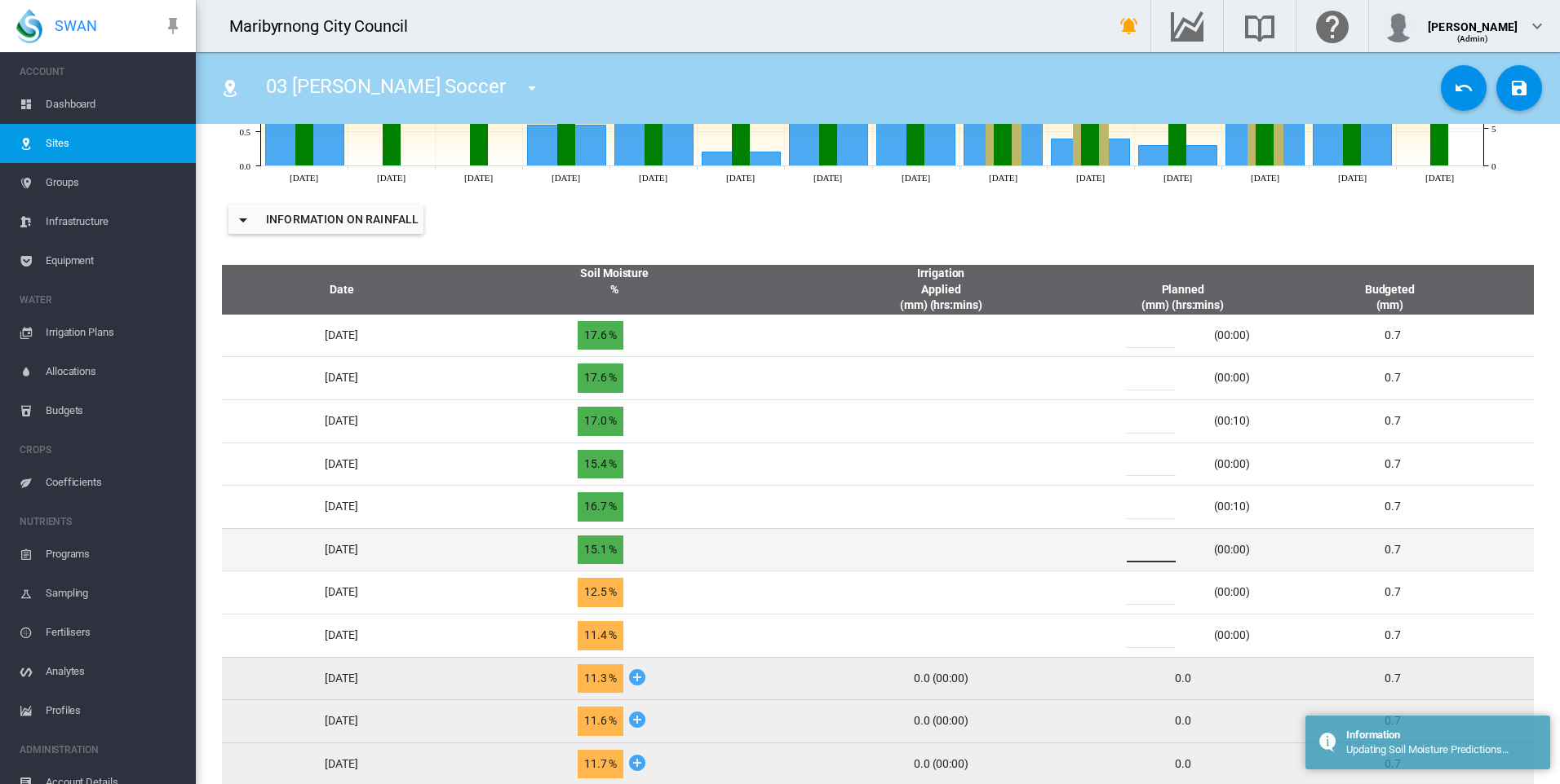
type input "*"
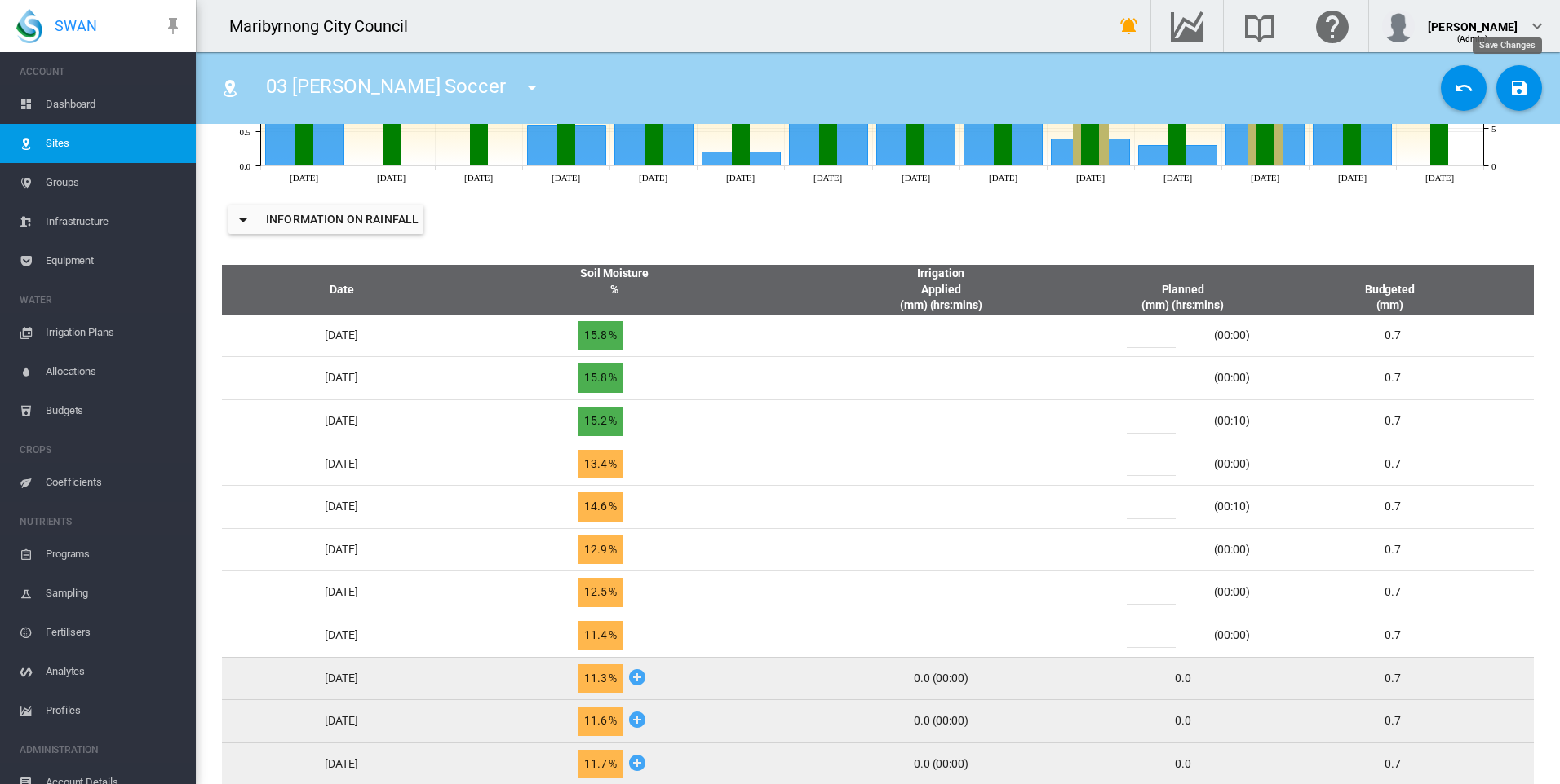
click at [1514, 85] on md-icon "icon-content-save" at bounding box center [1519, 88] width 20 height 20
click at [522, 92] on md-icon "icon-menu-down" at bounding box center [531, 88] width 20 height 20
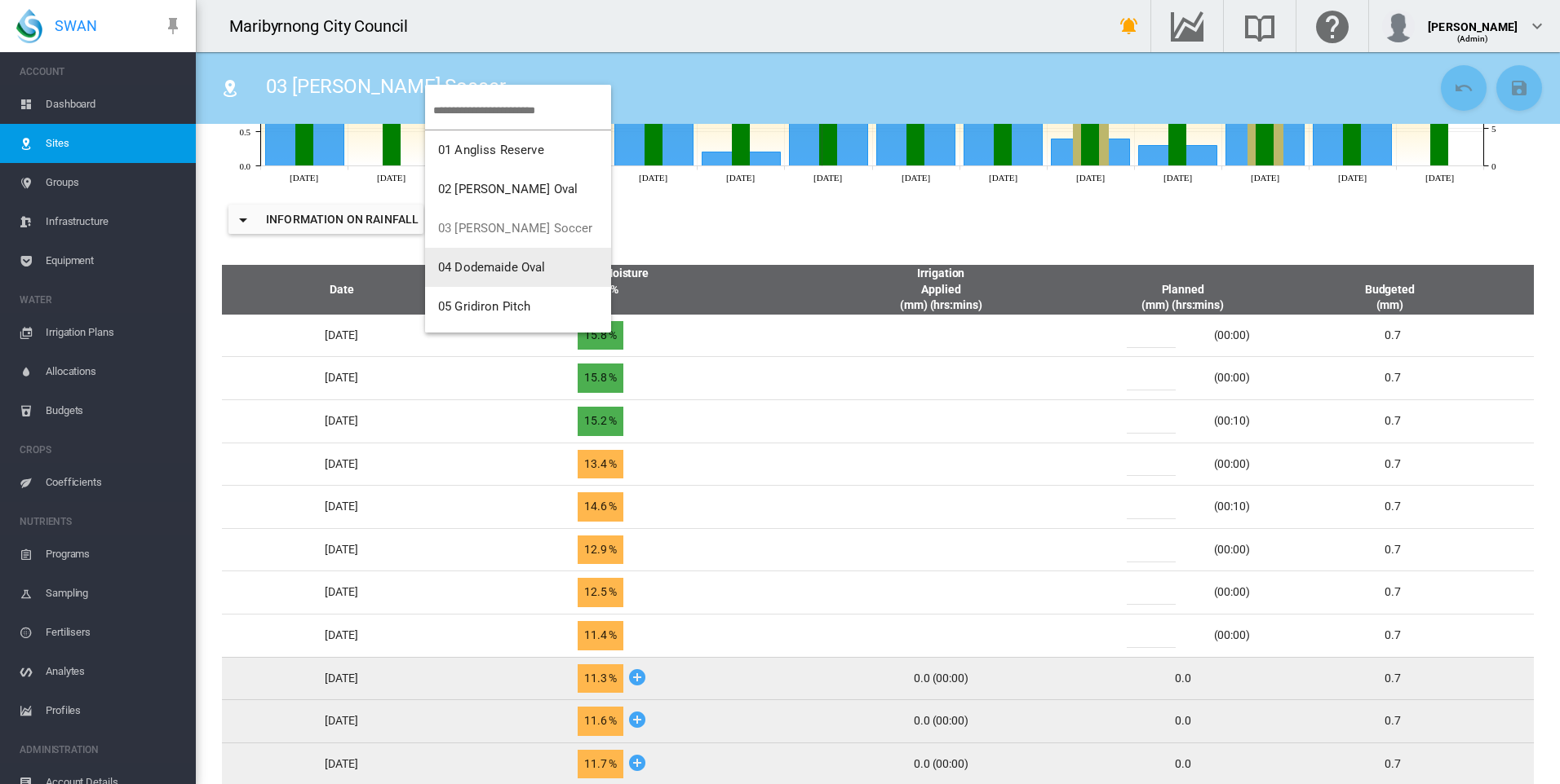
click at [501, 259] on button "04 Dodemaide Oval" at bounding box center [518, 268] width 186 height 39
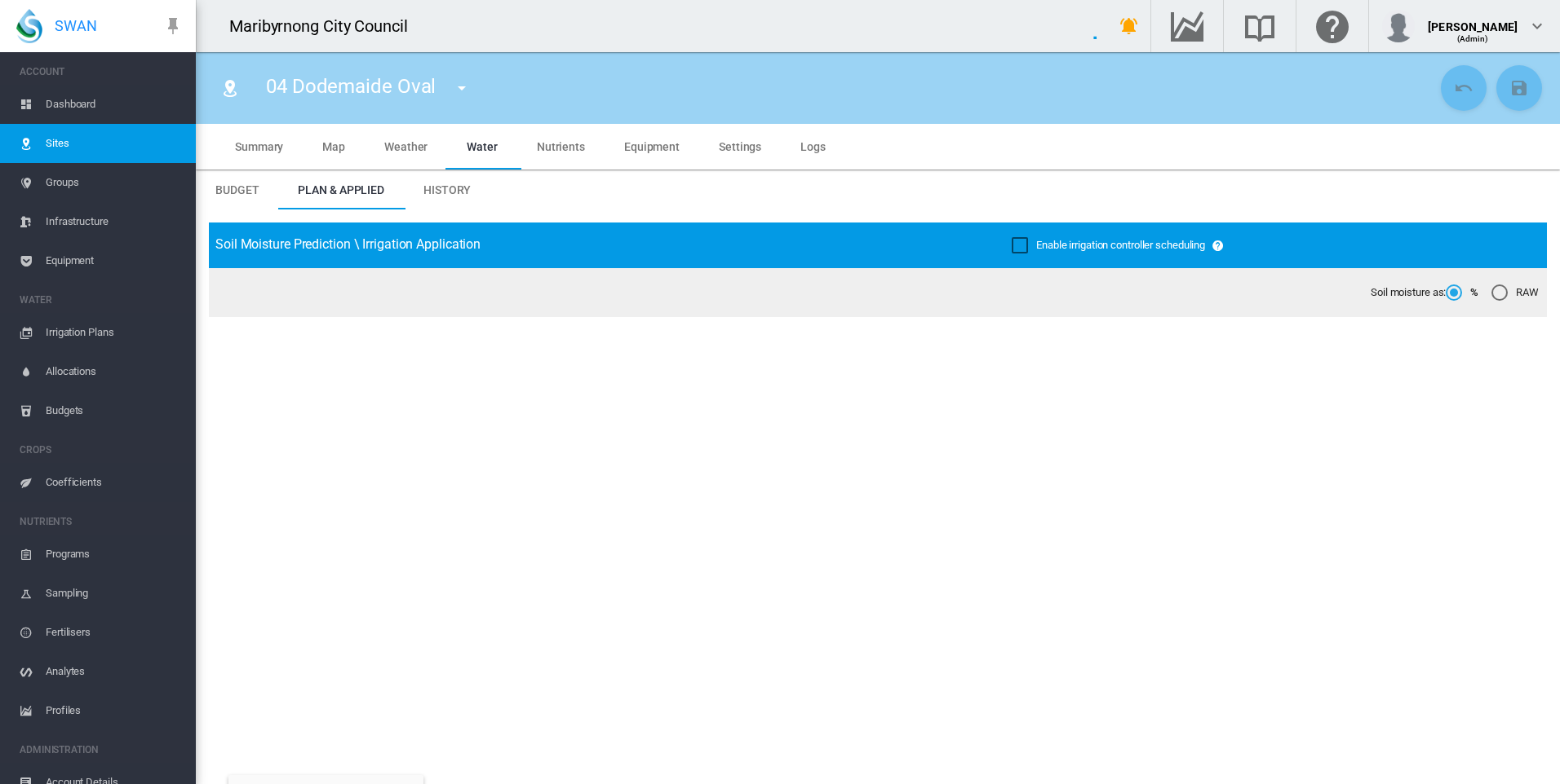
type input "**********"
type input "*****"
type input "*********"
type input "*"
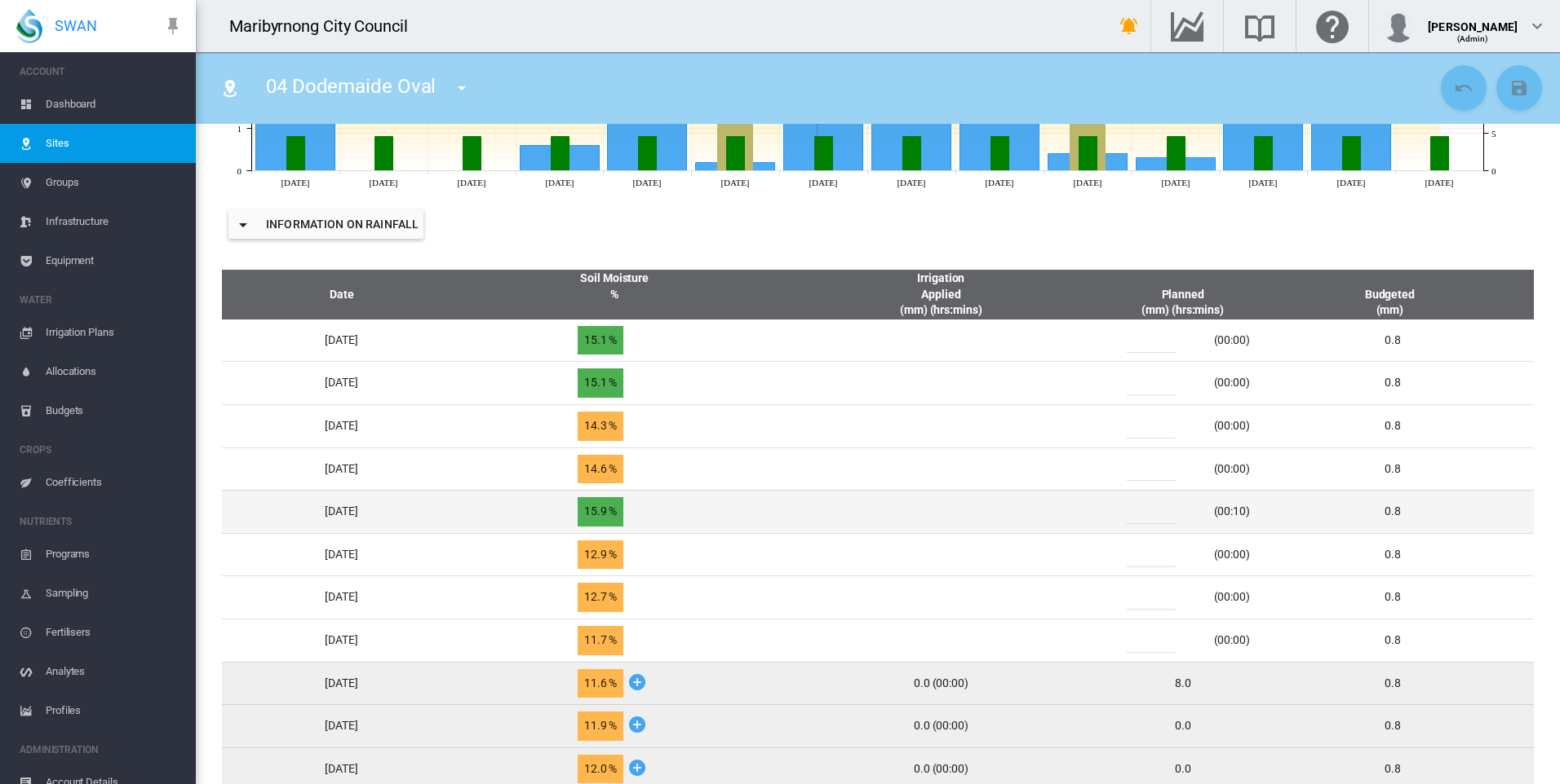
scroll to position [652, 0]
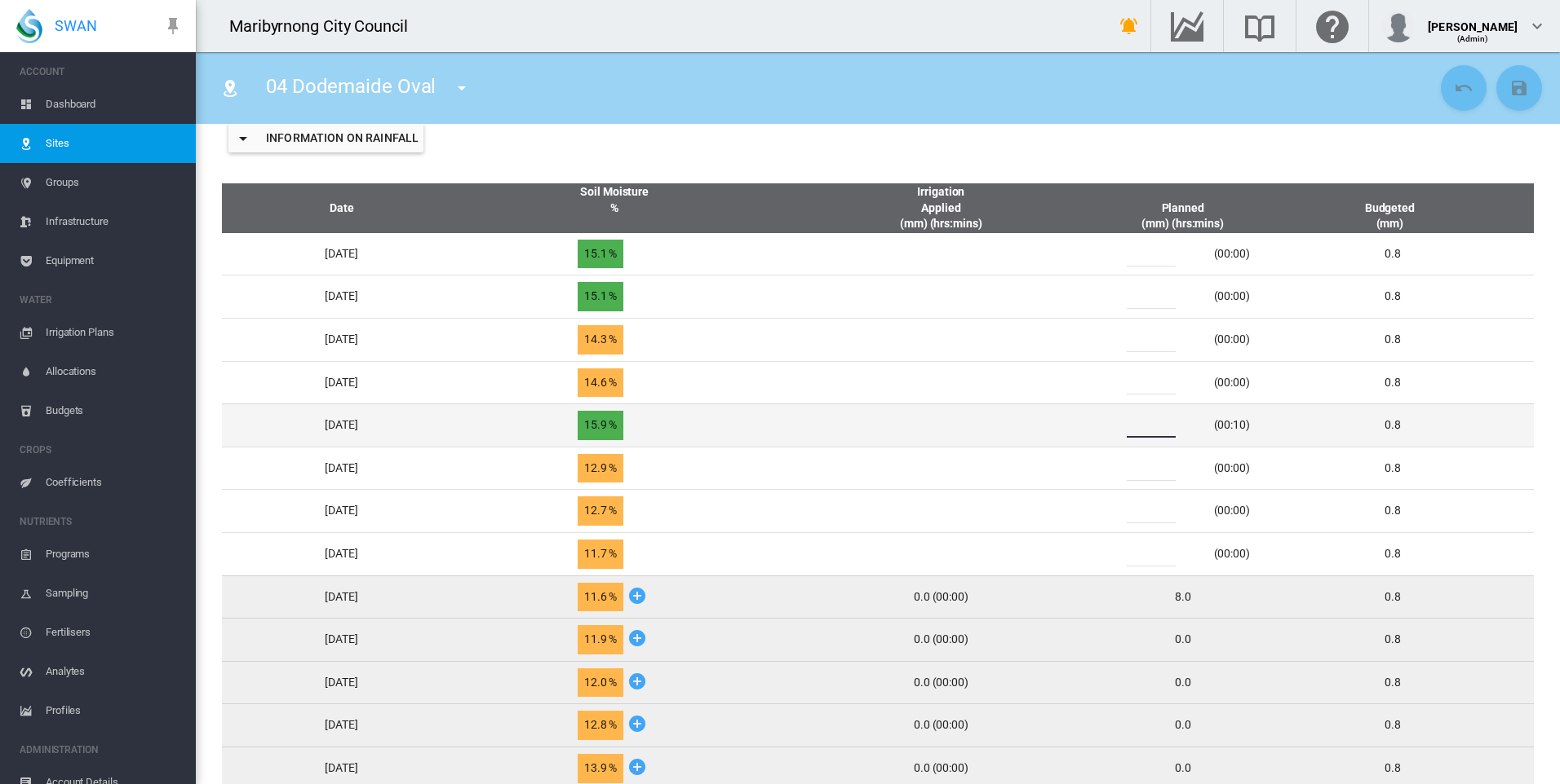
drag, startPoint x: 1162, startPoint y: 428, endPoint x: 1139, endPoint y: 429, distance: 23.0
click at [1139, 429] on div "*" at bounding box center [1160, 425] width 98 height 24
type input "*"
click at [1080, 420] on td at bounding box center [941, 425] width 320 height 43
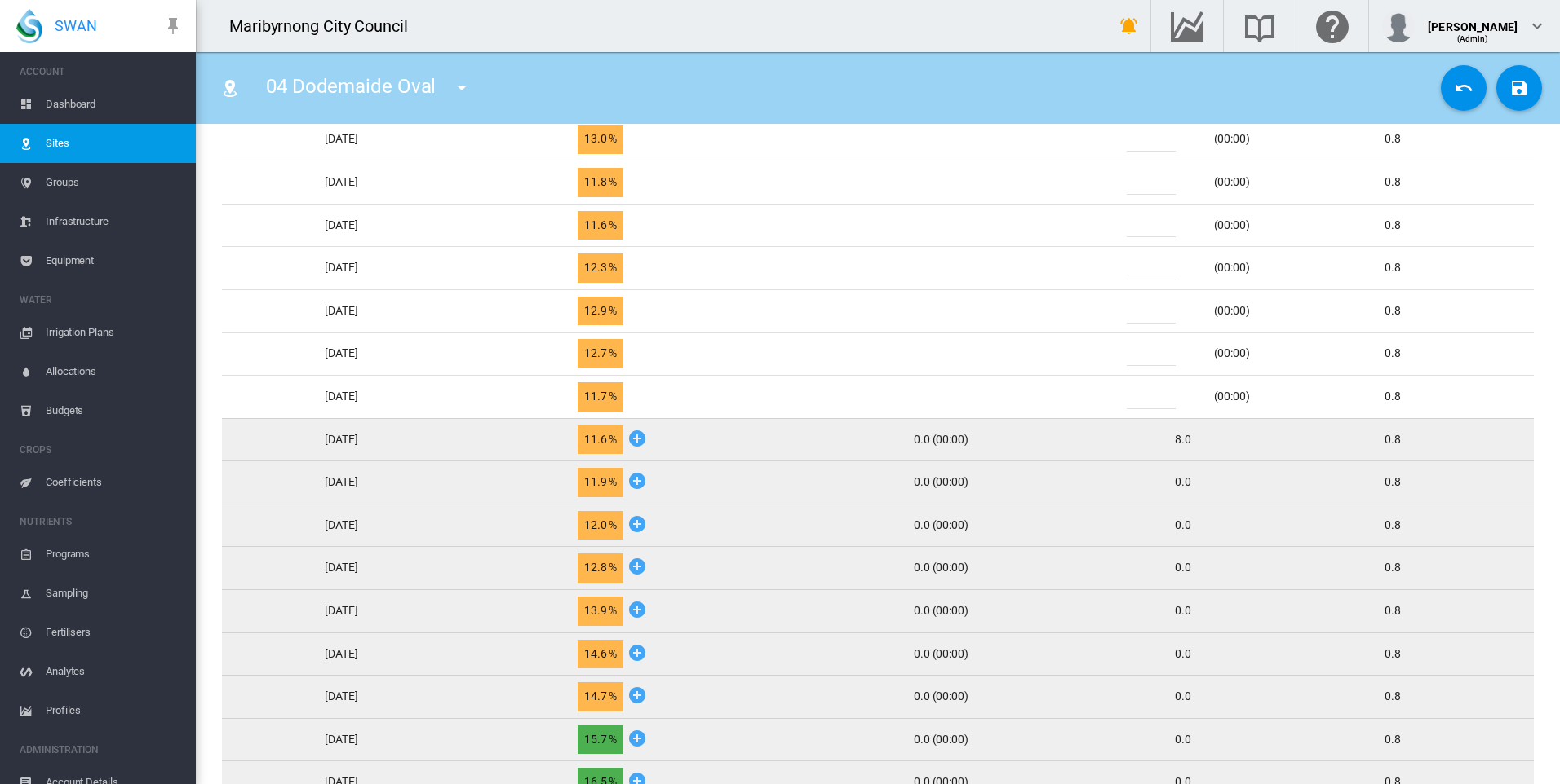
scroll to position [576, 0]
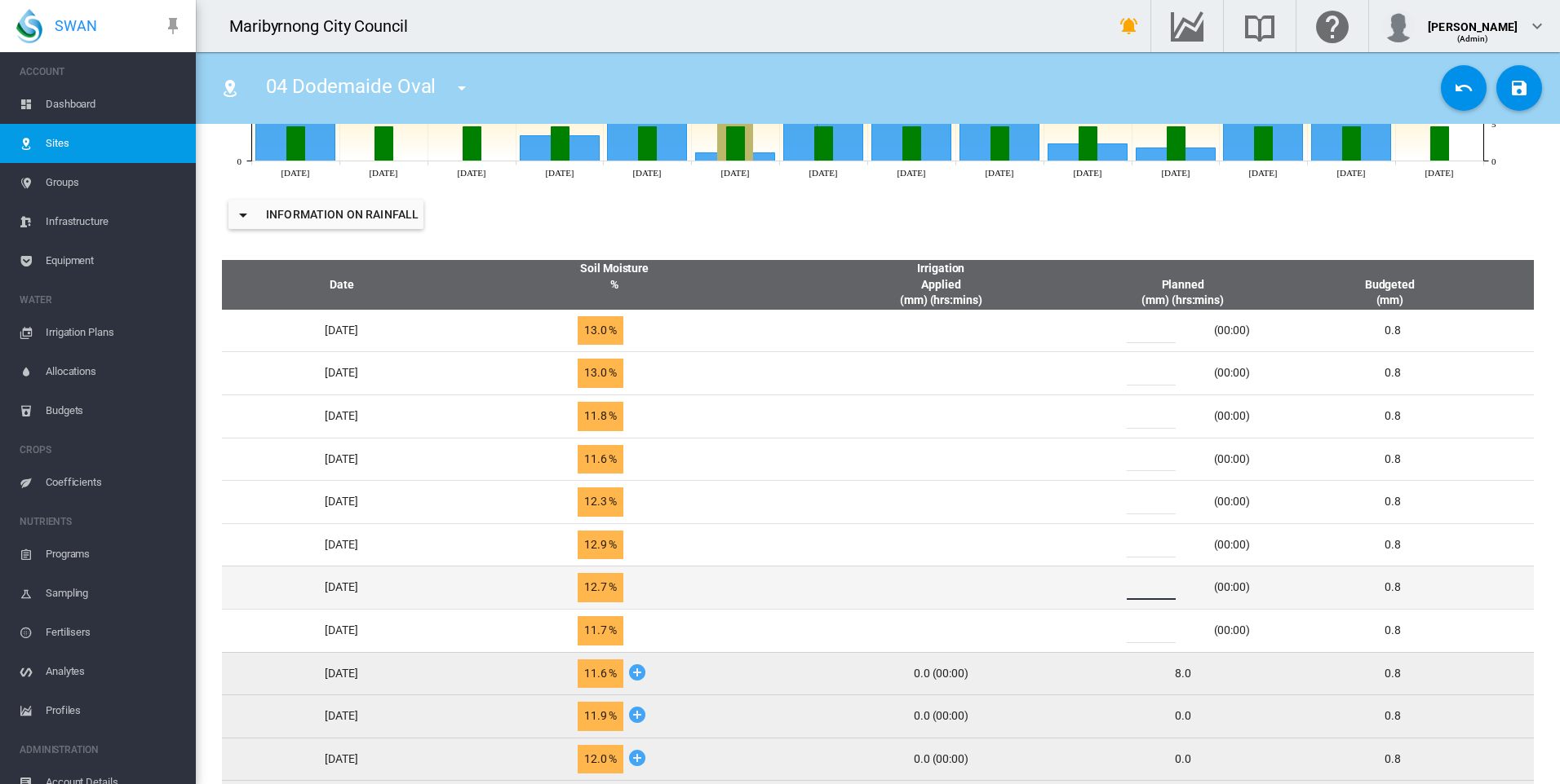
drag, startPoint x: 1159, startPoint y: 587, endPoint x: 1130, endPoint y: 588, distance: 29.0
click at [1130, 588] on div "*" at bounding box center [1160, 588] width 98 height 24
type input "*"
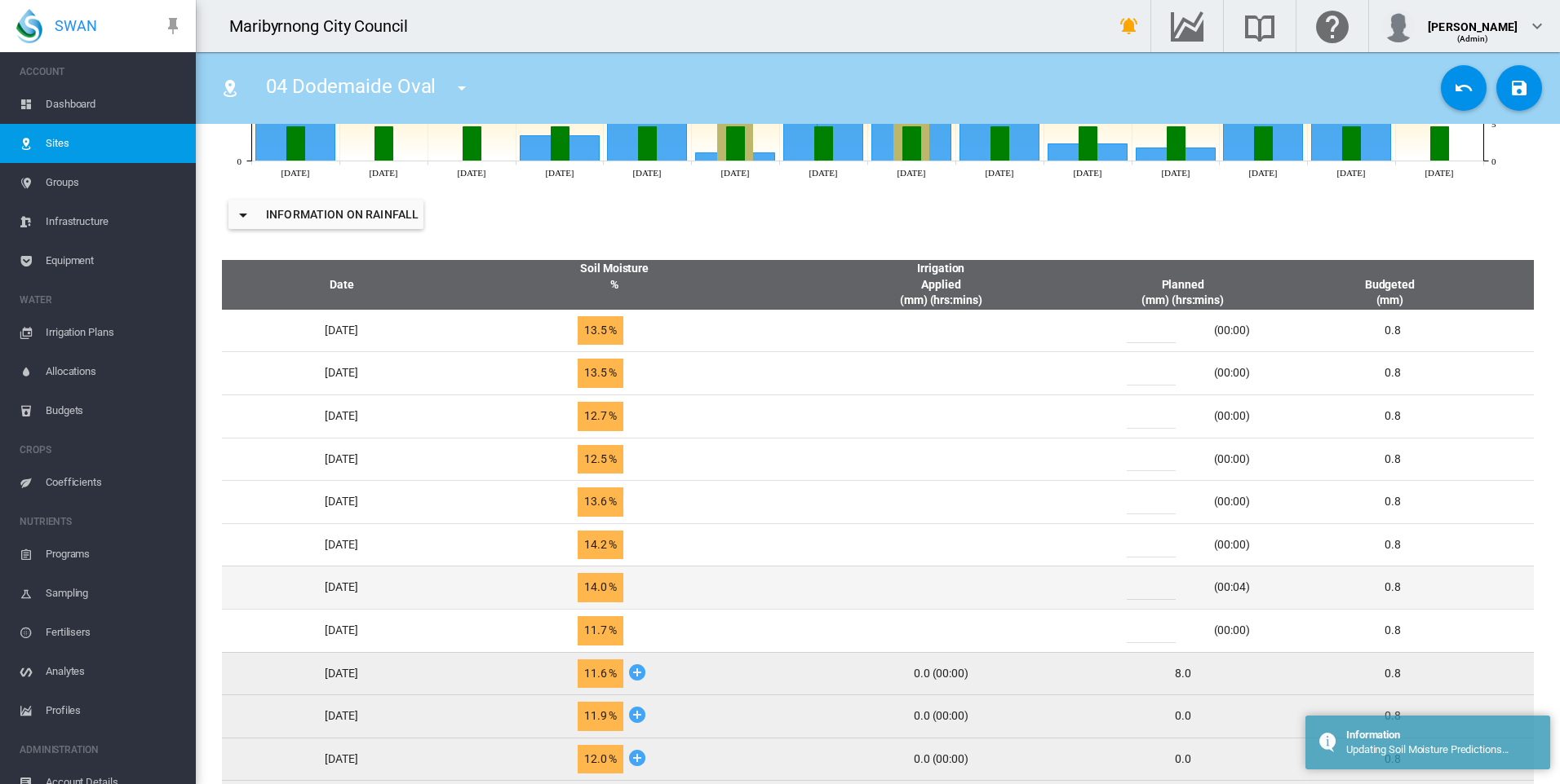
drag, startPoint x: 1166, startPoint y: 589, endPoint x: 1126, endPoint y: 590, distance: 40.0
click at [1126, 590] on div "* (00:04)" at bounding box center [1183, 588] width 150 height 24
type input "*"
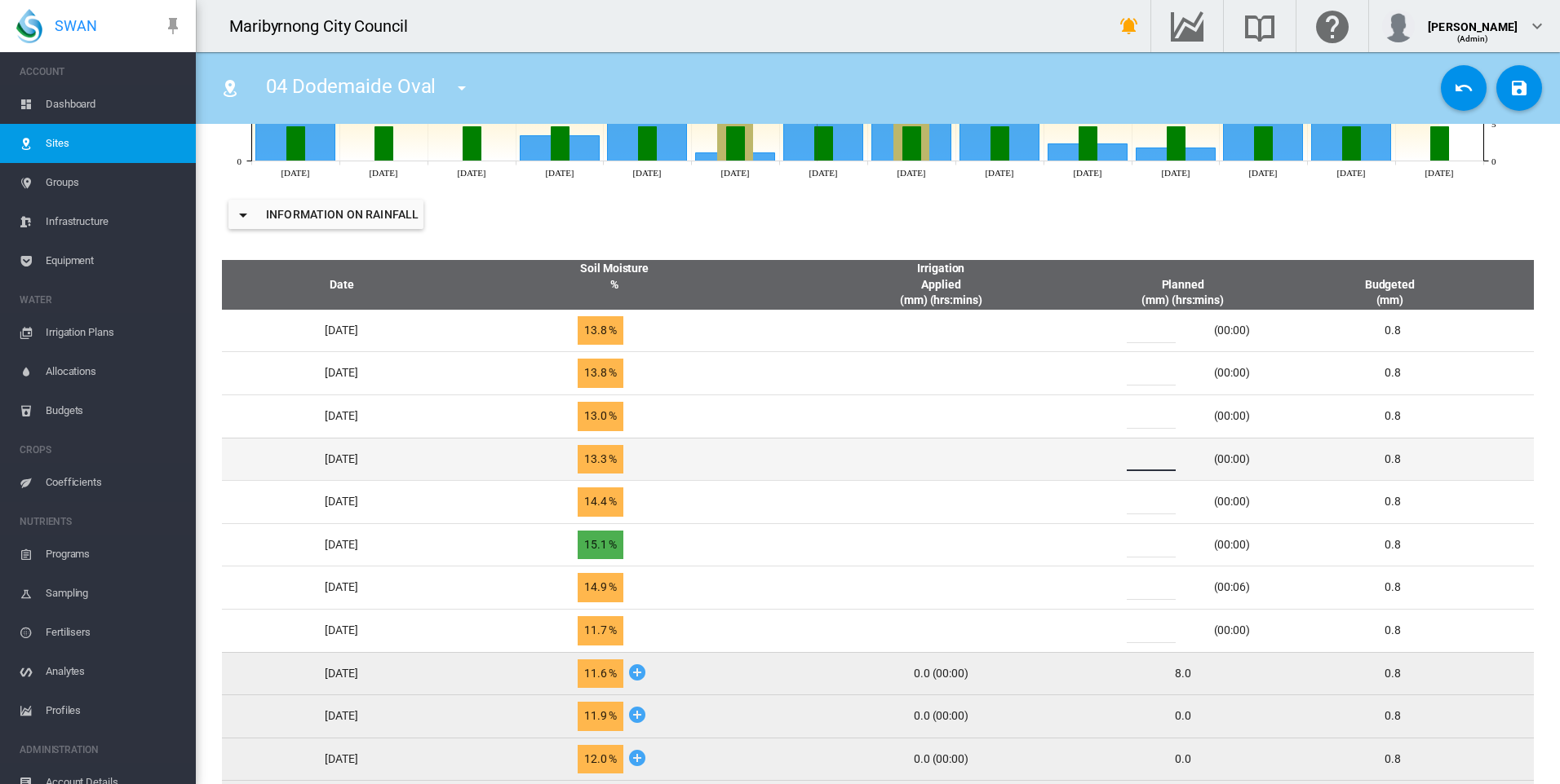
drag, startPoint x: 1164, startPoint y: 462, endPoint x: 1130, endPoint y: 463, distance: 34.0
click at [1130, 463] on div "*" at bounding box center [1160, 459] width 98 height 24
type input "*"
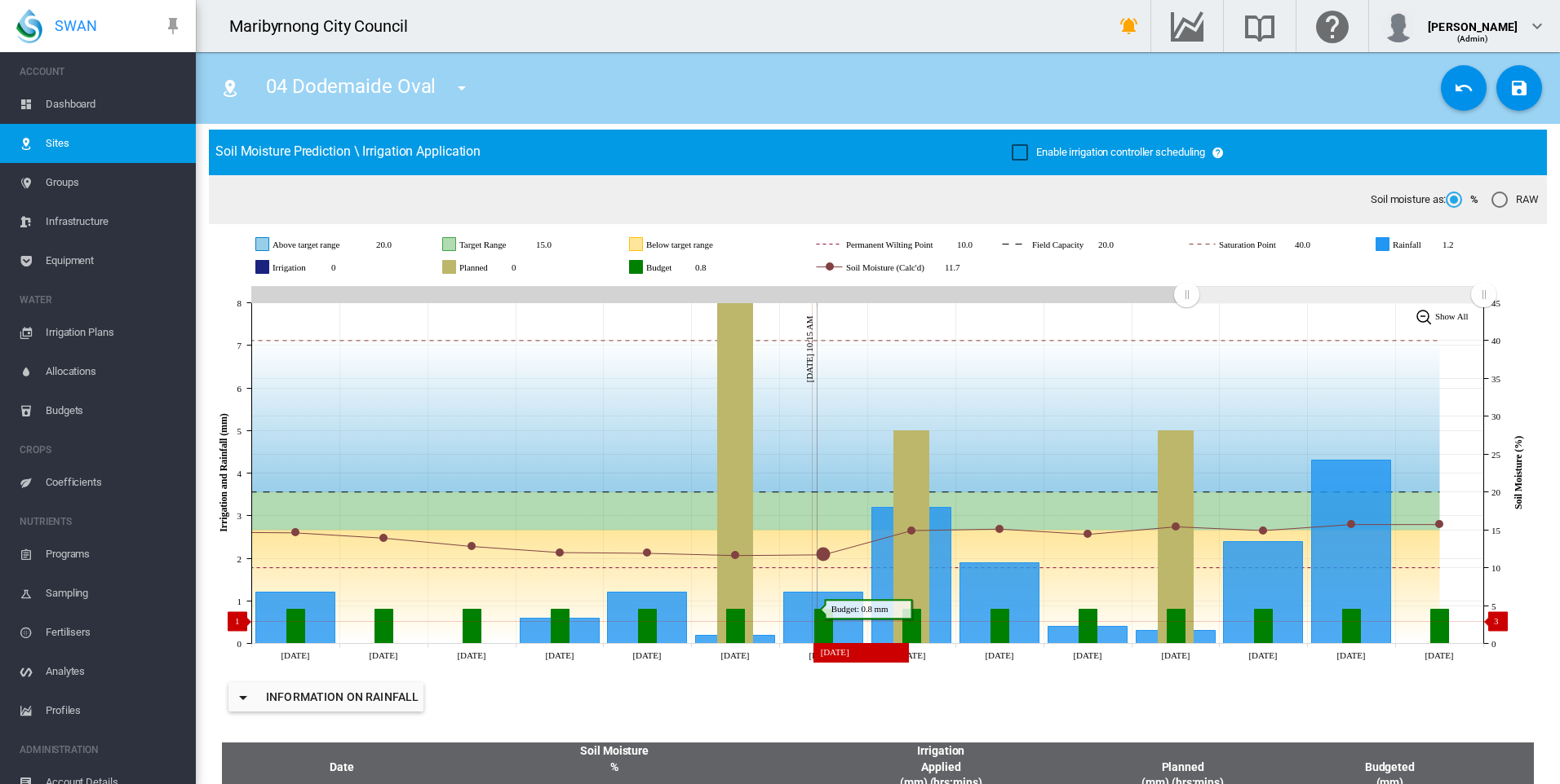
scroll to position [0, 0]
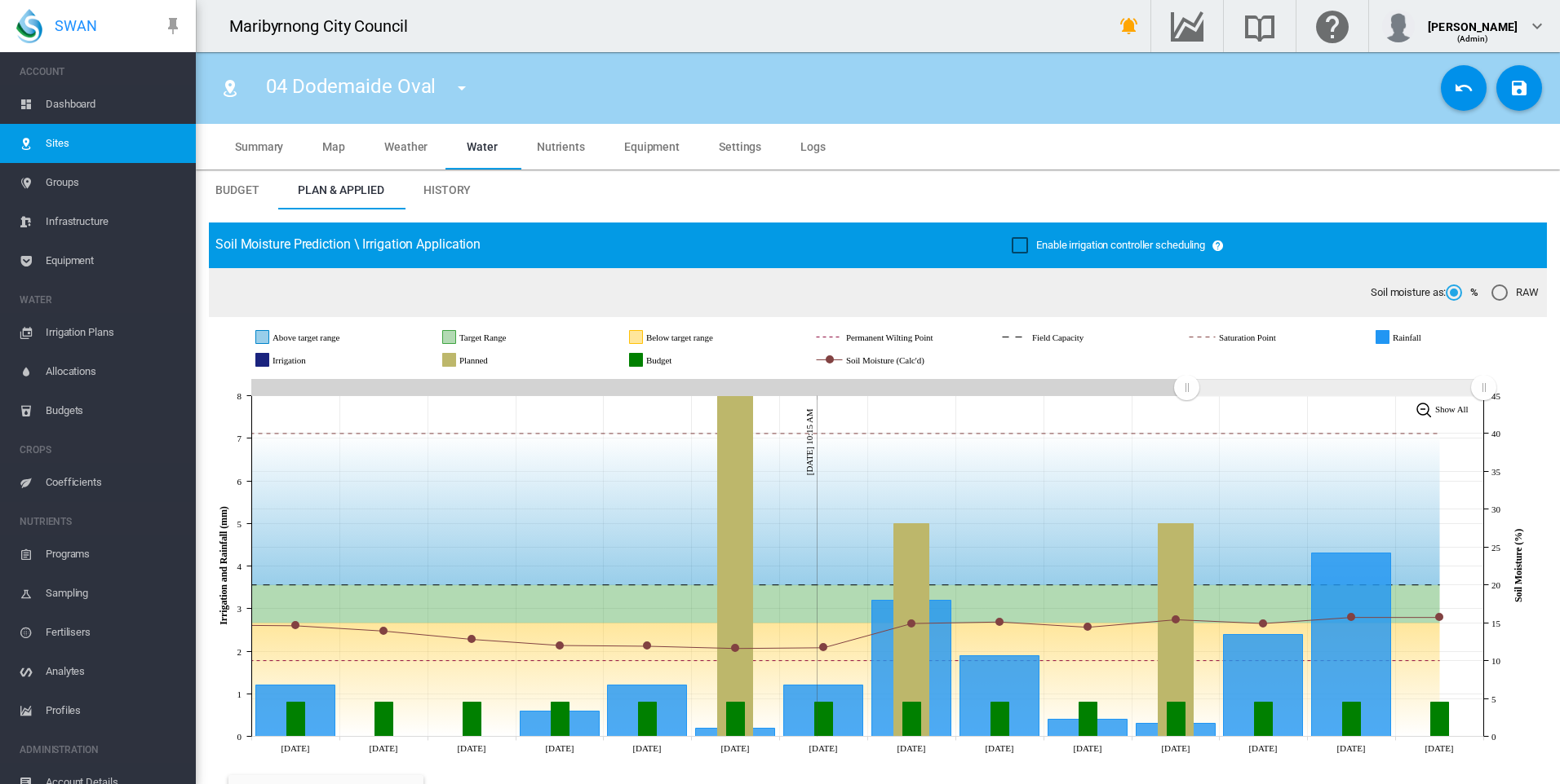
click at [726, 141] on span "Settings" at bounding box center [739, 146] width 42 height 13
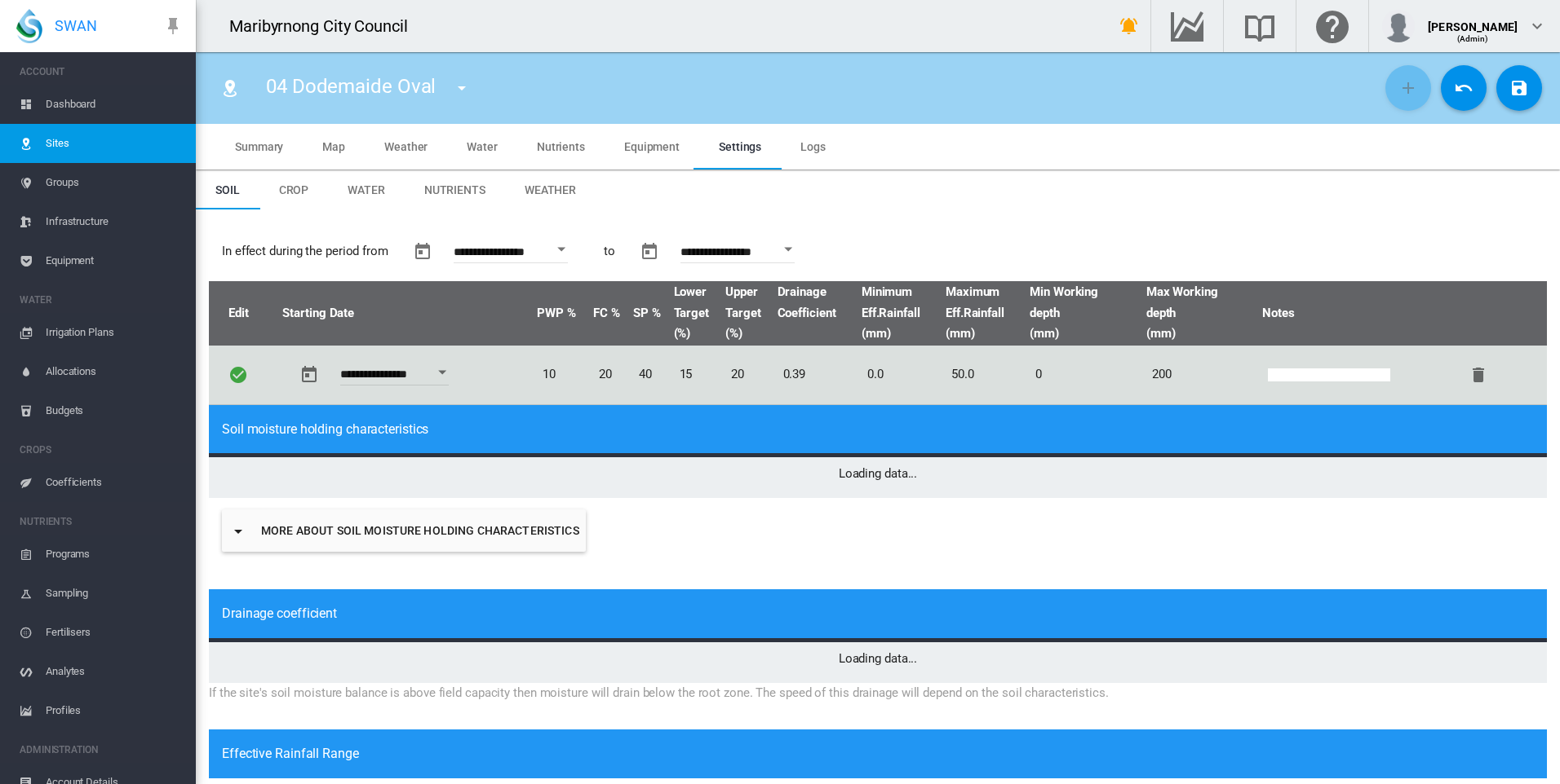
scroll to position [394, 0]
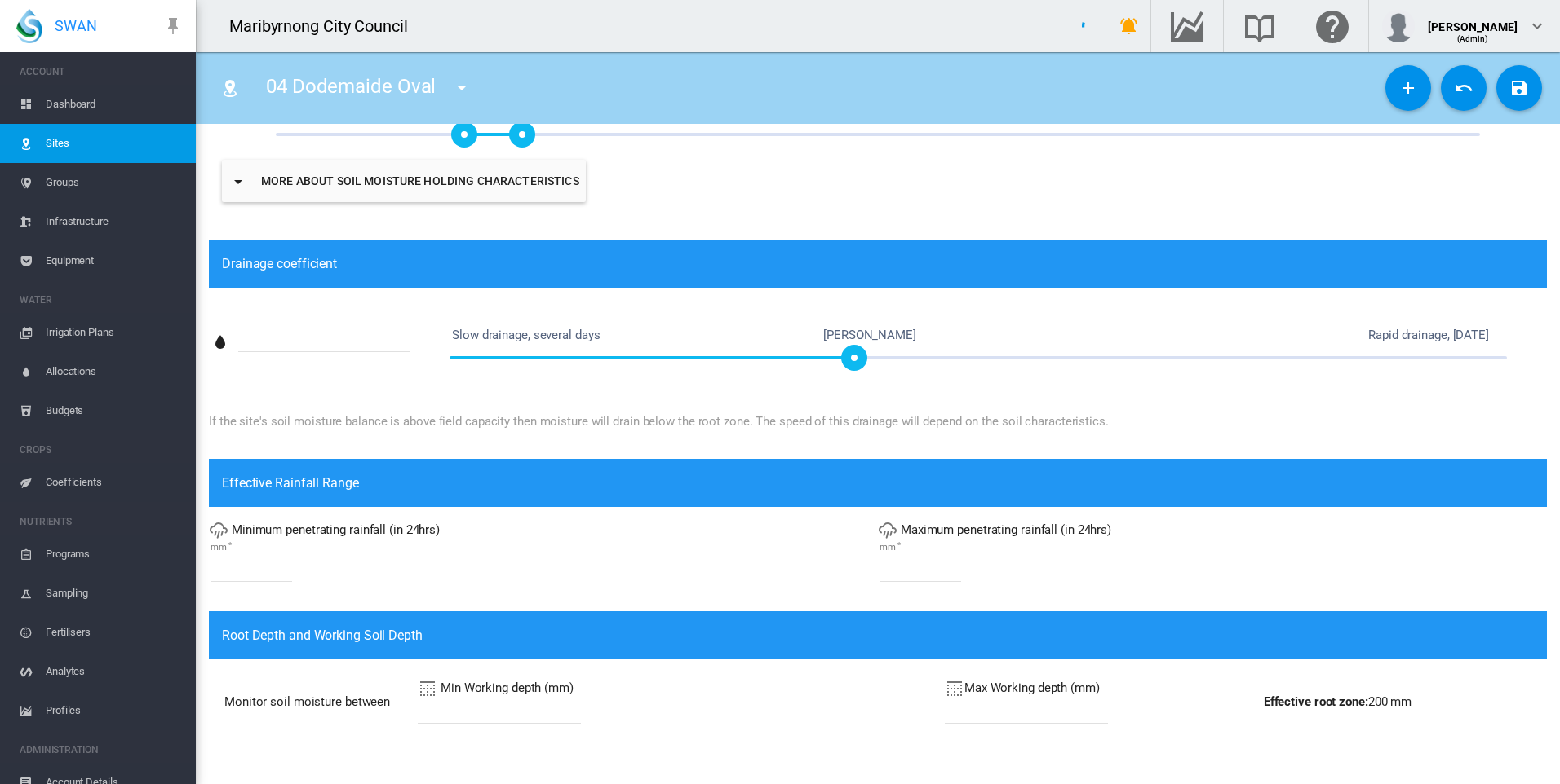
type input "*"
type input "**"
type input "*****"
type input "***"
type input "*****"
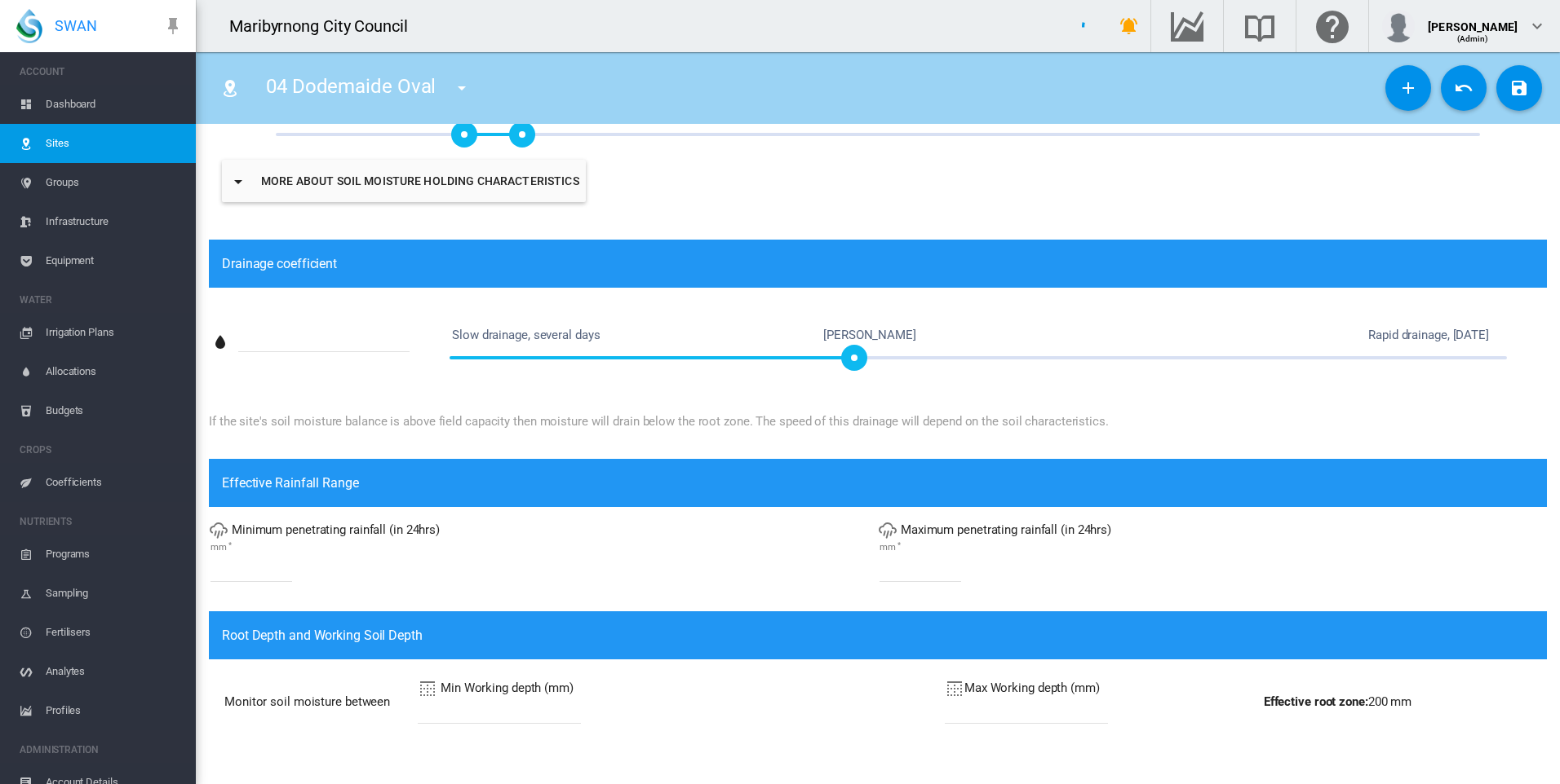
type input "*****"
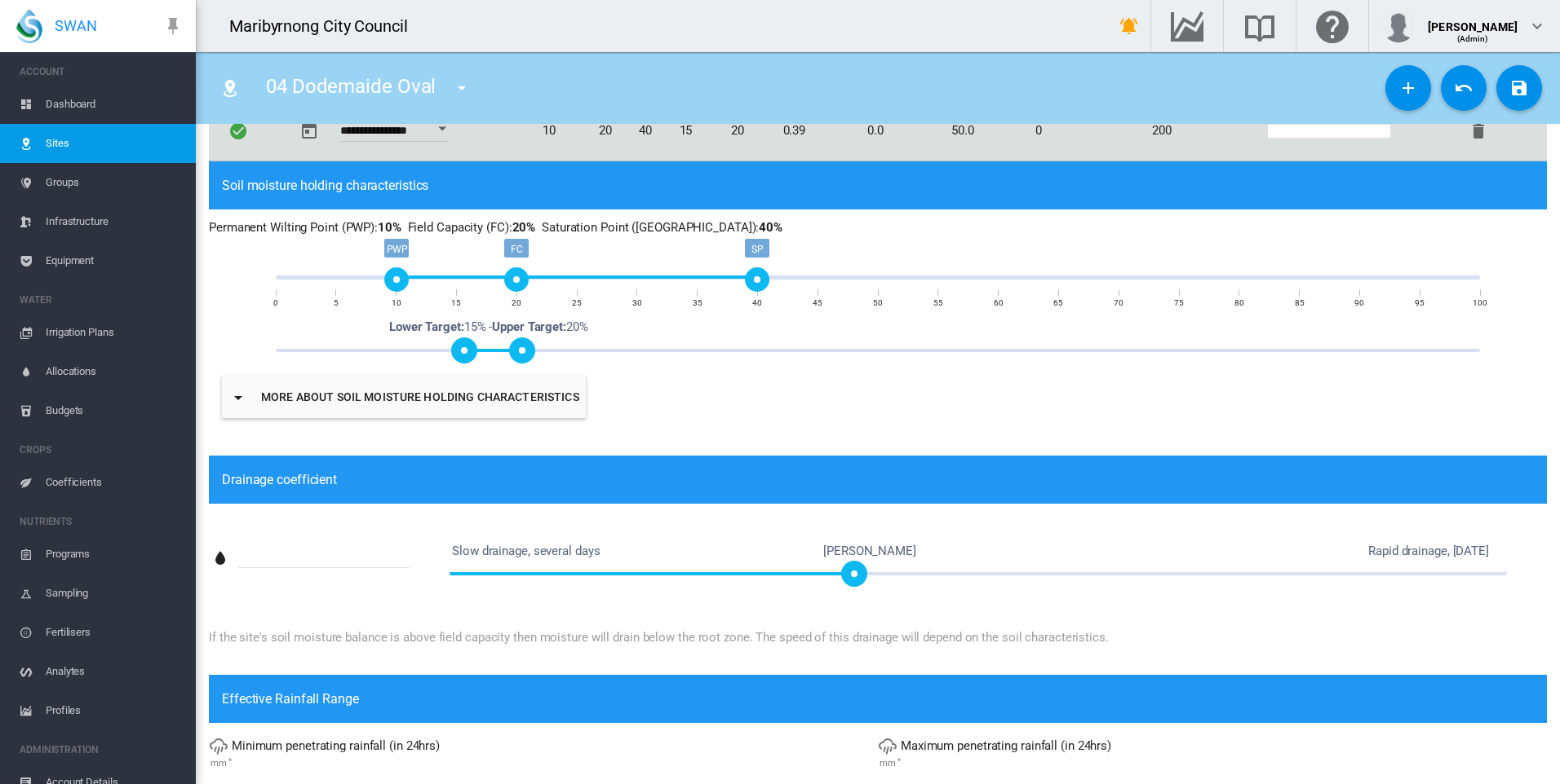
scroll to position [0, 0]
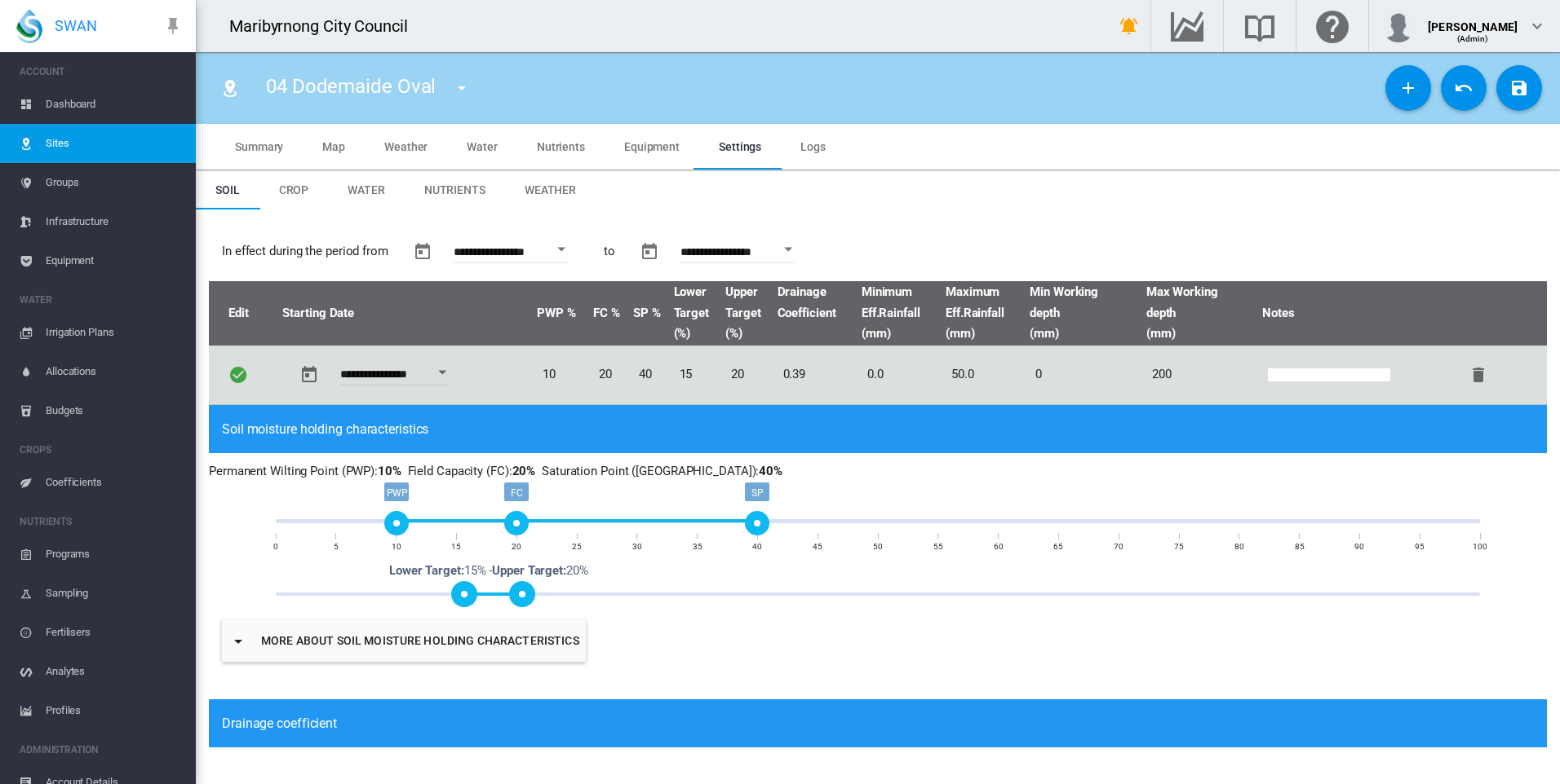
click at [264, 149] on span "Summary" at bounding box center [258, 146] width 48 height 13
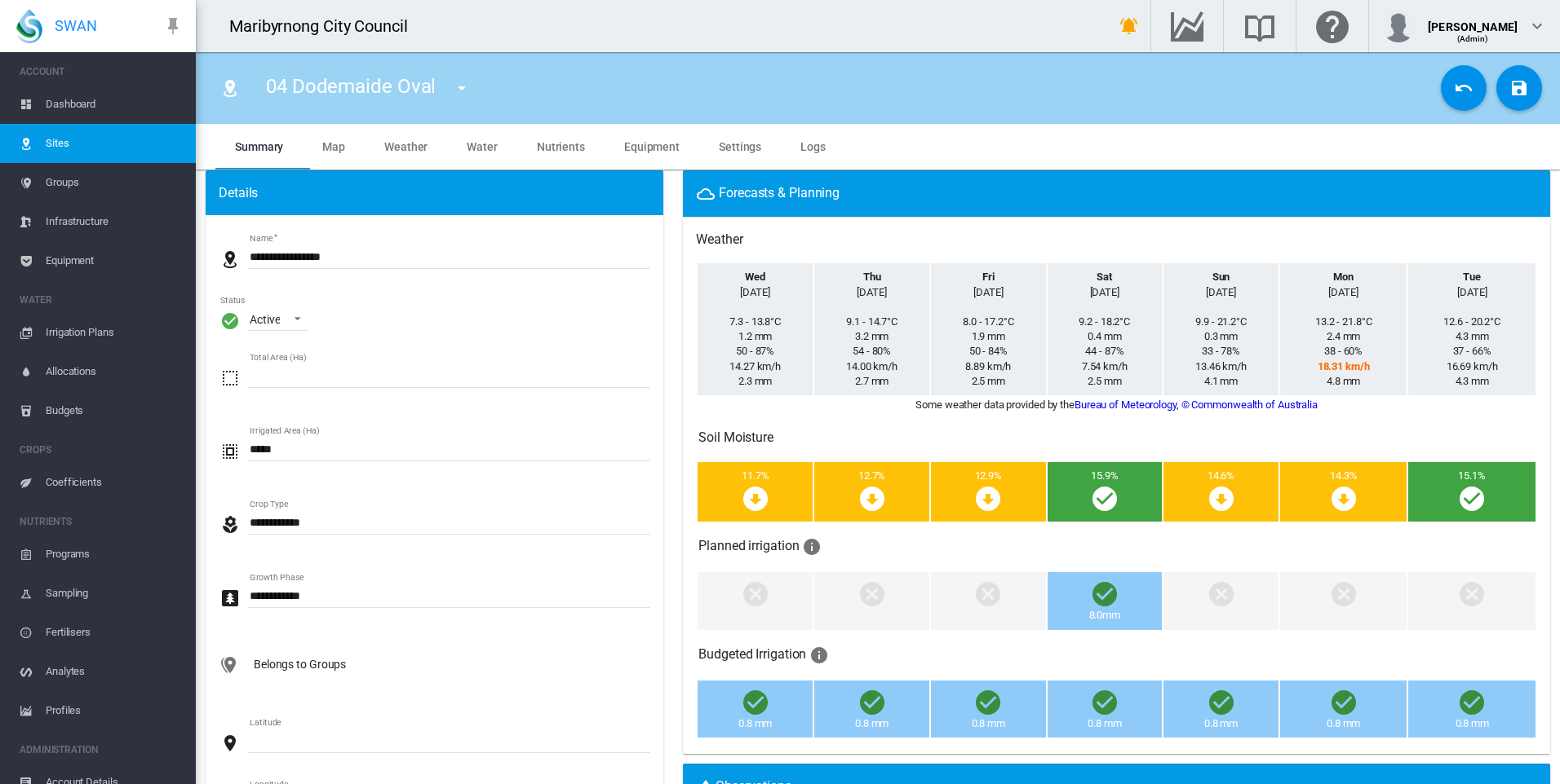
click at [735, 136] on md-tab-item "Settings" at bounding box center [740, 146] width 82 height 46
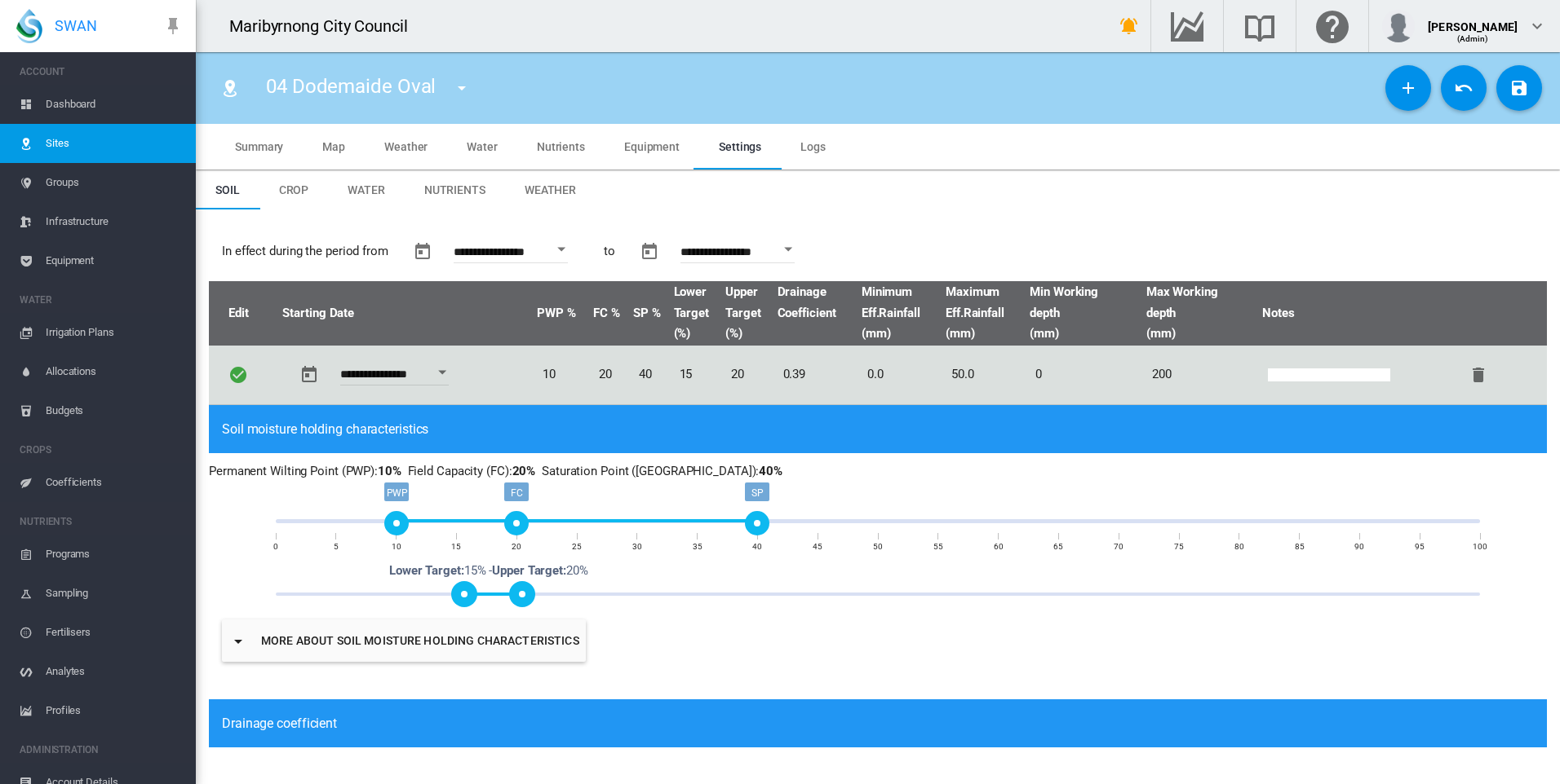
click at [493, 150] on span "Water" at bounding box center [483, 146] width 31 height 13
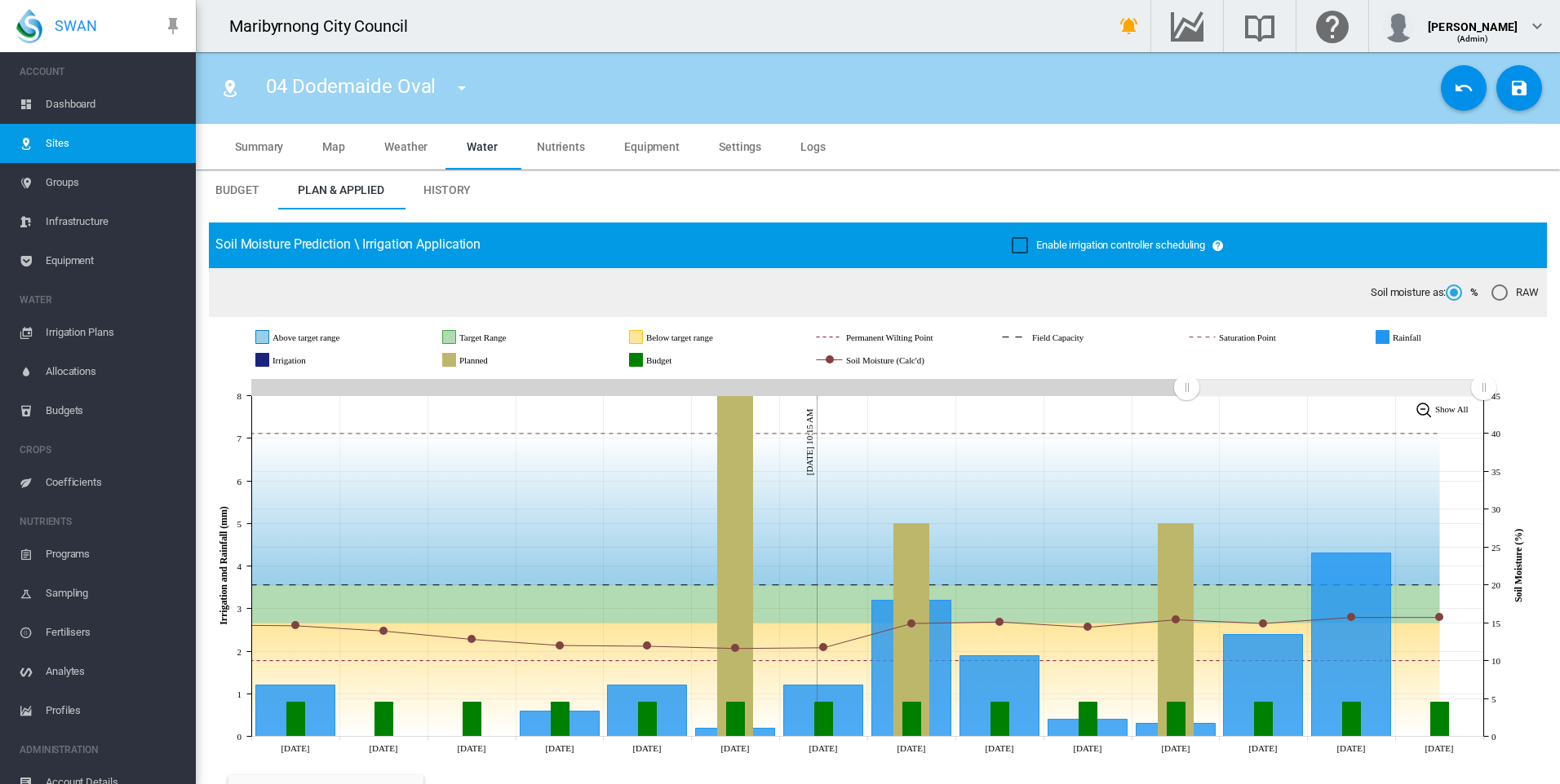
click at [283, 132] on md-tab-item "Summary" at bounding box center [258, 146] width 87 height 46
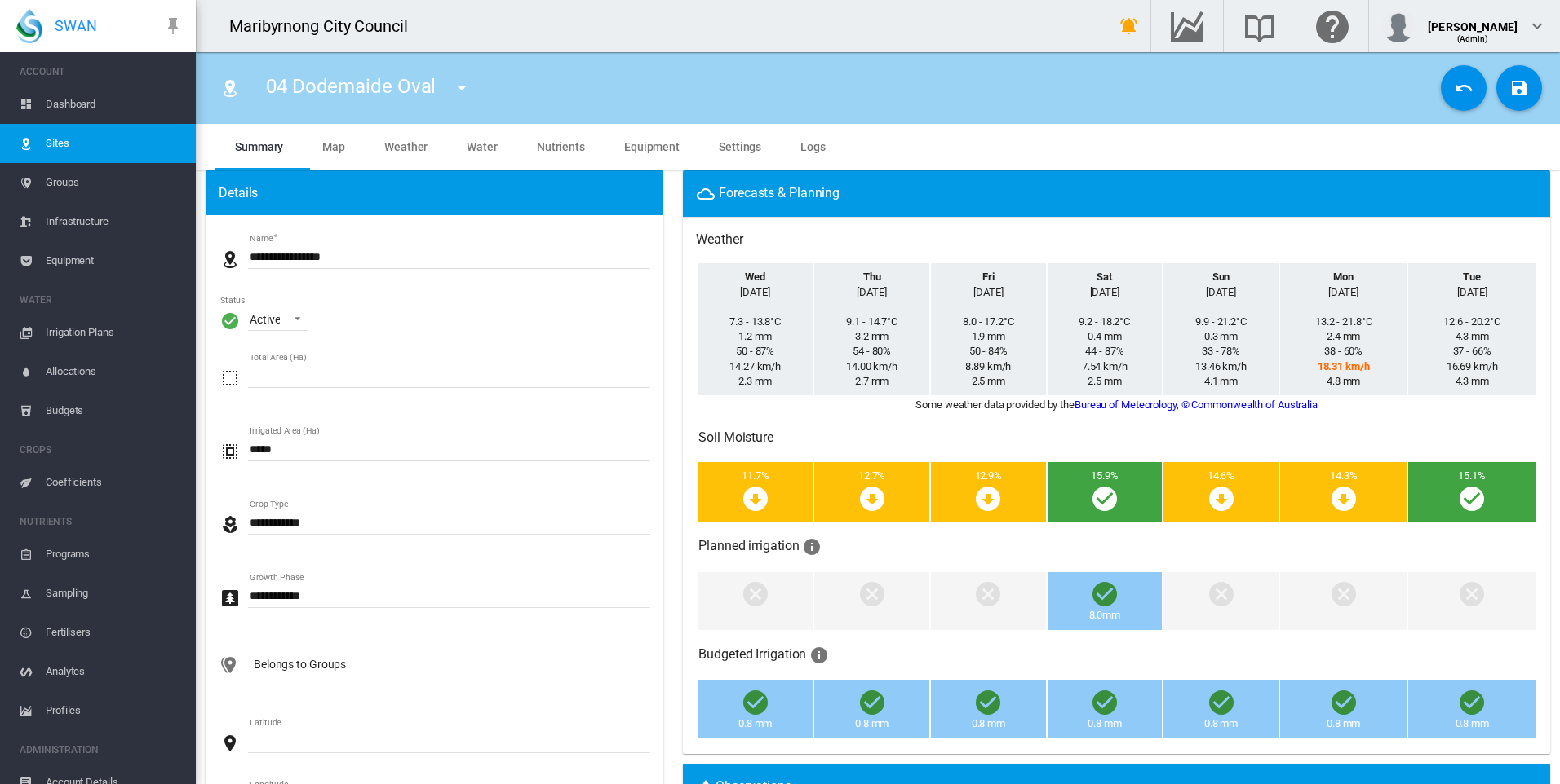
click at [395, 141] on span "Weather" at bounding box center [405, 146] width 43 height 13
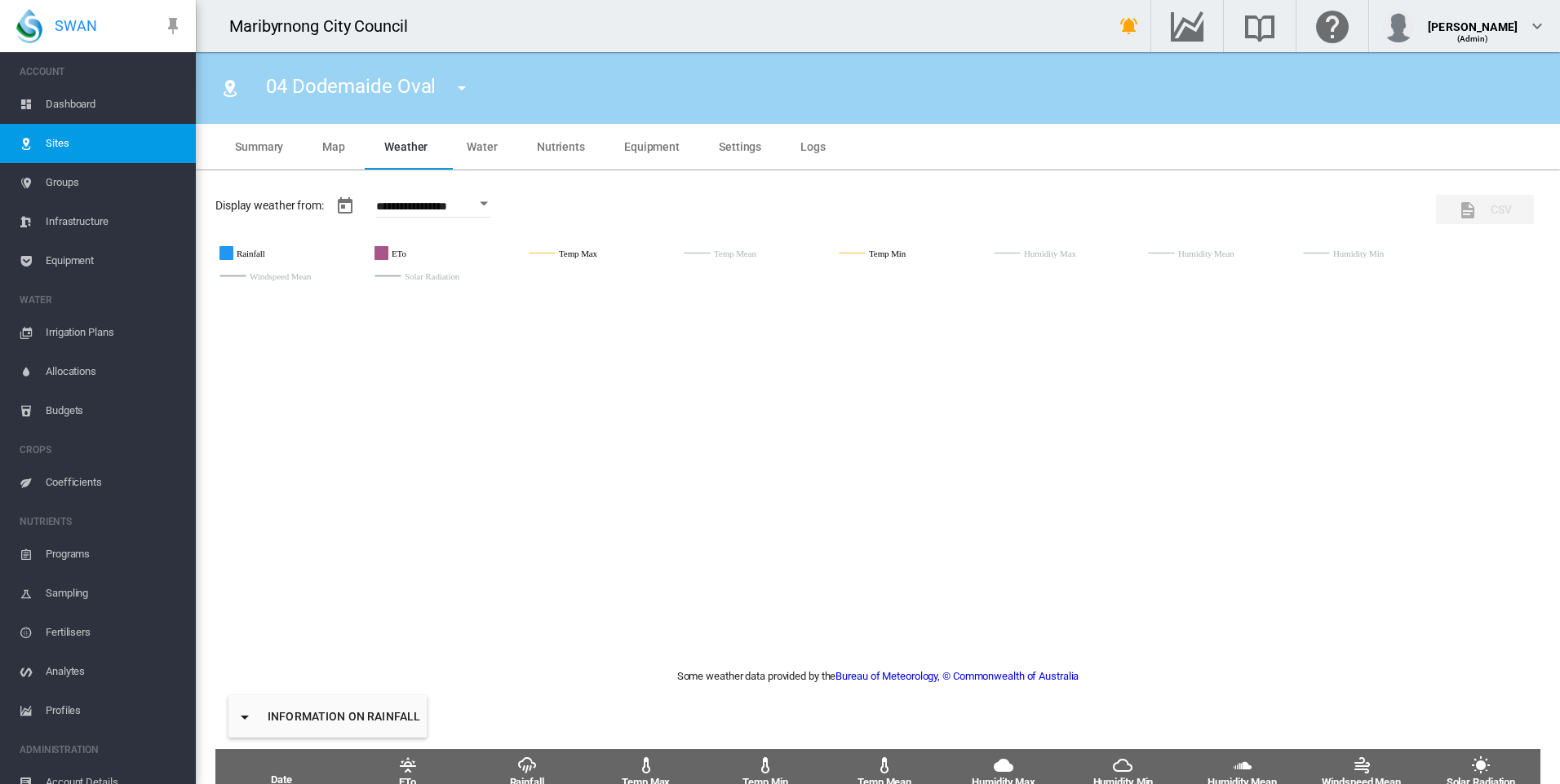
click at [660, 141] on span "Equipment" at bounding box center [652, 146] width 56 height 13
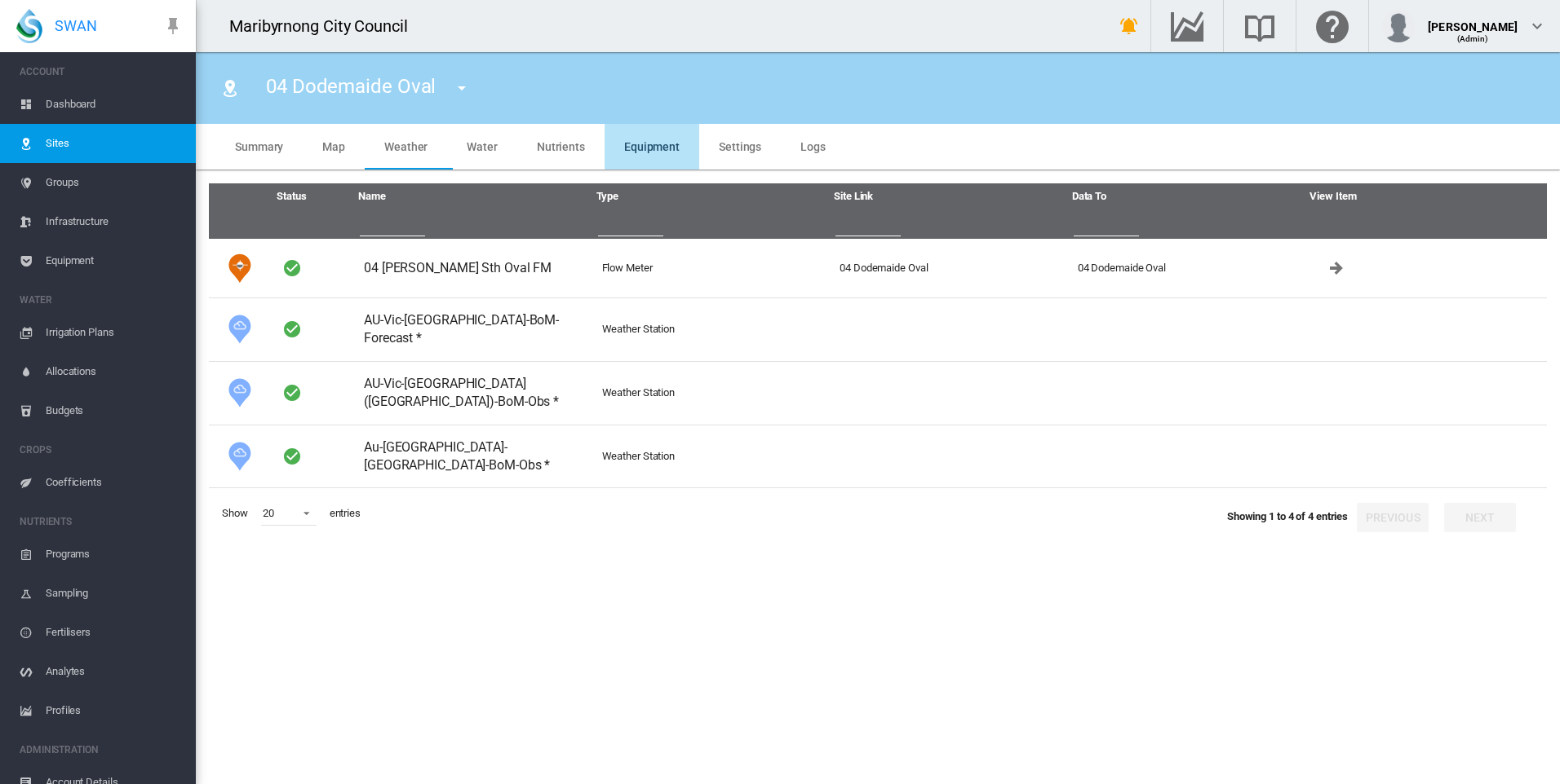
click at [726, 154] on md-tab-item "Settings" at bounding box center [740, 146] width 82 height 46
click at [741, 145] on span "Settings" at bounding box center [739, 146] width 42 height 13
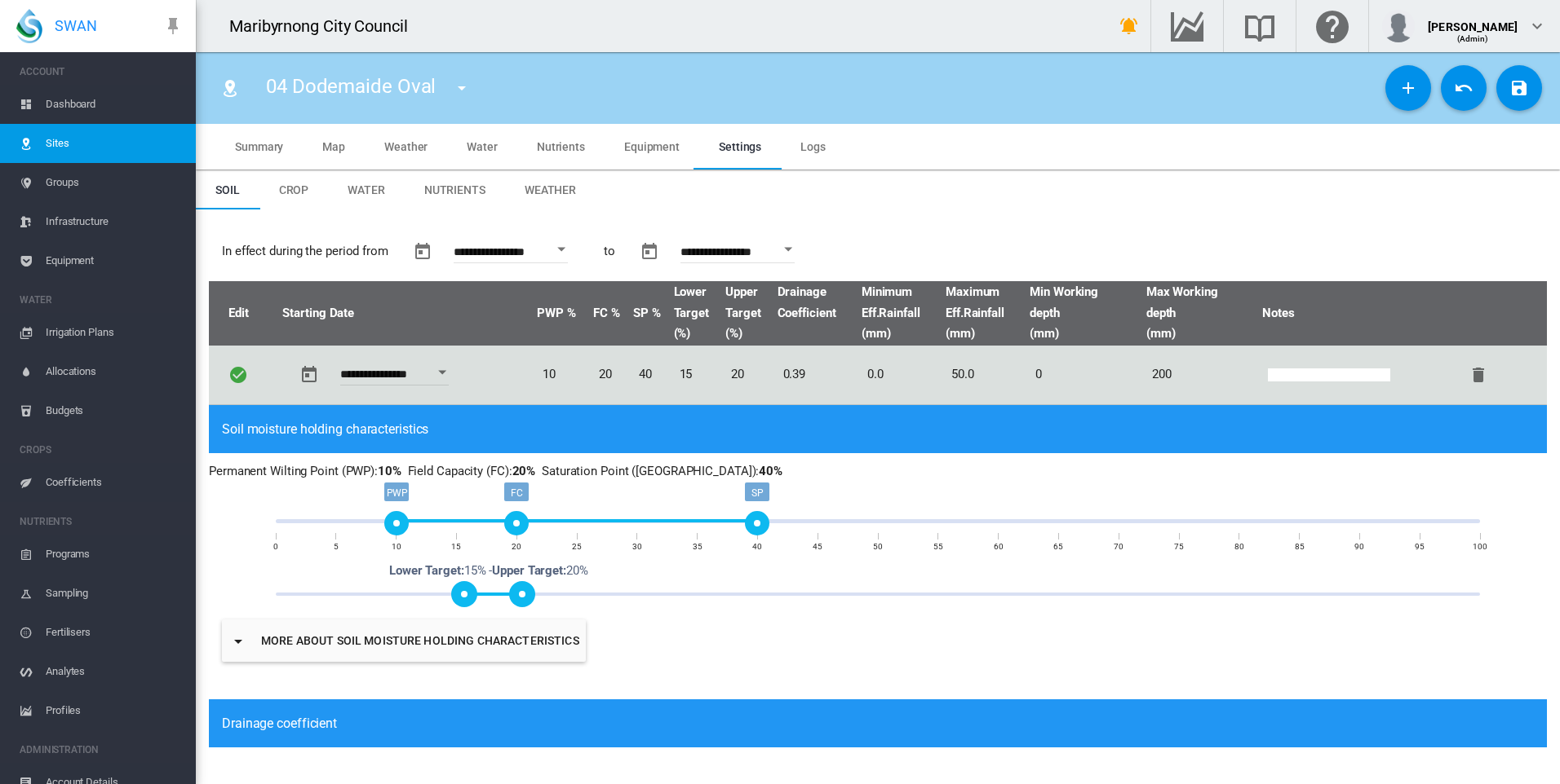
click at [261, 144] on span "Summary" at bounding box center [258, 146] width 48 height 13
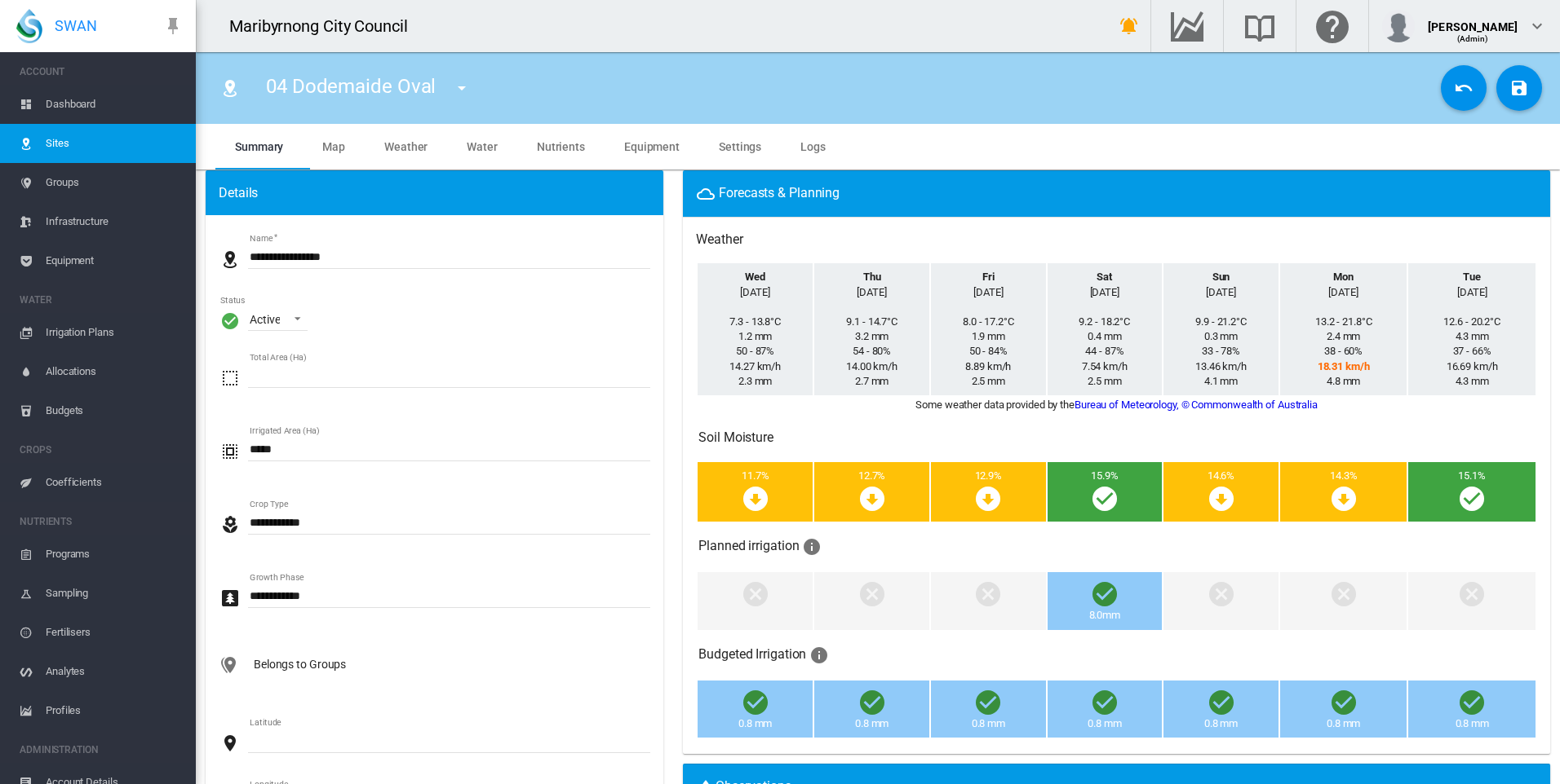
click at [335, 136] on md-tab-item "Map" at bounding box center [333, 146] width 62 height 46
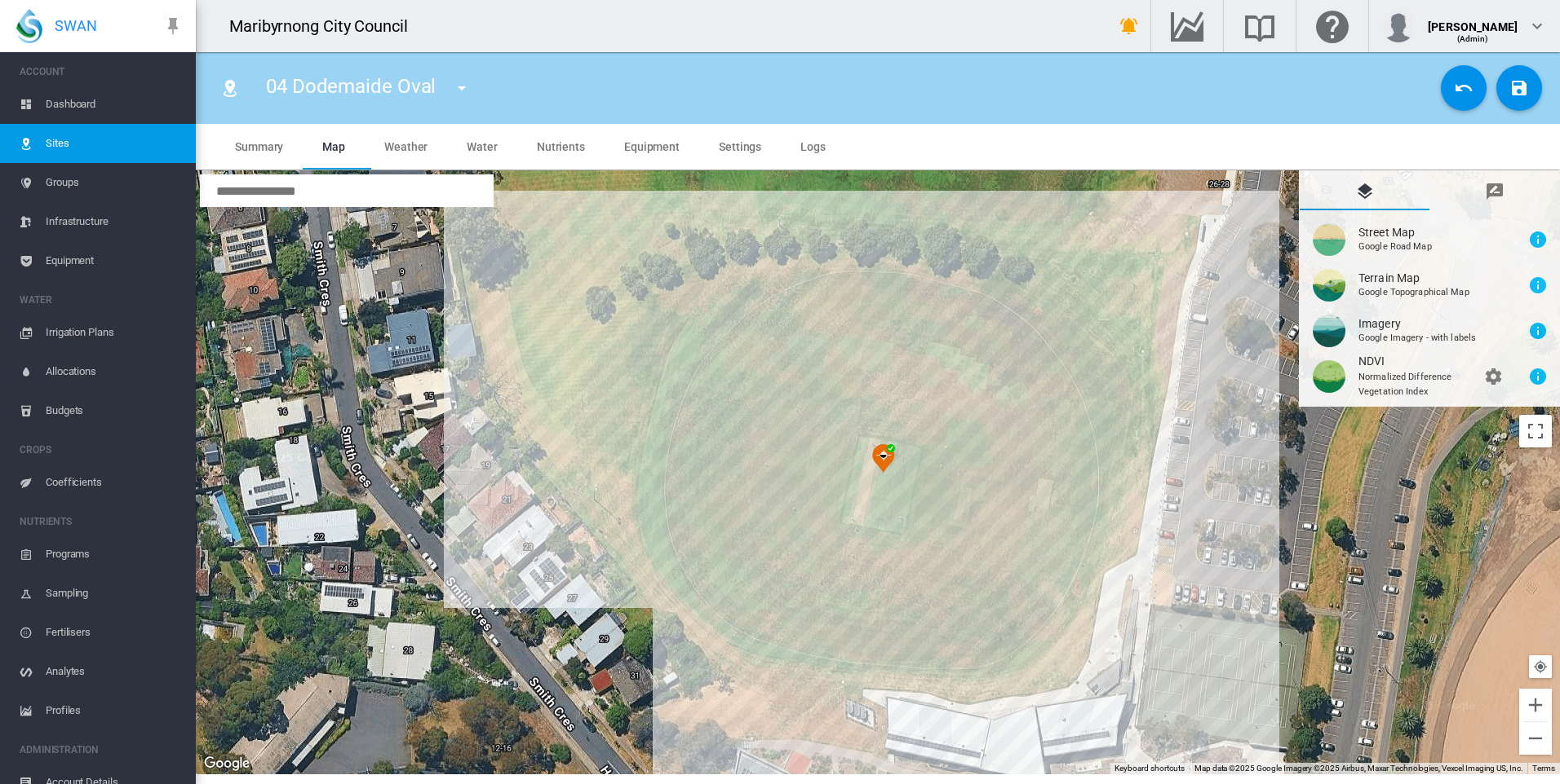
click at [408, 149] on span "Weather" at bounding box center [405, 146] width 43 height 13
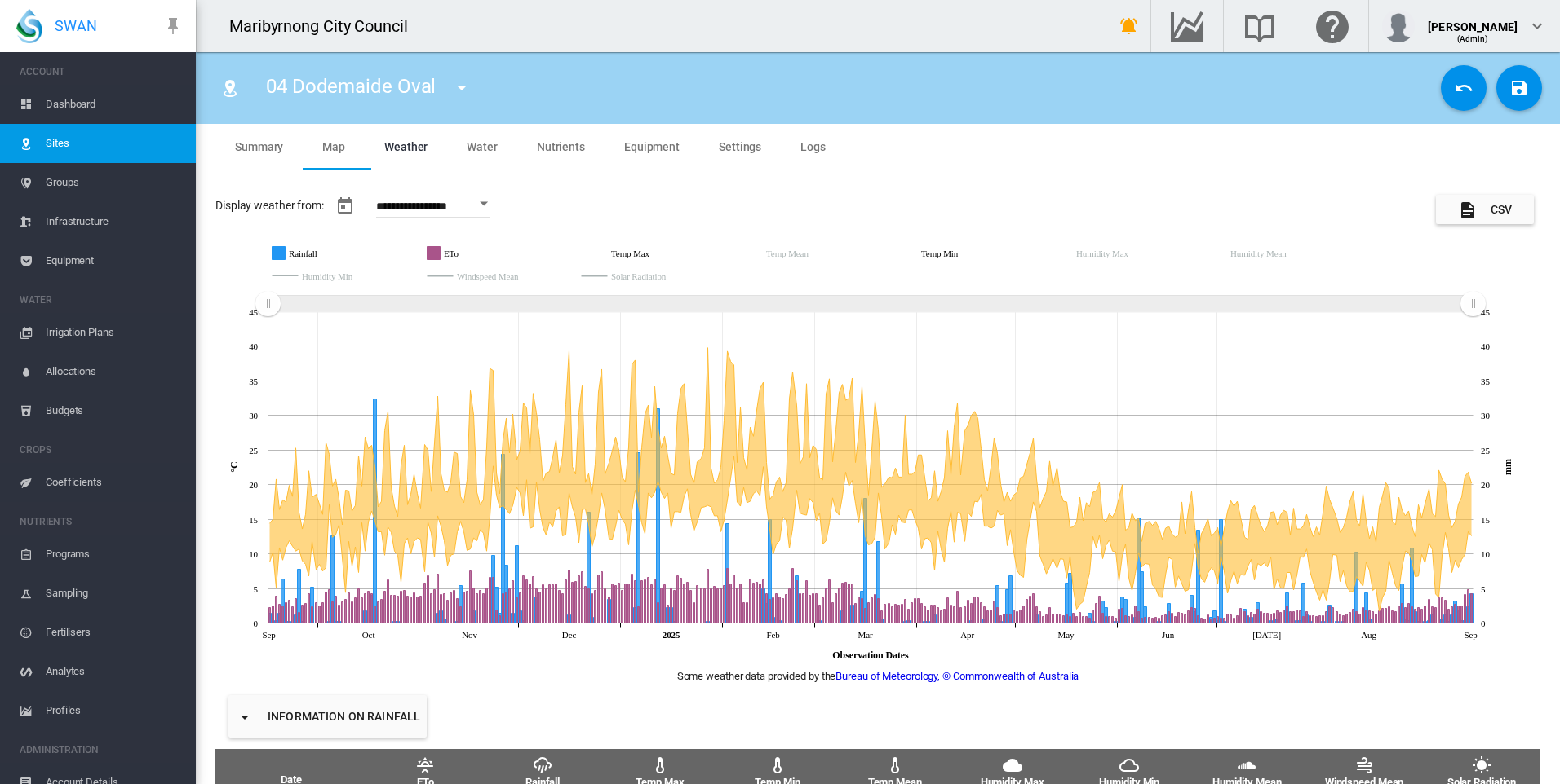
click at [477, 150] on span "Water" at bounding box center [483, 146] width 31 height 13
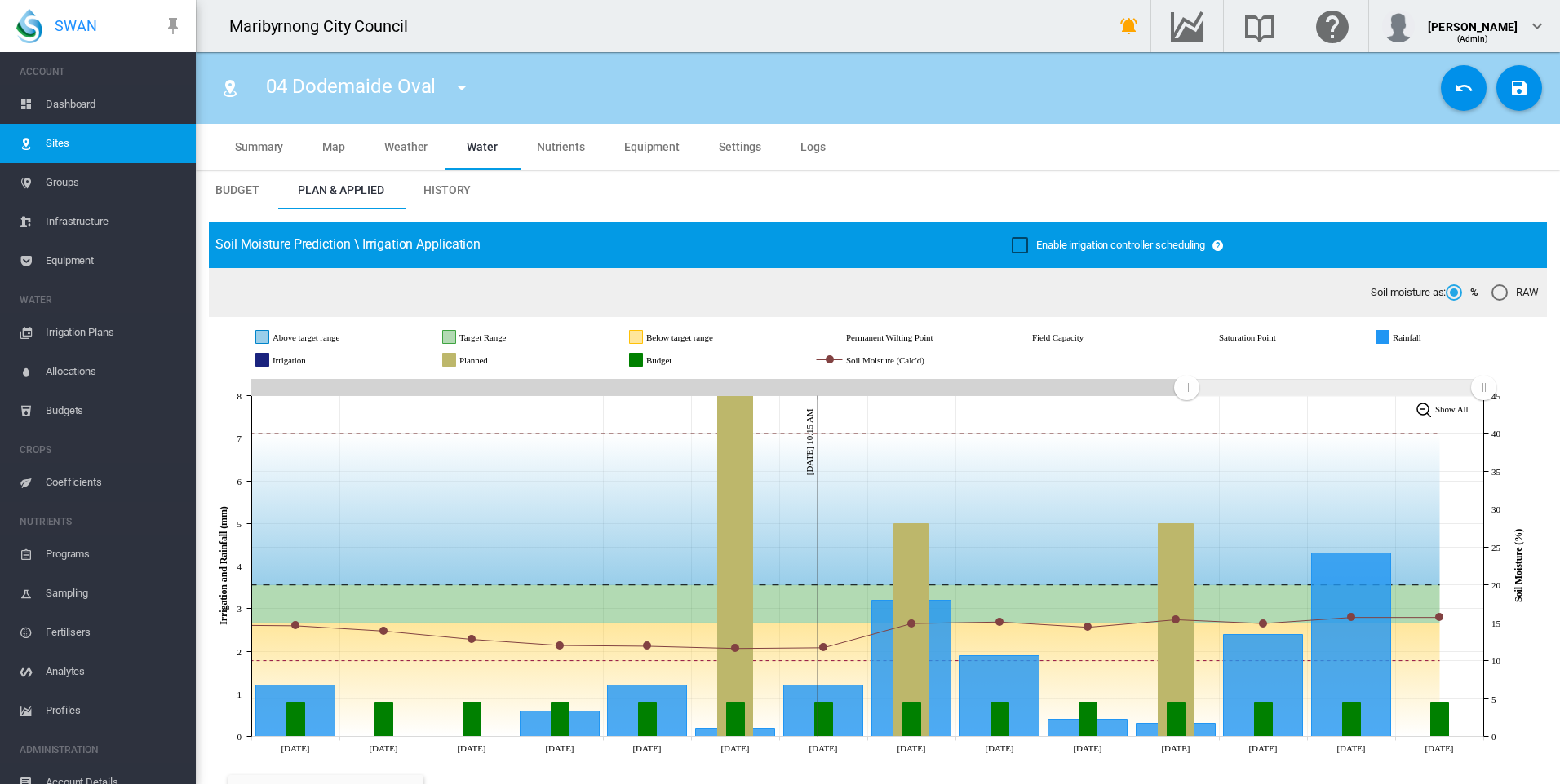
click at [246, 191] on span "Budget" at bounding box center [236, 189] width 43 height 13
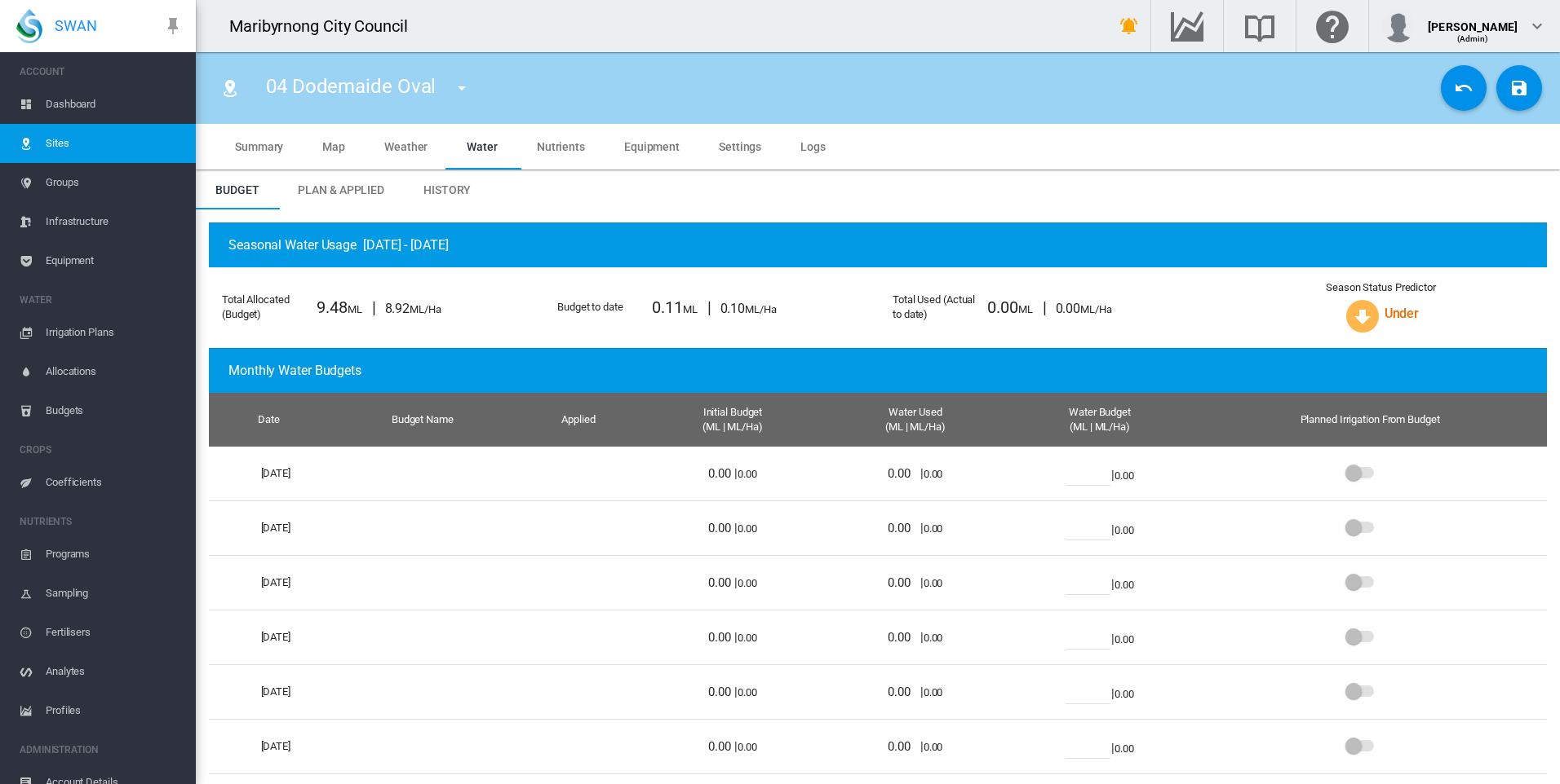
click at [733, 145] on span "Settings" at bounding box center [739, 146] width 42 height 13
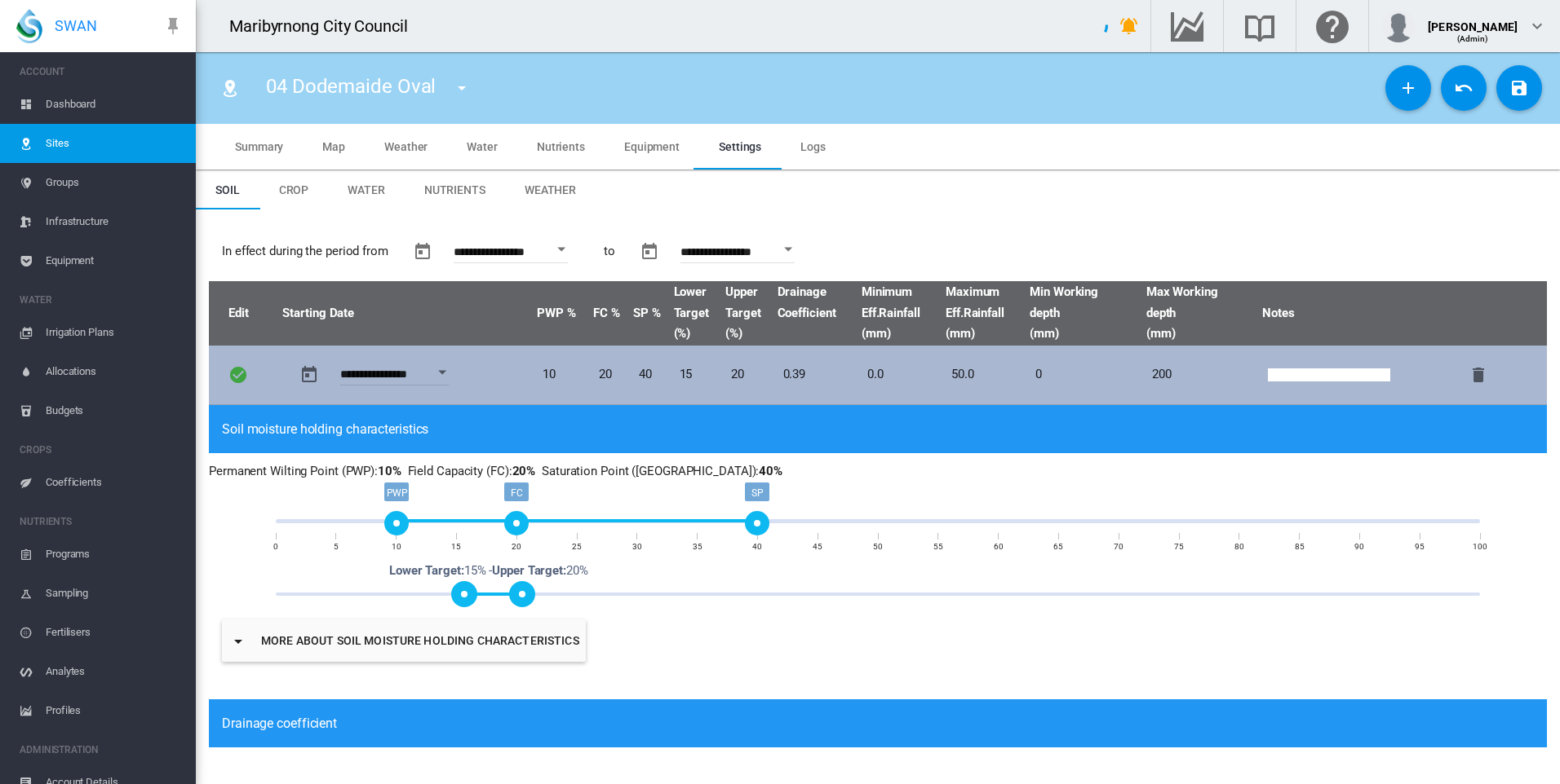
click at [364, 186] on span "Water" at bounding box center [366, 189] width 37 height 13
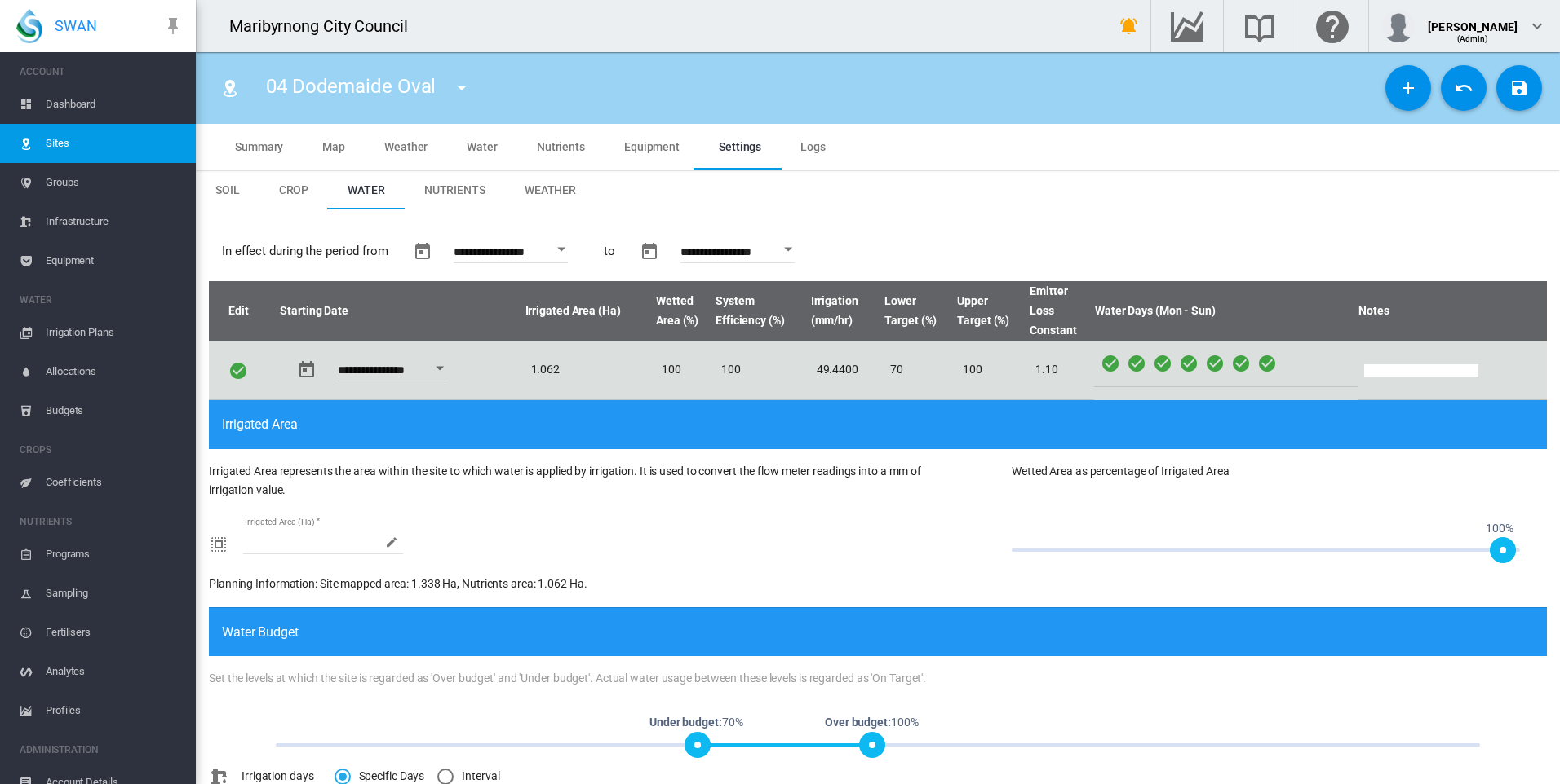
click at [274, 138] on md-tab-item "Summary" at bounding box center [258, 146] width 87 height 46
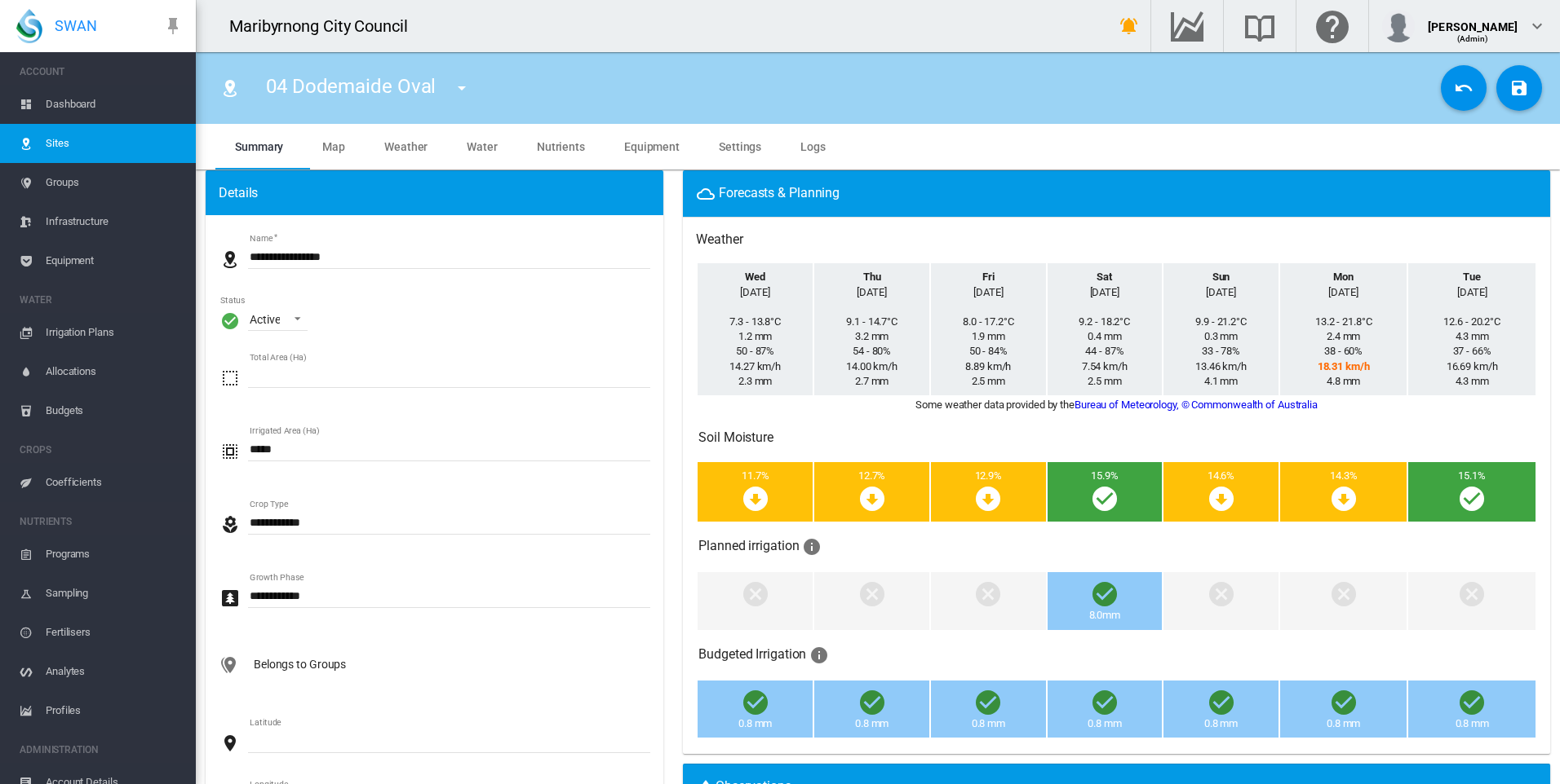
click at [334, 138] on md-tab-item "Map" at bounding box center [333, 146] width 62 height 46
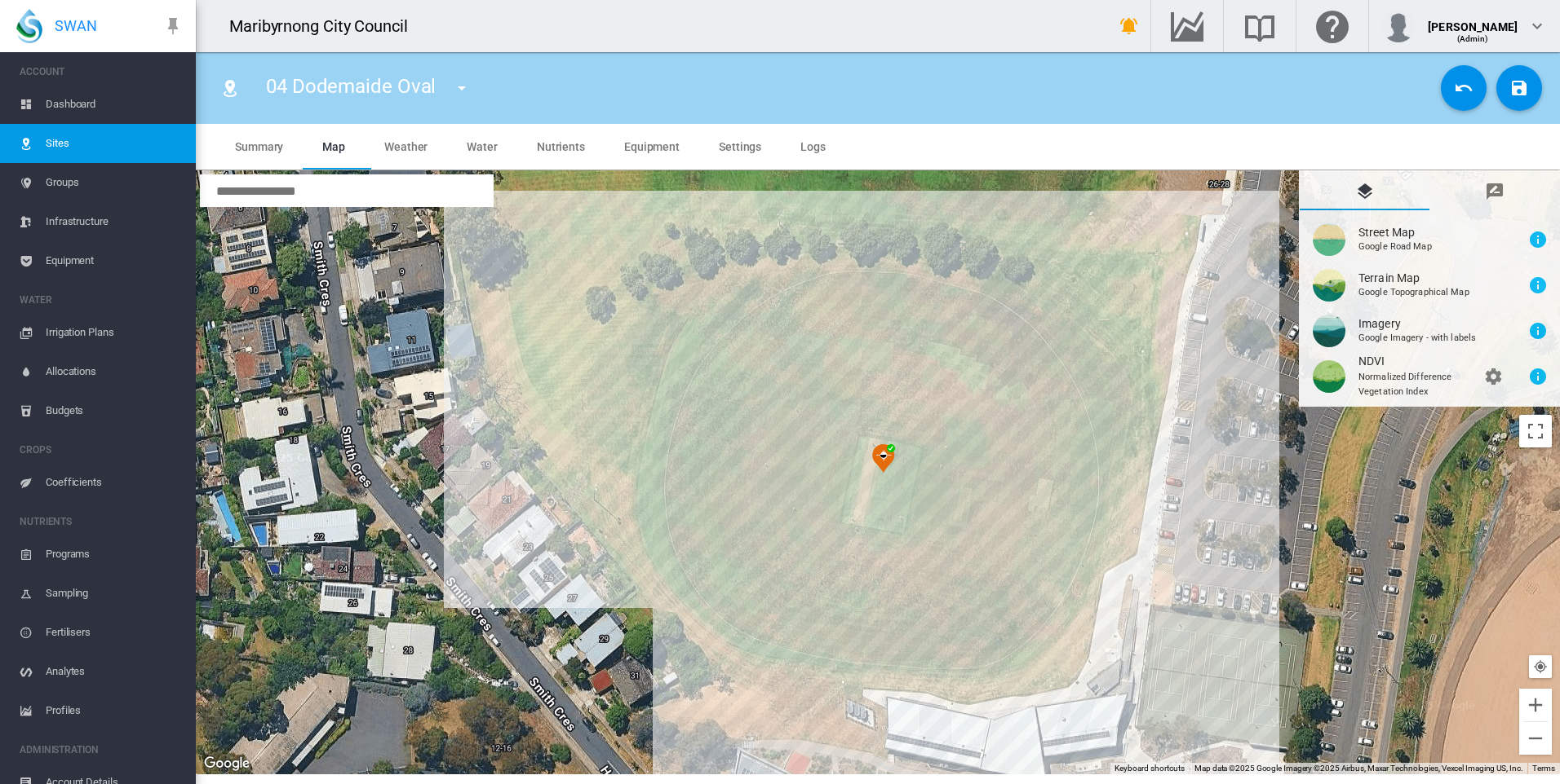
click at [431, 143] on md-tab-item "Weather" at bounding box center [405, 146] width 82 height 46
click at [488, 141] on span "Water" at bounding box center [483, 146] width 31 height 13
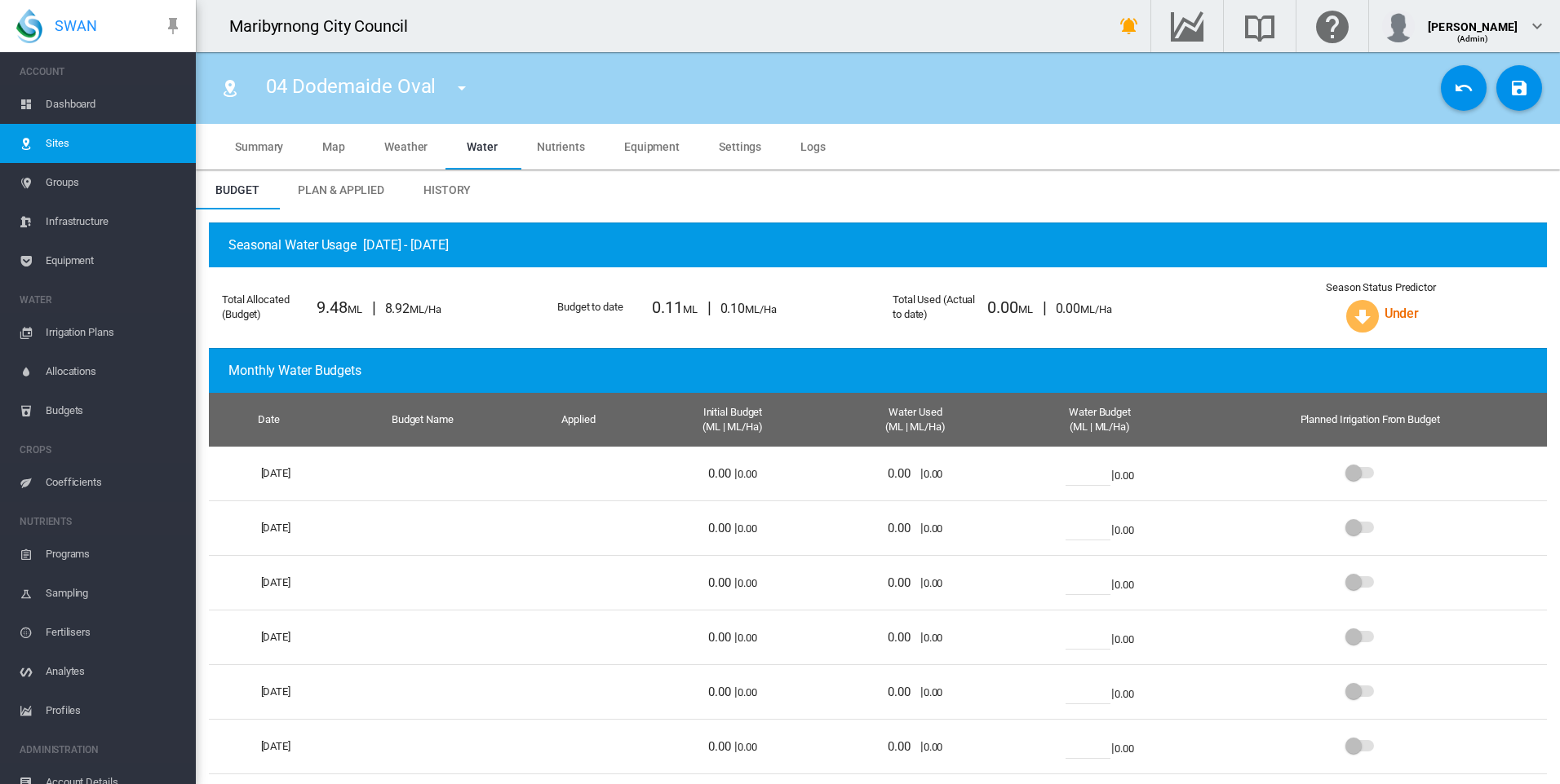
click at [355, 195] on span "Plan & Applied" at bounding box center [341, 189] width 87 height 13
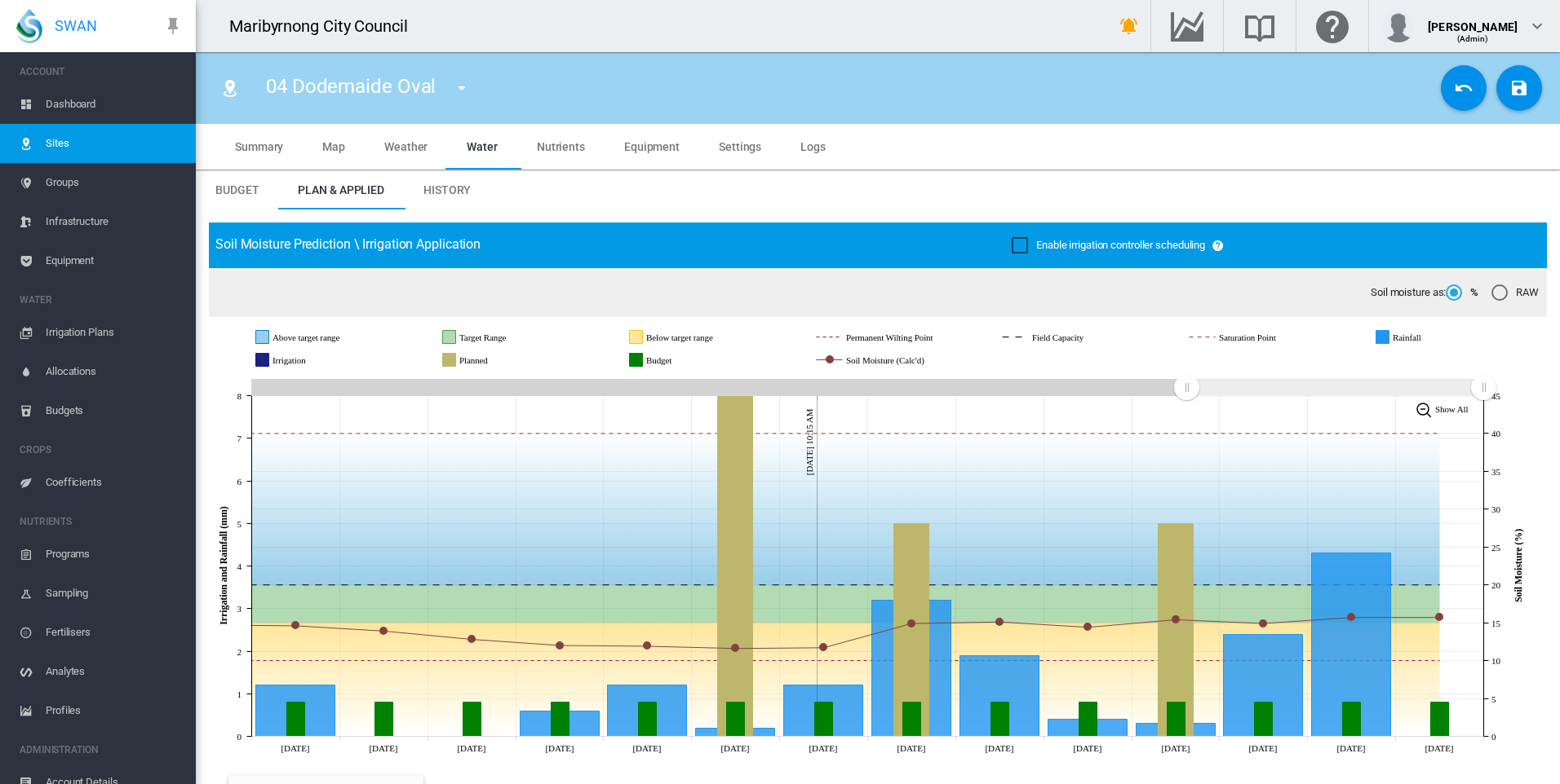
scroll to position [652, 0]
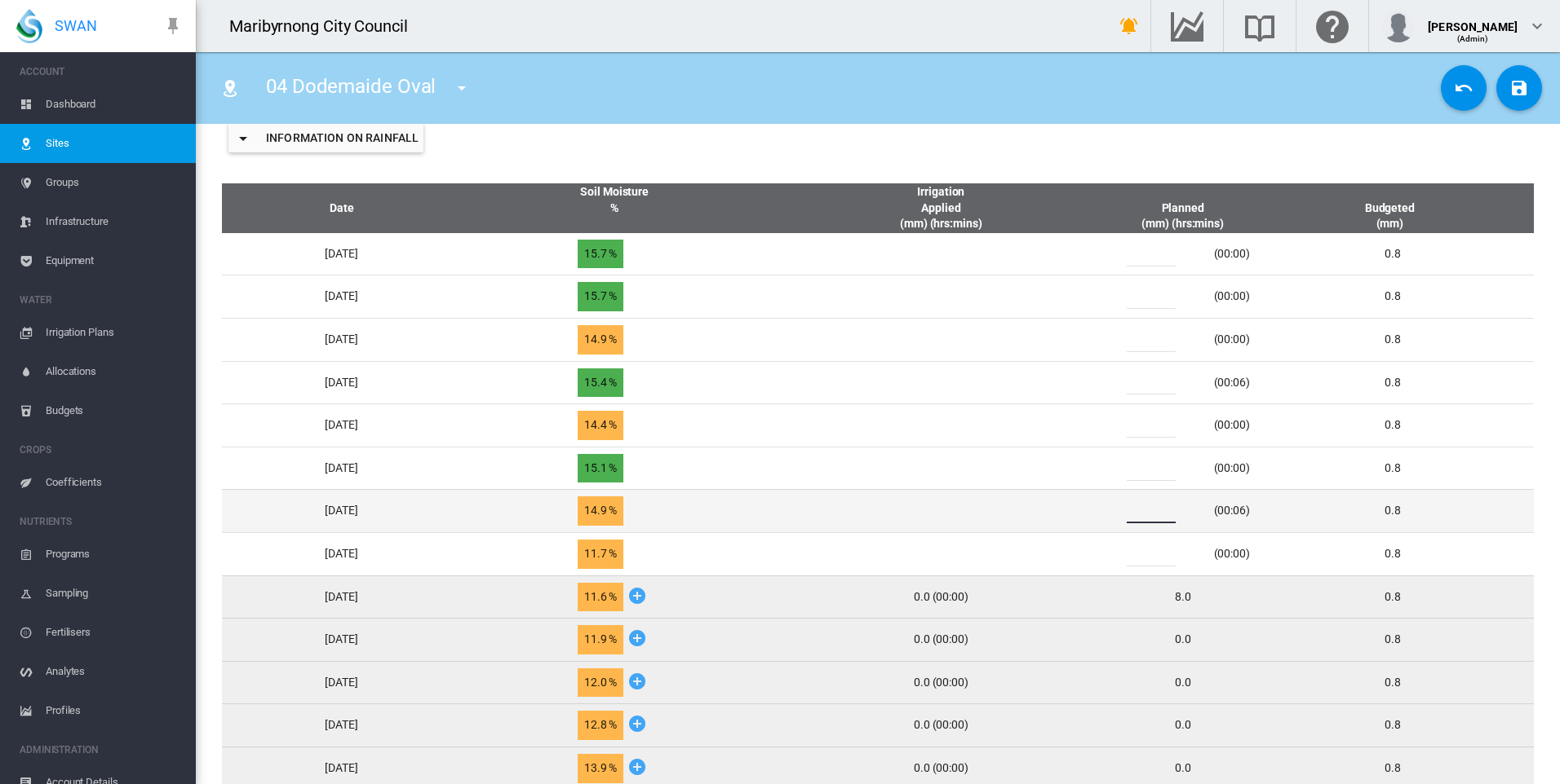
drag, startPoint x: 1167, startPoint y: 510, endPoint x: 1110, endPoint y: 511, distance: 57.0
click at [1119, 516] on td "* (00:06)" at bounding box center [1182, 511] width 163 height 43
type input "*"
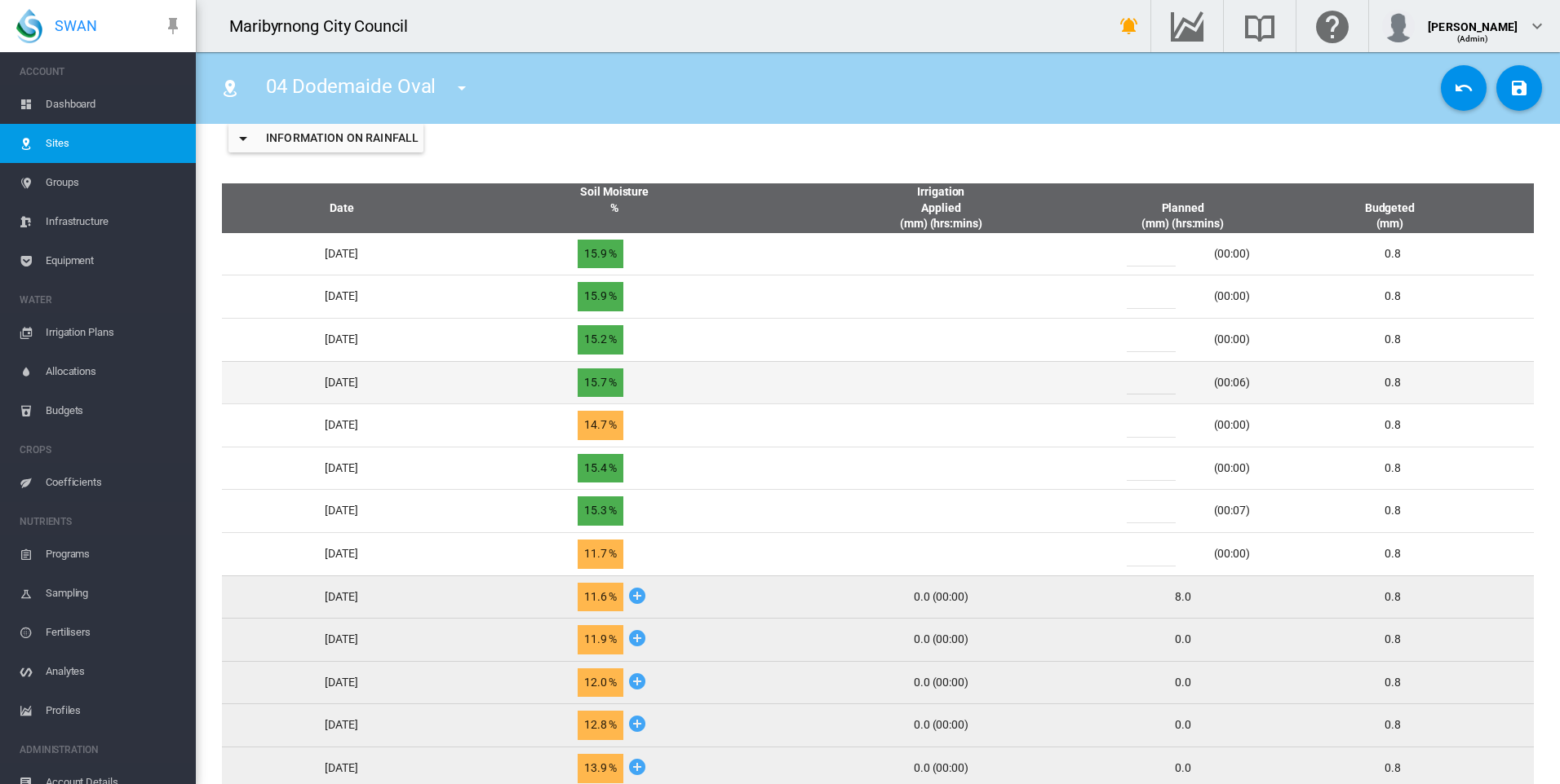
drag, startPoint x: 1156, startPoint y: 384, endPoint x: 1140, endPoint y: 389, distance: 16.8
click at [1140, 388] on div "*" at bounding box center [1160, 382] width 98 height 24
type input "*"
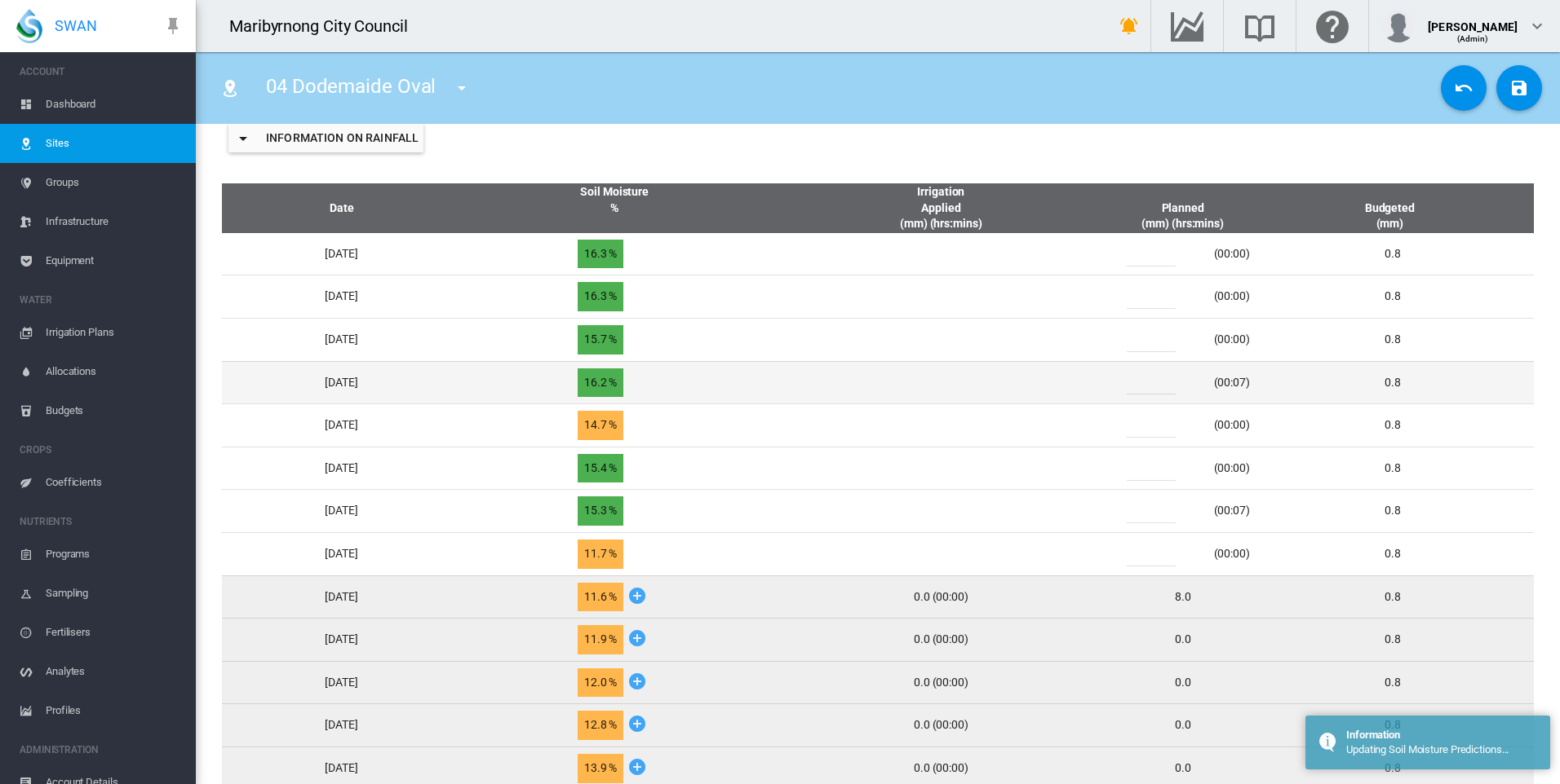
drag, startPoint x: 1159, startPoint y: 381, endPoint x: 1128, endPoint y: 385, distance: 31.3
click at [1130, 385] on div "*" at bounding box center [1160, 382] width 98 height 24
type input "*"
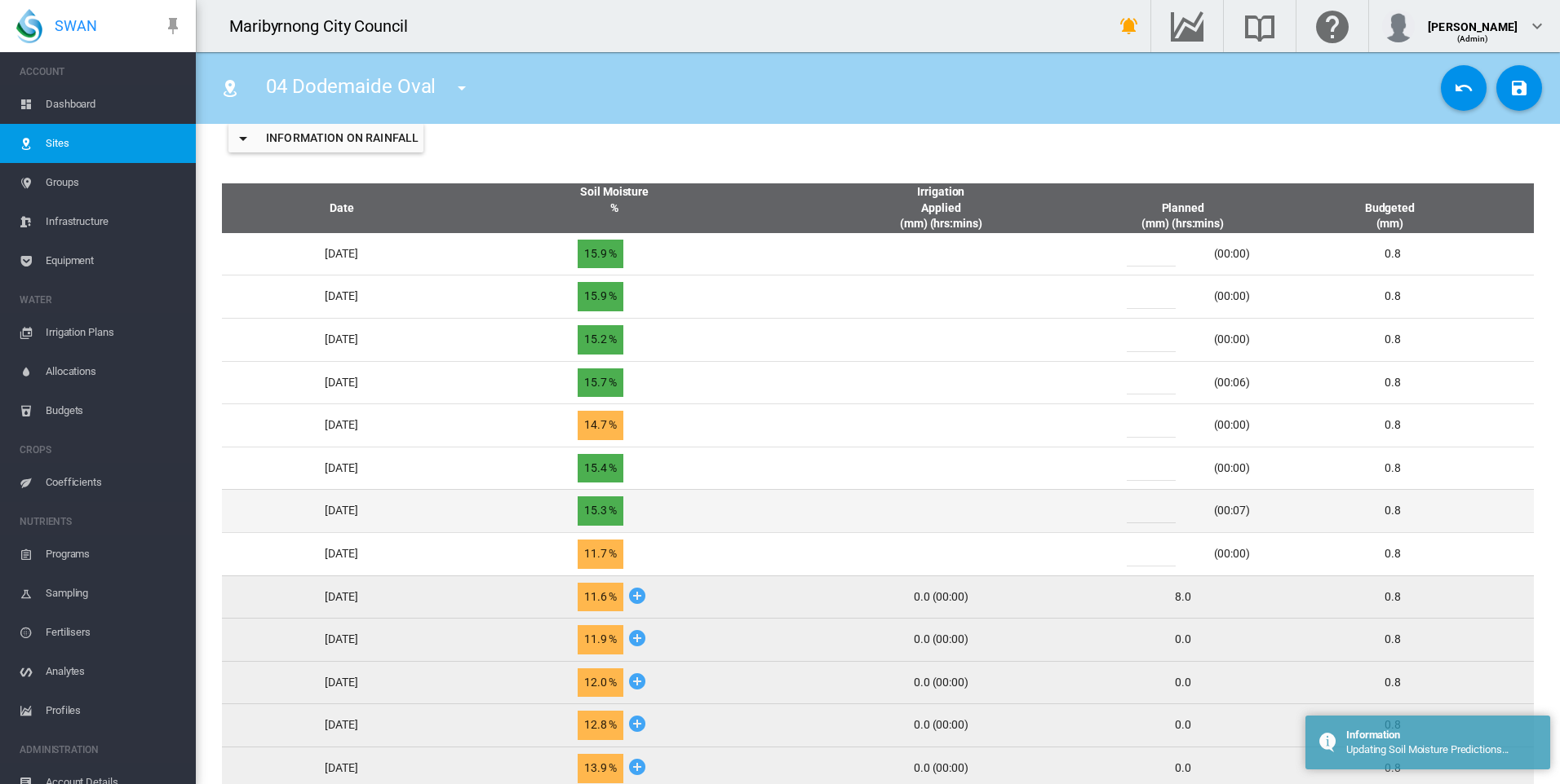
click at [1140, 512] on div "*" at bounding box center [1160, 511] width 98 height 24
type input "*"
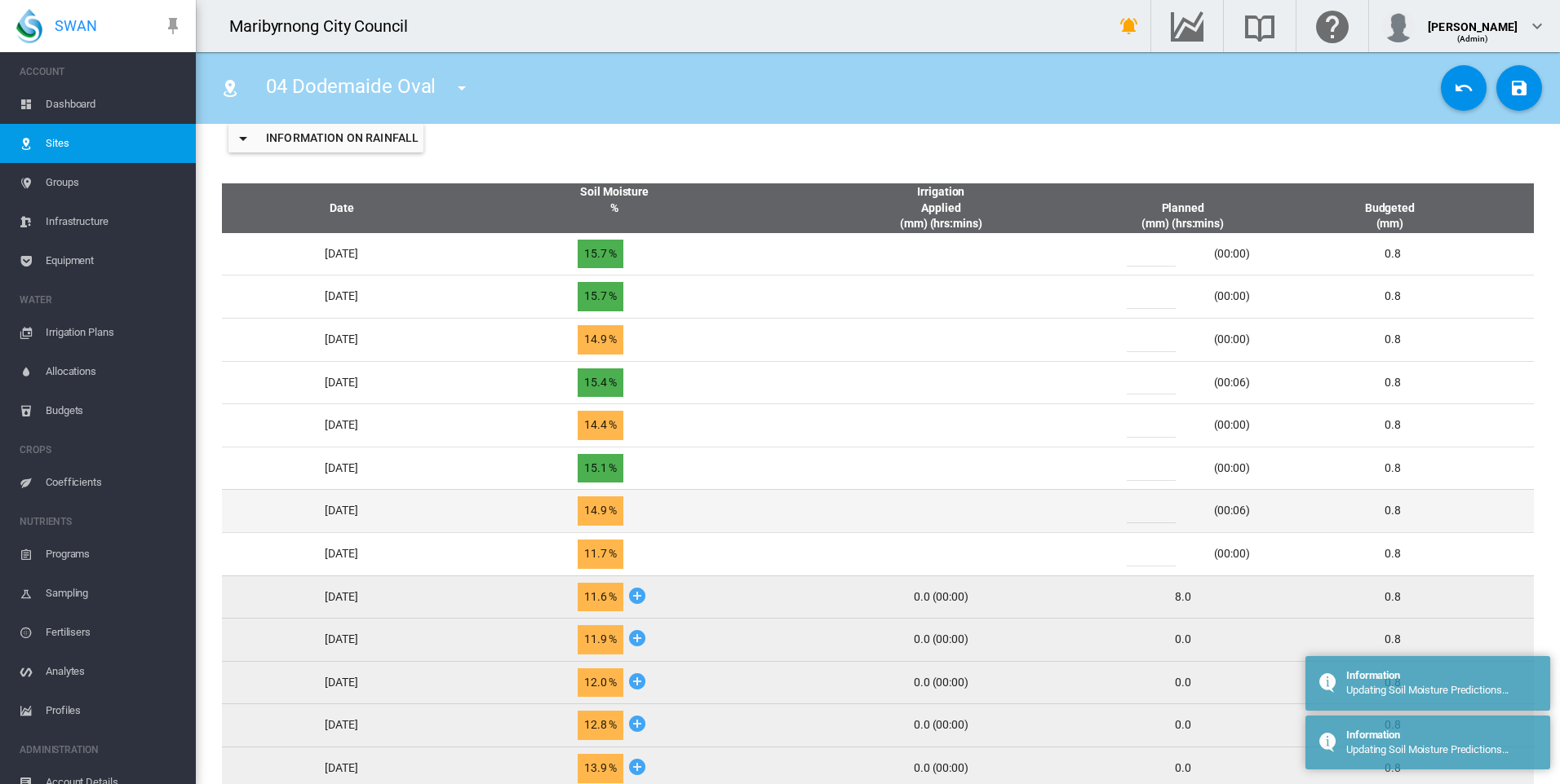
click at [1153, 512] on input "*" at bounding box center [1151, 511] width 49 height 24
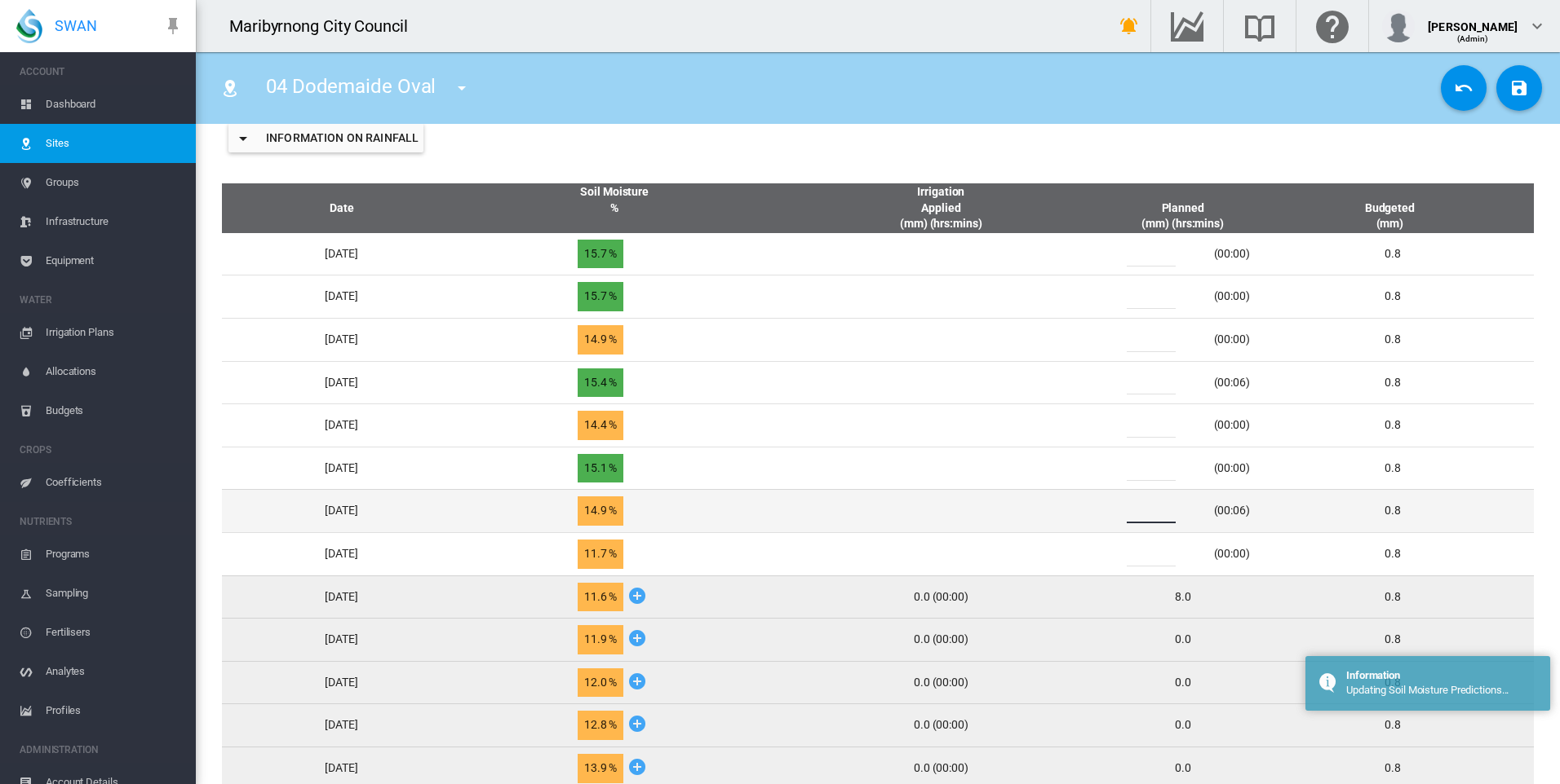
type input "***"
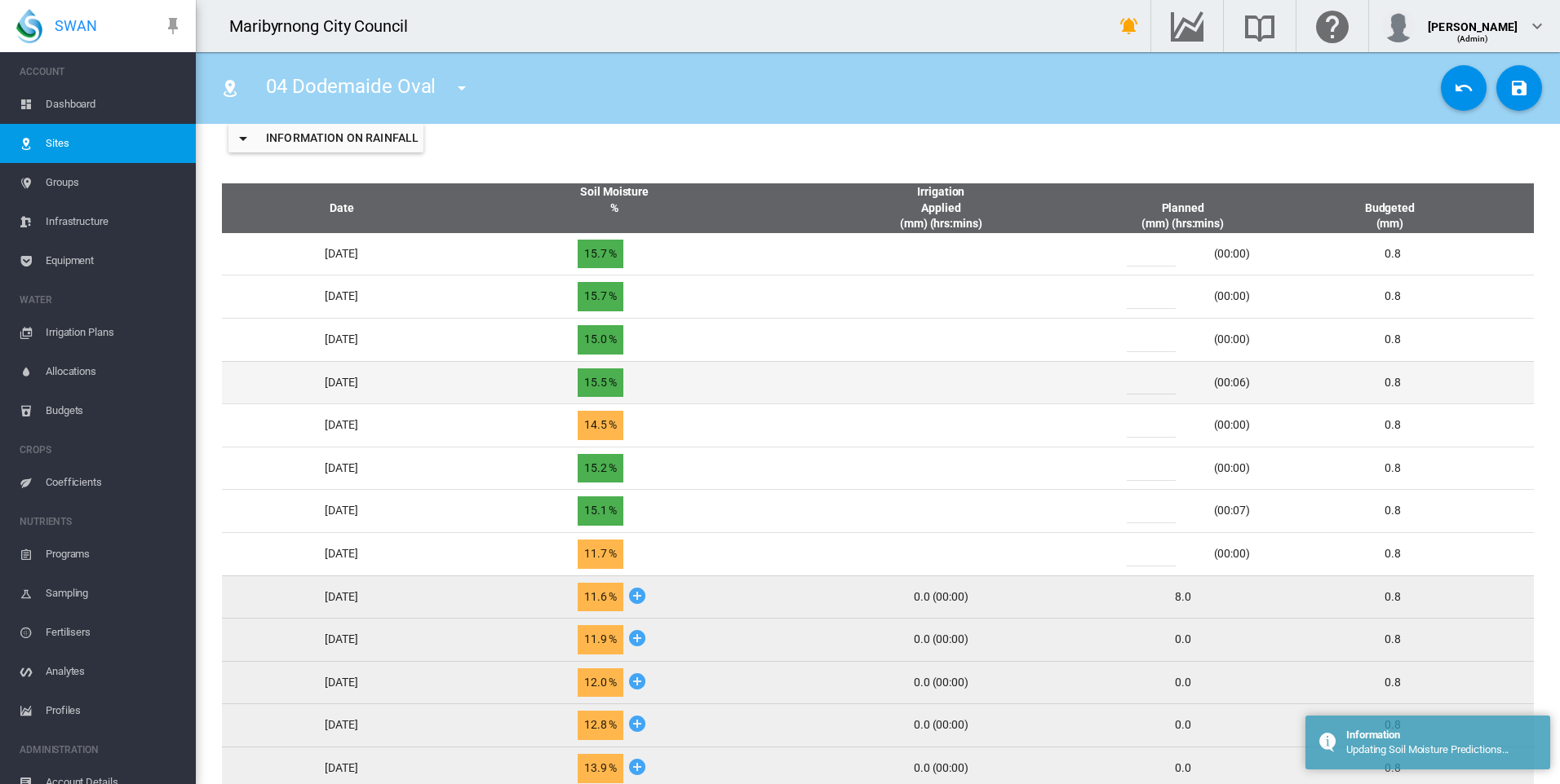
click at [1154, 384] on input "*" at bounding box center [1151, 382] width 49 height 24
type input "***"
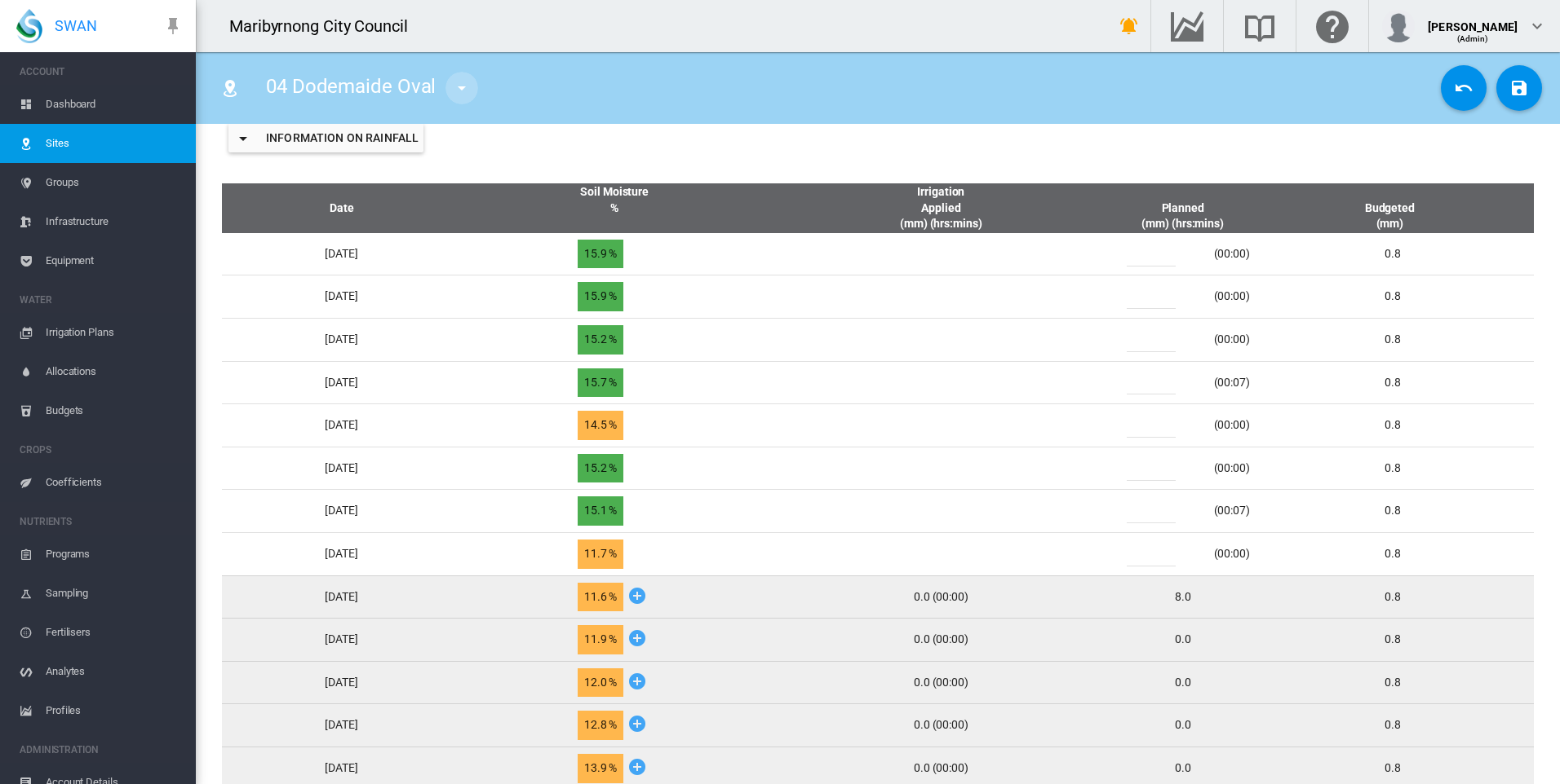
click at [457, 88] on md-icon "icon-menu-down" at bounding box center [462, 88] width 20 height 20
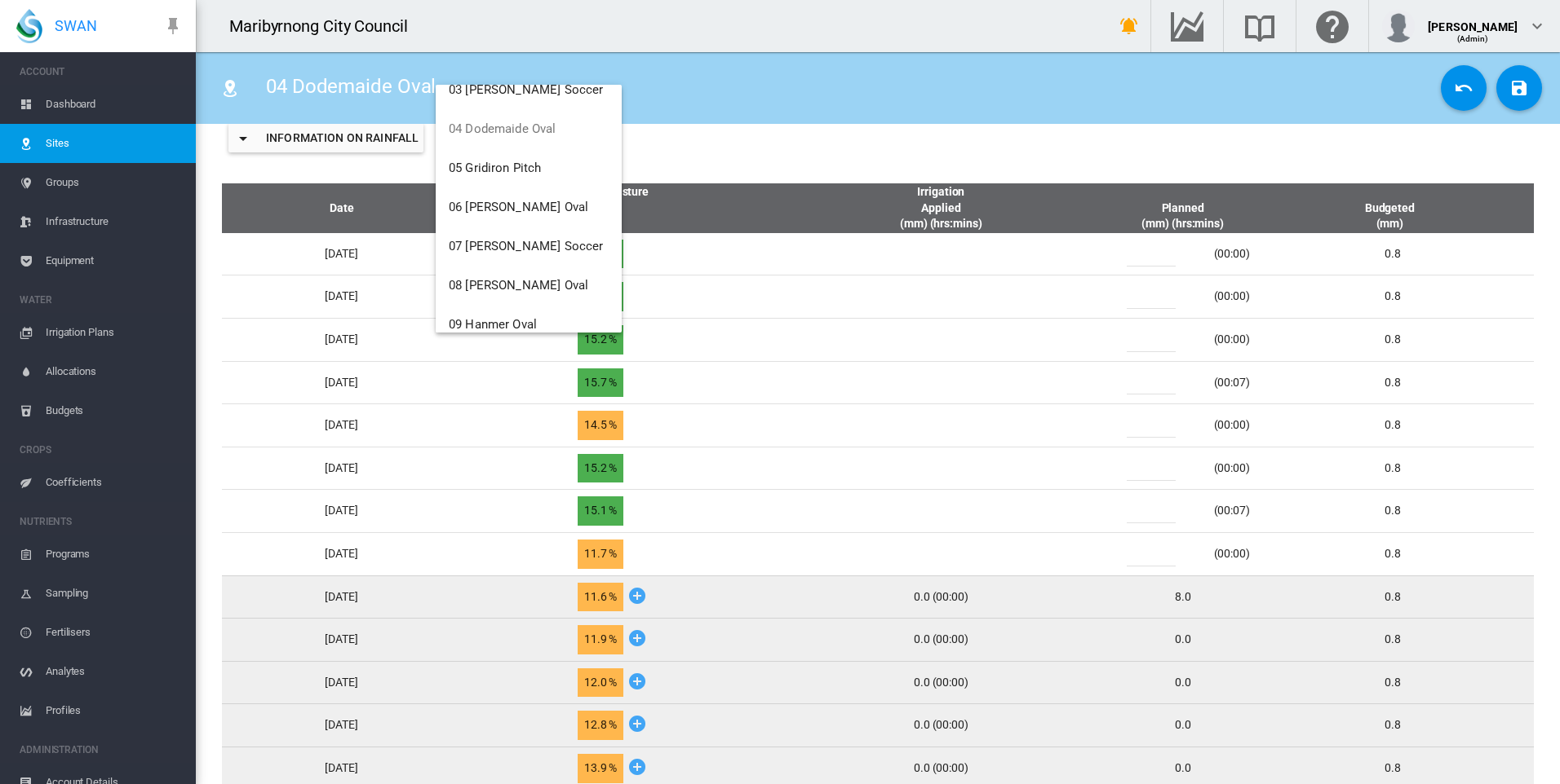
scroll to position [150, 0]
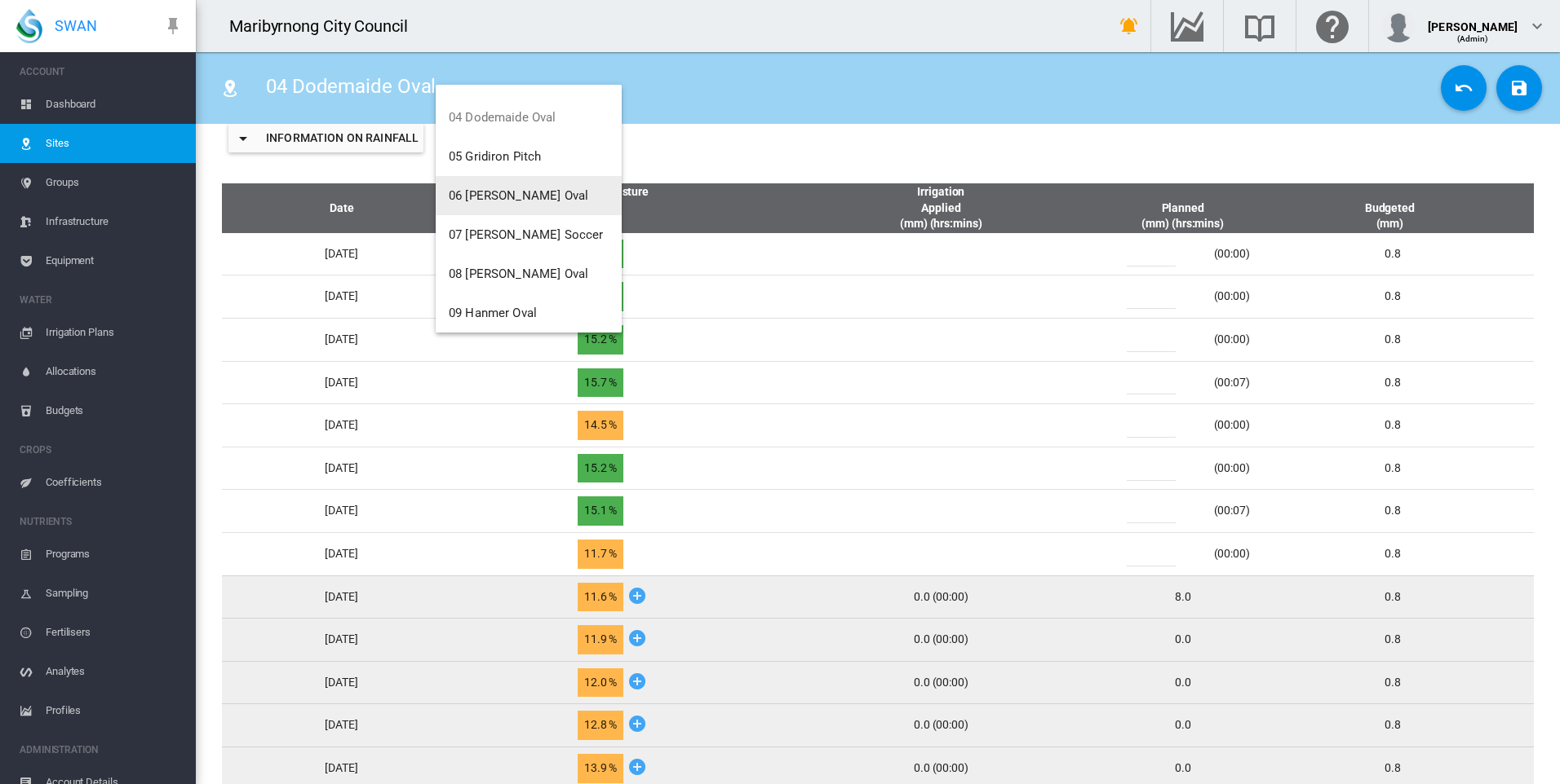
click at [555, 190] on button "06 [PERSON_NAME] Oval" at bounding box center [528, 195] width 186 height 39
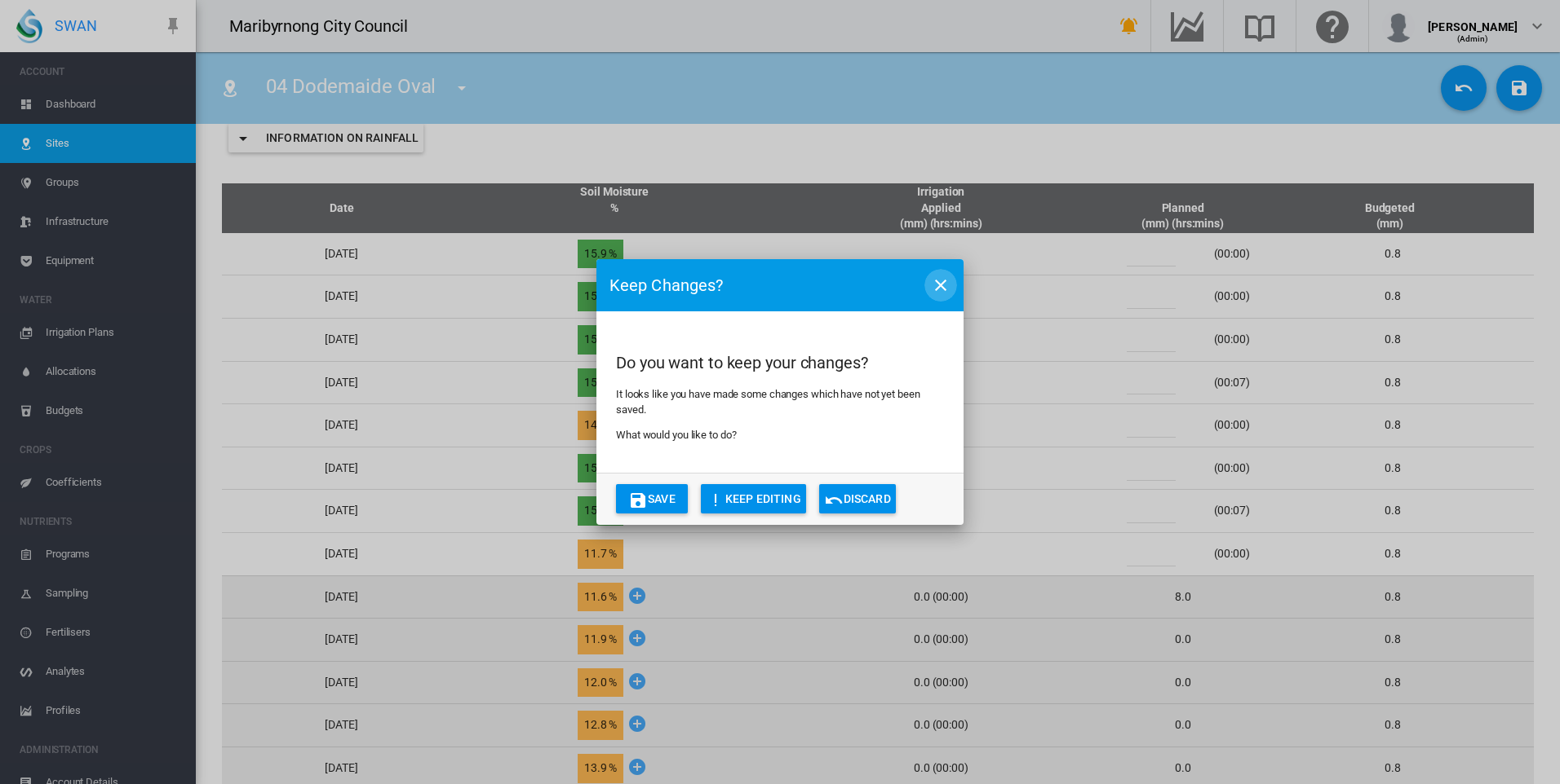
click at [932, 283] on md-icon "icon-close" at bounding box center [941, 285] width 20 height 20
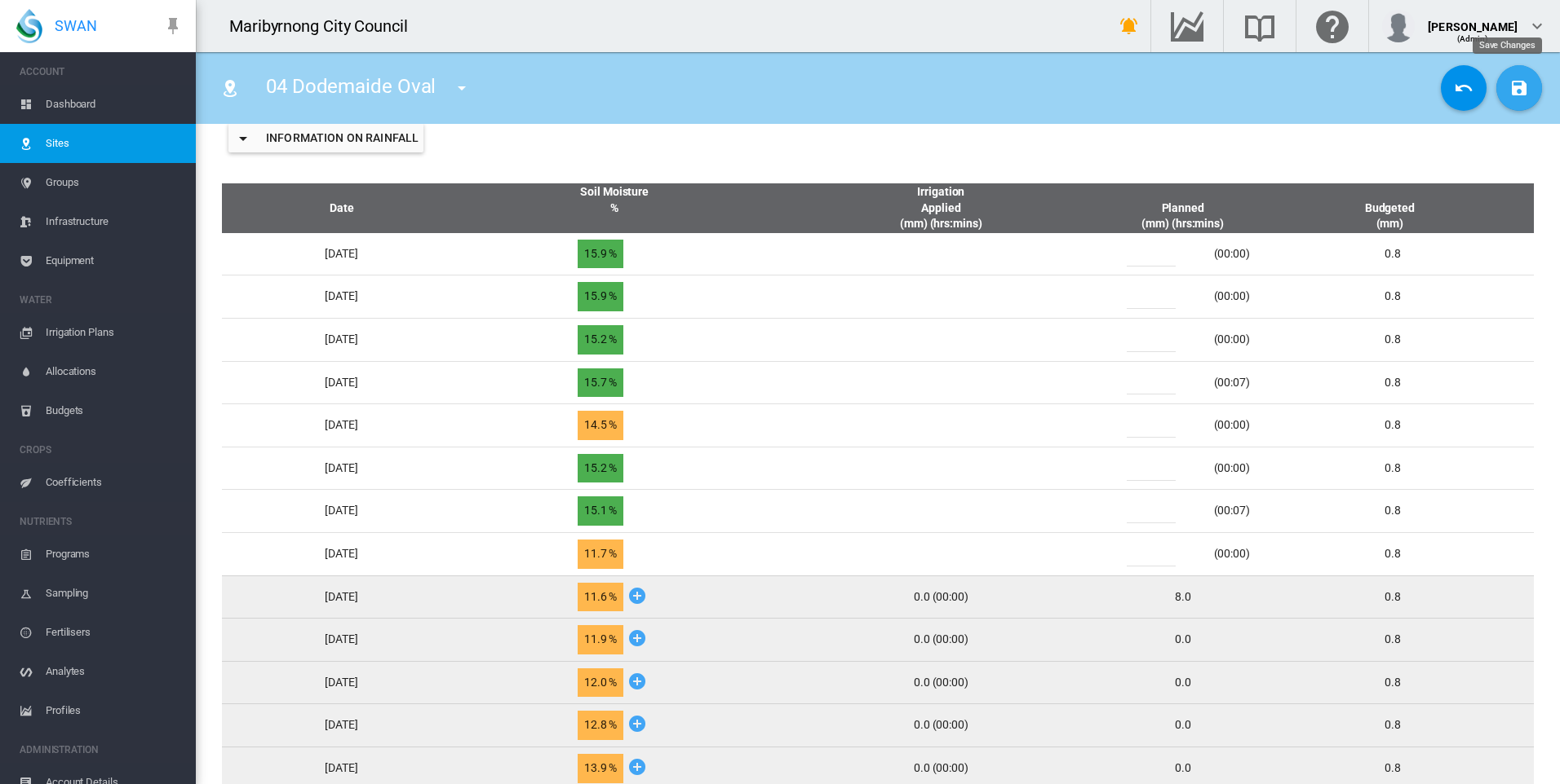
click at [1510, 90] on md-icon "icon-content-save" at bounding box center [1519, 88] width 20 height 20
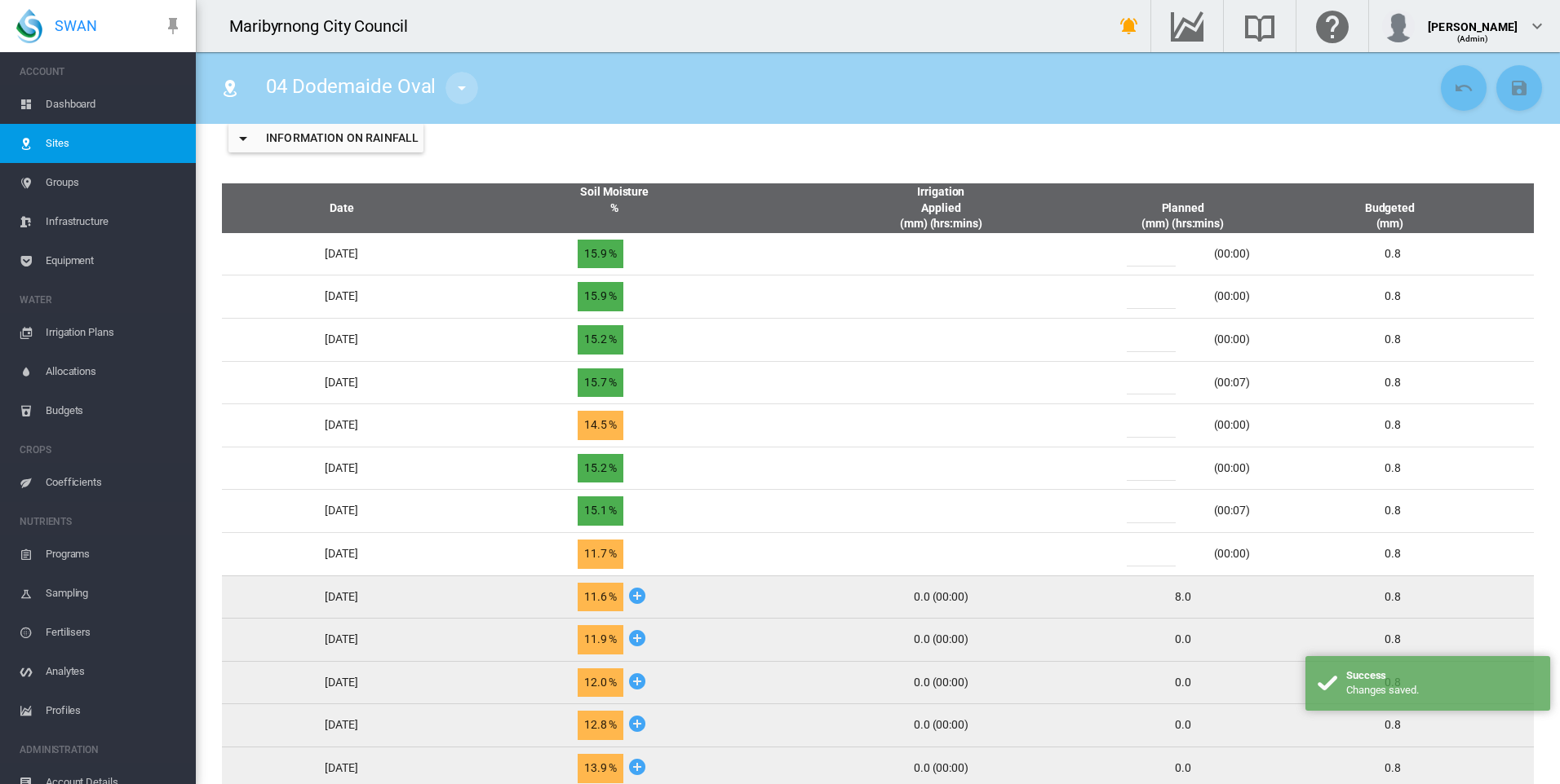
click at [456, 93] on md-icon "icon-menu-down" at bounding box center [462, 88] width 20 height 20
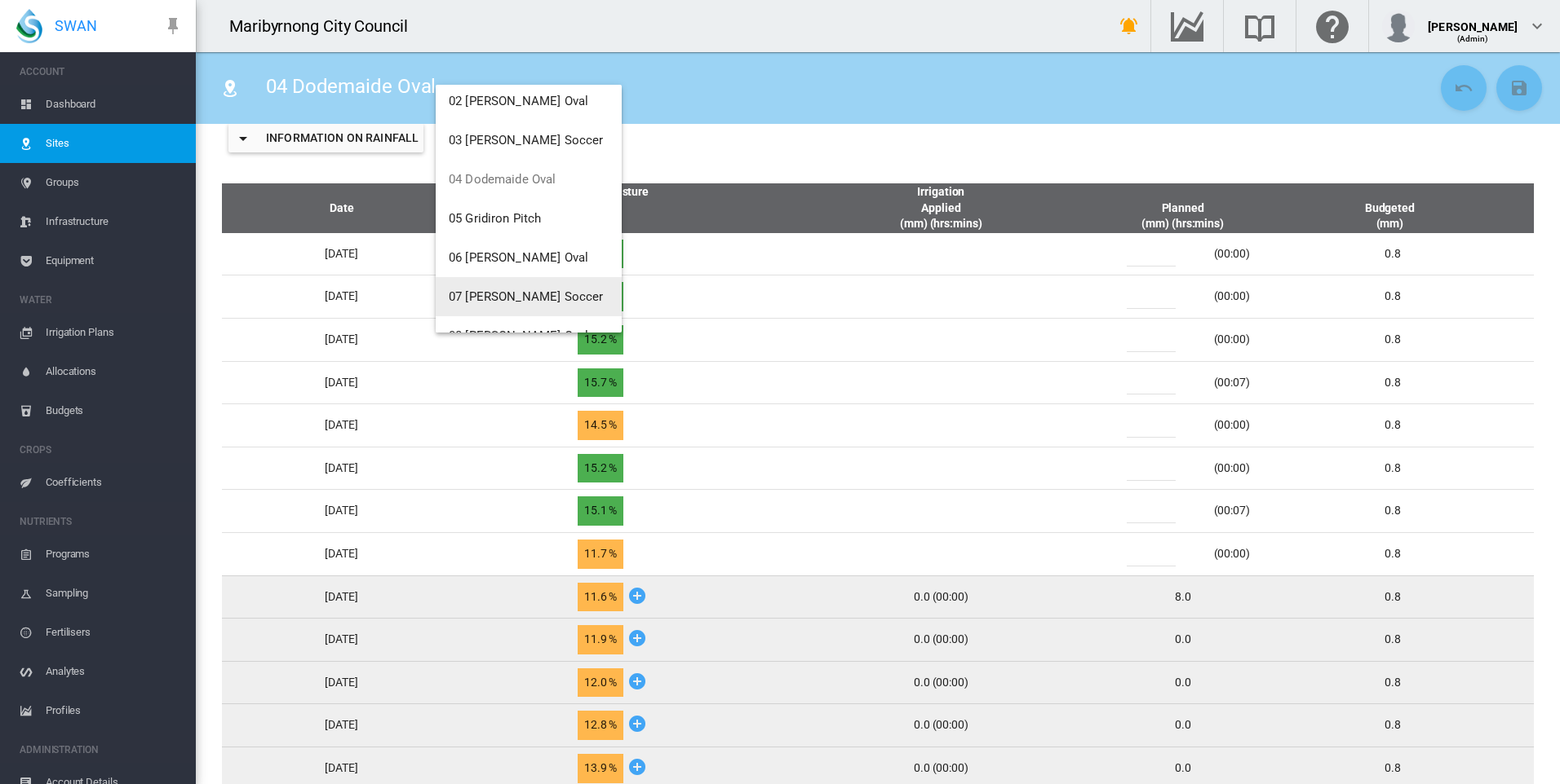
scroll to position [89, 0]
click at [527, 253] on span "06 [PERSON_NAME] Oval" at bounding box center [518, 257] width 140 height 15
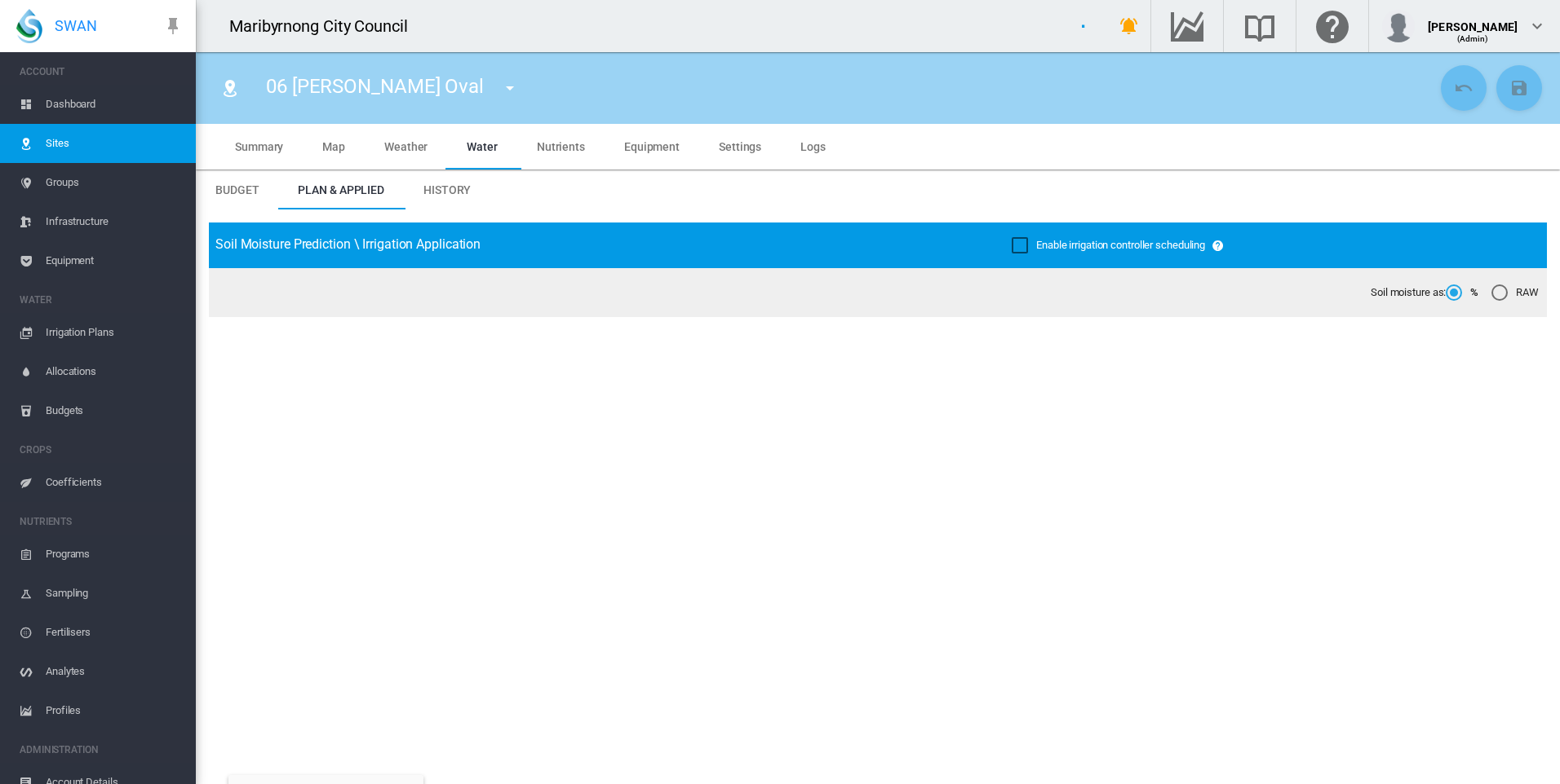
type input "**********"
type input "***"
type input "*********"
type input "**"
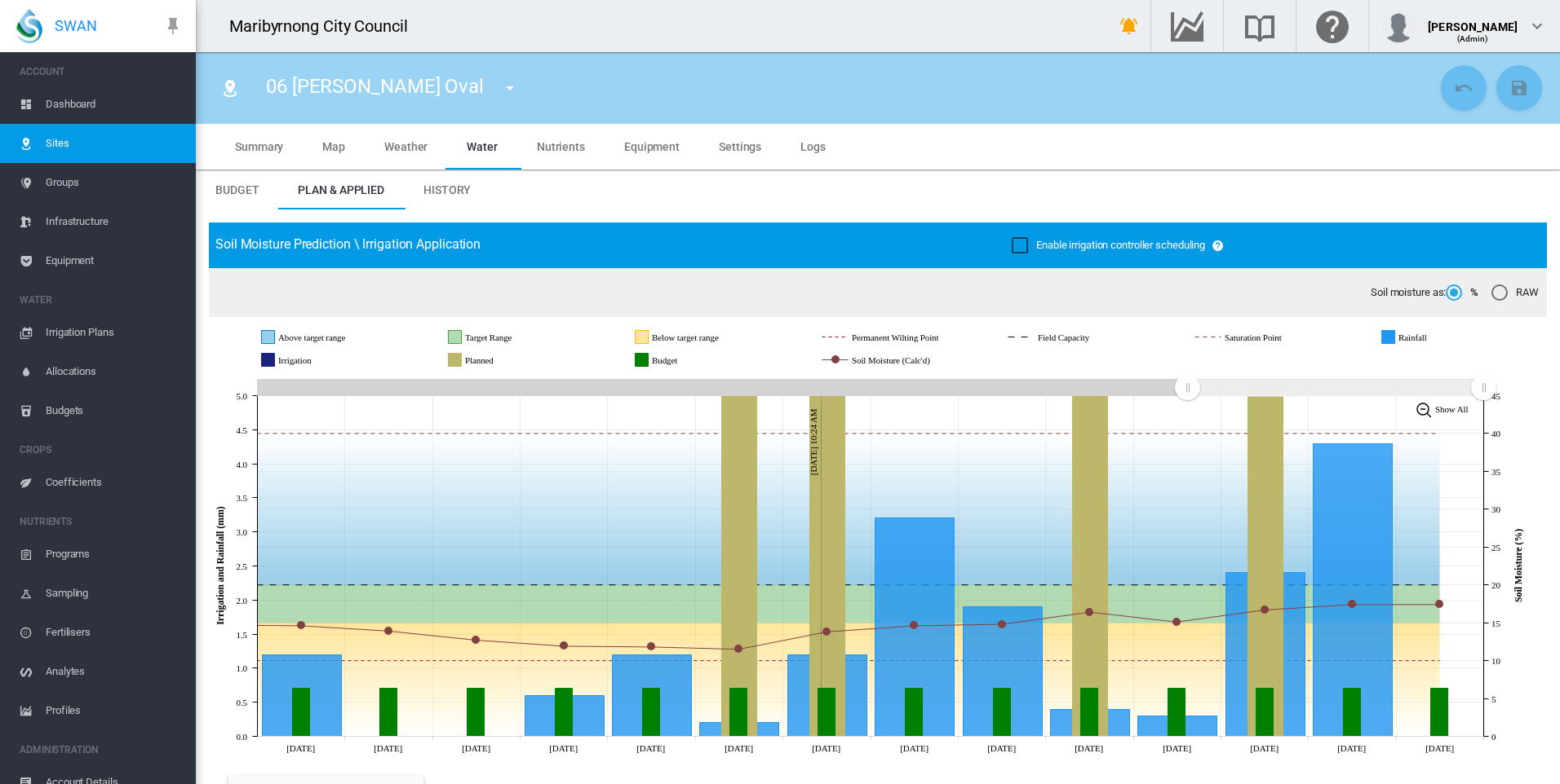
drag, startPoint x: 739, startPoint y: 152, endPoint x: 376, endPoint y: 183, distance: 364.3
click at [739, 152] on span "Settings" at bounding box center [739, 146] width 42 height 13
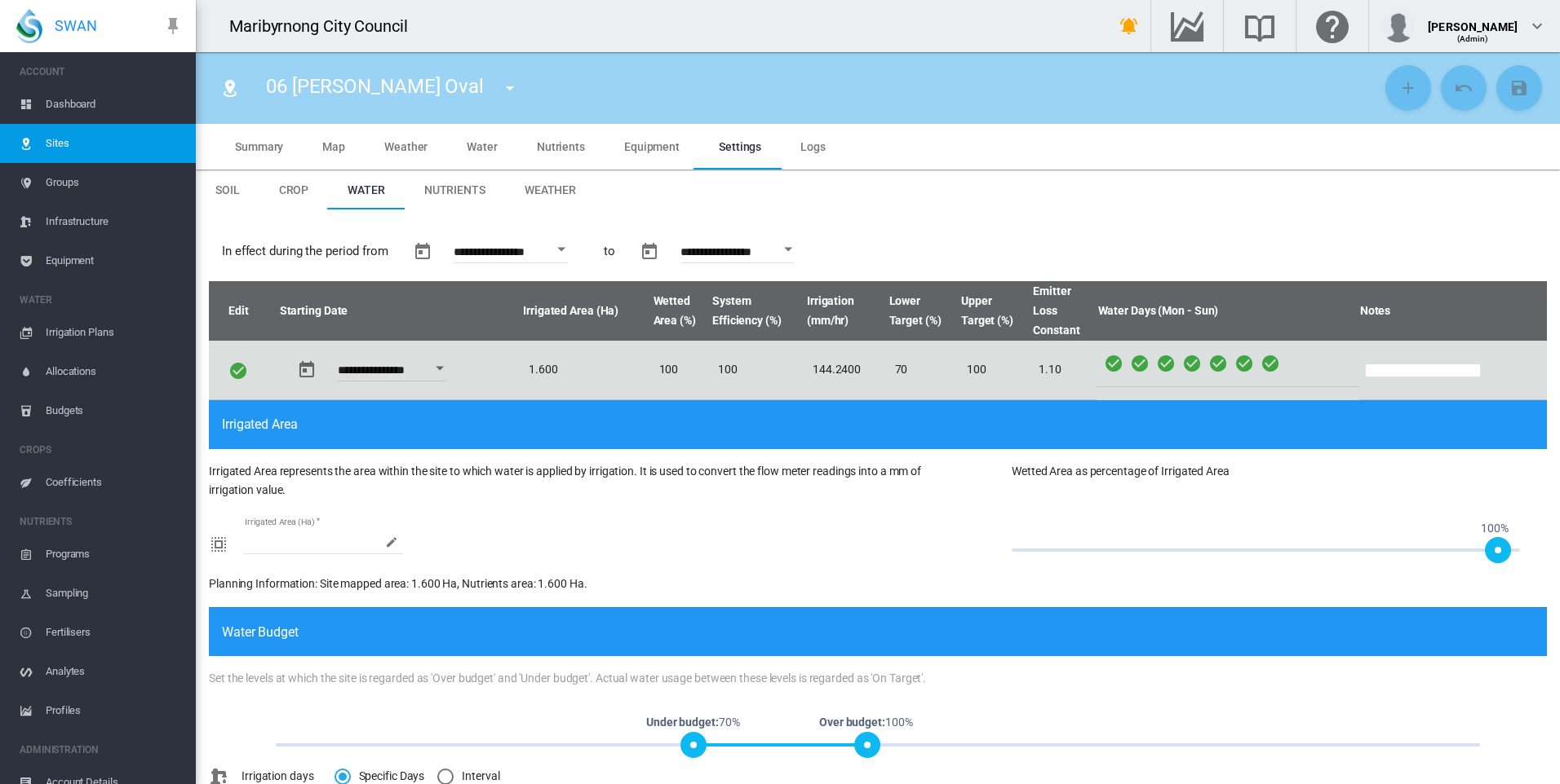
scroll to position [193, 0]
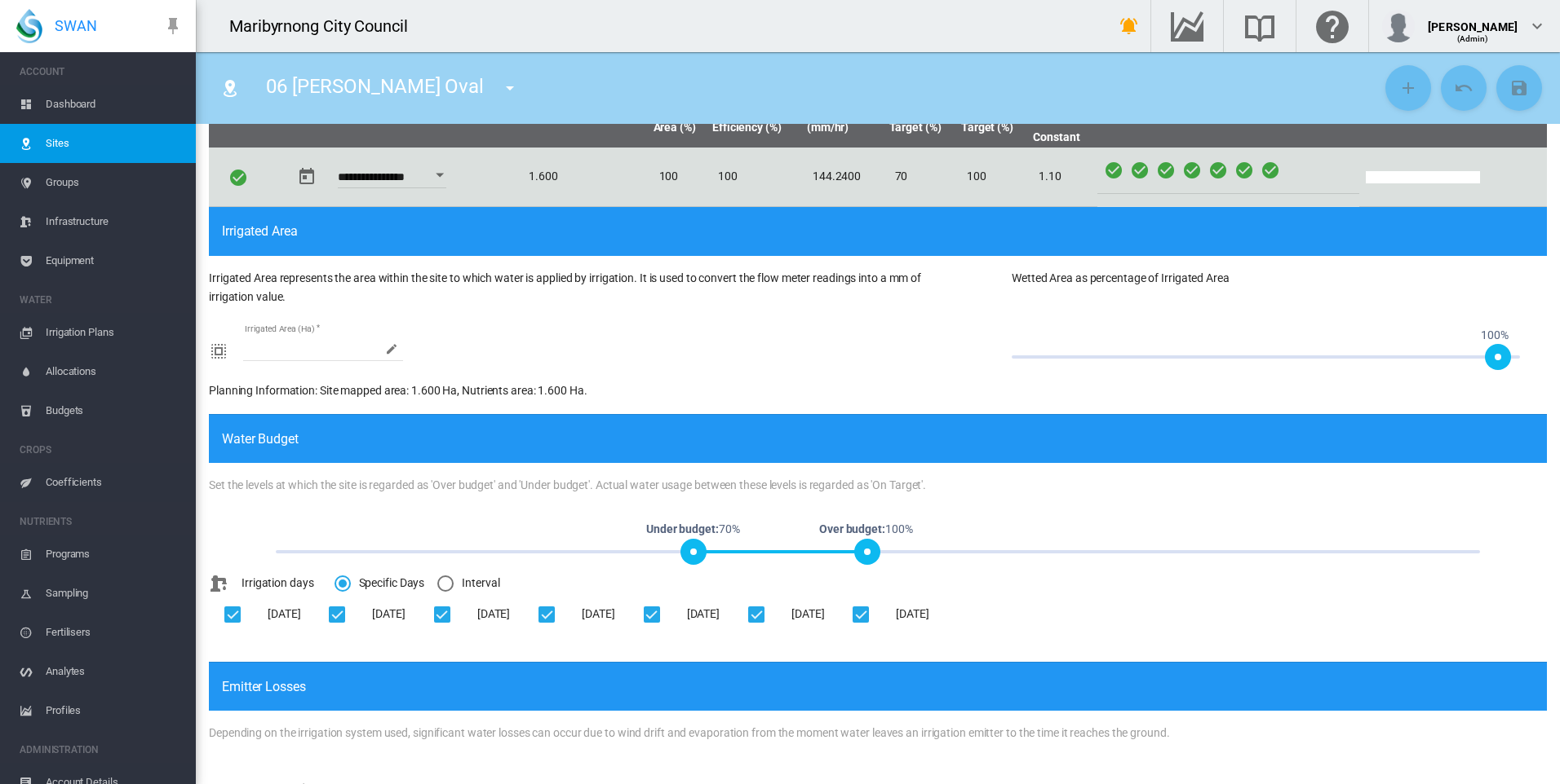
type input "*"
type input "**"
type input "***"
type input "******"
type input "***"
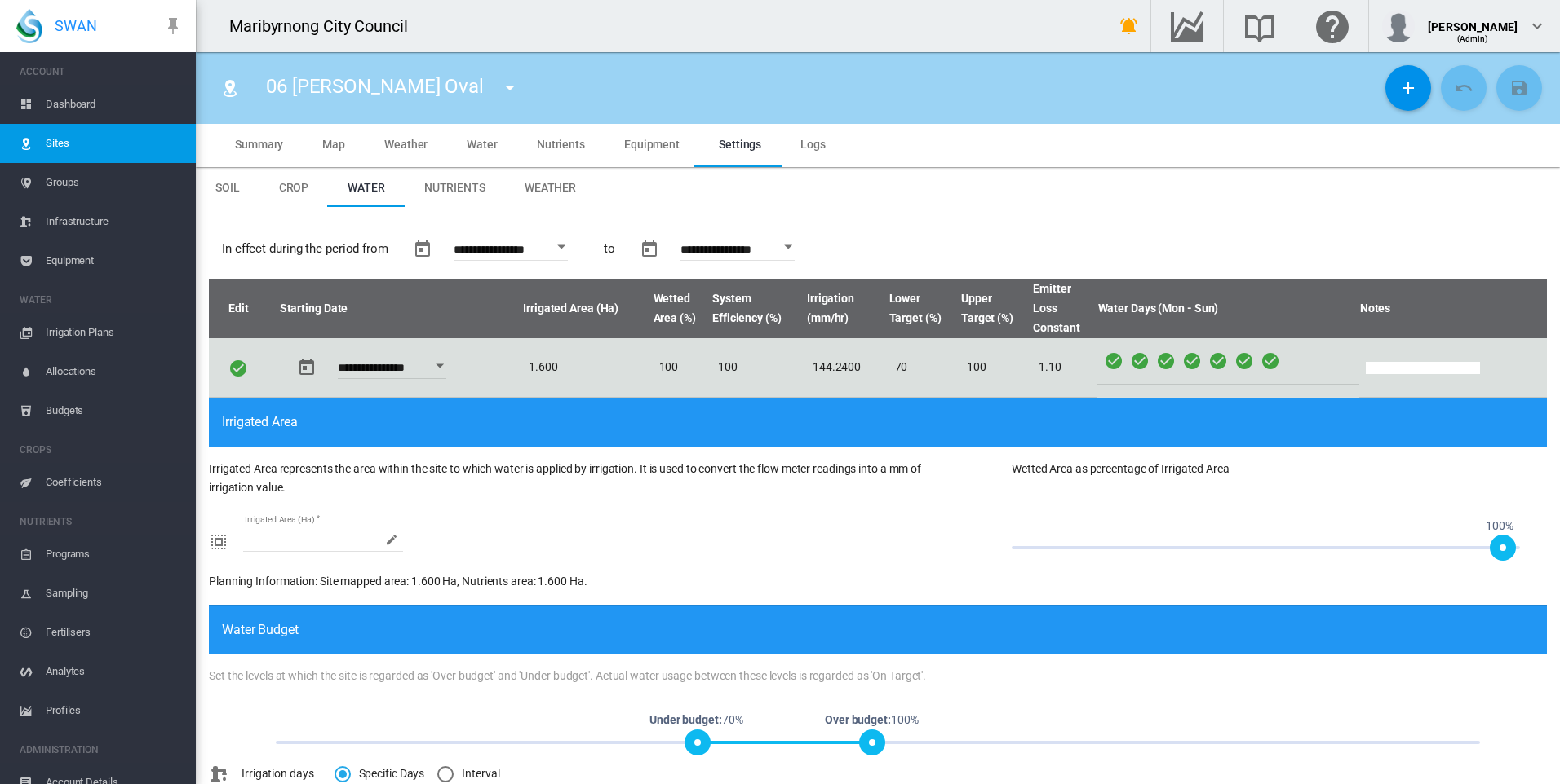
scroll to position [0, 0]
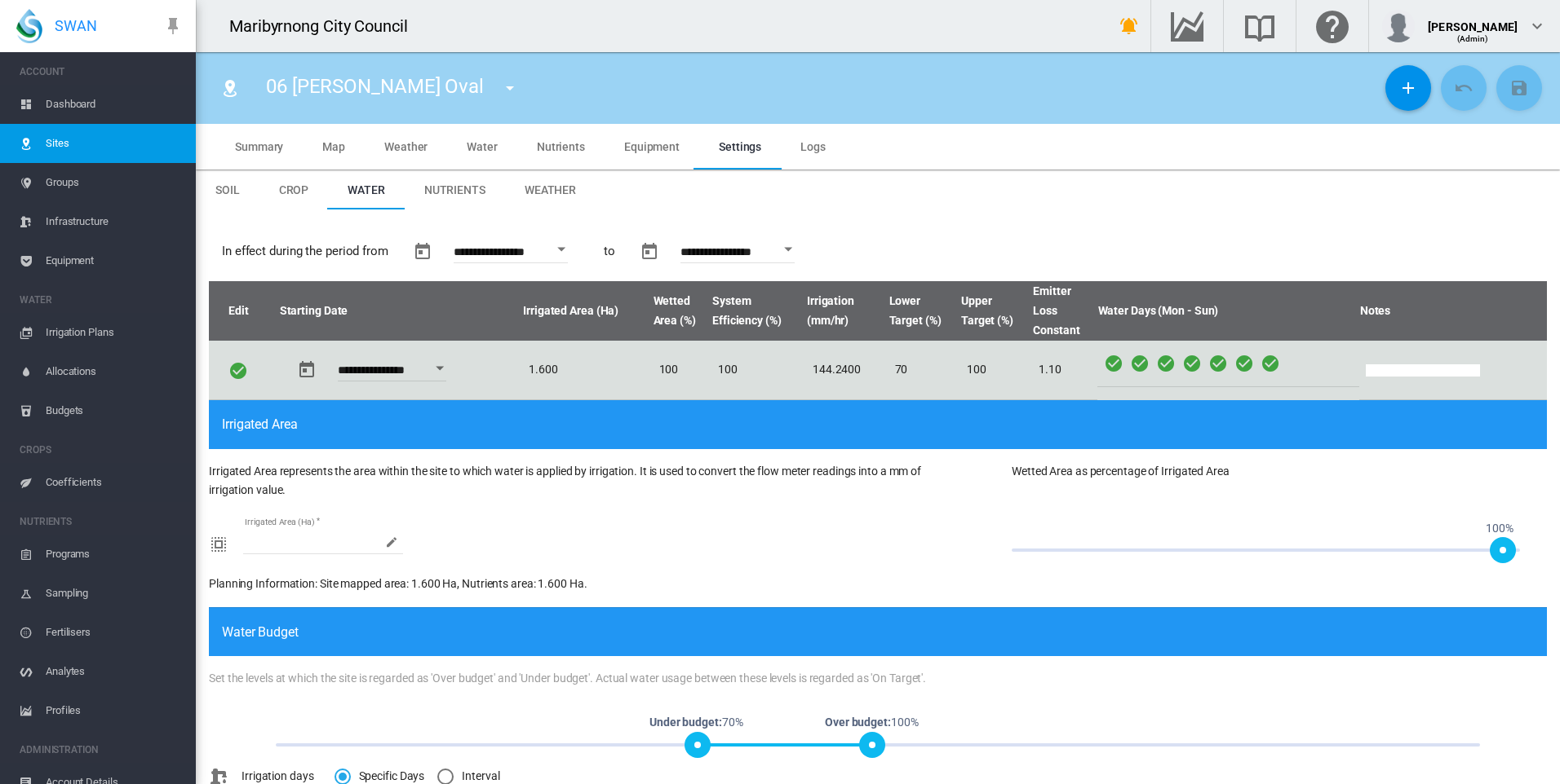
click at [93, 100] on span "Dashboard" at bounding box center [114, 104] width 137 height 39
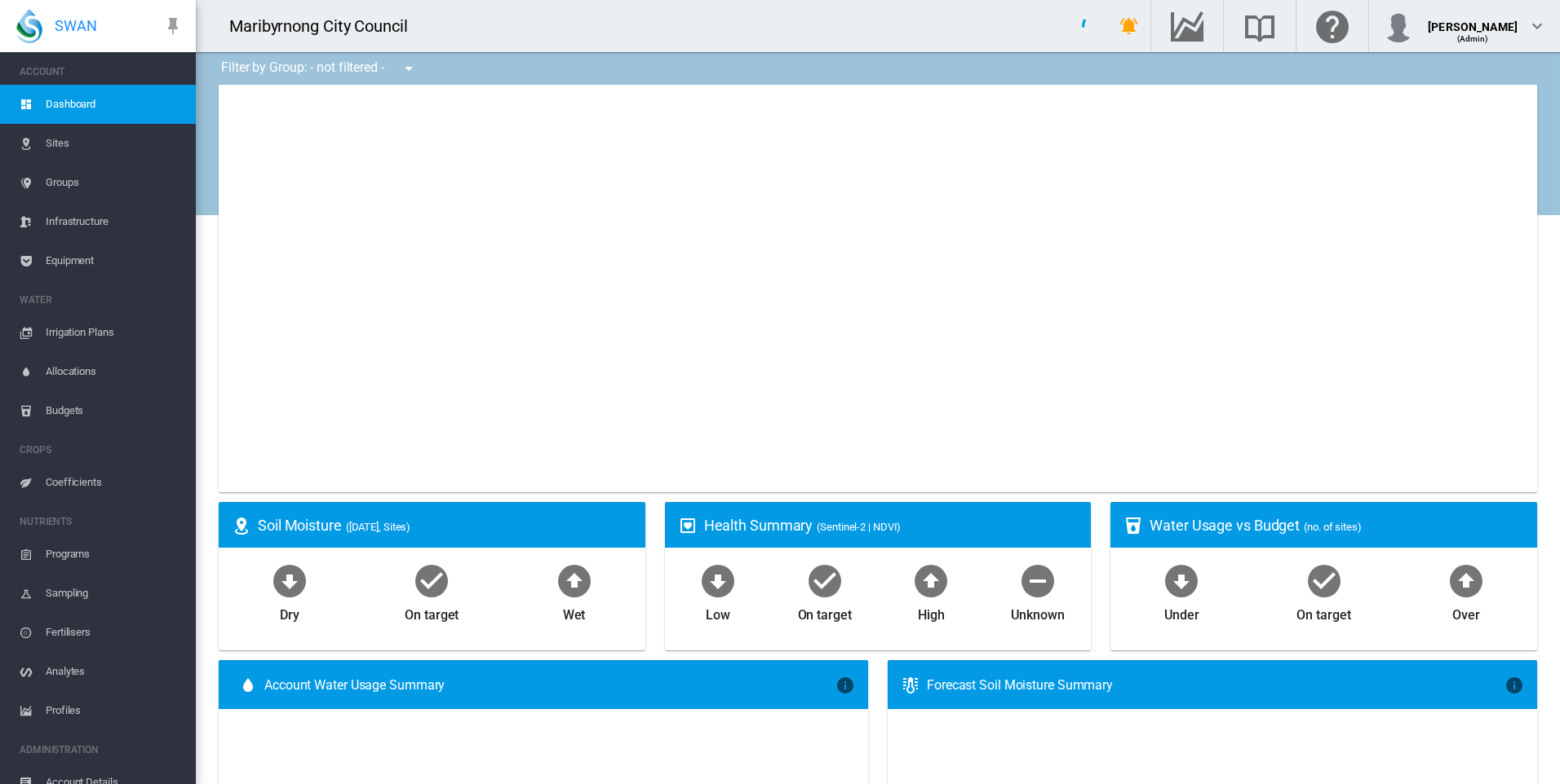
type input "**********"
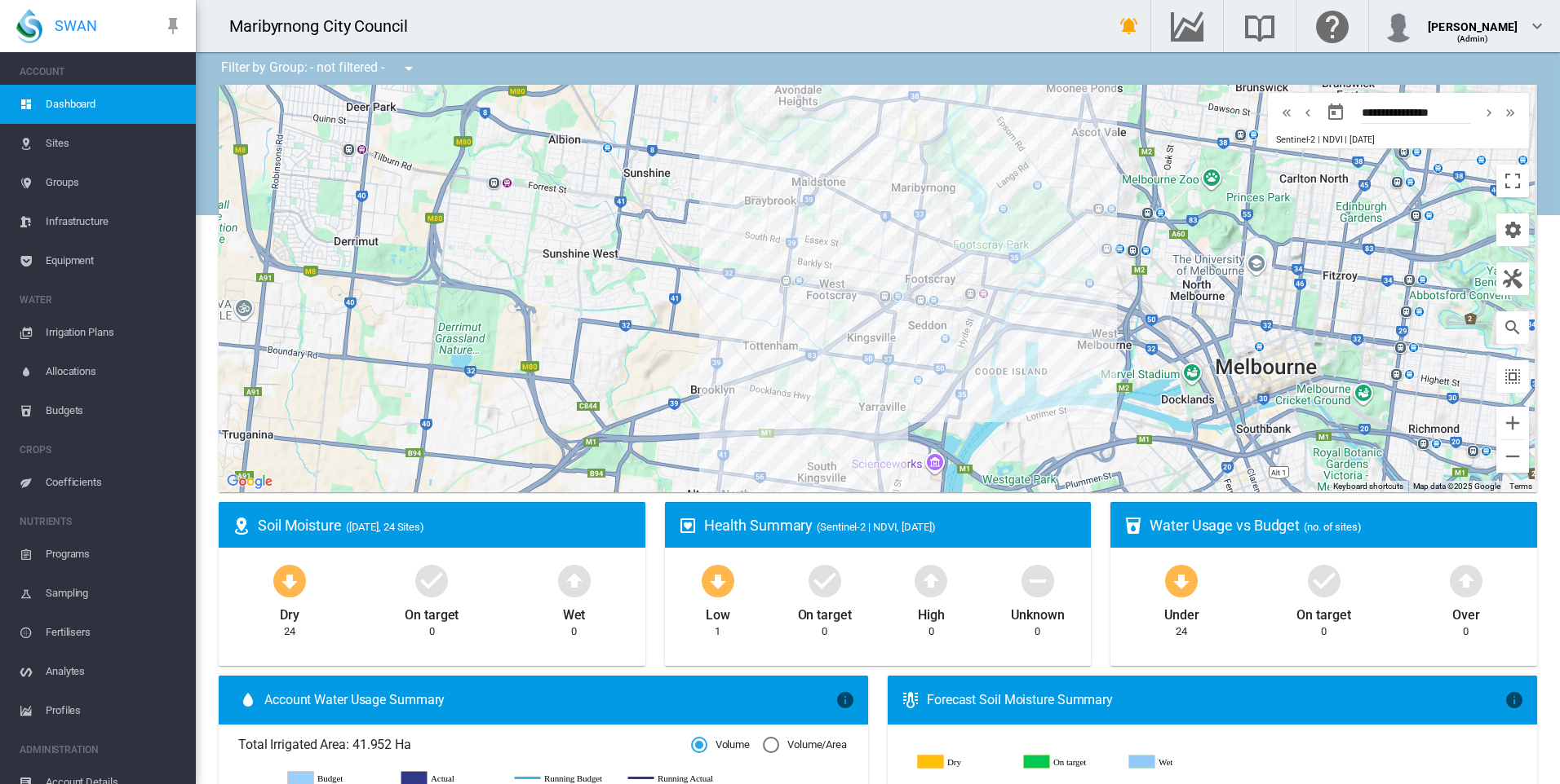
click at [84, 136] on span "Sites" at bounding box center [114, 144] width 137 height 39
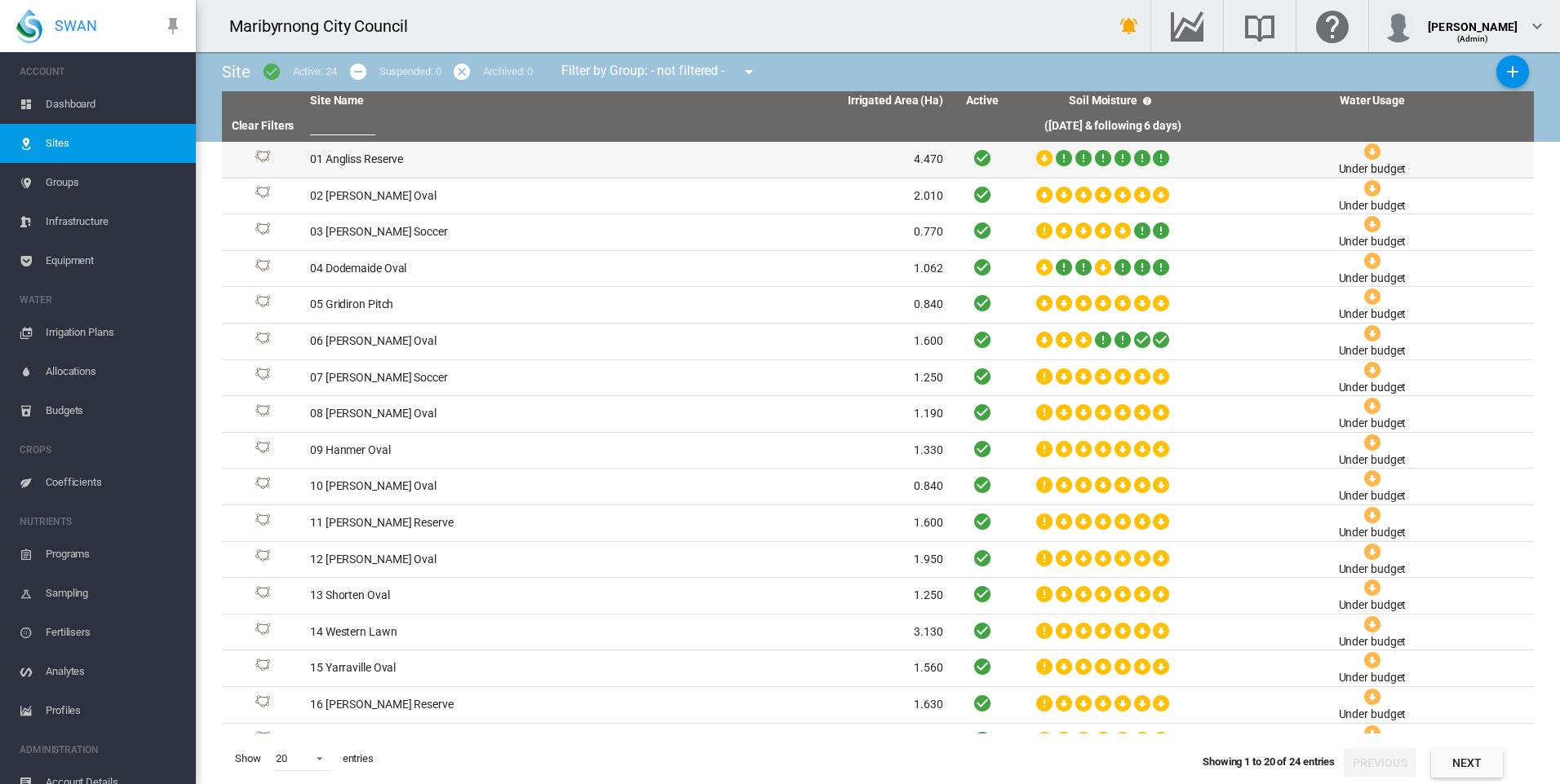
click at [395, 163] on td "01 Angliss Reserve" at bounding box center [465, 159] width 323 height 36
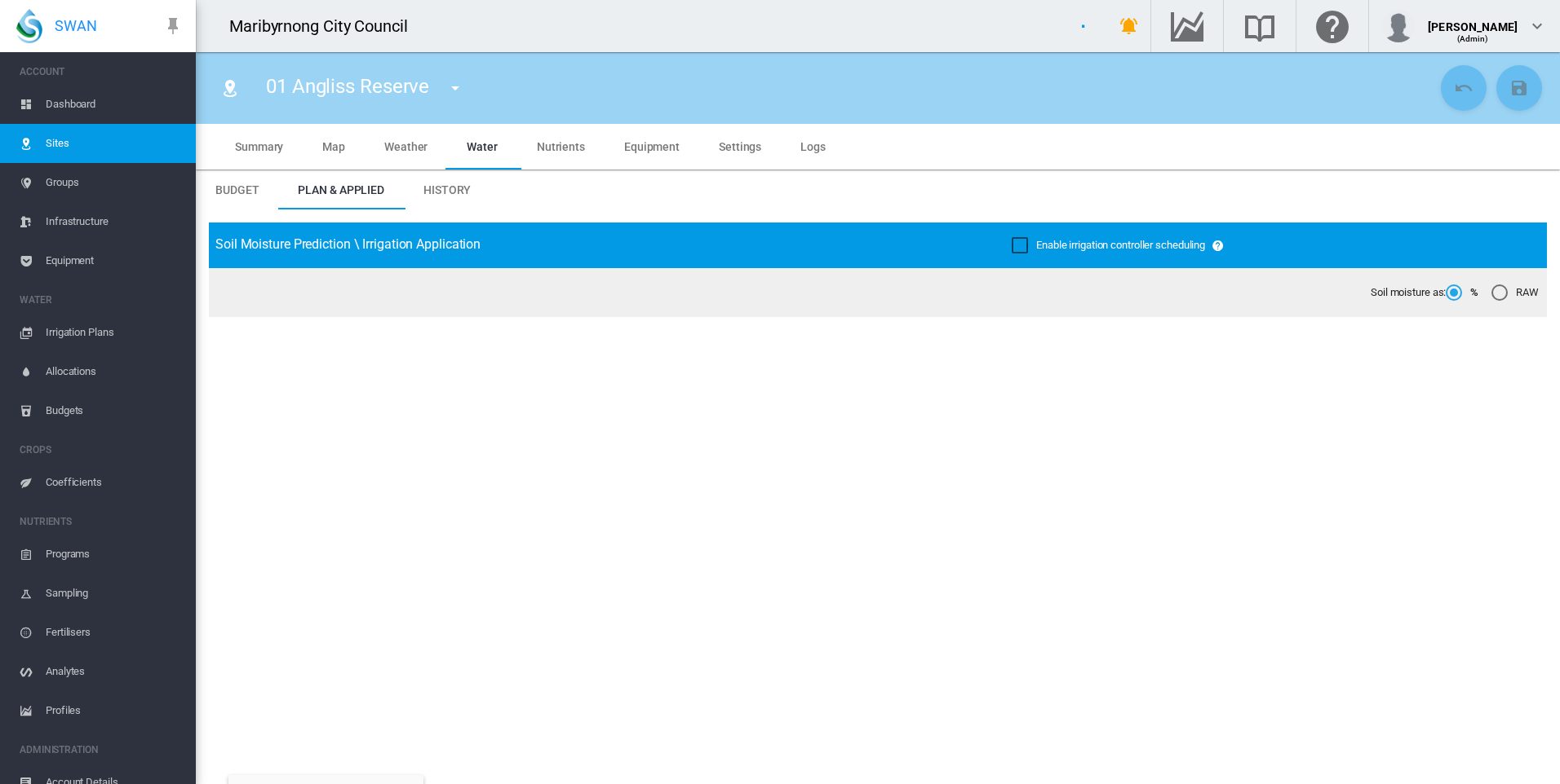
type input "**********"
type input "****"
type input "*********"
type input "**"
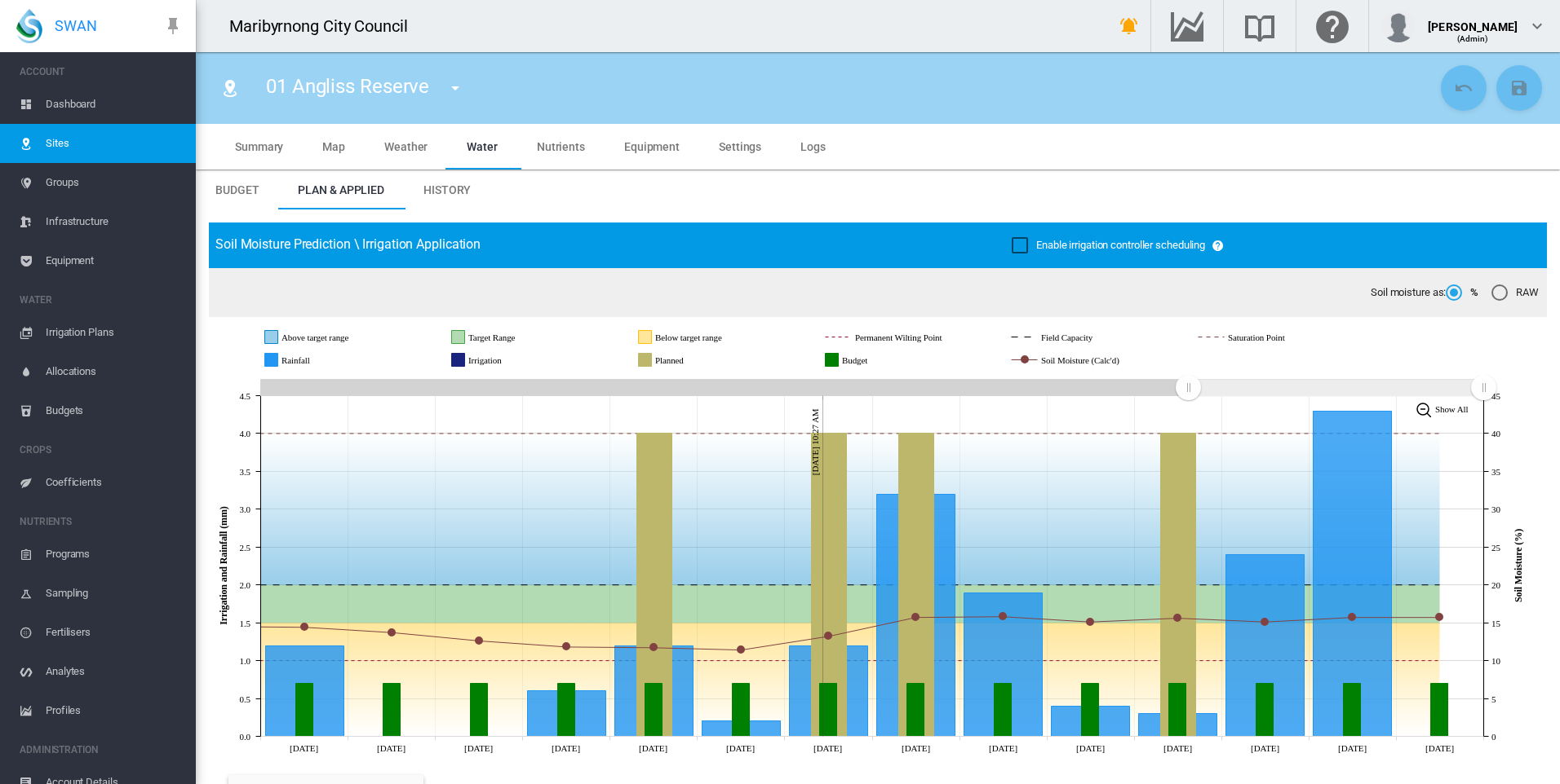
click at [444, 90] on button "button" at bounding box center [454, 87] width 32 height 32
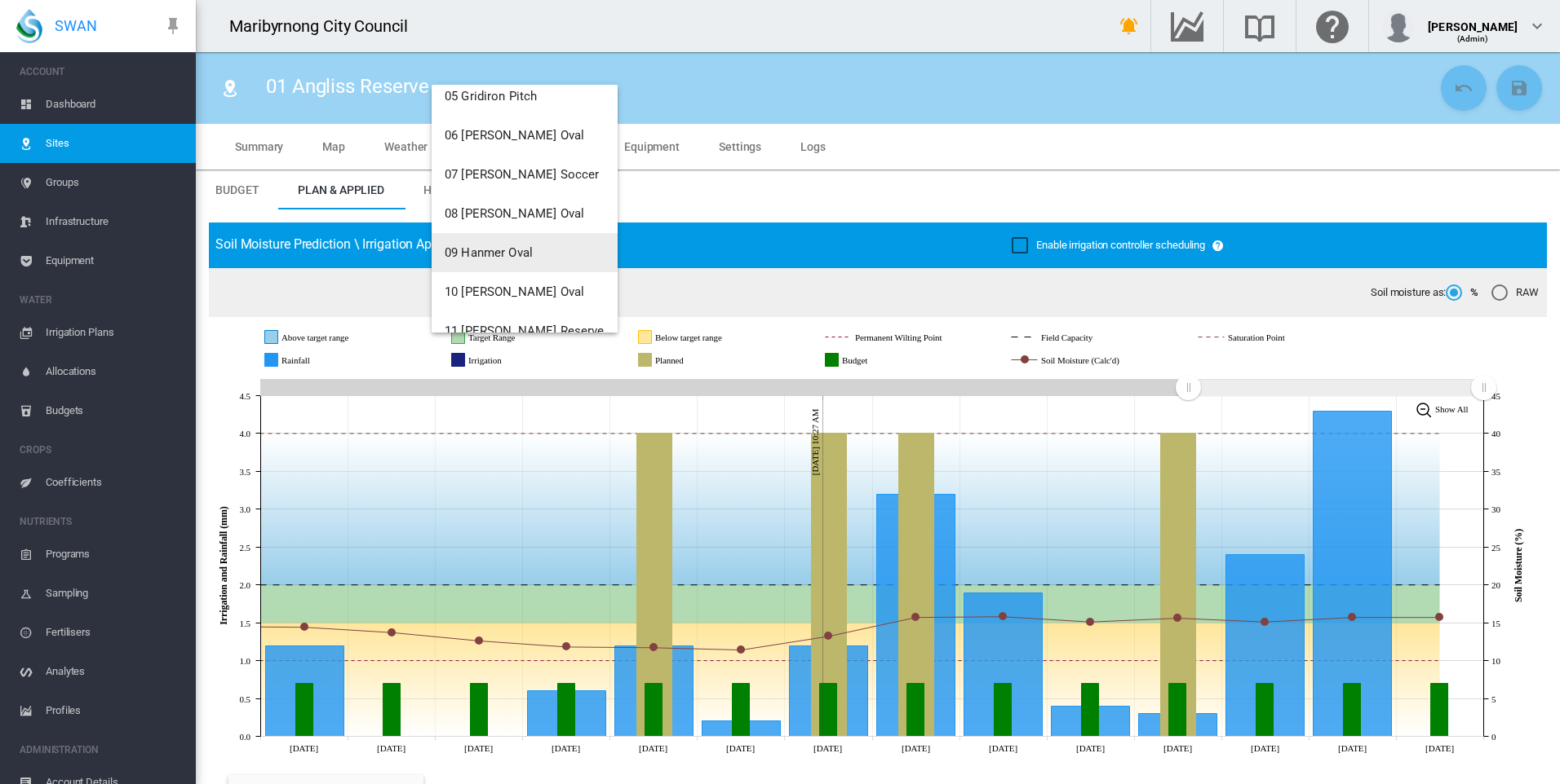
scroll to position [47, 0]
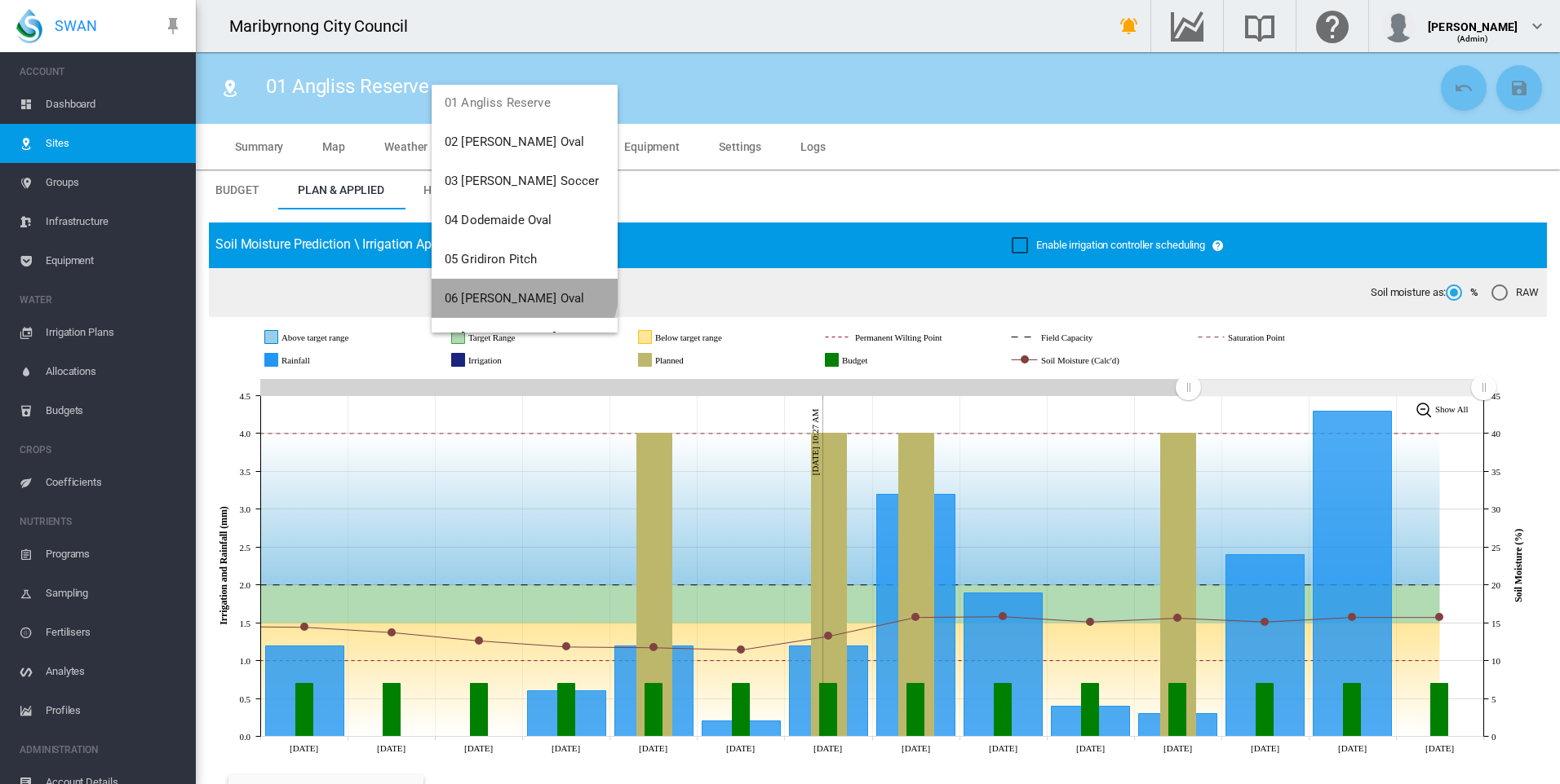
click at [523, 288] on button "06 [PERSON_NAME] Oval" at bounding box center [525, 299] width 186 height 39
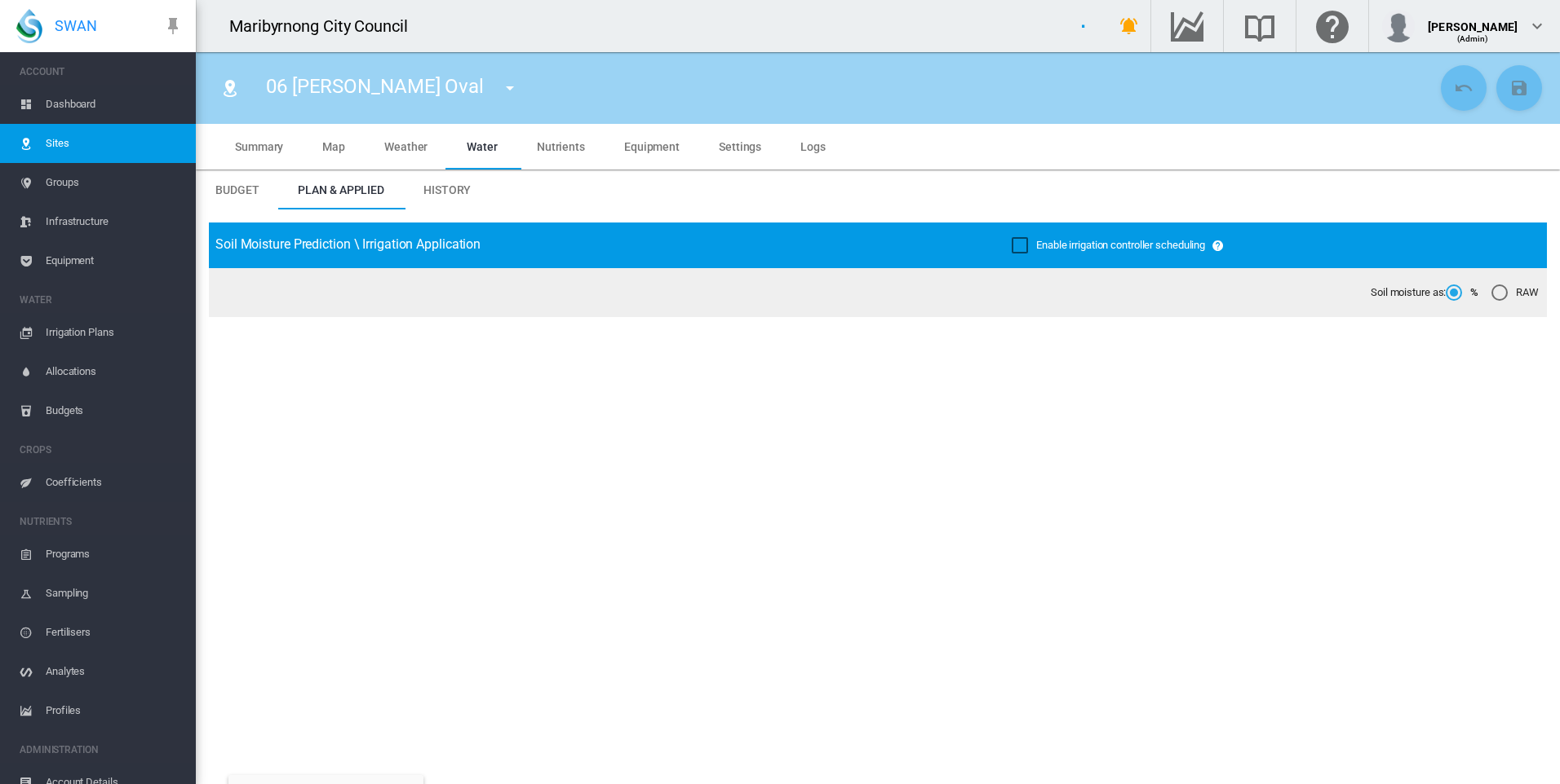
type input "**********"
type input "***"
type input "*********"
type input "**"
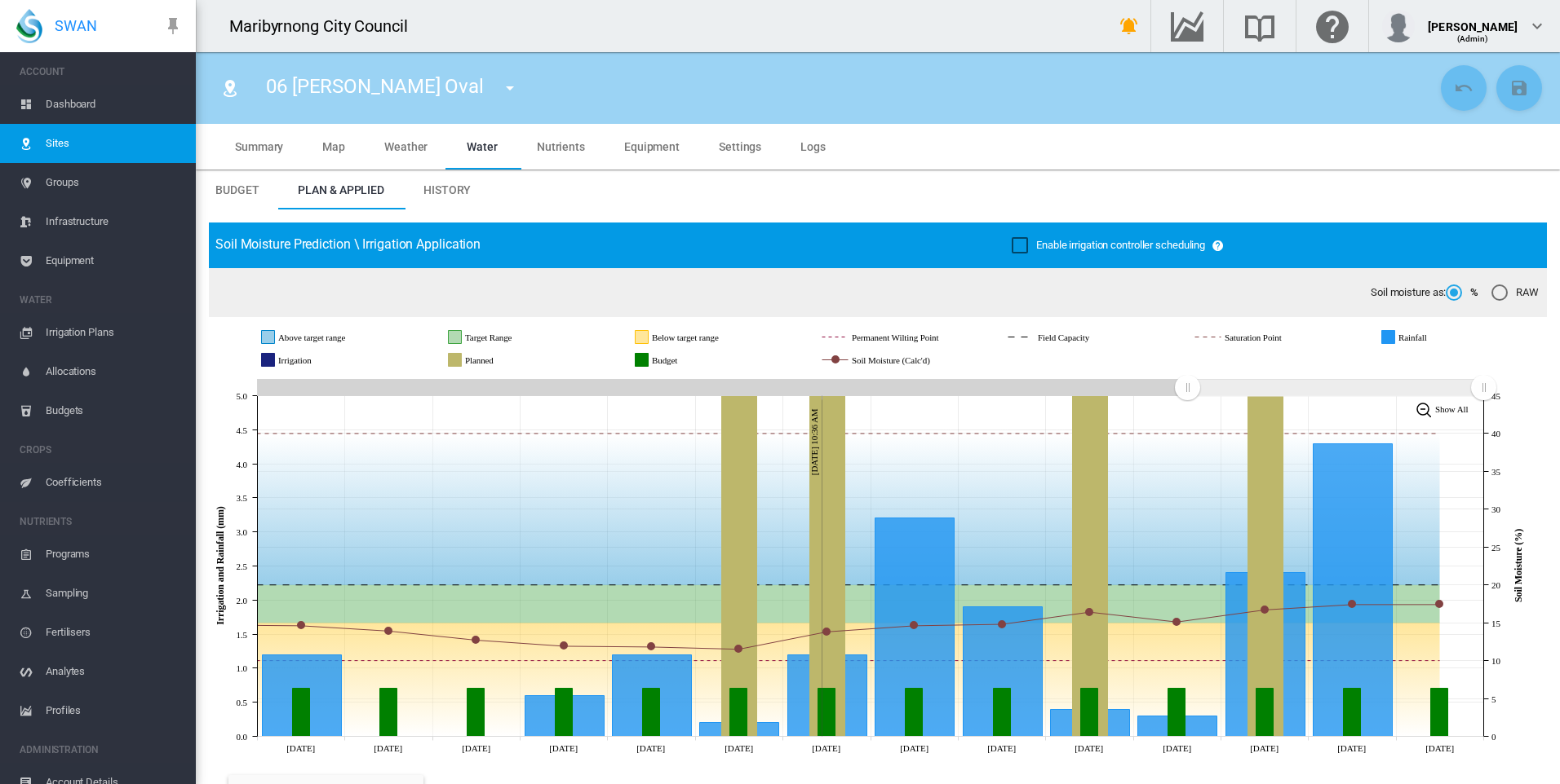
click at [719, 151] on span "Settings" at bounding box center [739, 146] width 42 height 13
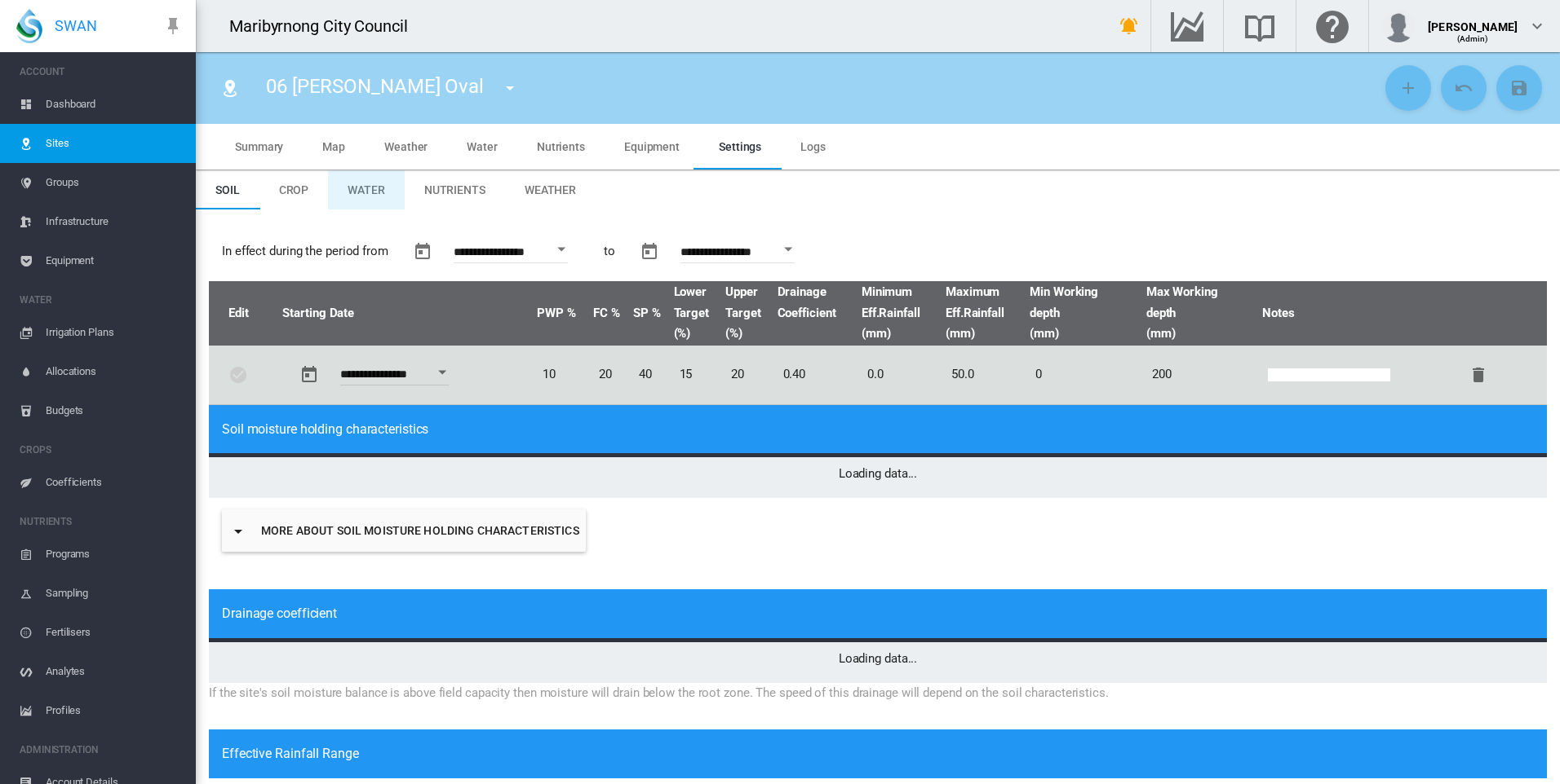
click at [378, 189] on span "Water" at bounding box center [366, 189] width 37 height 13
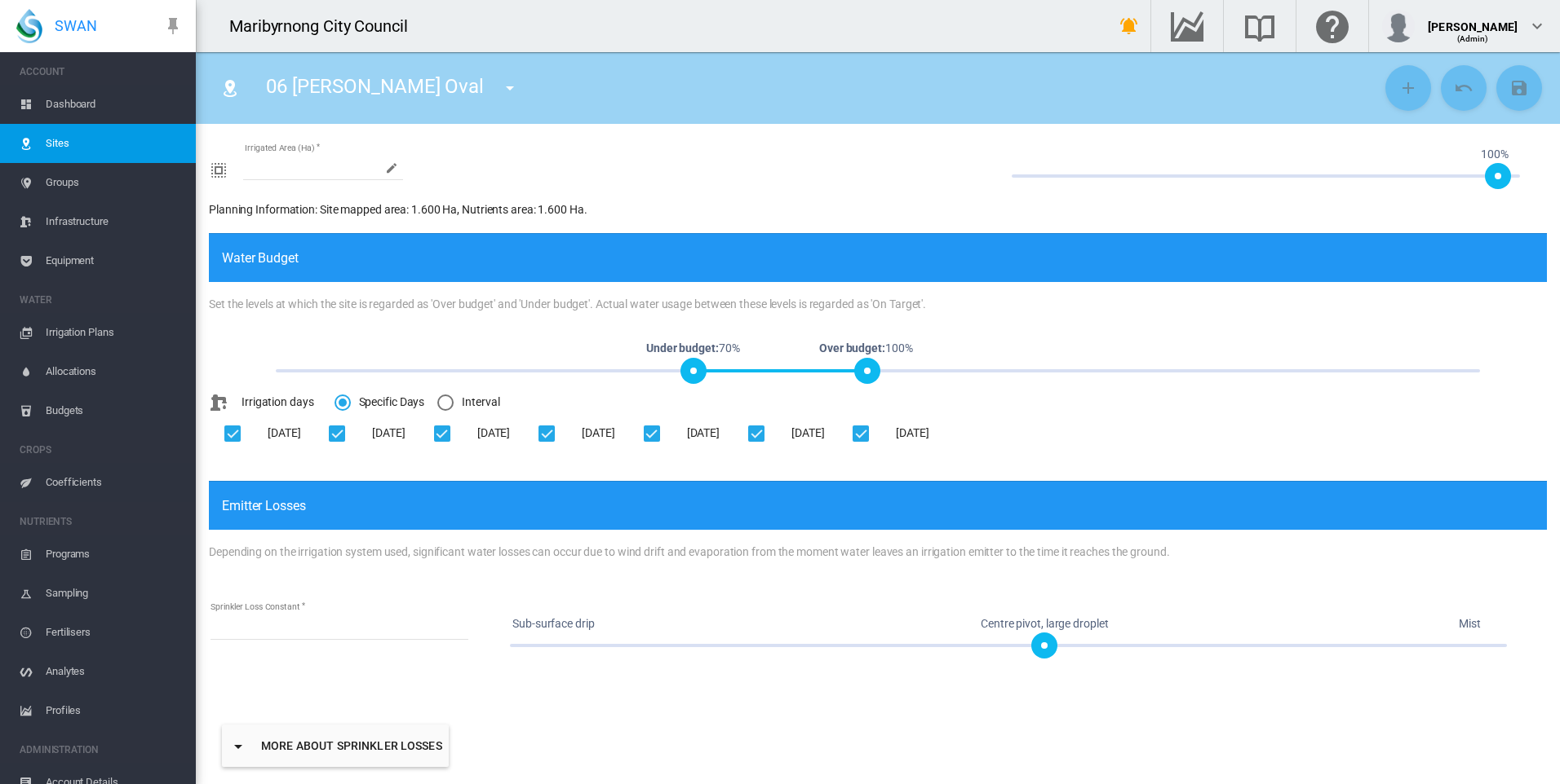
type input "*"
type input "**"
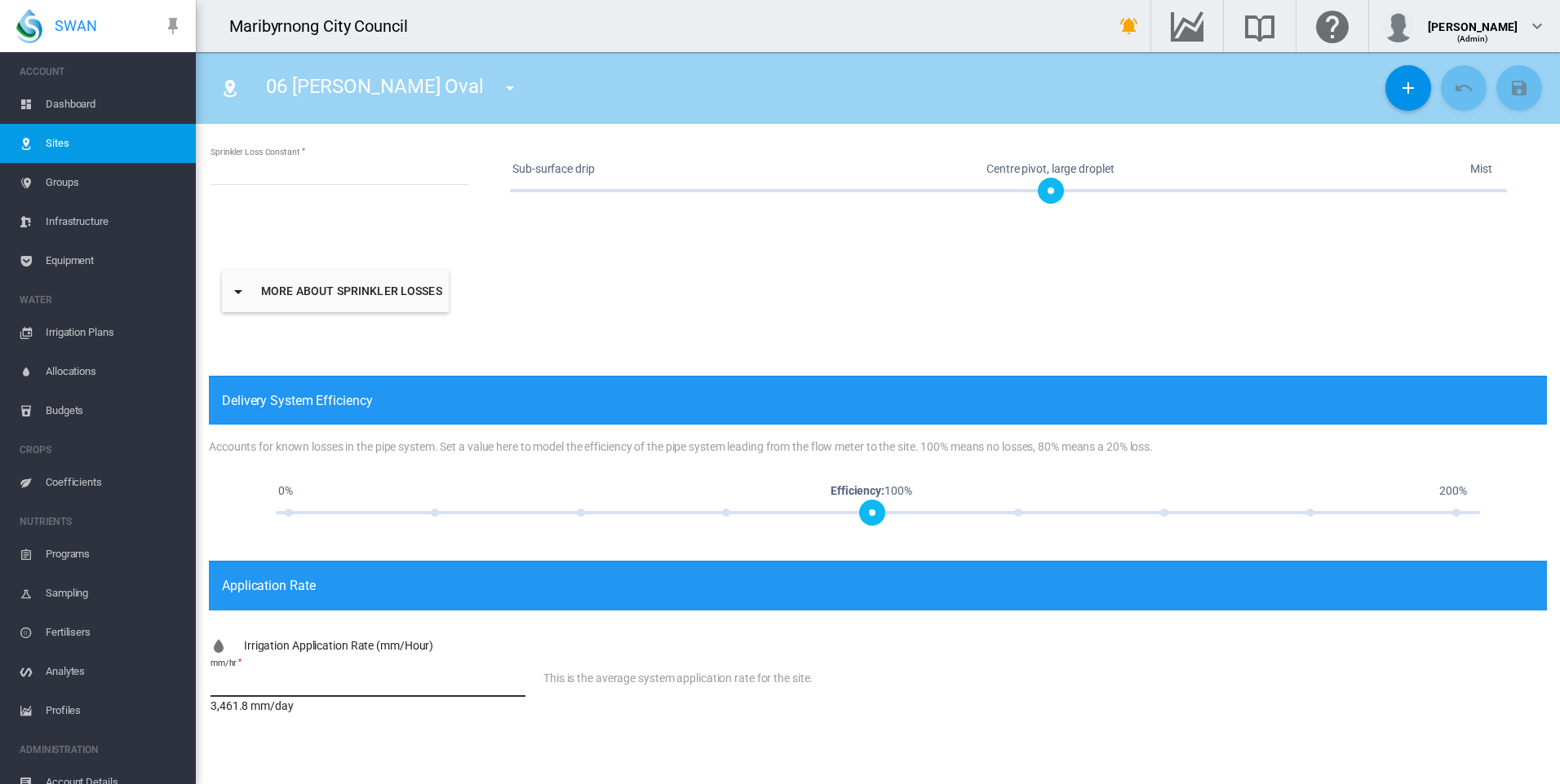
drag, startPoint x: 276, startPoint y: 684, endPoint x: 224, endPoint y: 687, distance: 52.1
click at [224, 687] on input "******" at bounding box center [367, 684] width 315 height 24
type input "***"
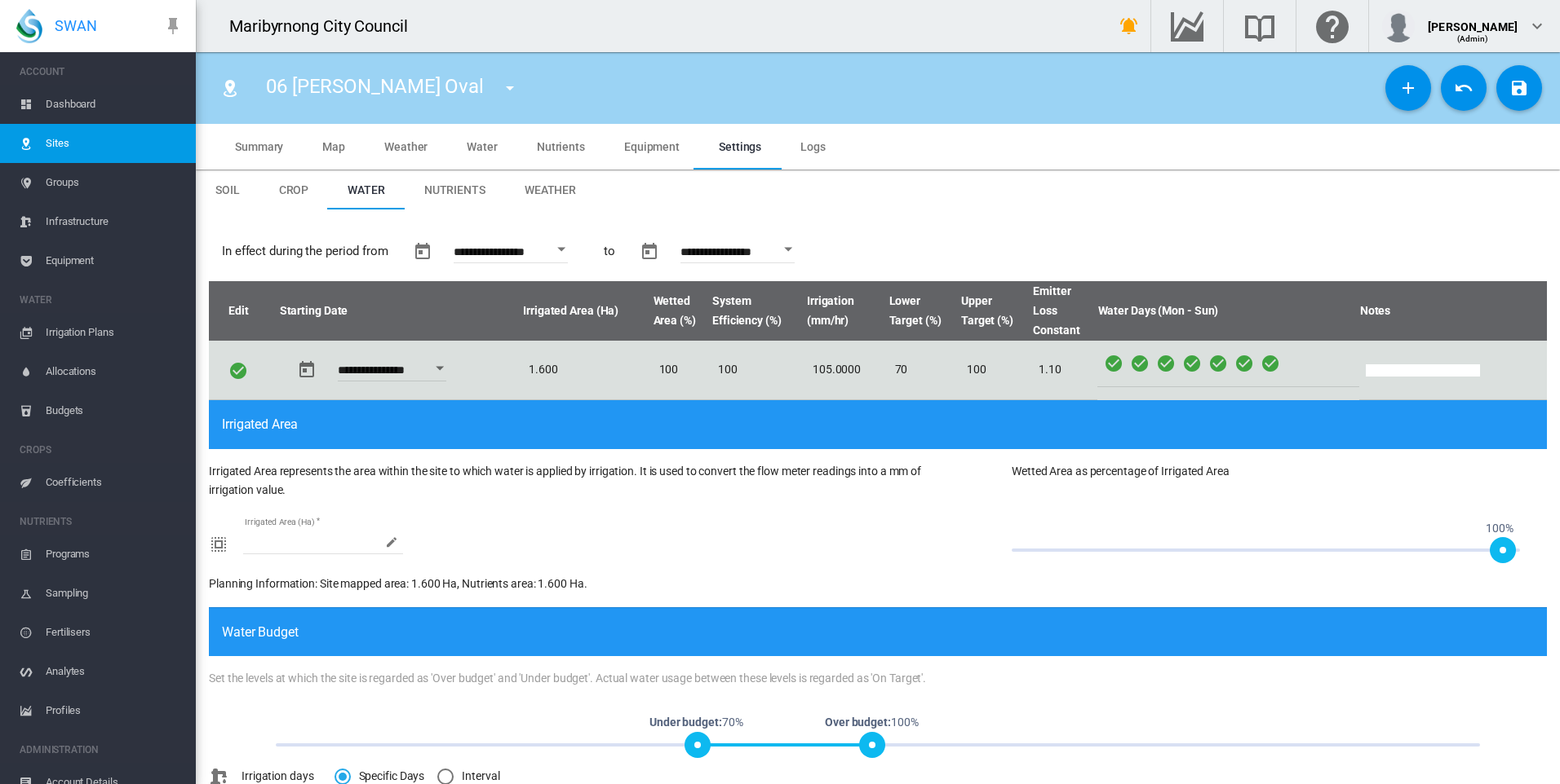
scroll to position [829, 0]
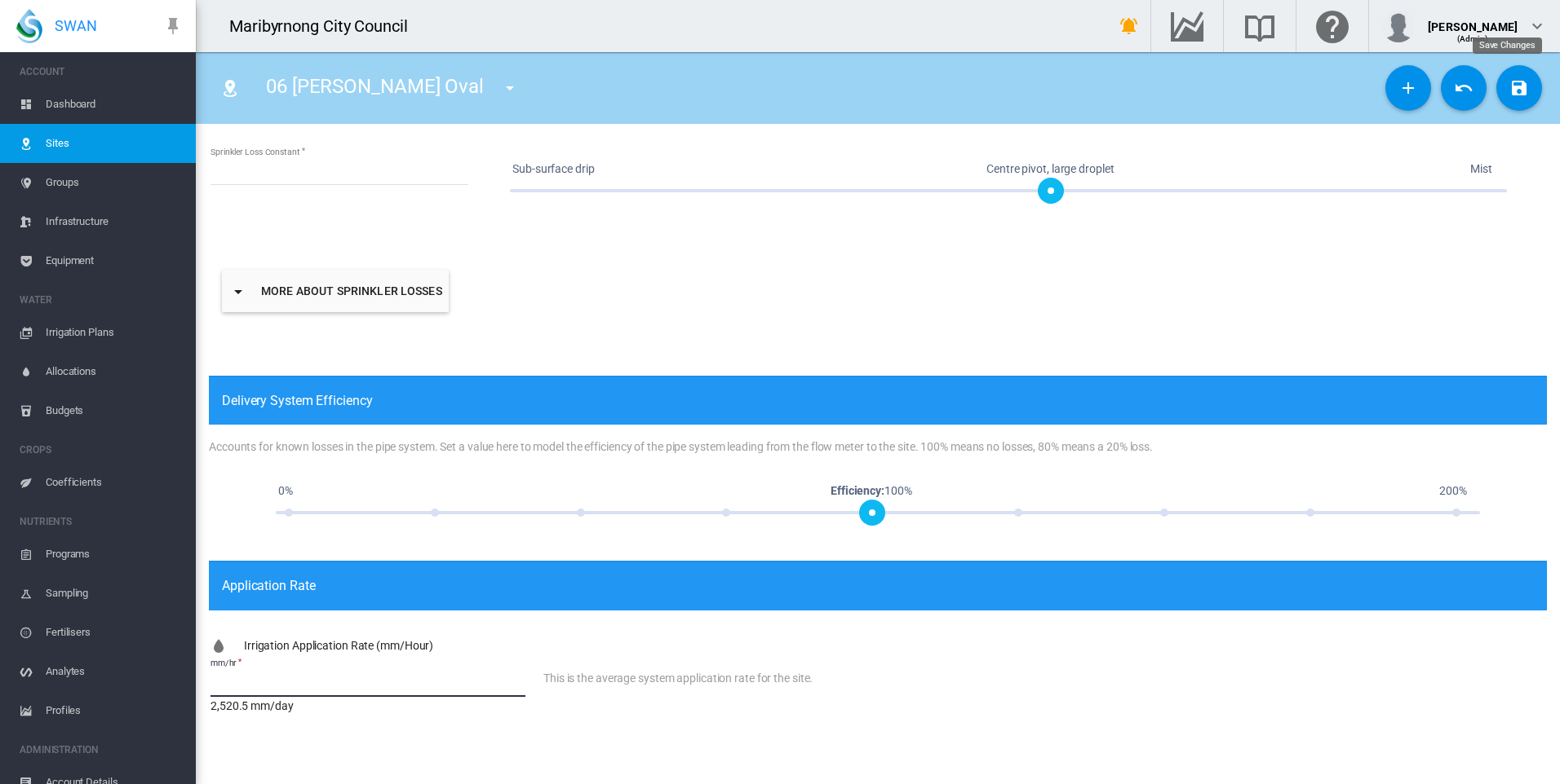
type input "******"
click at [1509, 87] on md-icon "icon-content-save" at bounding box center [1519, 88] width 20 height 20
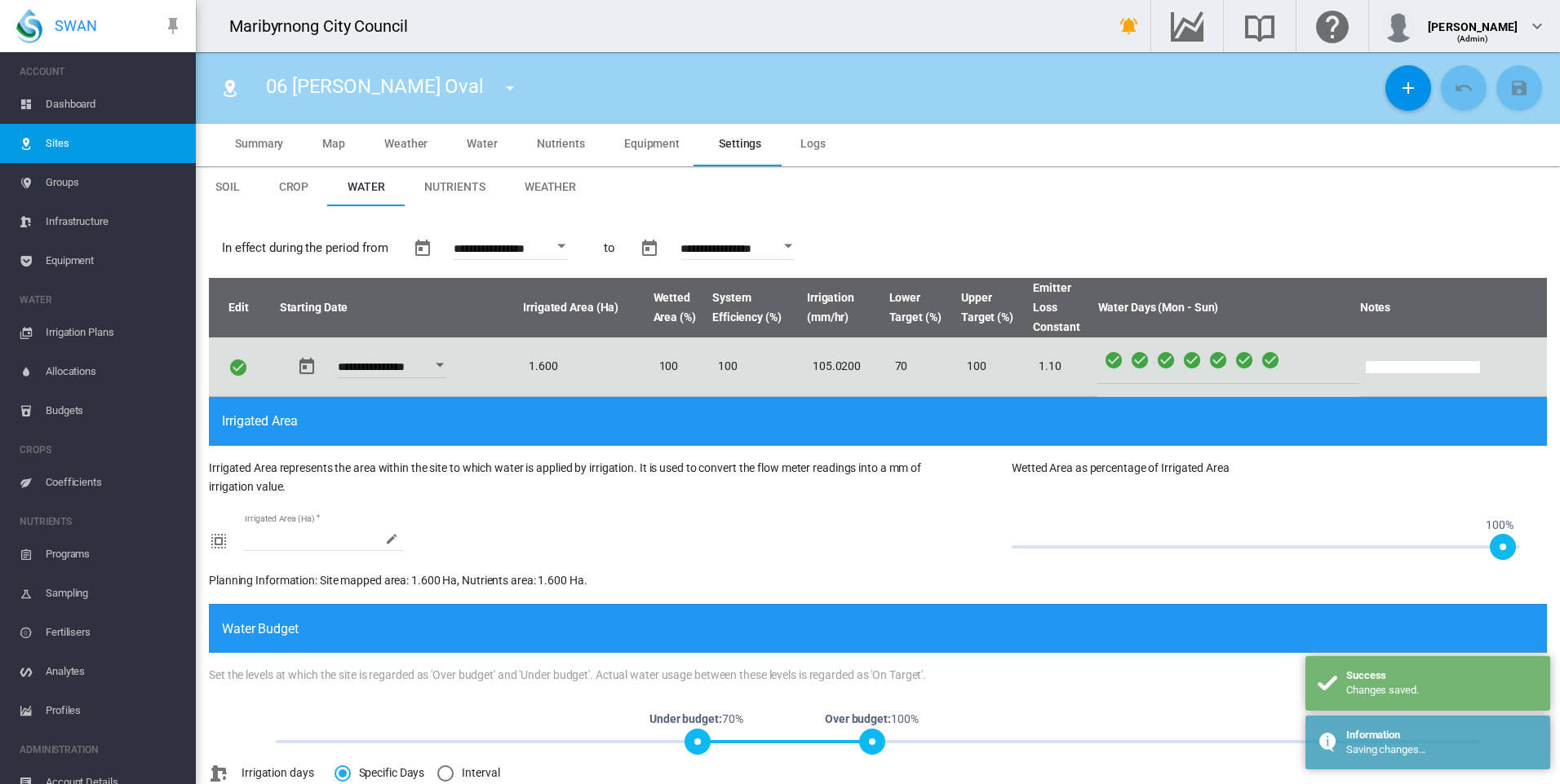
scroll to position [0, 0]
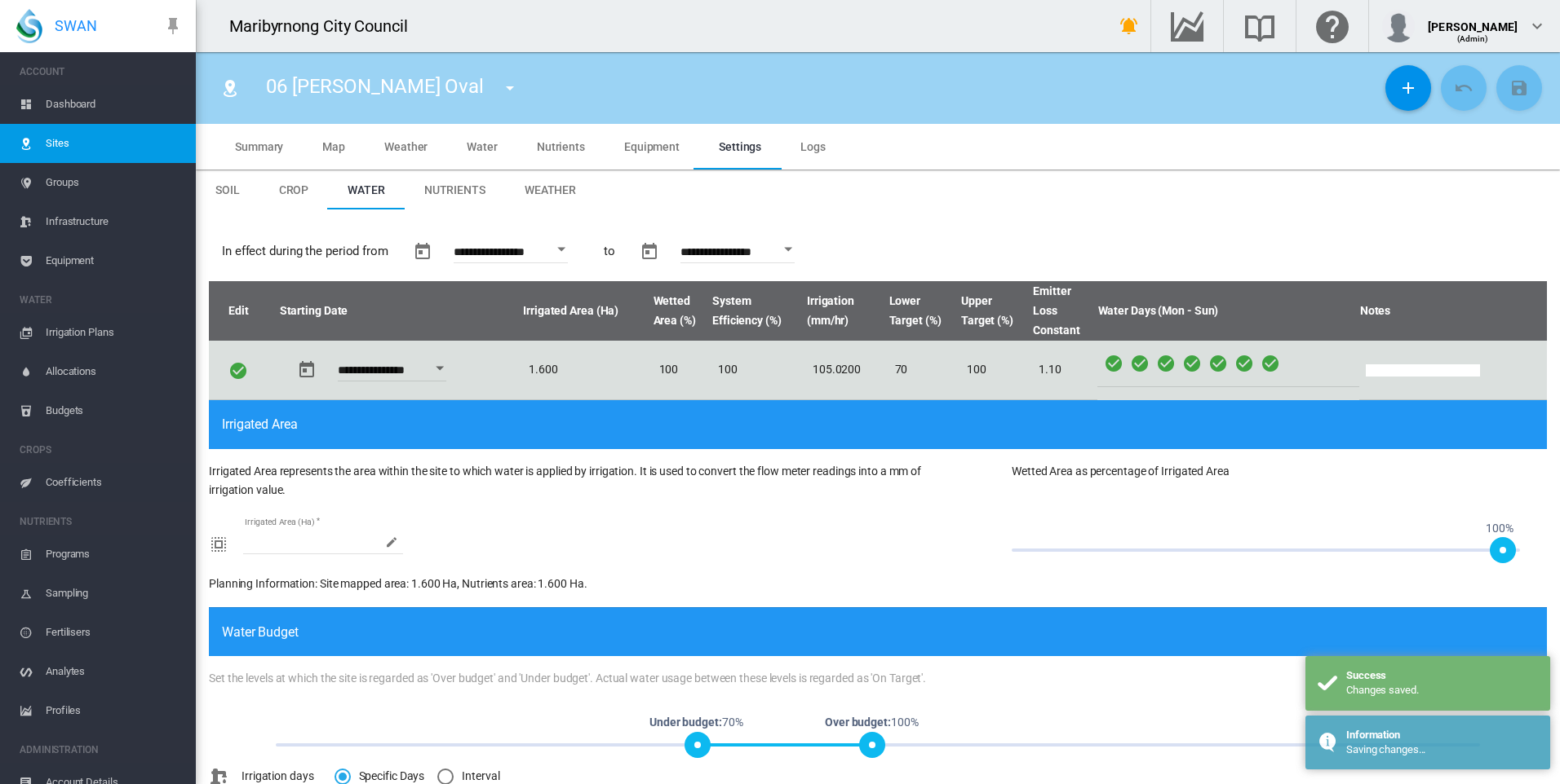
click at [483, 143] on span "Water" at bounding box center [483, 146] width 31 height 13
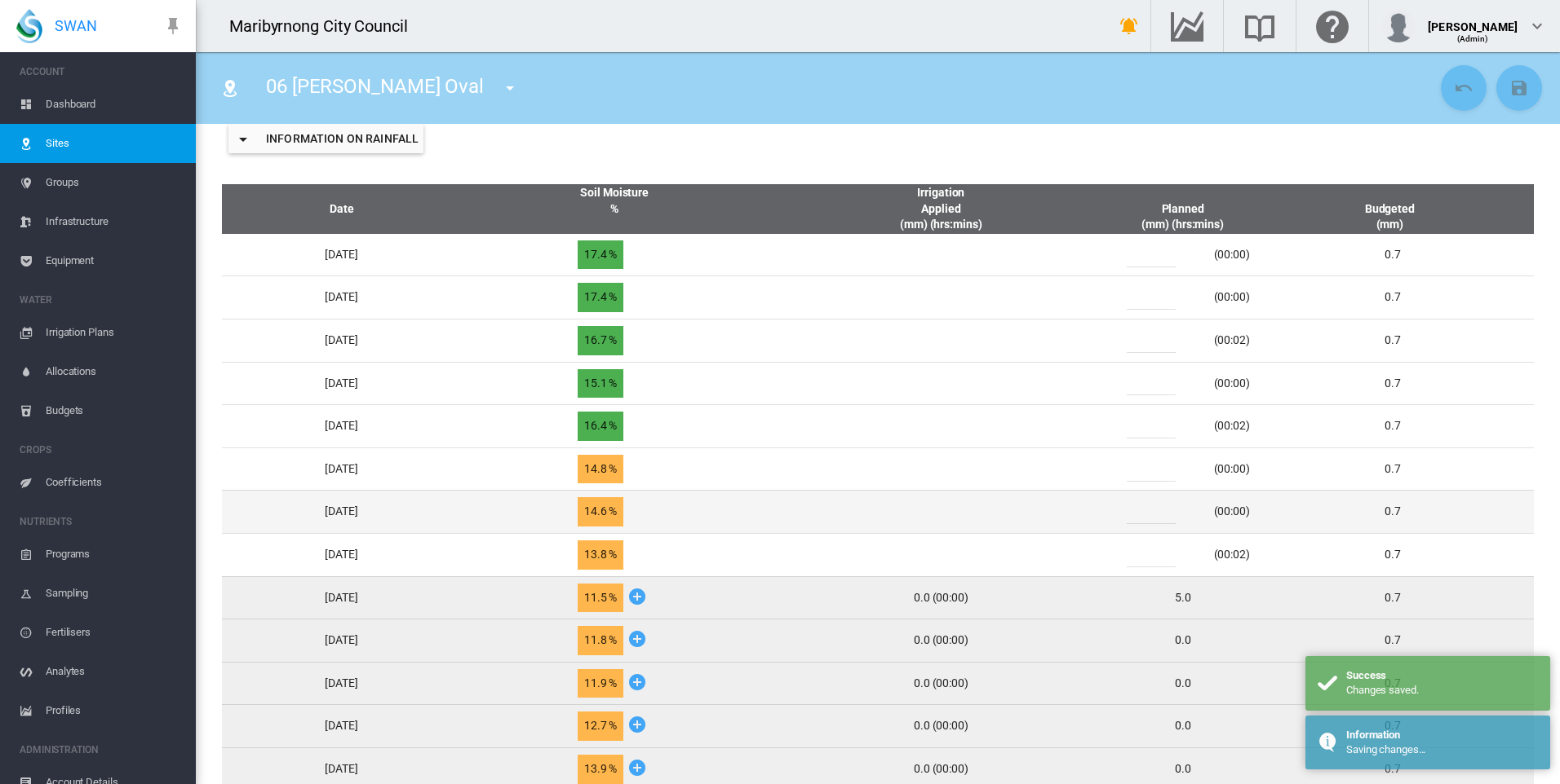
scroll to position [652, 0]
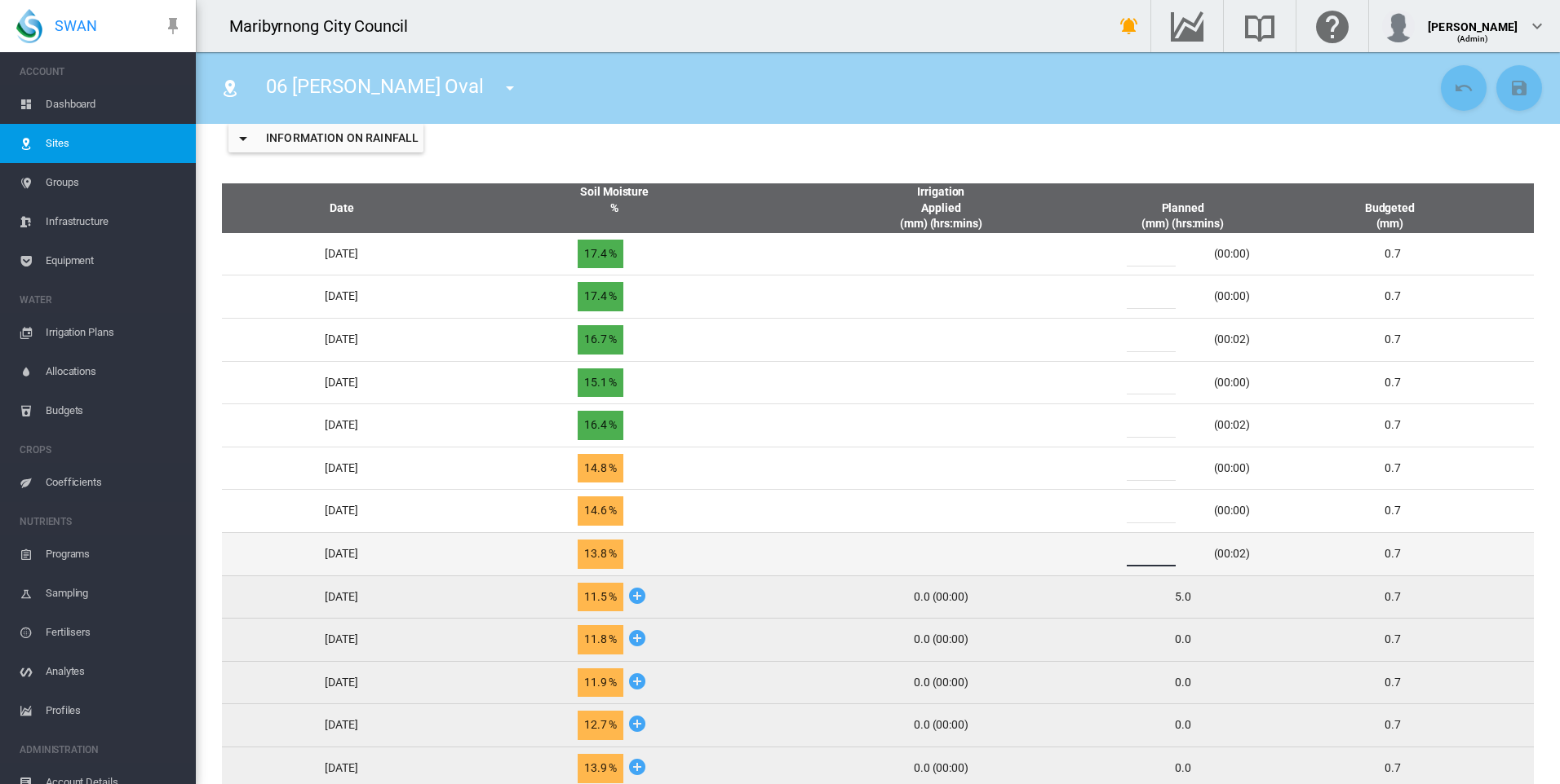
drag, startPoint x: 1164, startPoint y: 555, endPoint x: 1125, endPoint y: 561, distance: 39.5
click at [1125, 561] on td "* (00:02)" at bounding box center [1182, 554] width 163 height 43
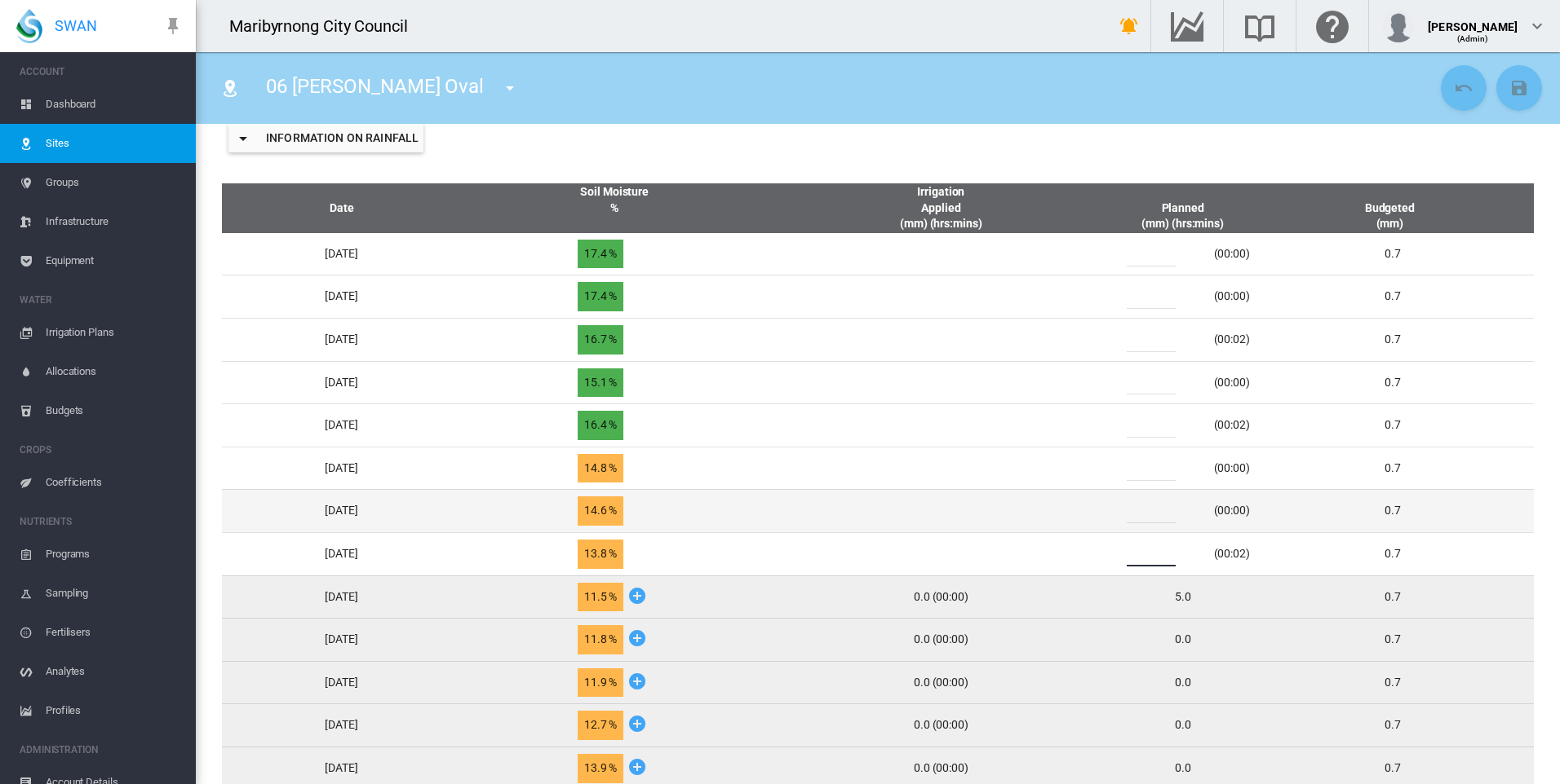
click at [1240, 511] on div "(00:00)" at bounding box center [1232, 511] width 36 height 17
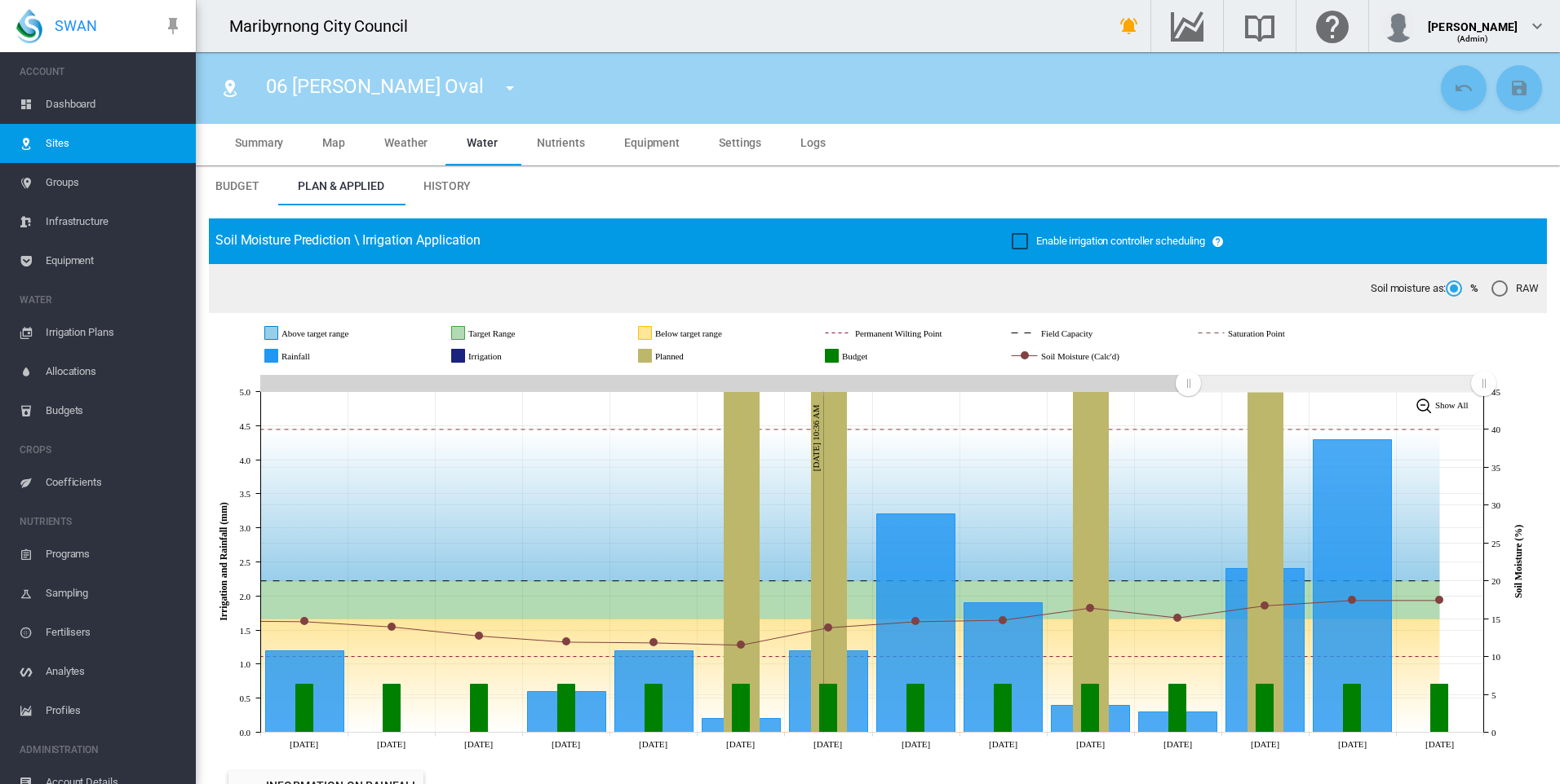
scroll to position [0, 0]
